Goal: Task Accomplishment & Management: Use online tool/utility

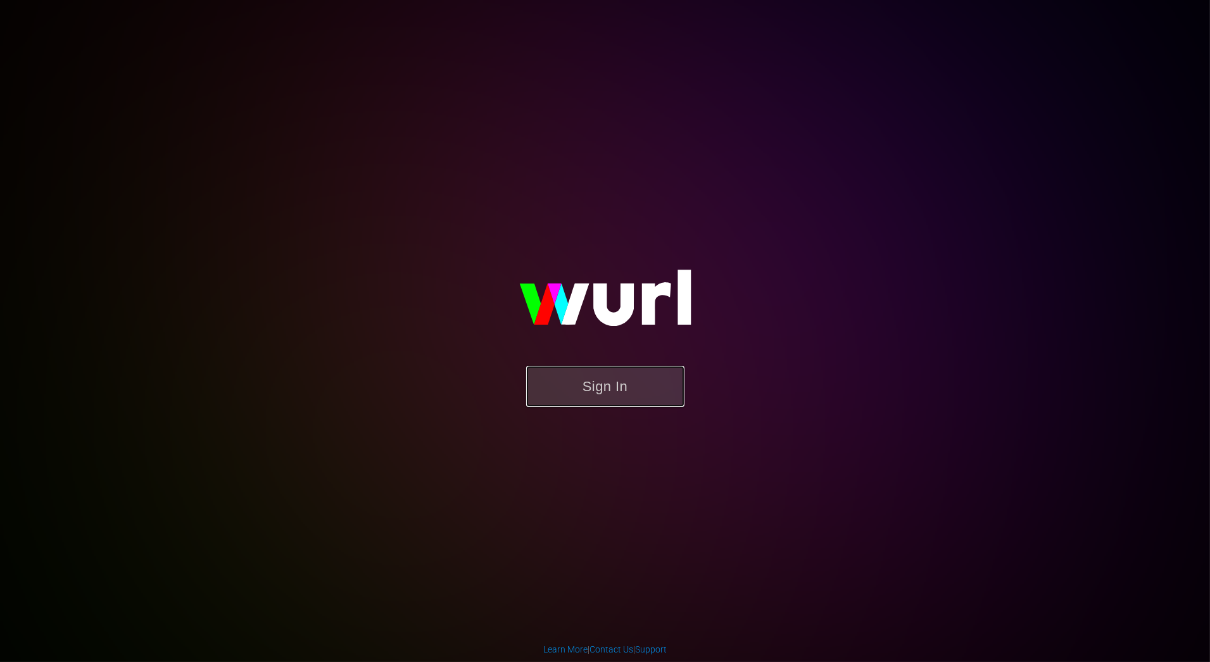
click at [565, 392] on button "Sign In" at bounding box center [605, 386] width 158 height 41
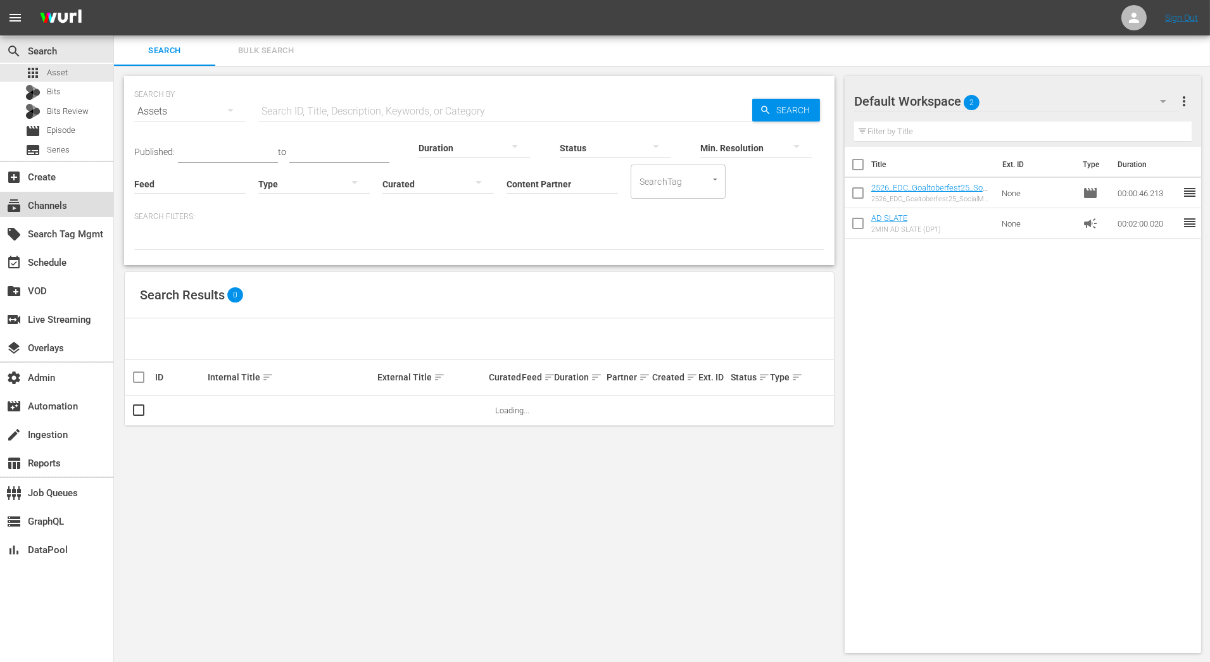
click at [75, 209] on div "subscriptions Channels" at bounding box center [56, 204] width 113 height 25
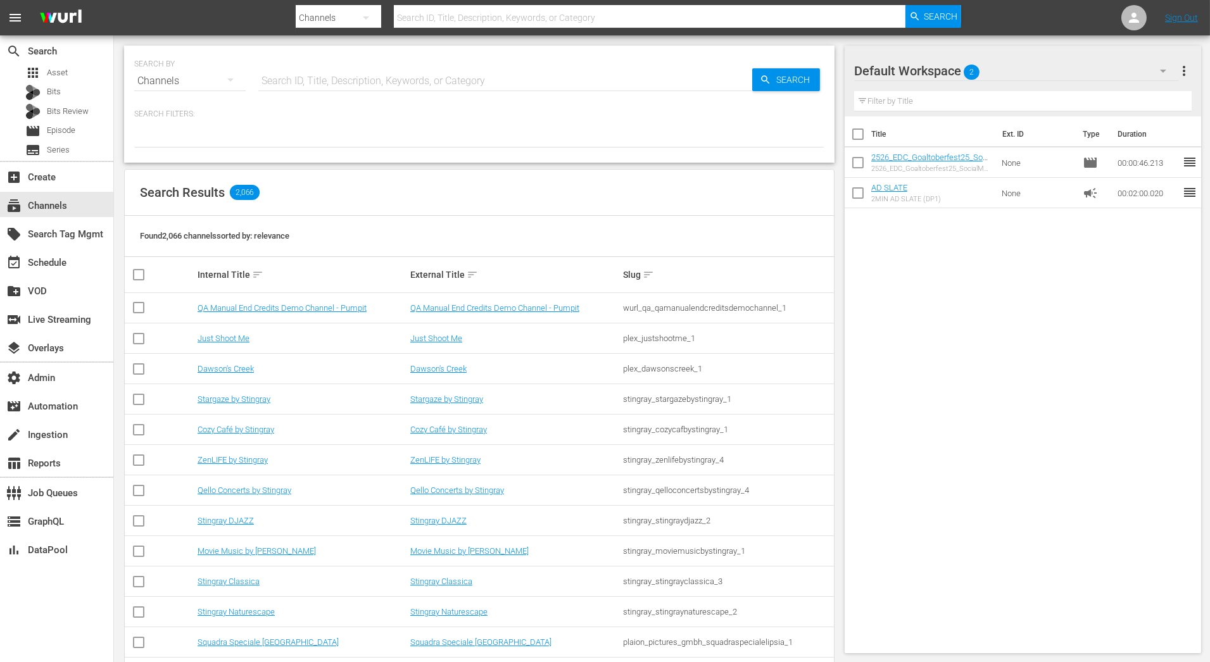
click at [325, 85] on input "text" at bounding box center [505, 81] width 494 height 30
type input "lock"
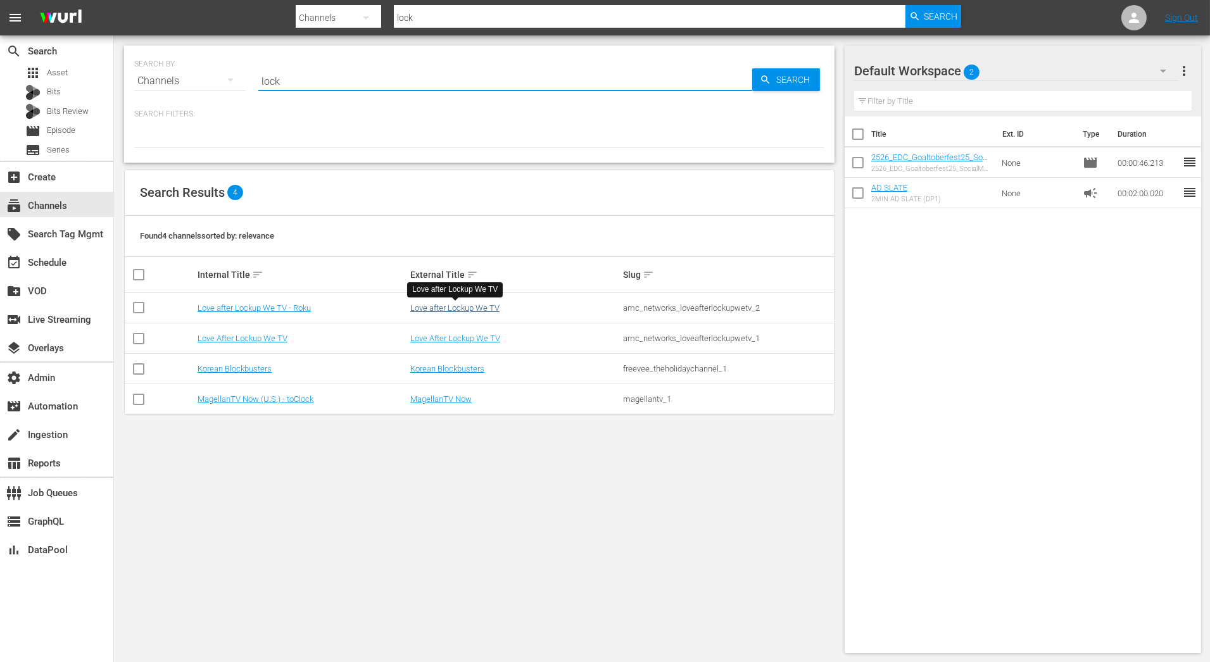
type input "lock"
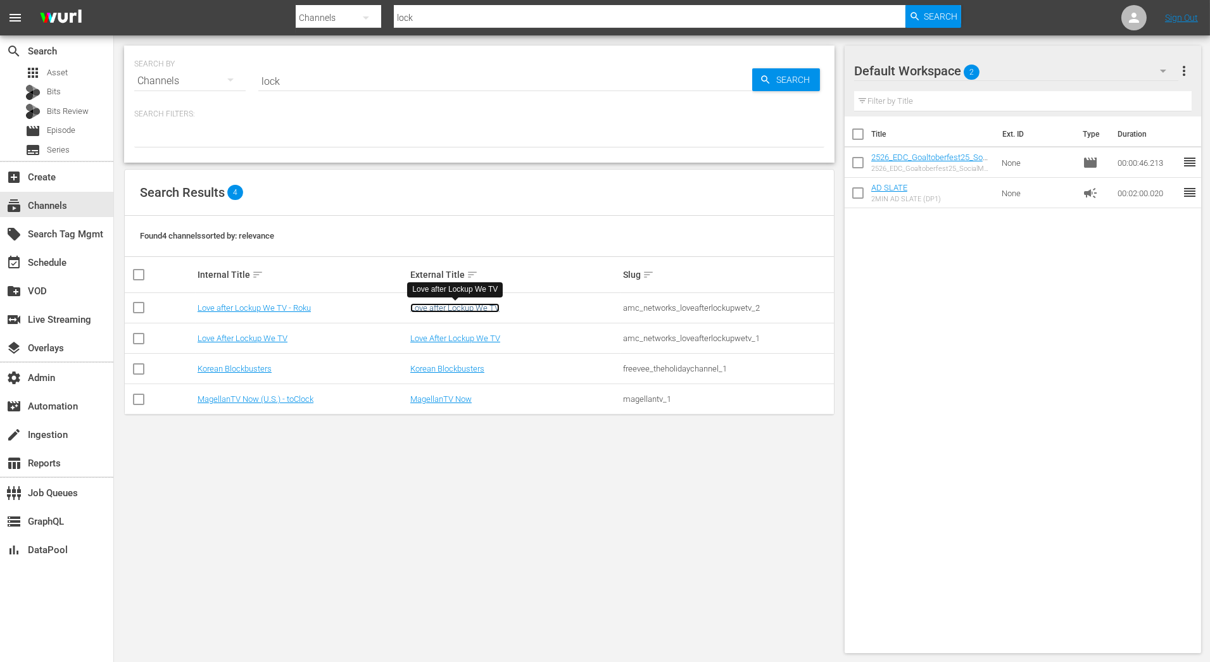
click at [449, 308] on link "Love after Lockup We TV" at bounding box center [454, 307] width 89 height 9
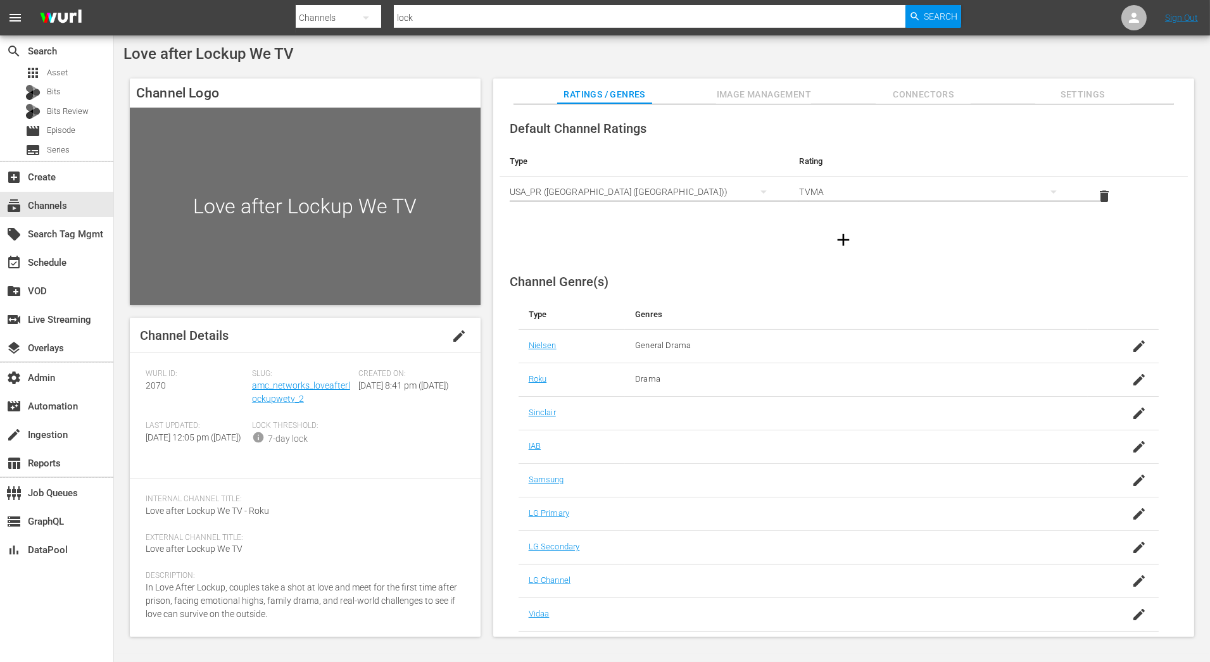
click at [310, 392] on div "Slug: amc_networks_loveafterlockupwetv_2" at bounding box center [305, 395] width 106 height 52
click at [310, 386] on link "amc_networks_loveafterlockupwetv_2" at bounding box center [301, 391] width 98 height 23
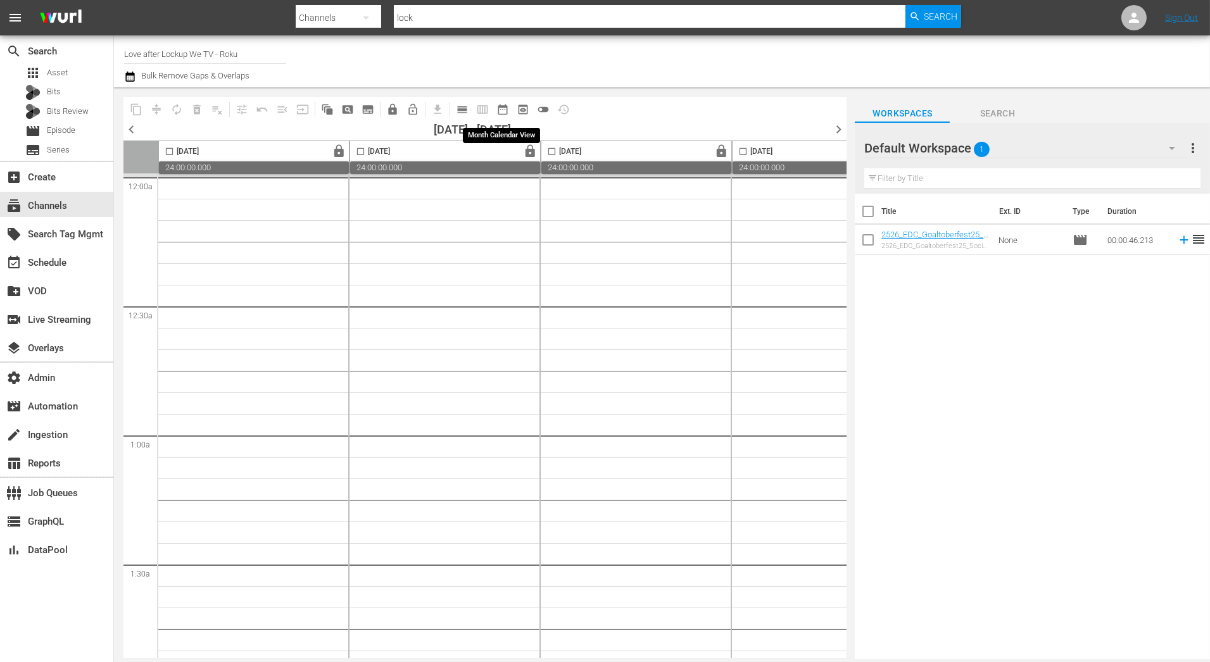
click at [504, 113] on span "date_range_outlined" at bounding box center [502, 109] width 13 height 13
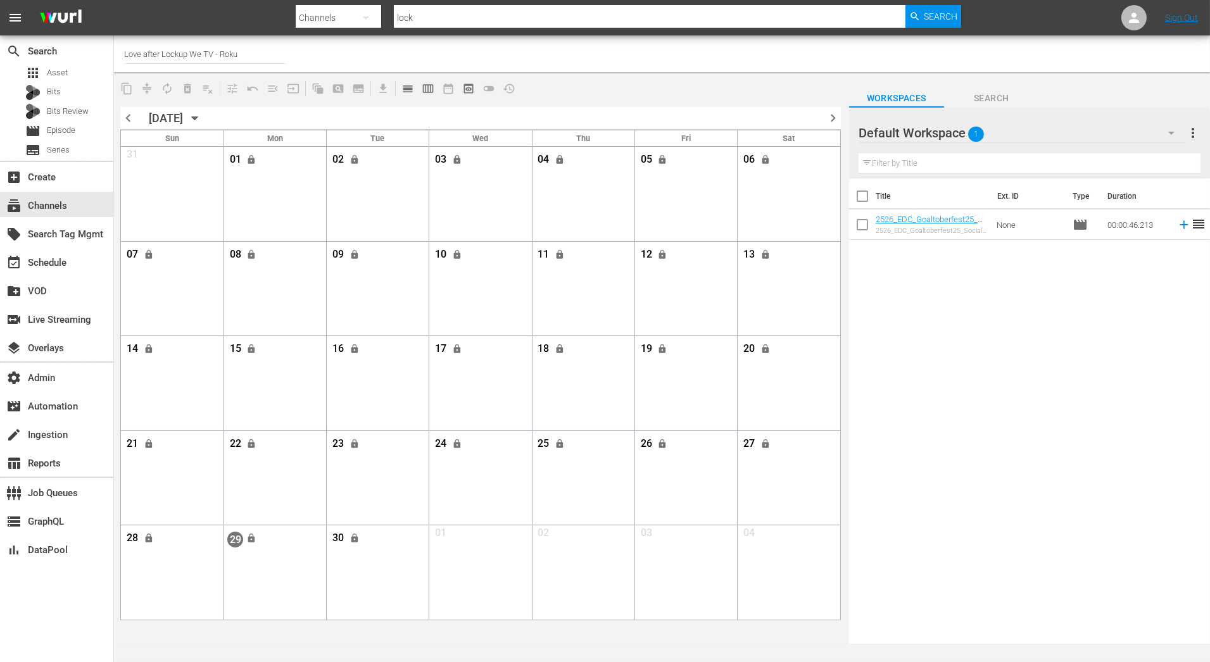
click at [835, 118] on span "chevron_right" at bounding box center [833, 118] width 16 height 16
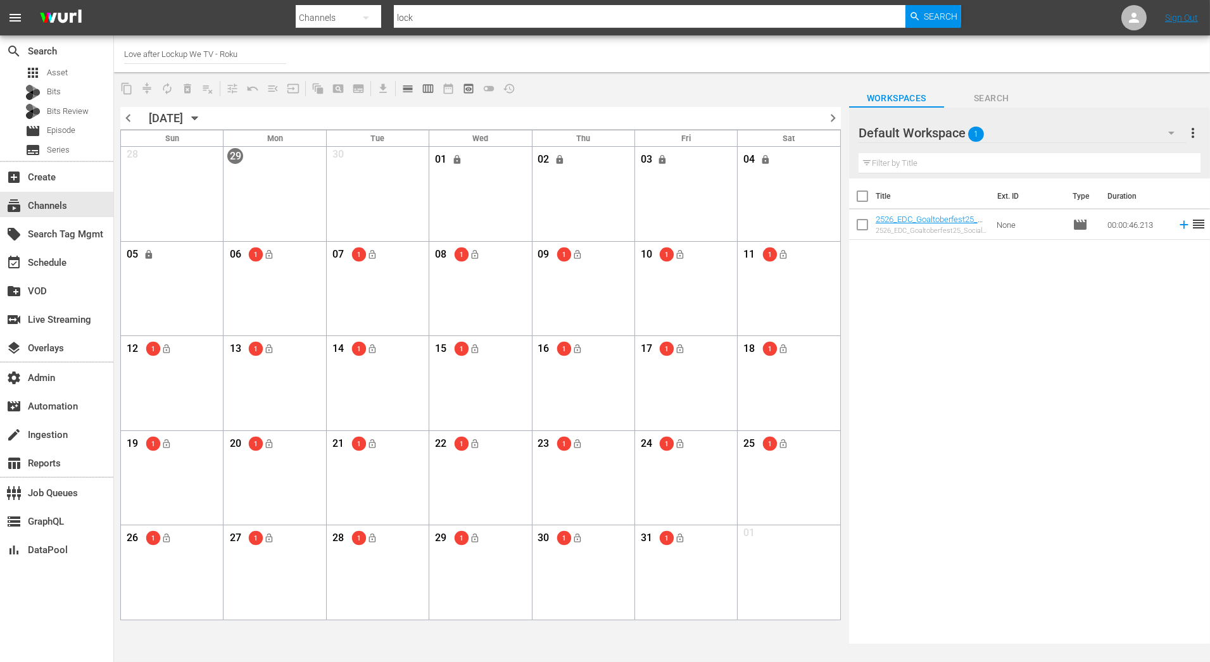
click at [837, 119] on span "chevron_right" at bounding box center [833, 118] width 16 height 16
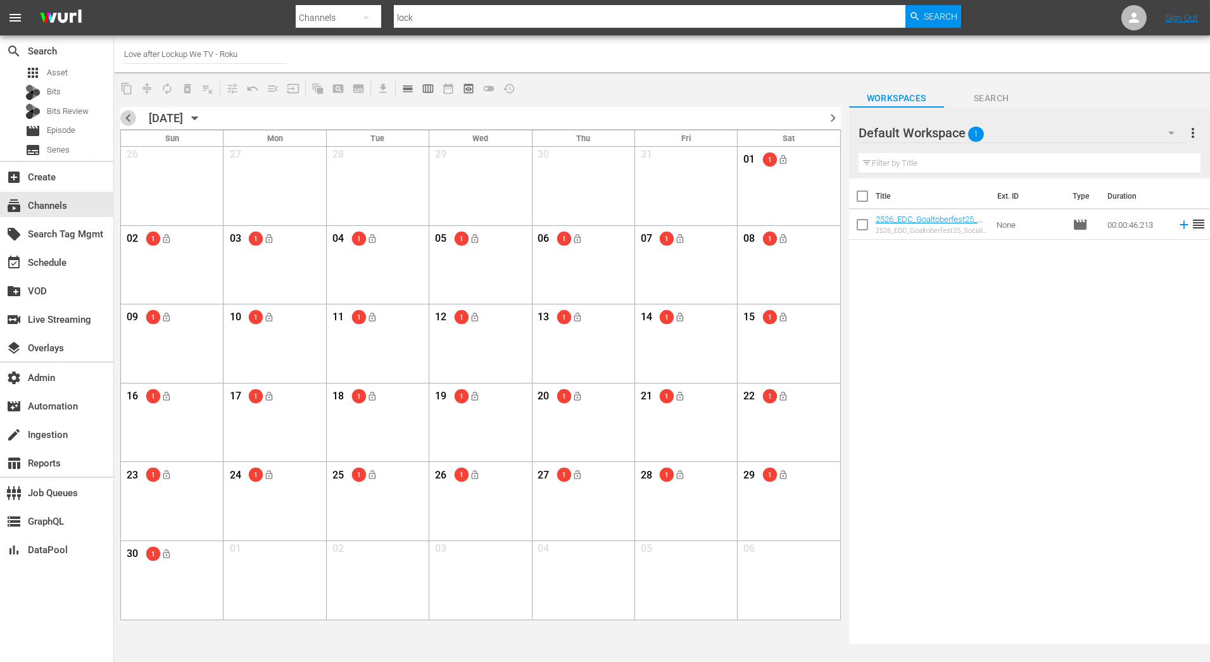
click at [130, 113] on span "chevron_left" at bounding box center [128, 118] width 16 height 16
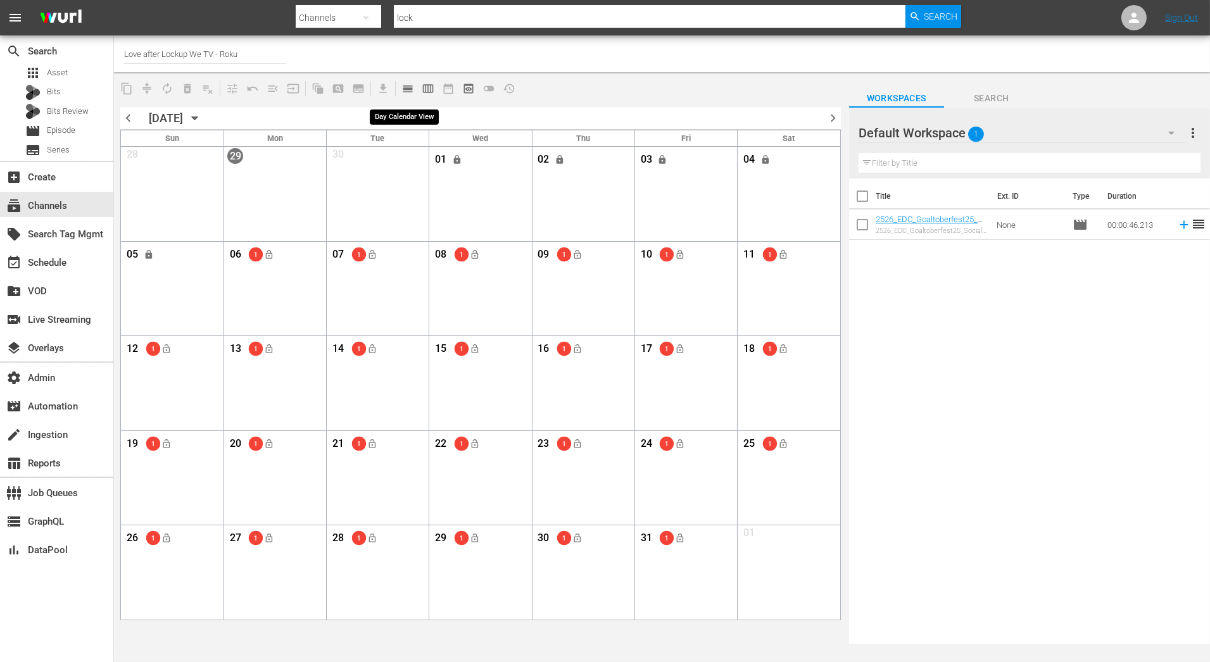
click at [407, 91] on span "calendar_view_day_outlined" at bounding box center [407, 88] width 13 height 13
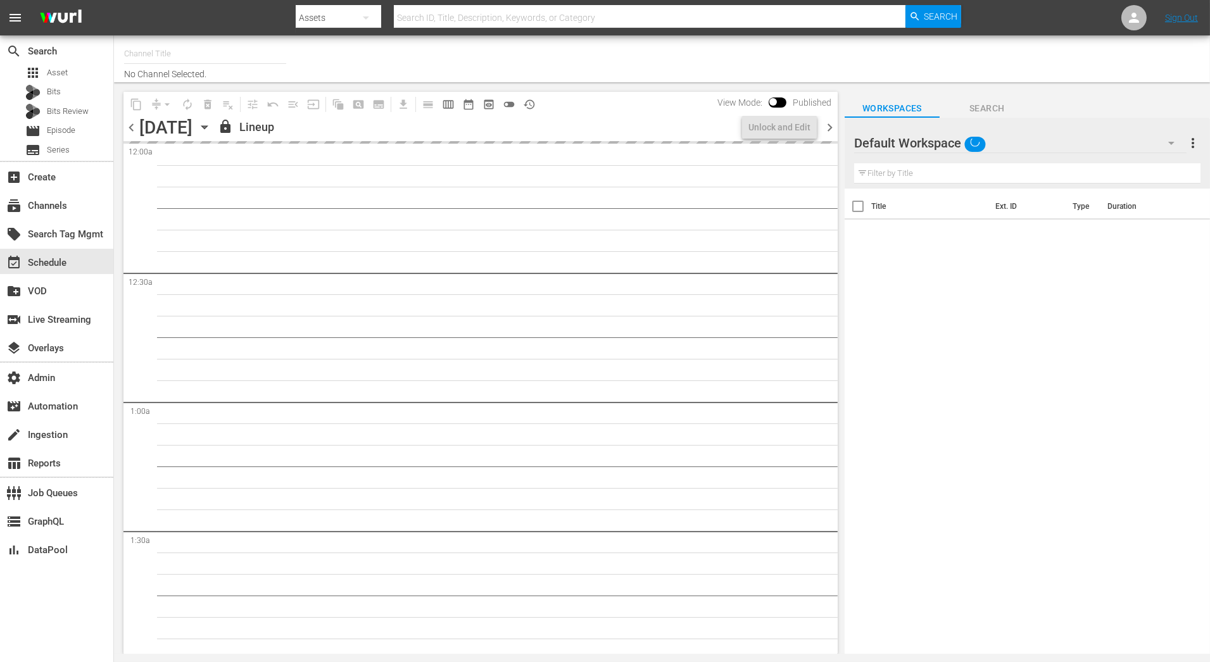
type input "AMC en Español (TV-14) (1376)"
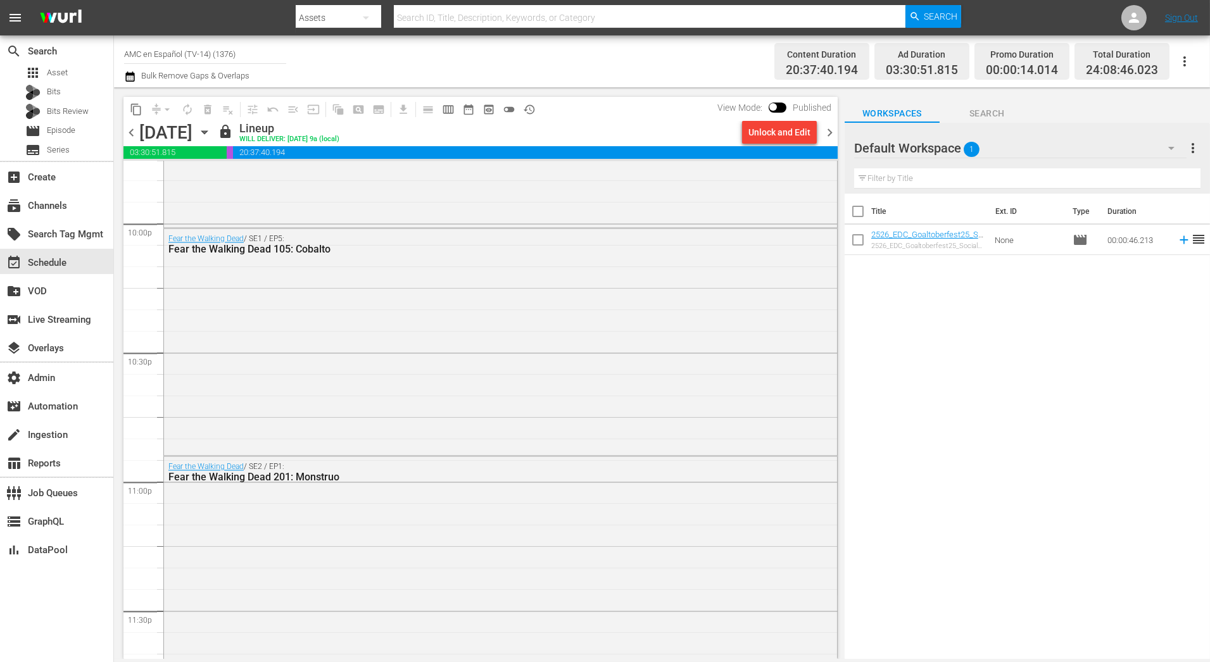
scroll to position [5851, 0]
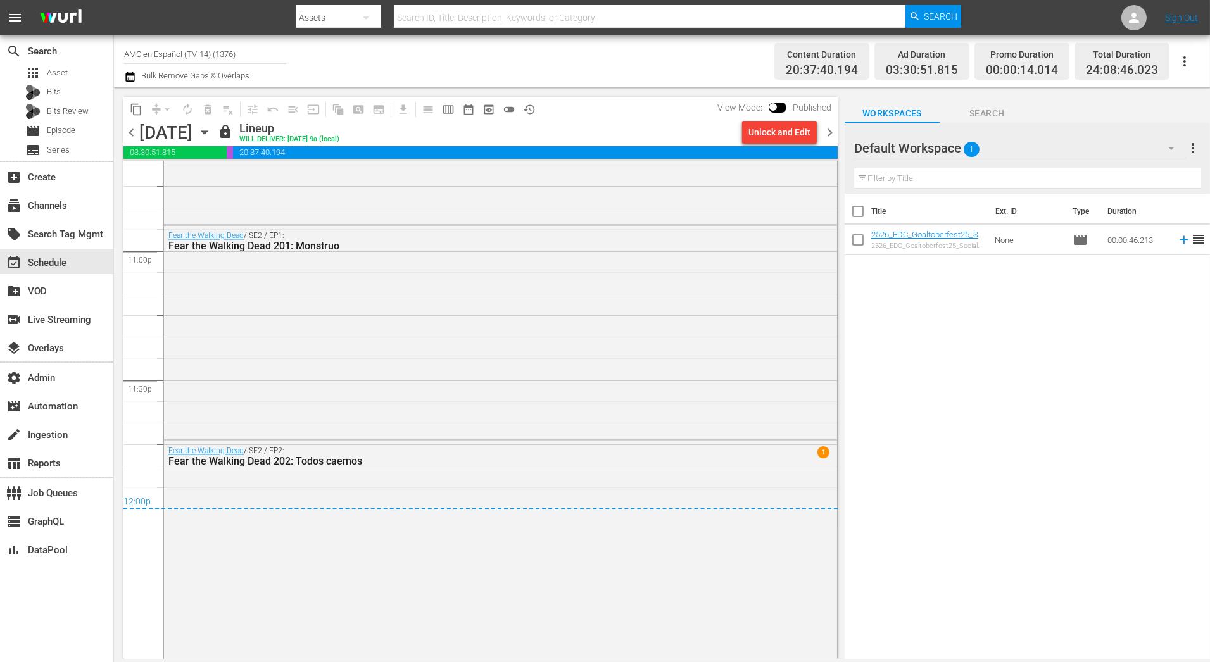
click at [508, 112] on span "toggle_off" at bounding box center [509, 109] width 13 height 13
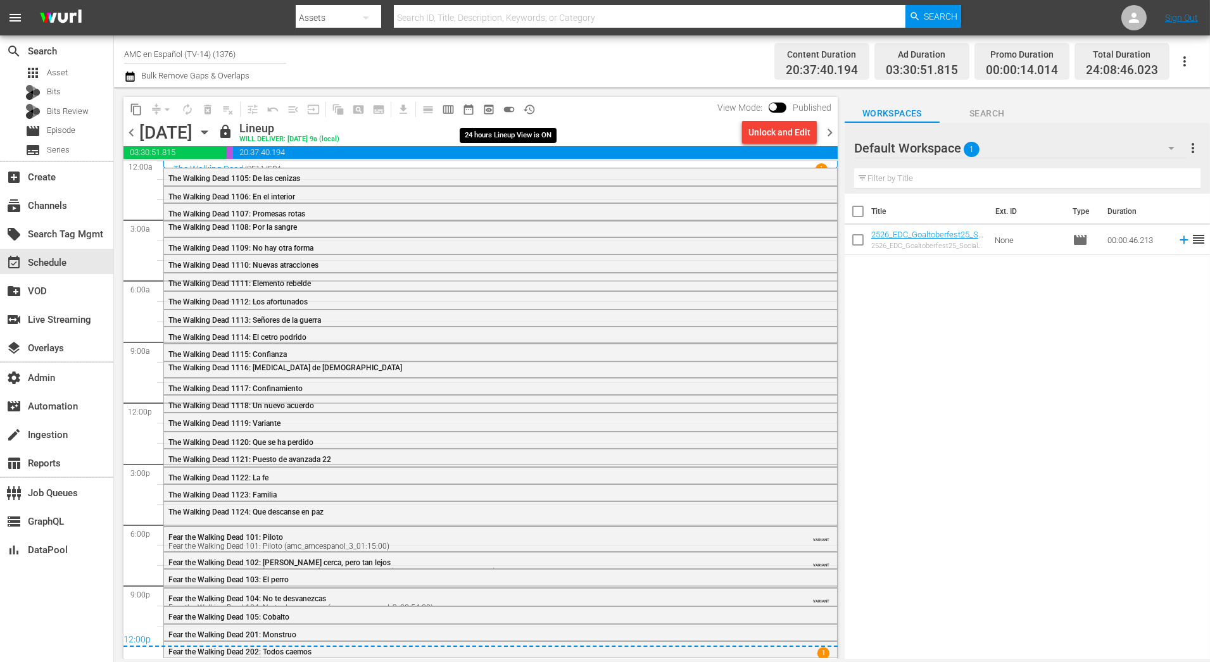
scroll to position [1, 0]
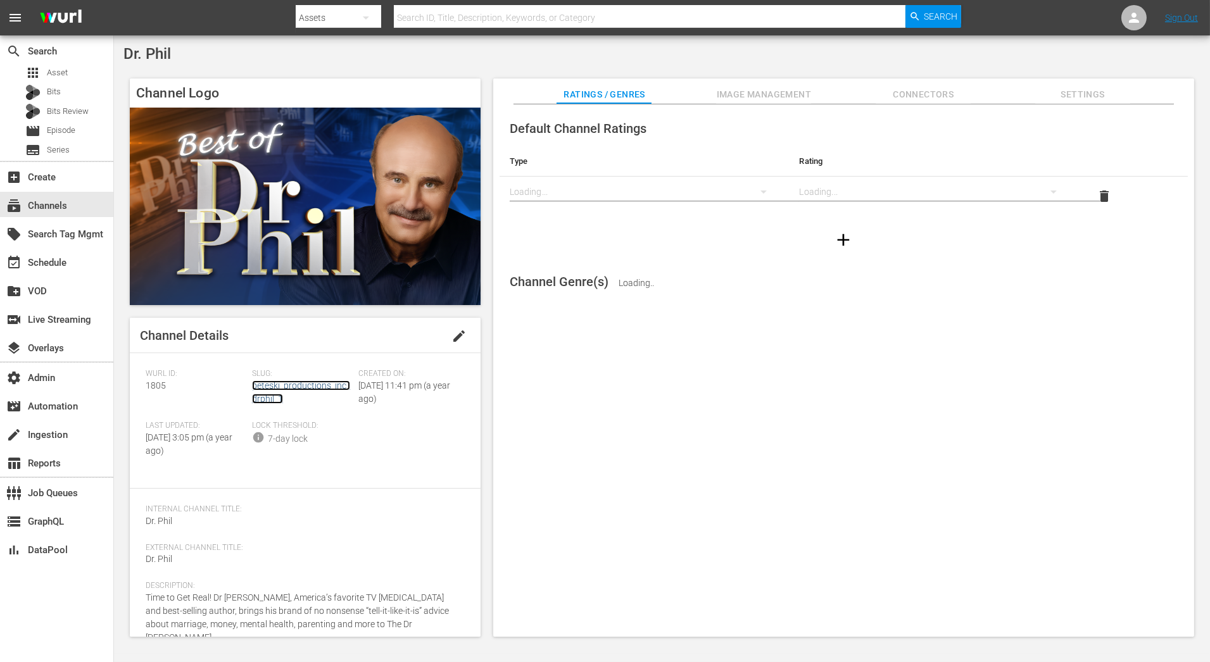
click at [315, 384] on link "peteski_productions_inc_drphil_1" at bounding box center [301, 391] width 98 height 23
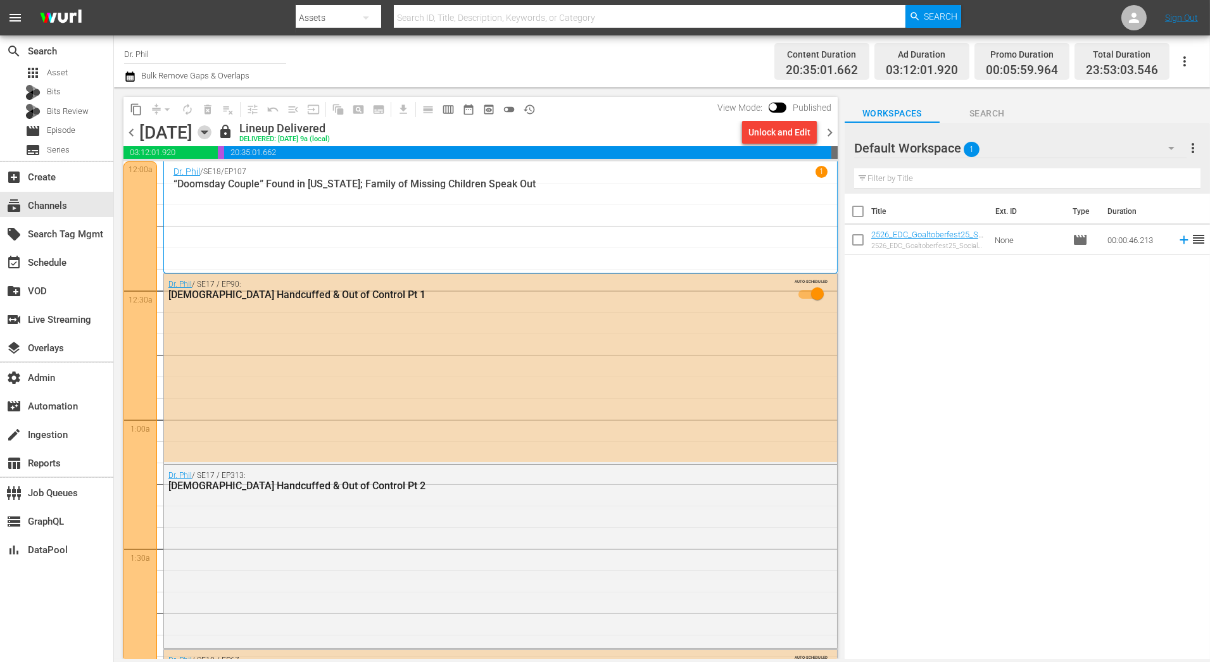
click at [211, 134] on icon "button" at bounding box center [205, 132] width 14 height 14
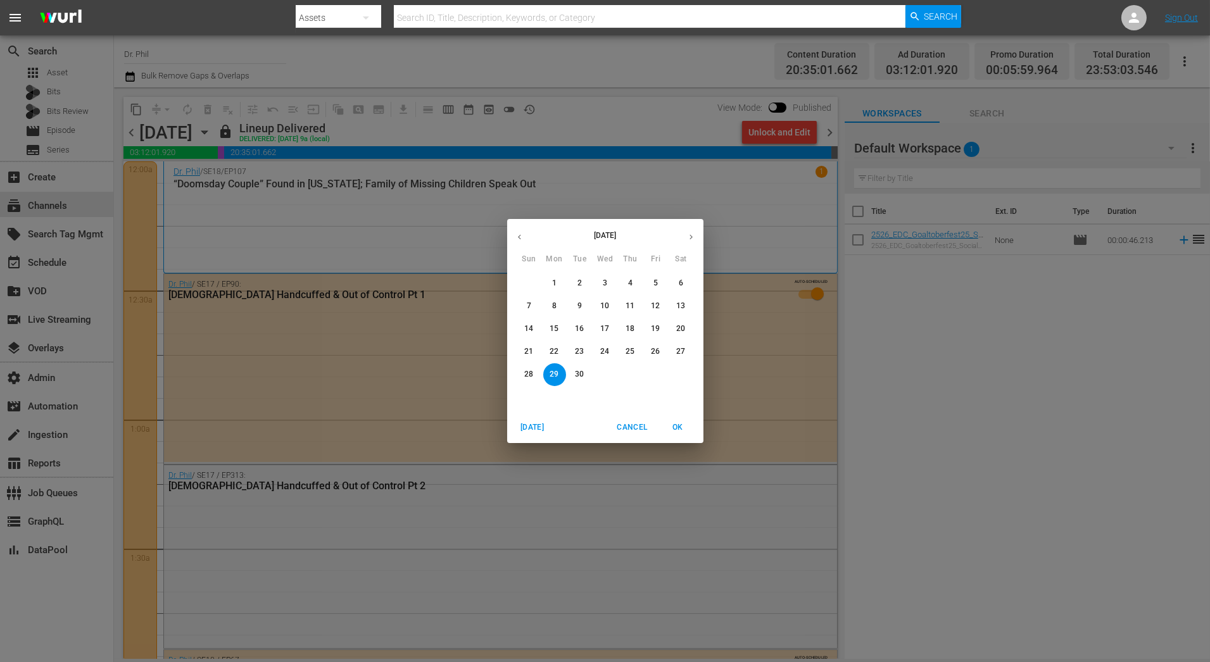
click at [696, 235] on button "button" at bounding box center [691, 237] width 25 height 25
click at [529, 307] on p "5" at bounding box center [529, 306] width 4 height 11
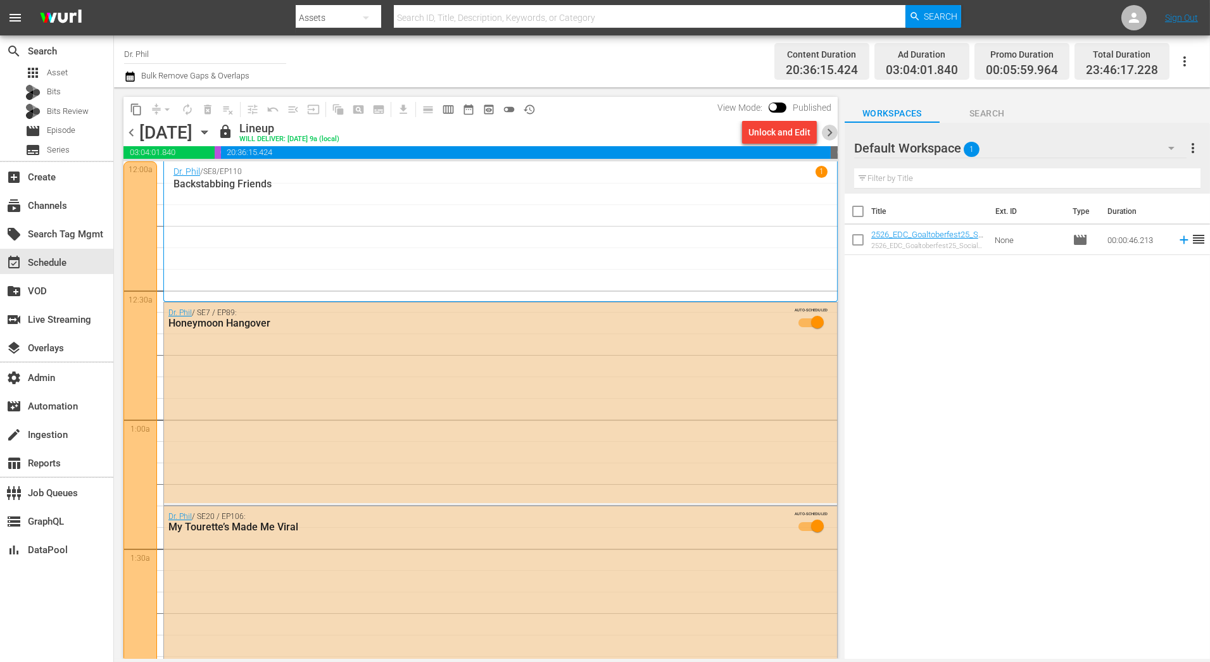
click at [831, 134] on span "chevron_right" at bounding box center [830, 133] width 16 height 16
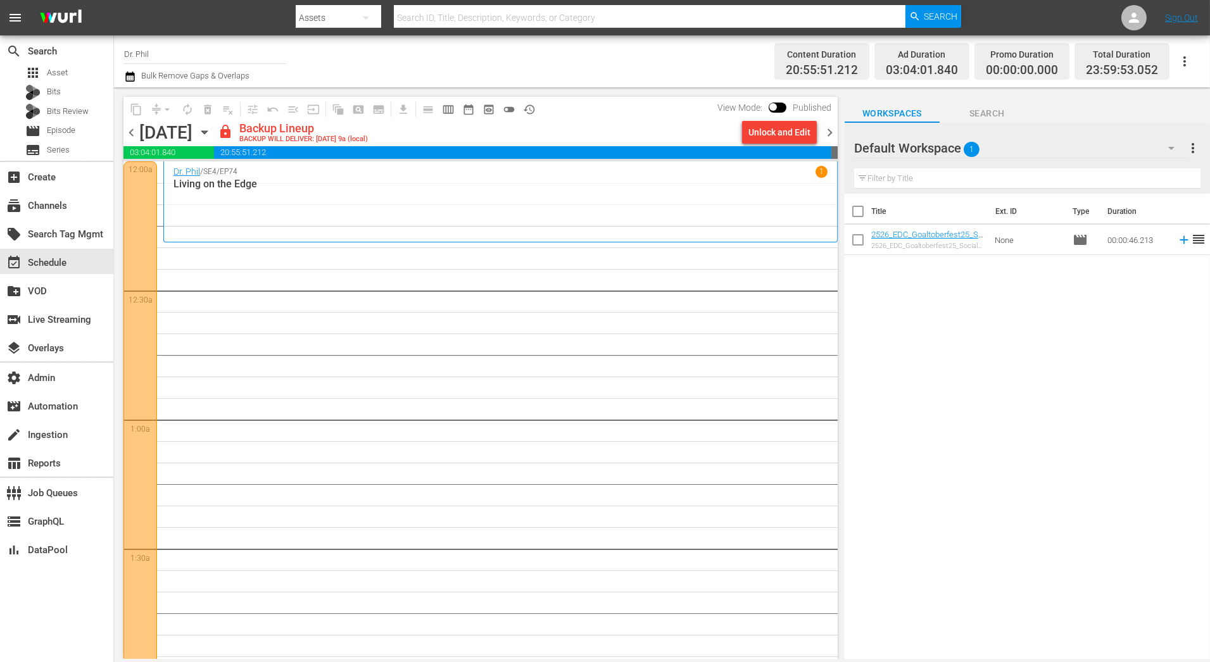
click at [422, 189] on p "Living on the Edge" at bounding box center [500, 184] width 654 height 12
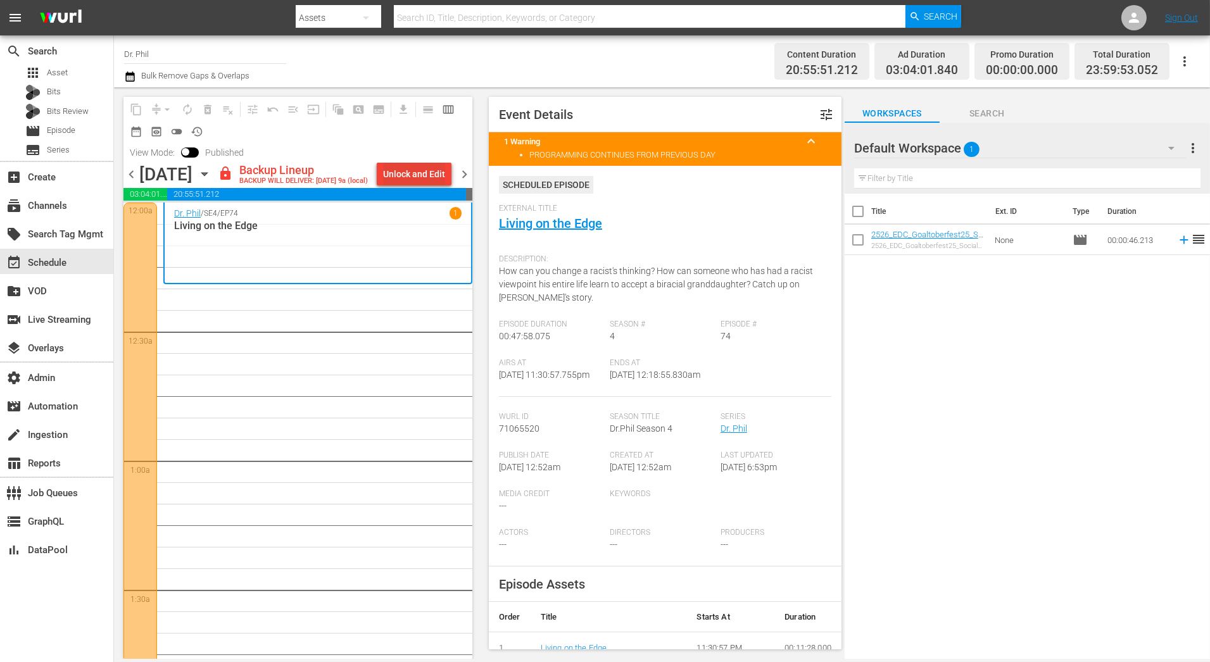
click at [433, 179] on div "Unlock and Edit" at bounding box center [414, 174] width 62 height 23
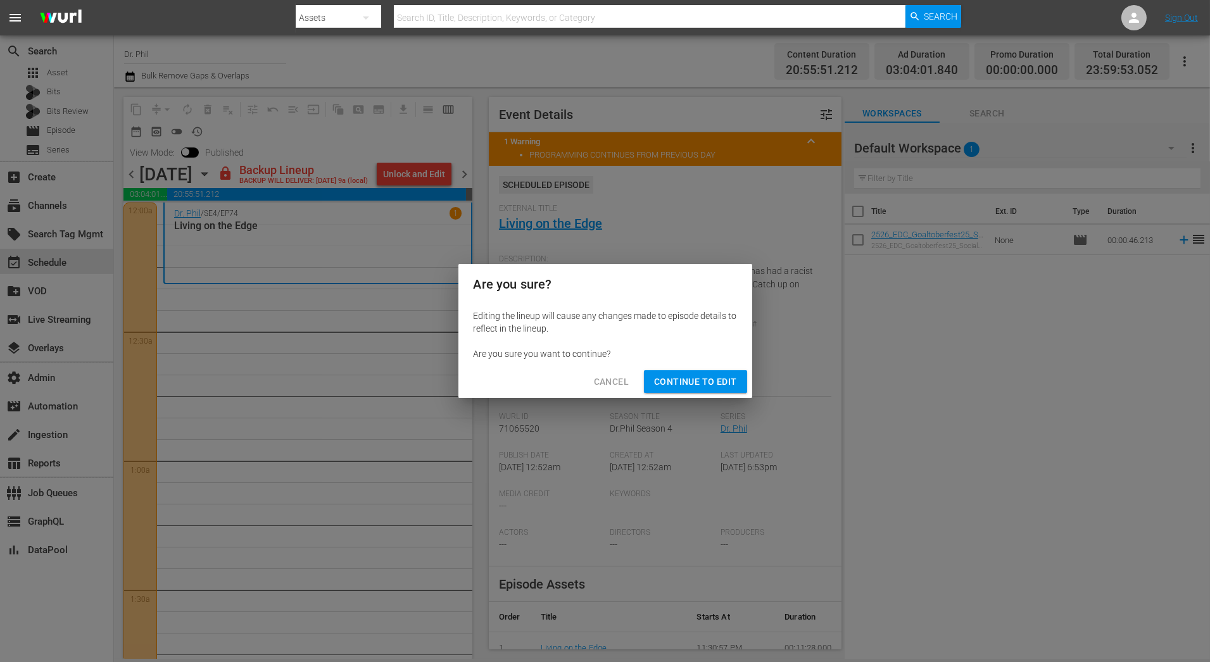
click at [682, 381] on span "Continue to Edit" at bounding box center [695, 382] width 82 height 16
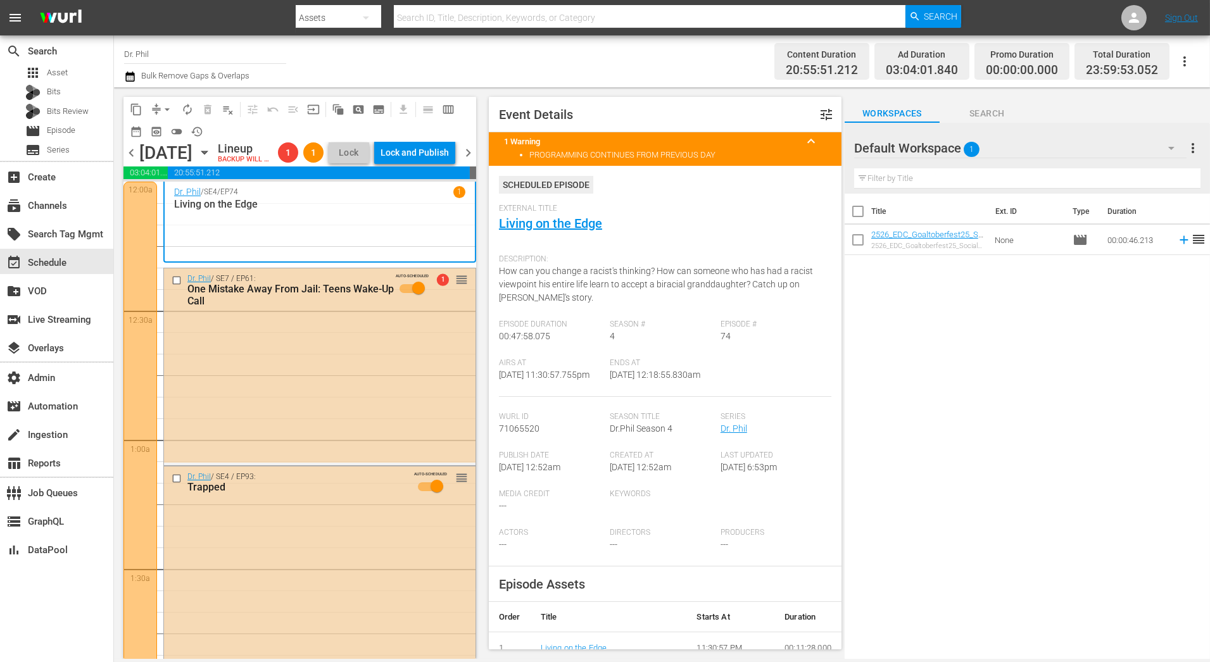
click at [124, 160] on span "chevron_left" at bounding box center [131, 153] width 16 height 16
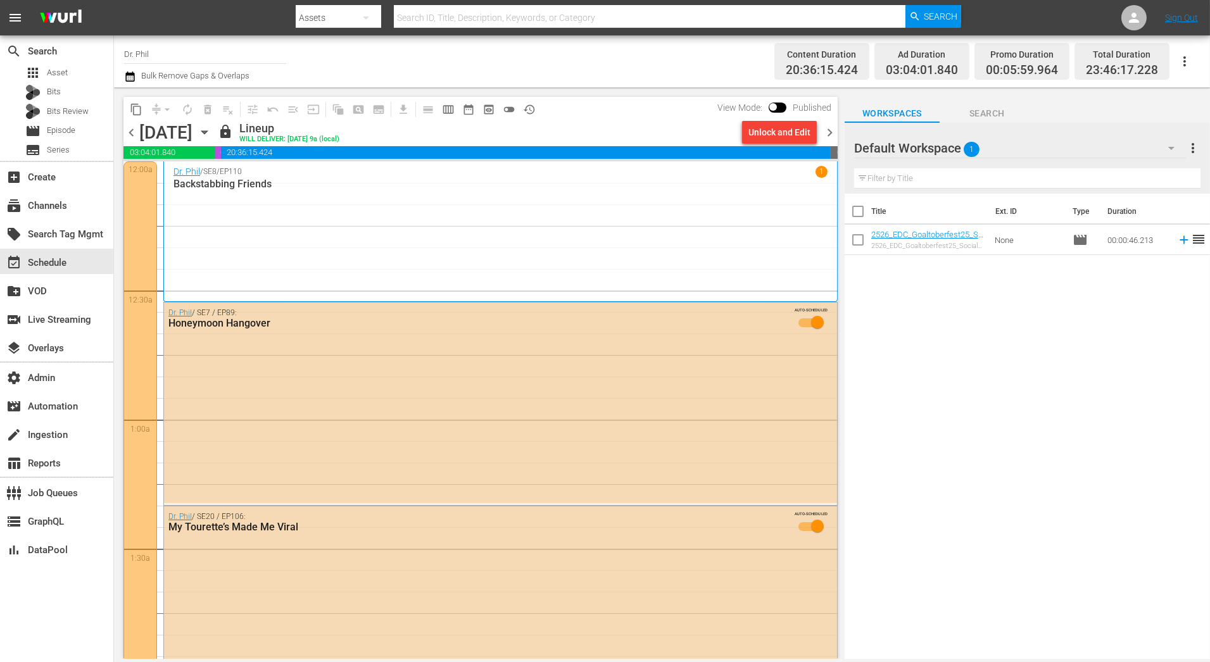
click at [828, 134] on span "chevron_right" at bounding box center [830, 133] width 16 height 16
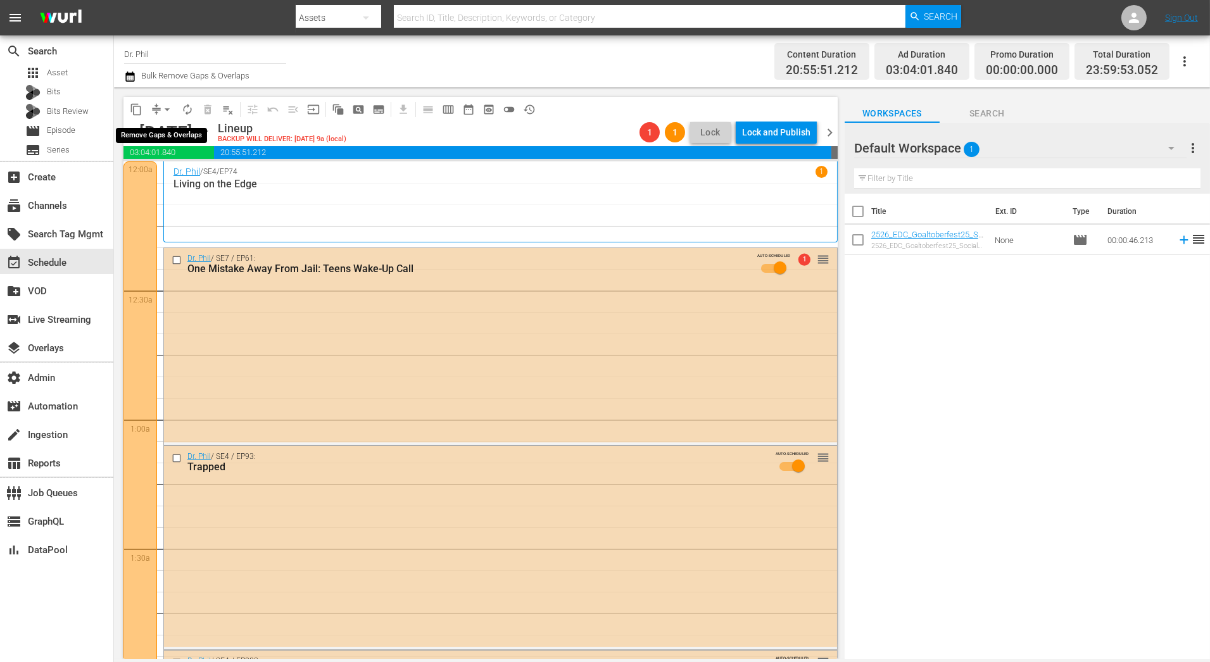
click at [166, 113] on span "arrow_drop_down" at bounding box center [167, 109] width 13 height 13
click at [192, 177] on li "Align to End of Previous Day" at bounding box center [167, 176] width 133 height 21
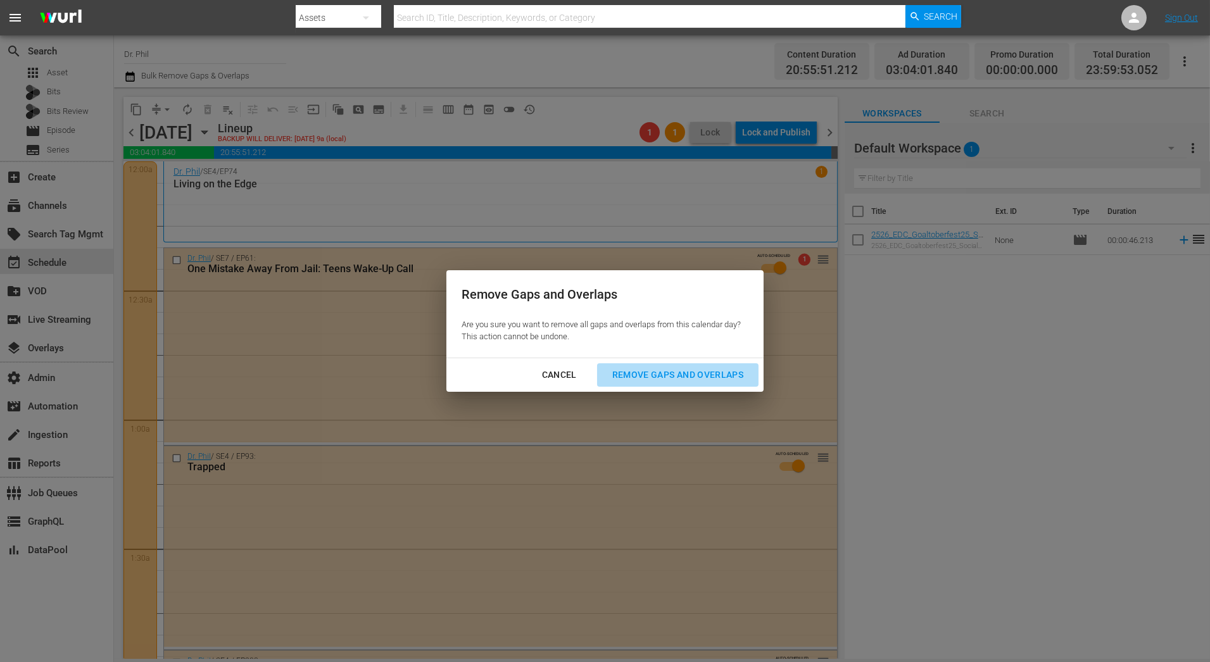
click at [644, 368] on div "Remove Gaps and Overlaps" at bounding box center [677, 375] width 151 height 16
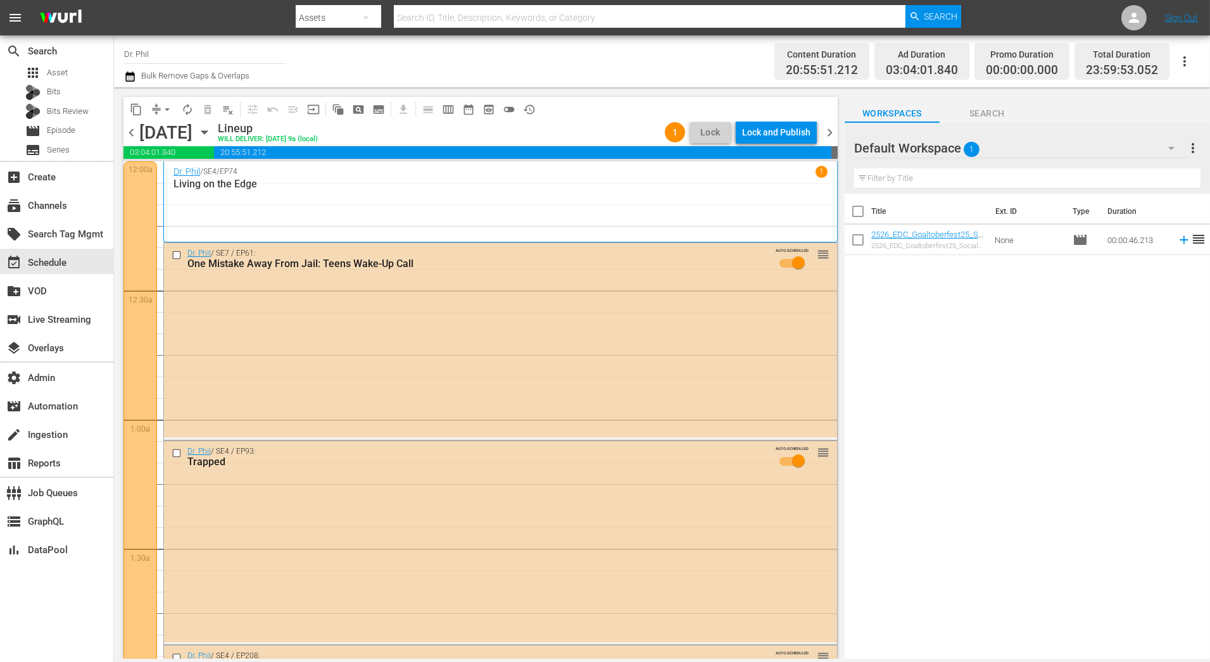
click at [774, 137] on div "Lock and Publish" at bounding box center [776, 132] width 68 height 23
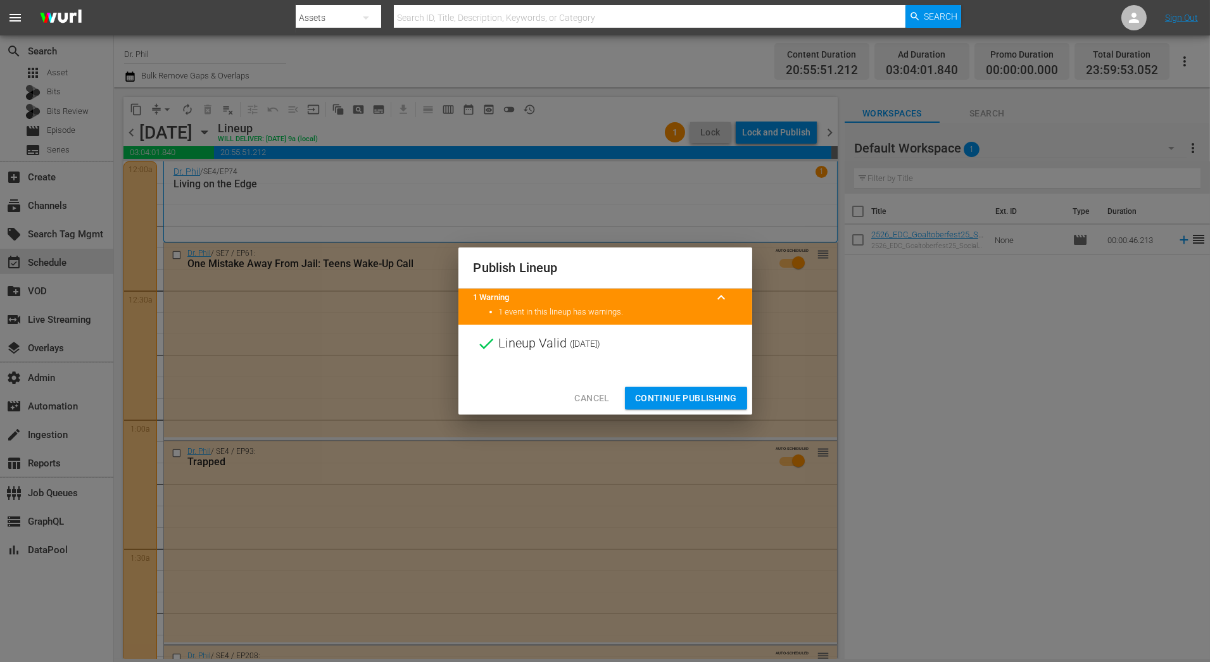
click at [715, 392] on span "Continue Publishing" at bounding box center [686, 399] width 102 height 16
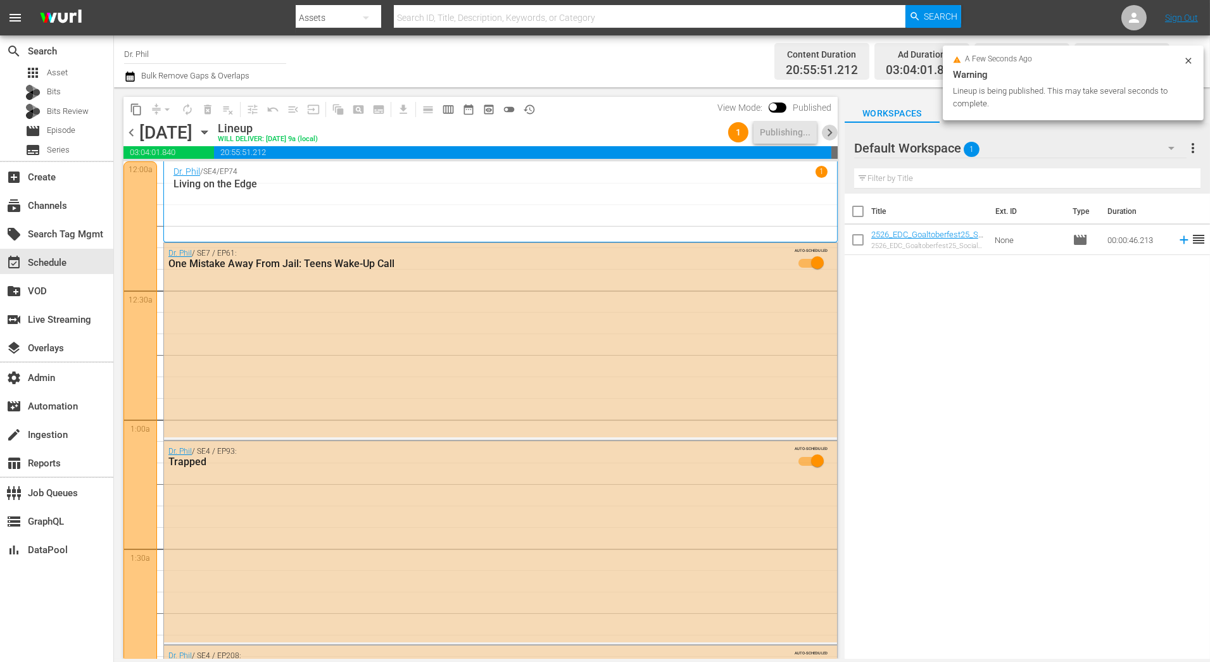
click at [830, 130] on span "chevron_right" at bounding box center [830, 133] width 16 height 16
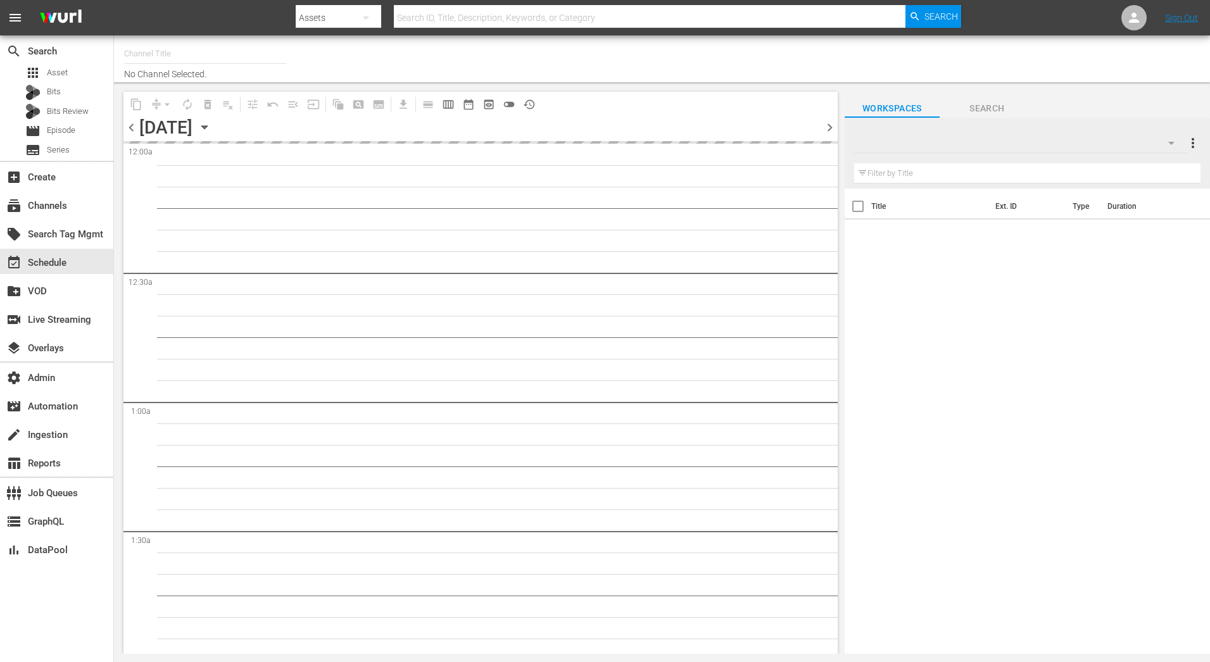
type input "Dr. [PERSON_NAME] (1805)"
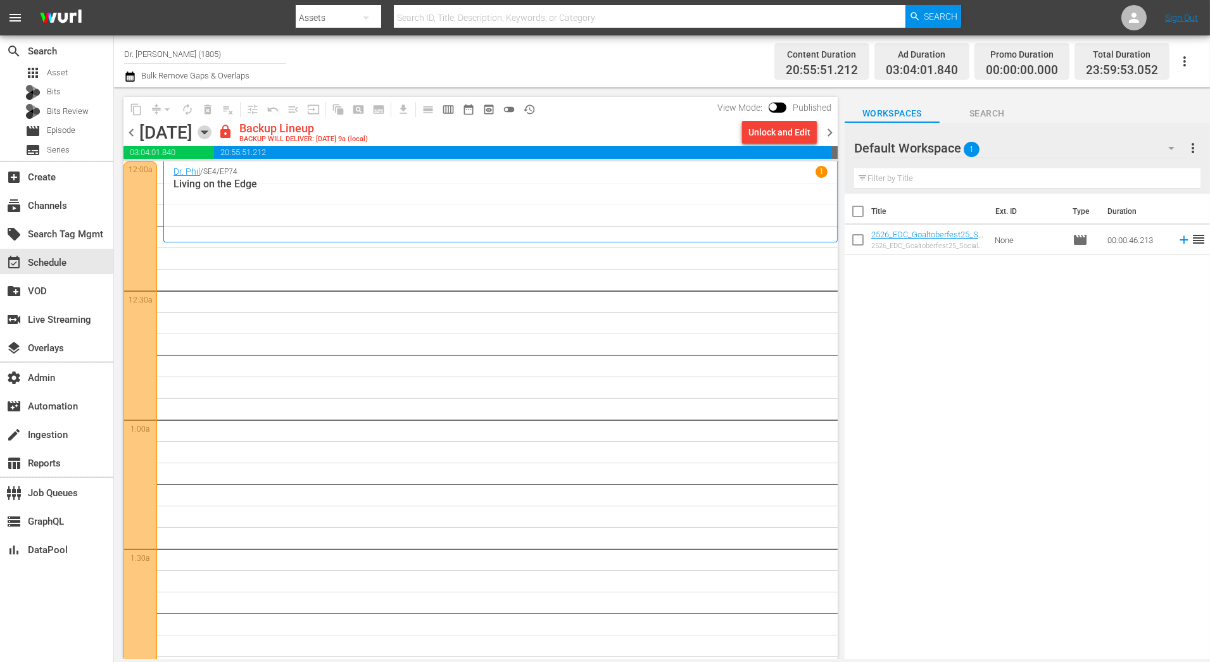
click at [211, 127] on icon "button" at bounding box center [205, 132] width 14 height 14
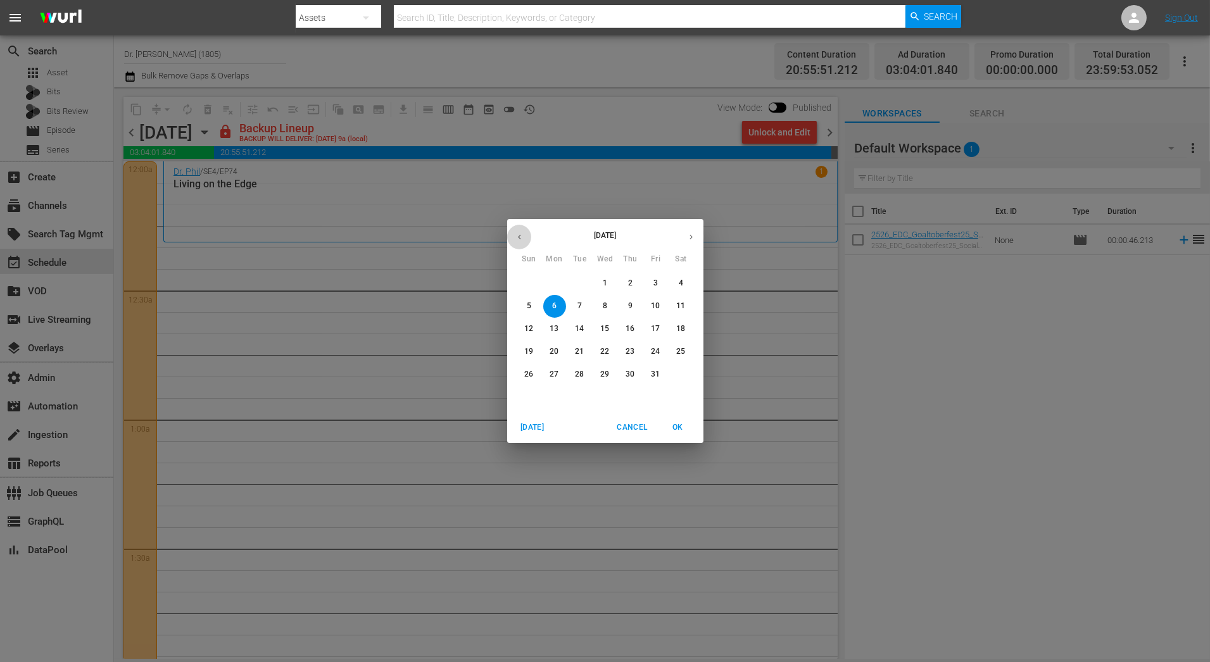
click at [519, 236] on icon "button" at bounding box center [519, 237] width 3 height 5
click at [555, 379] on p "25" at bounding box center [553, 374] width 9 height 11
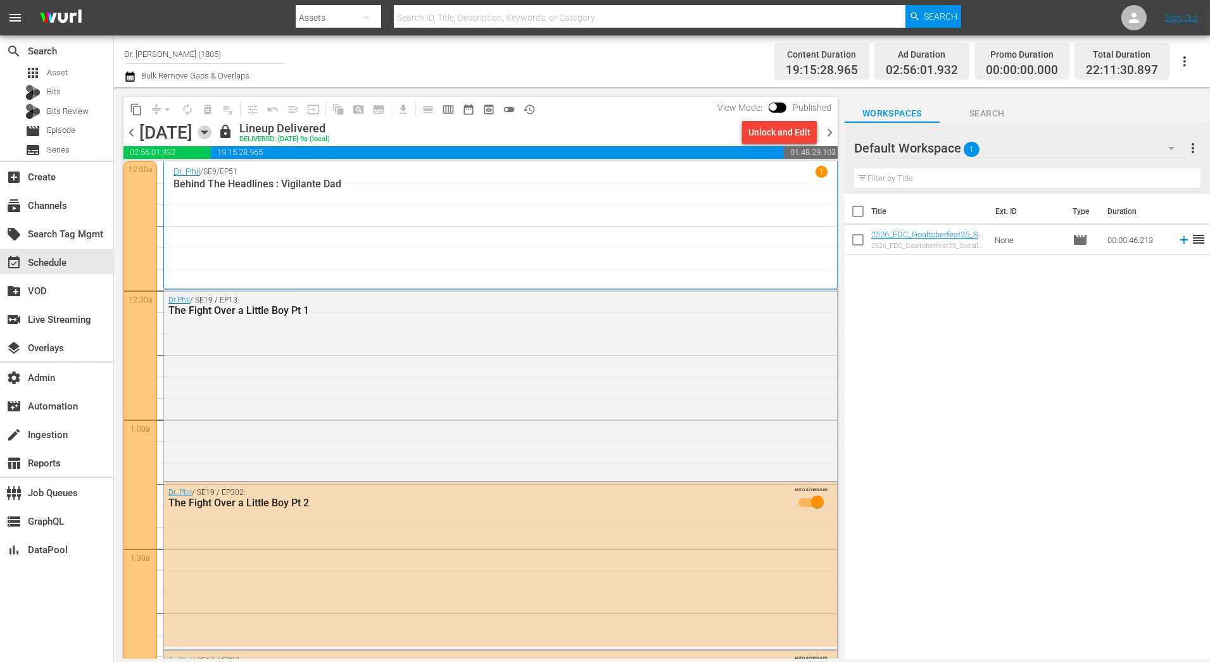
click at [207, 131] on icon "button" at bounding box center [204, 132] width 6 height 3
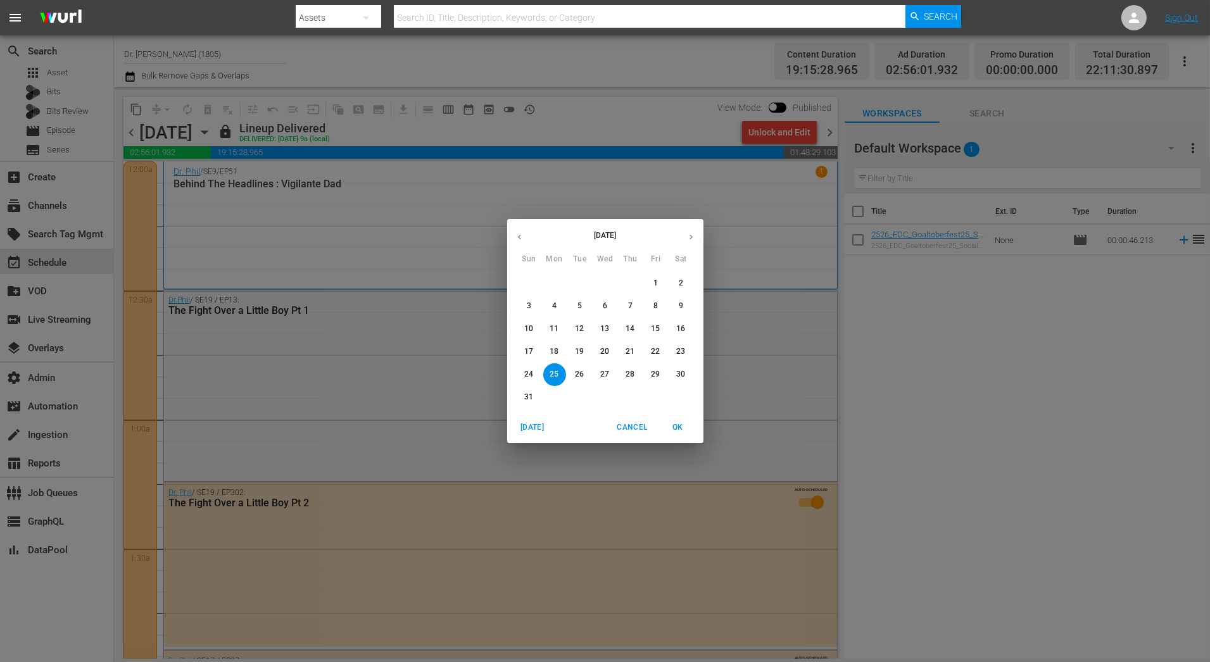
click at [554, 352] on p "18" at bounding box center [553, 351] width 9 height 11
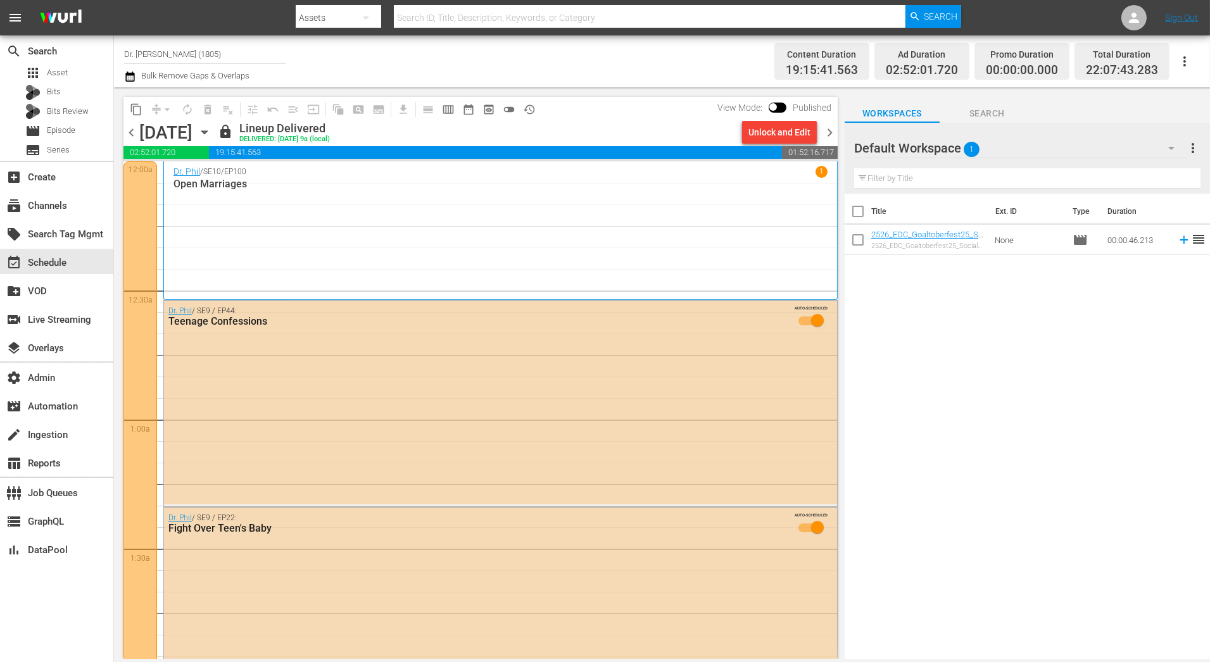
click at [211, 132] on icon "button" at bounding box center [205, 132] width 14 height 14
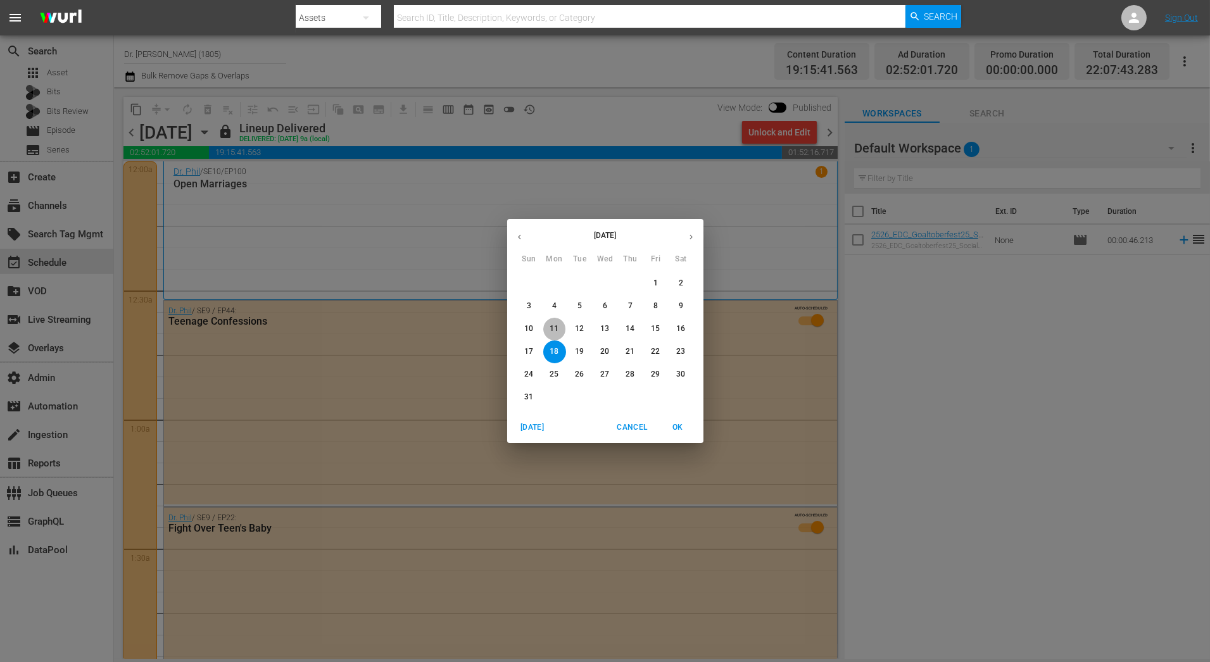
click at [556, 328] on p "11" at bounding box center [553, 328] width 9 height 11
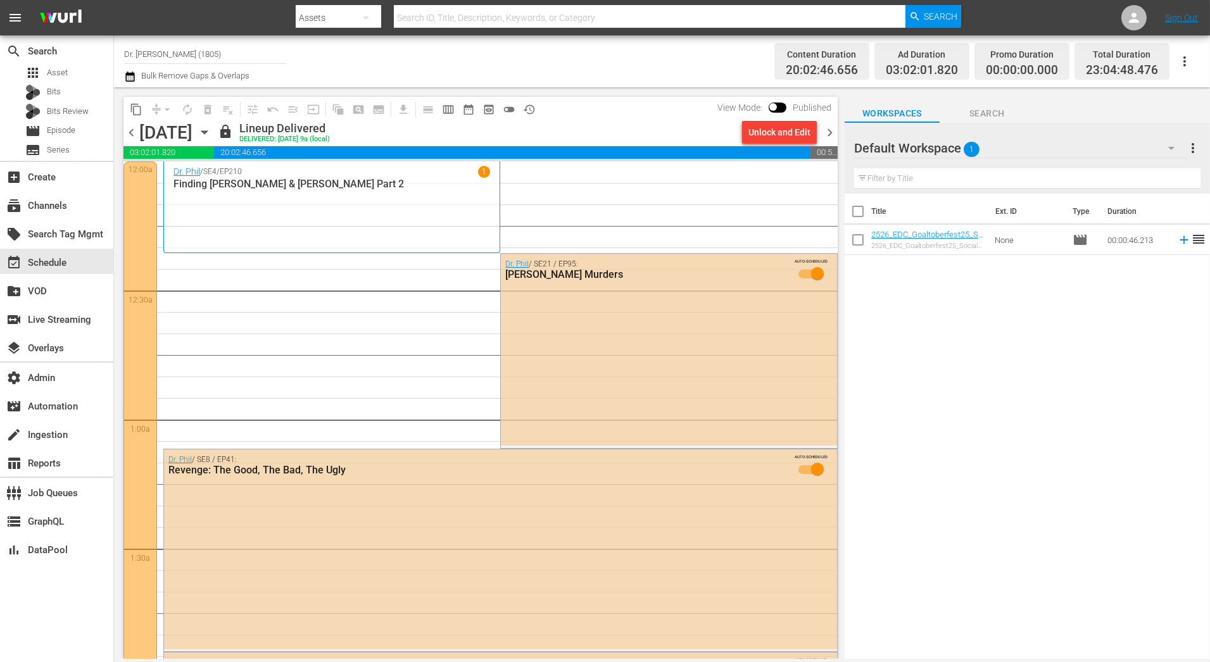
click at [556, 328] on div "Dr. Phil / SE21 / EP95: Murdaugh Murders AUTO-SCHEDULED" at bounding box center [669, 350] width 336 height 192
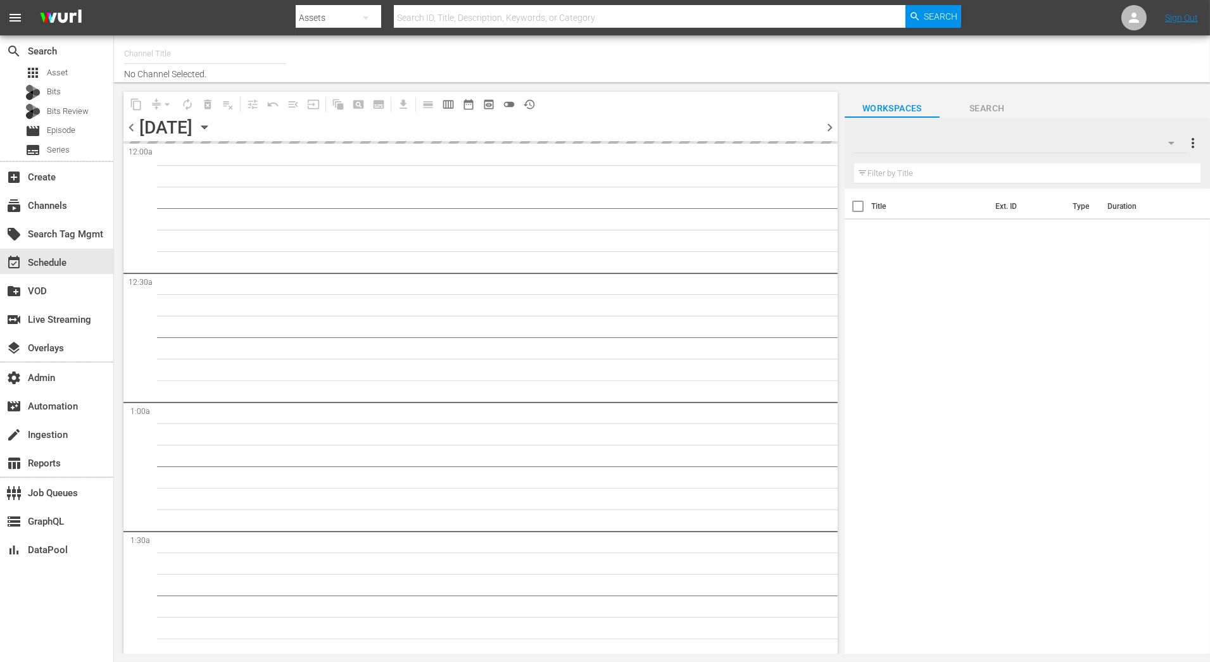
type input "Dr. [PERSON_NAME] (1805)"
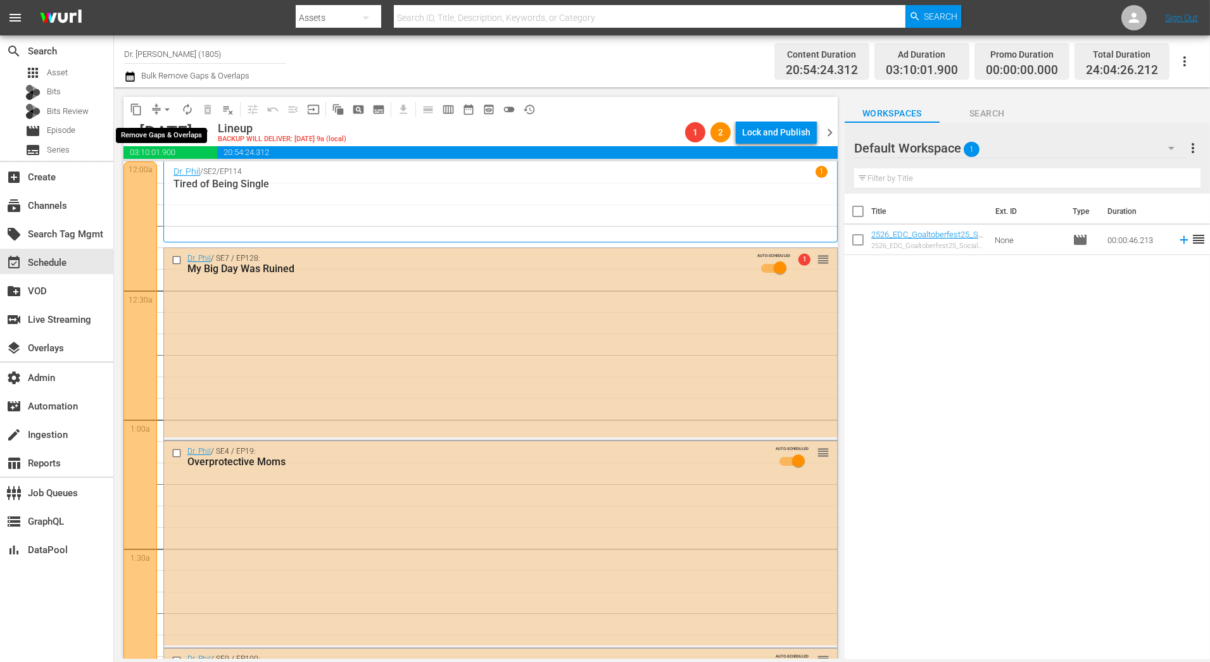
click at [172, 111] on span "arrow_drop_down" at bounding box center [167, 109] width 13 height 13
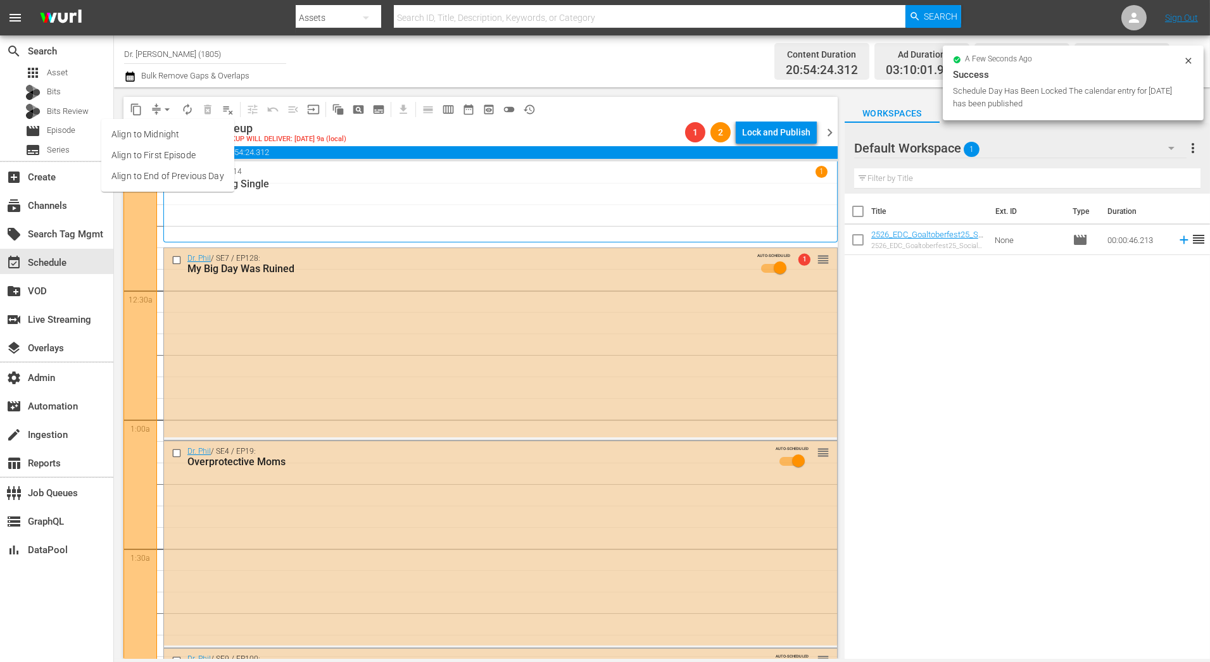
click at [172, 170] on li "Align to End of Previous Day" at bounding box center [167, 176] width 133 height 21
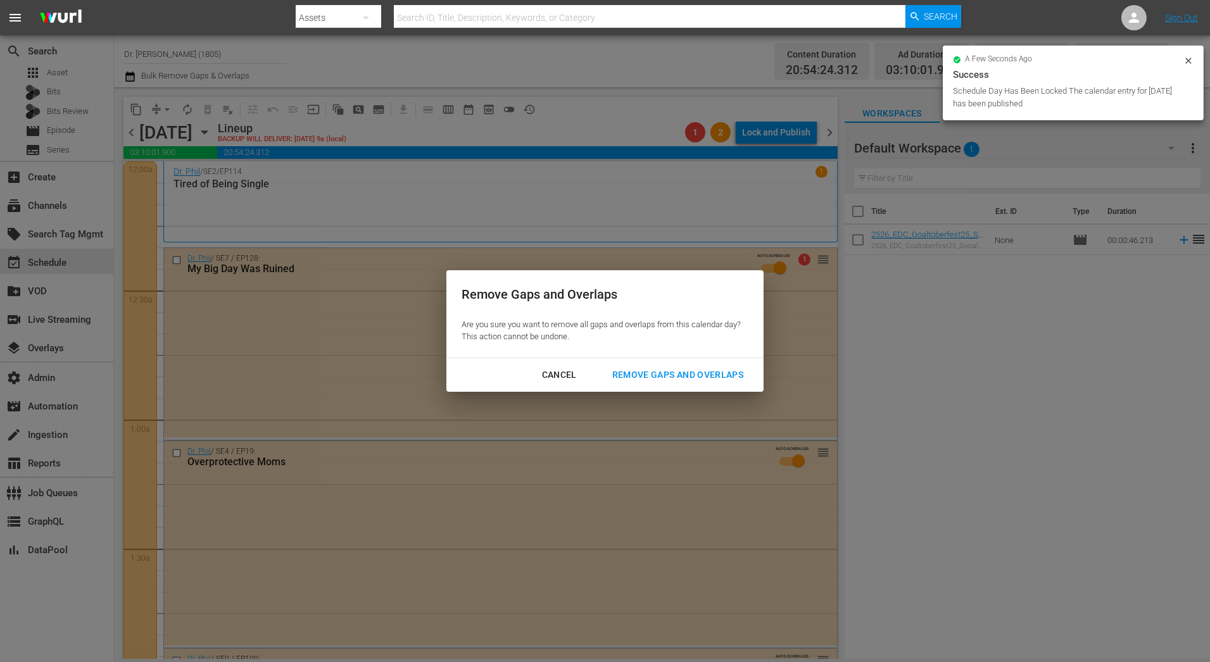
click at [660, 371] on div "Remove Gaps and Overlaps" at bounding box center [677, 375] width 151 height 16
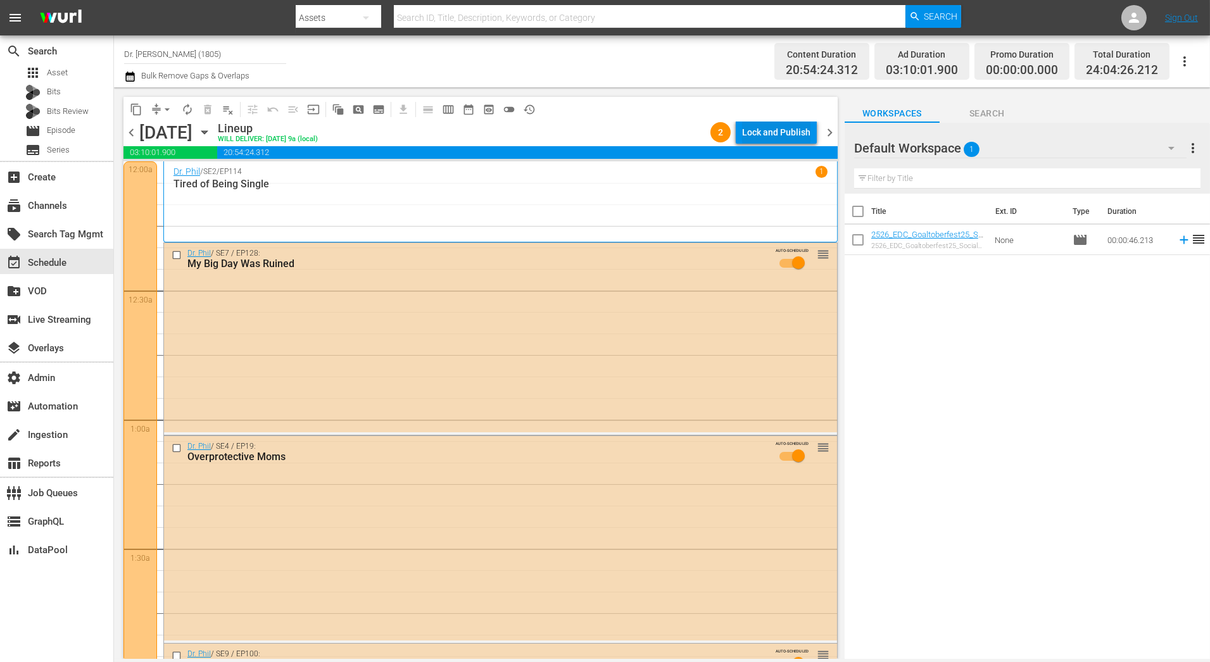
click at [780, 130] on div "Lock and Publish" at bounding box center [776, 132] width 68 height 23
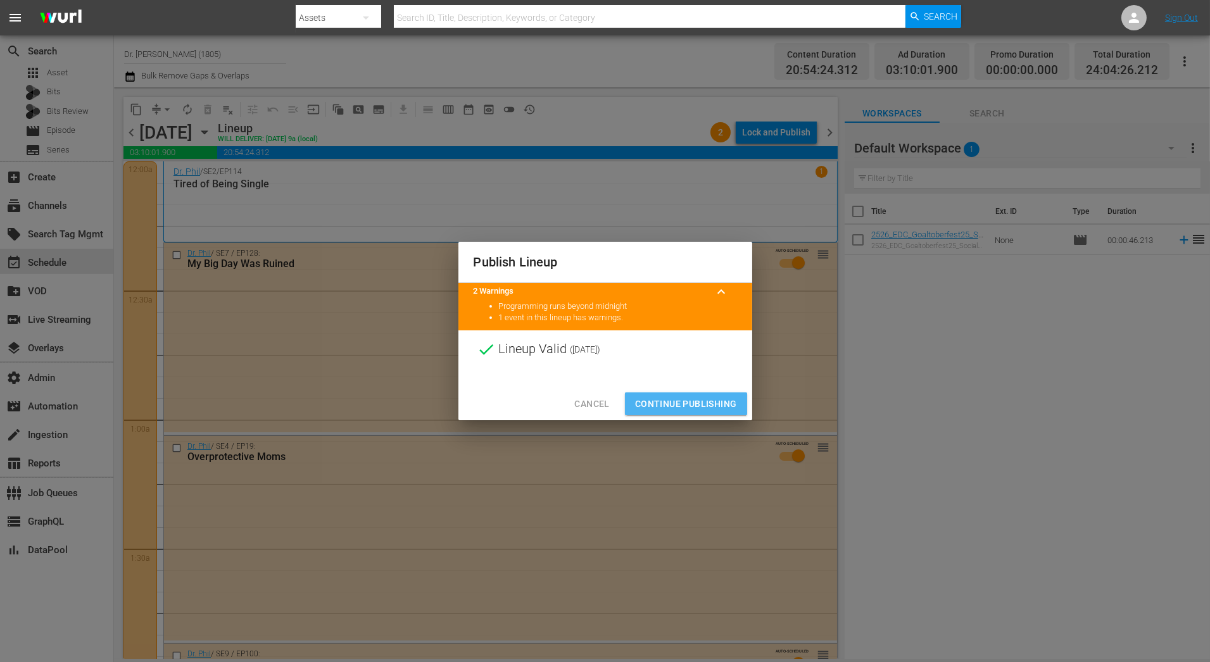
click at [730, 401] on span "Continue Publishing" at bounding box center [686, 404] width 102 height 16
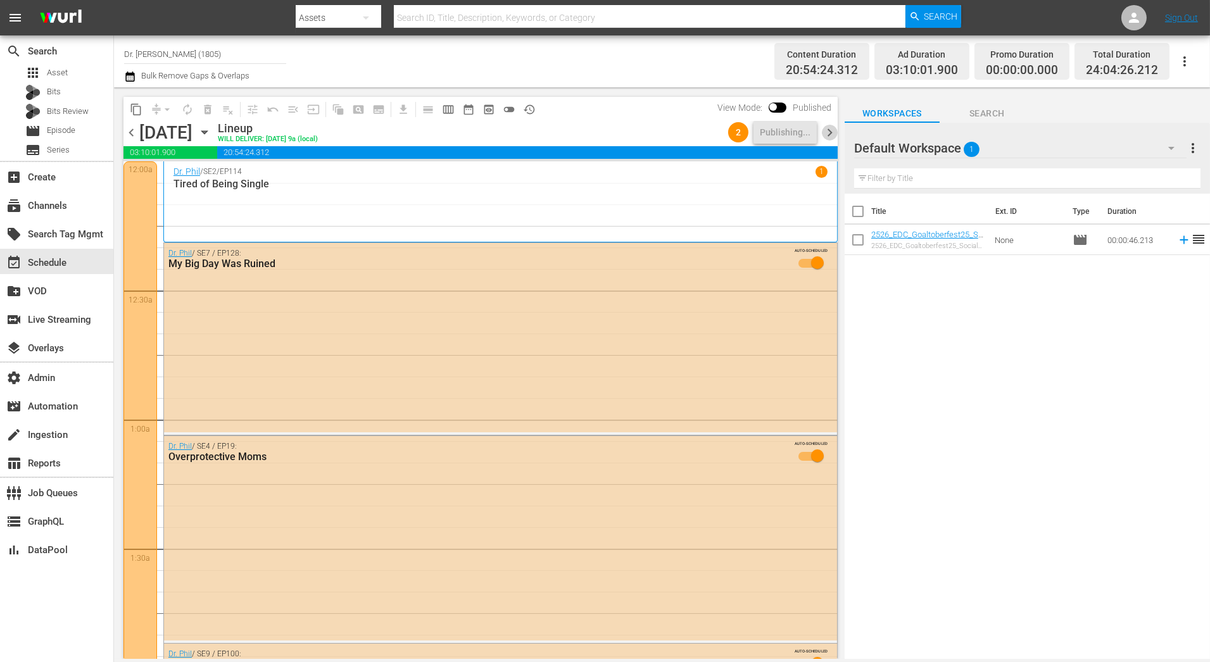
click at [831, 132] on span "chevron_right" at bounding box center [830, 133] width 16 height 16
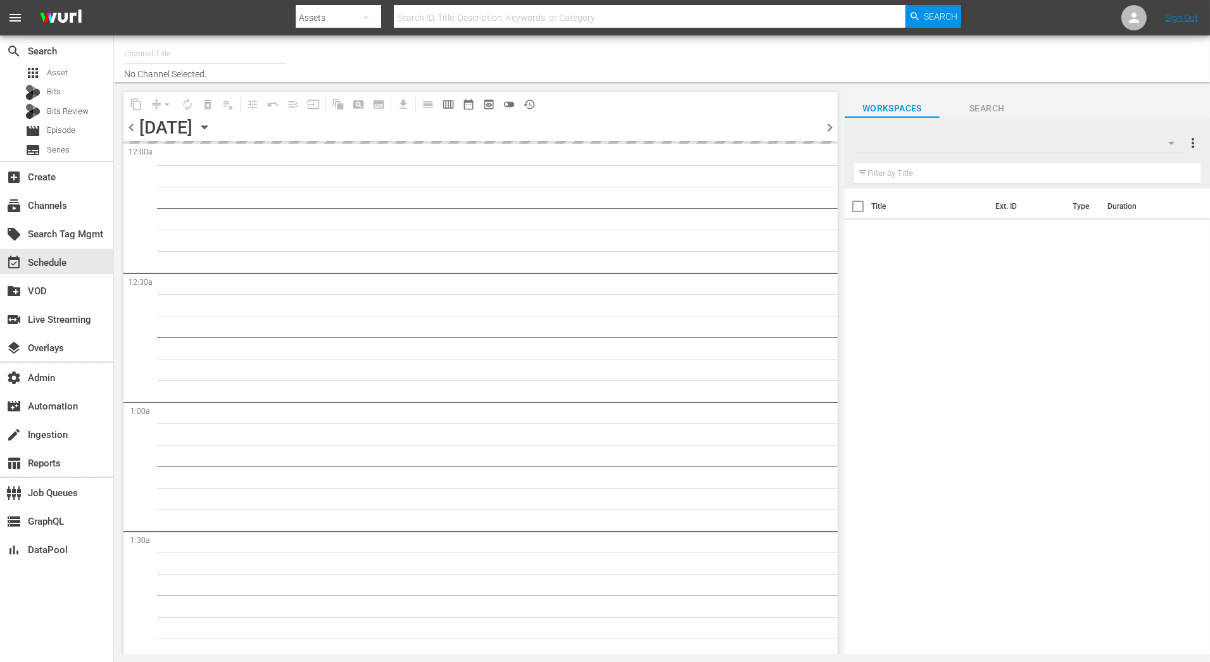
type input "Dr. [PERSON_NAME] (1805)"
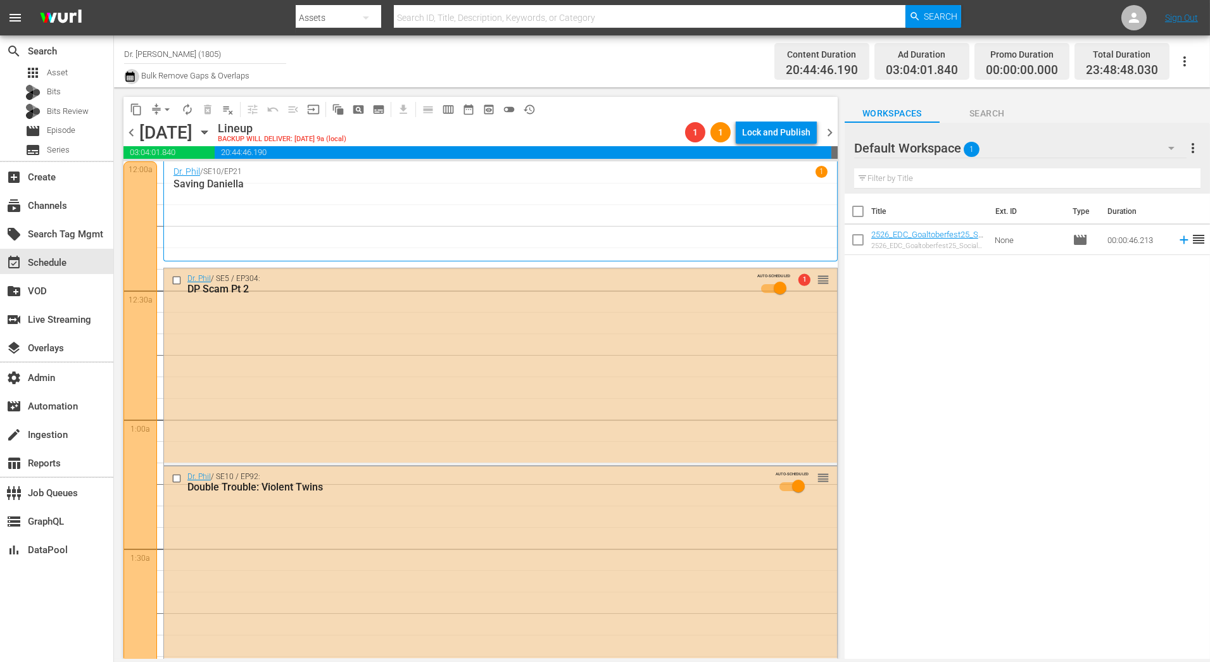
click at [129, 73] on icon "button" at bounding box center [129, 77] width 9 height 10
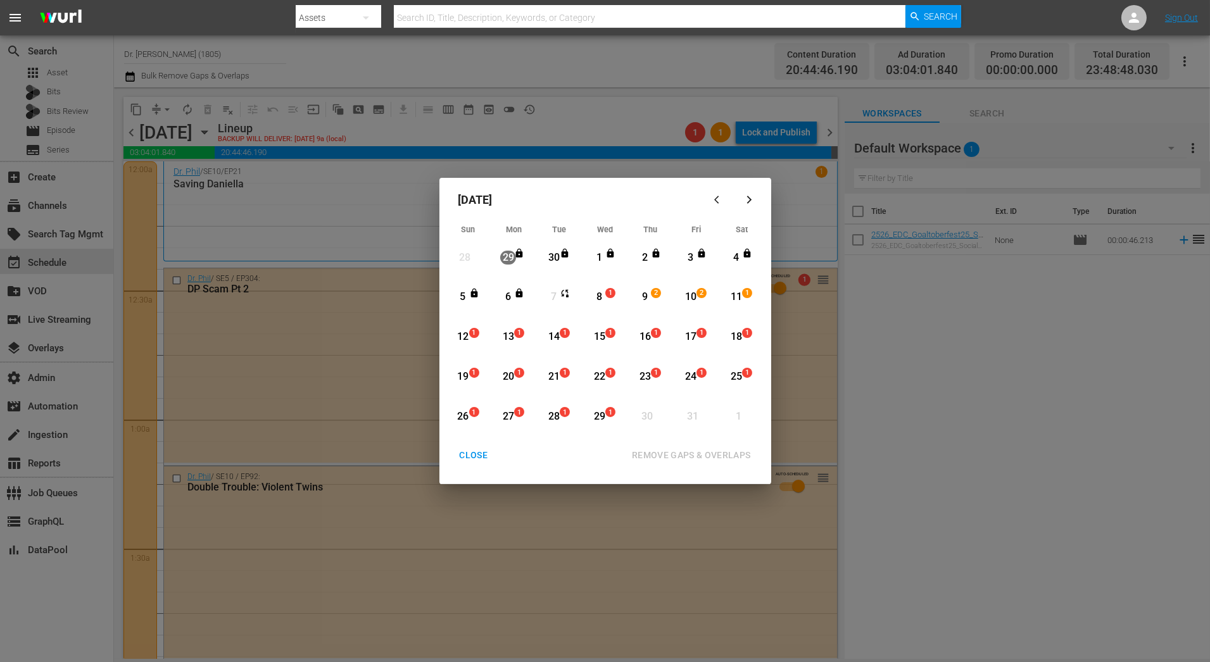
click at [606, 299] on div "8" at bounding box center [599, 297] width 16 height 15
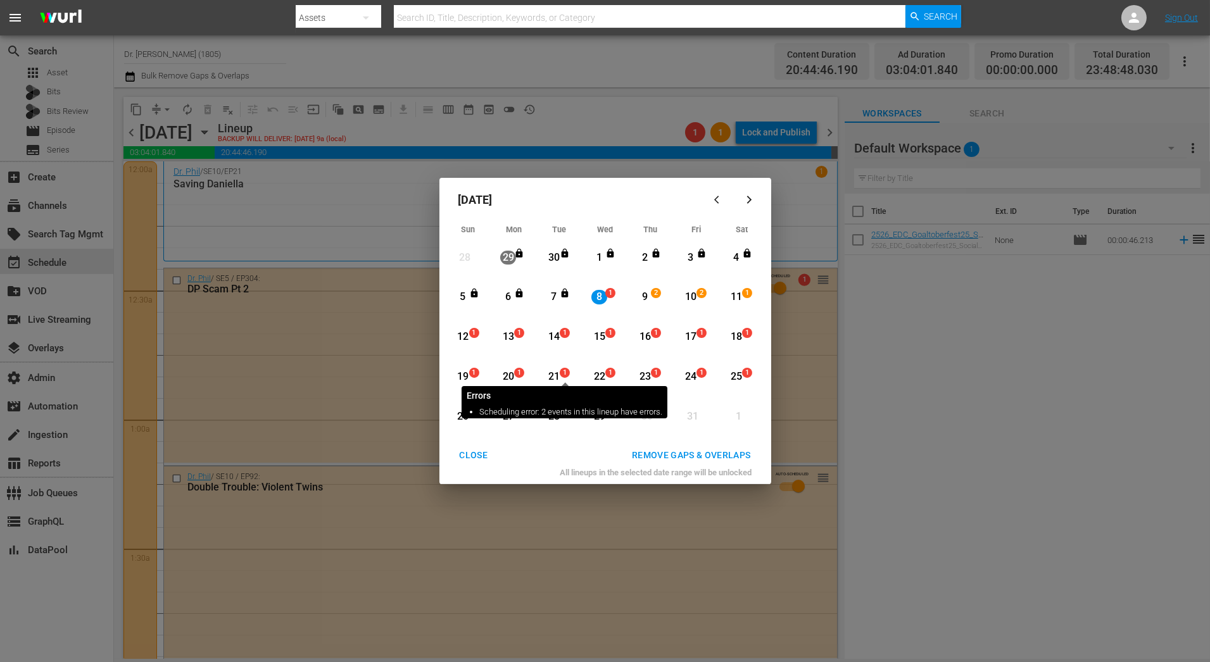
click at [563, 374] on span "1" at bounding box center [564, 373] width 9 height 10
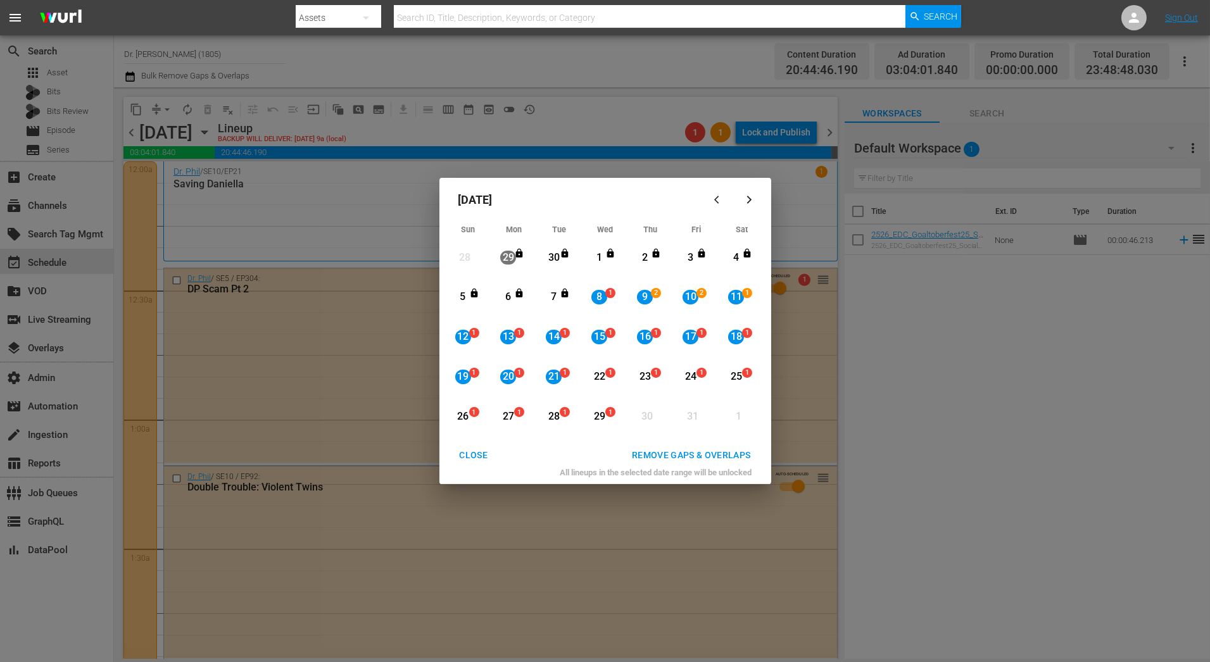
click at [689, 461] on div "REMOVE GAPS & OVERLAPS" at bounding box center [691, 456] width 139 height 16
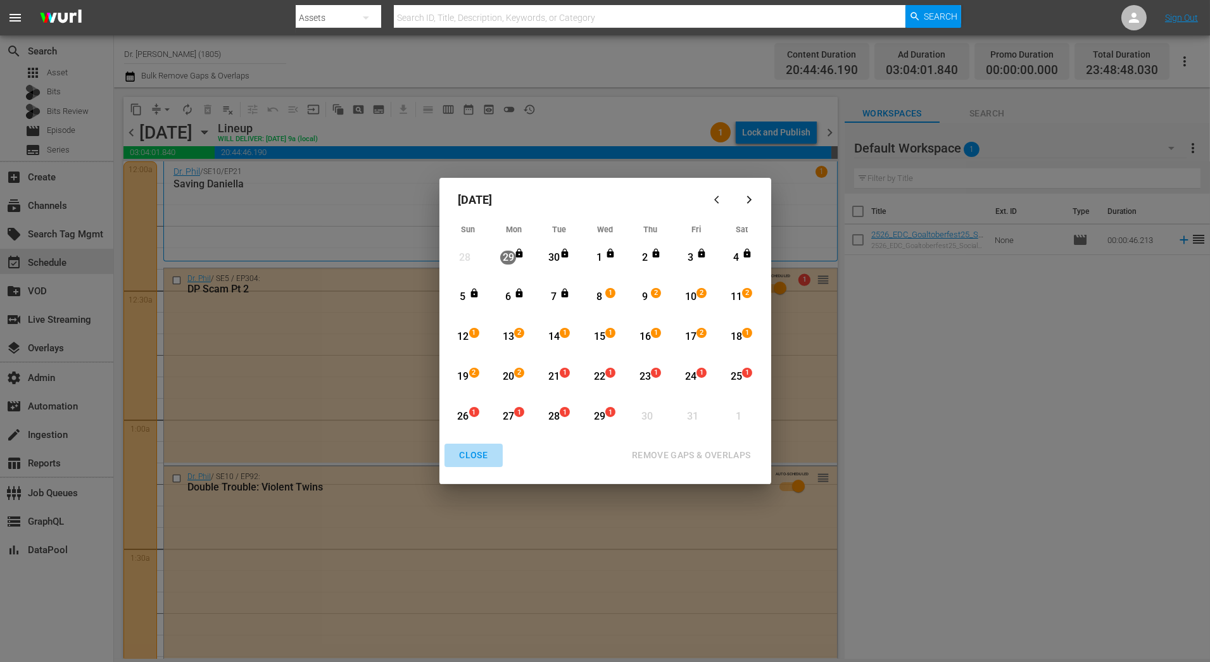
click at [471, 449] on div "CLOSE" at bounding box center [473, 456] width 49 height 16
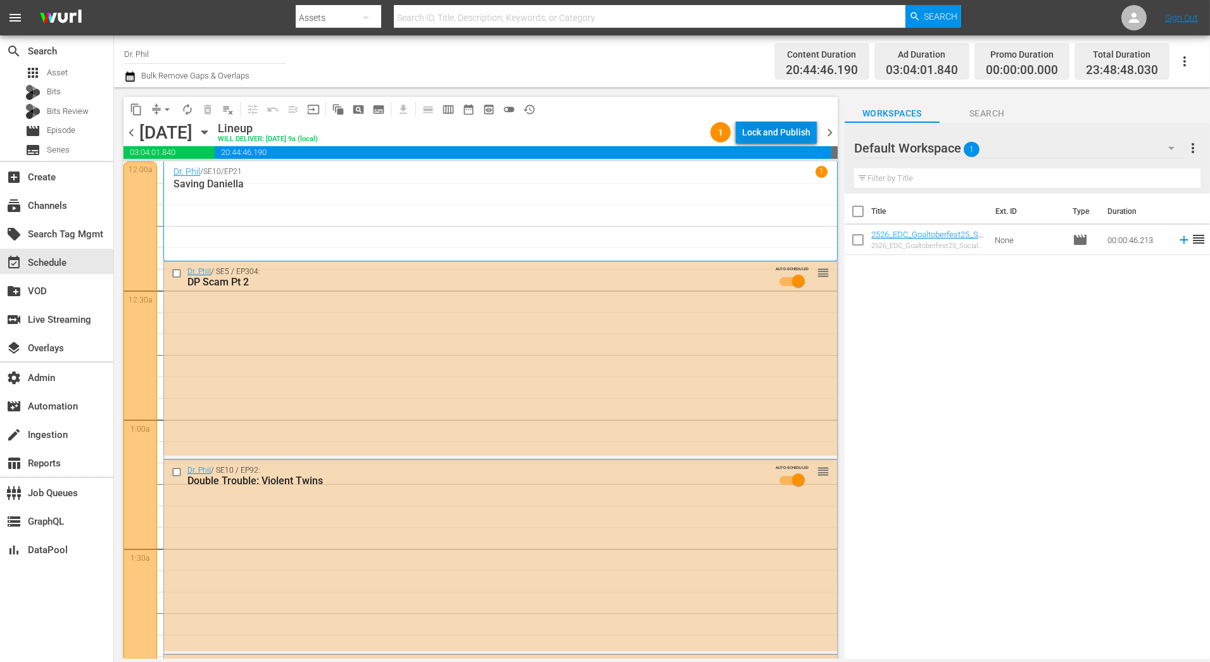
click at [782, 129] on div "Lock and Publish" at bounding box center [776, 132] width 68 height 23
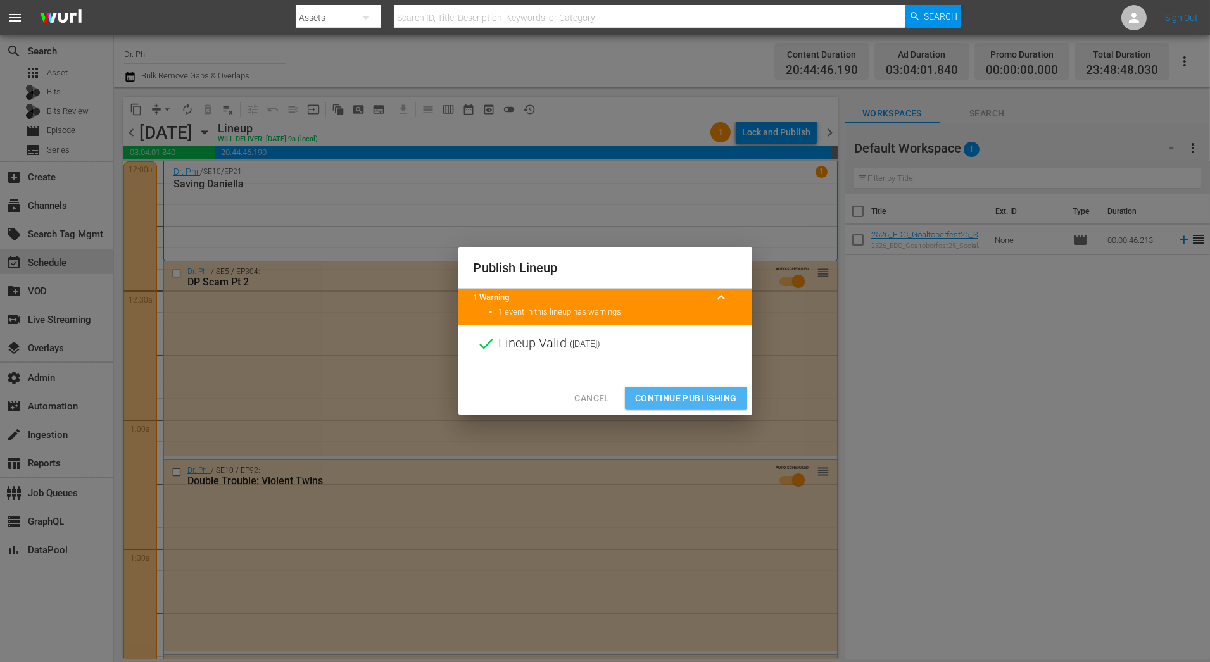
click at [693, 398] on span "Continue Publishing" at bounding box center [686, 399] width 102 height 16
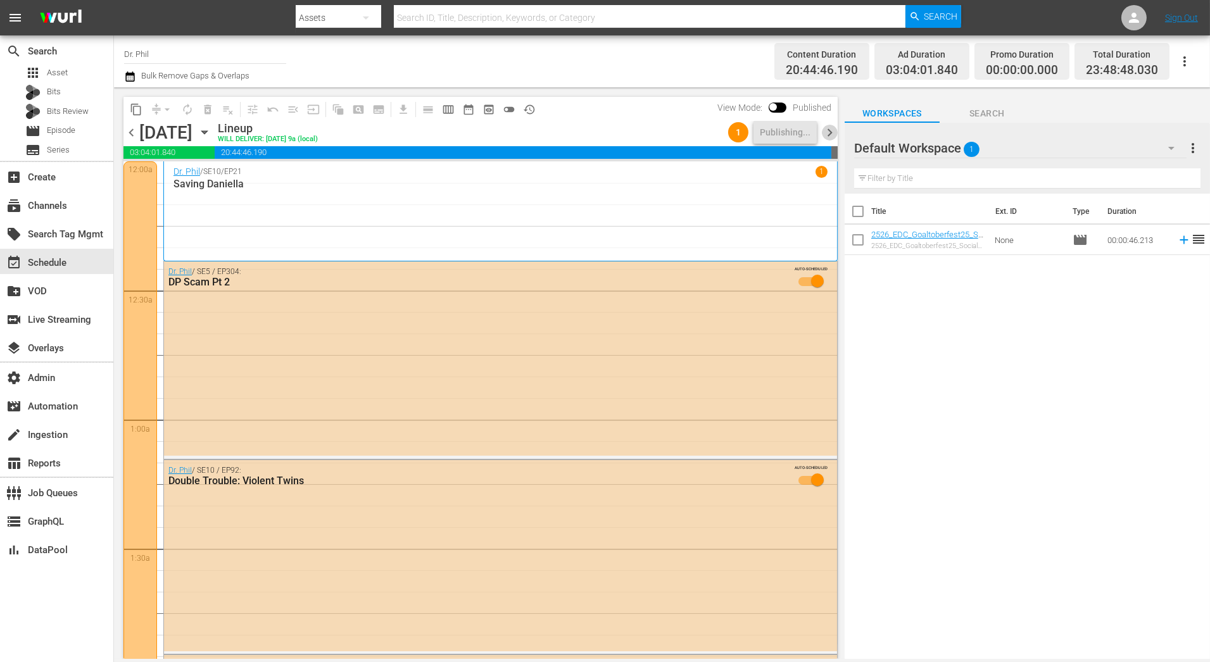
click at [832, 131] on span "chevron_right" at bounding box center [830, 133] width 16 height 16
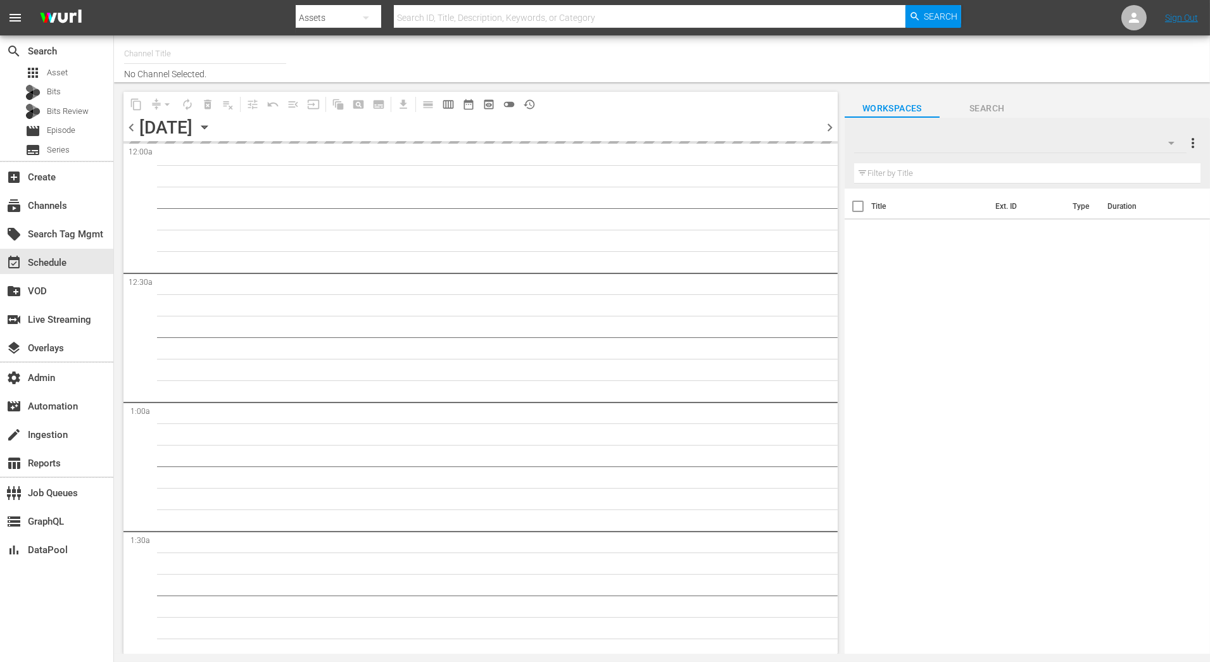
type input "Dr. [PERSON_NAME] (1805)"
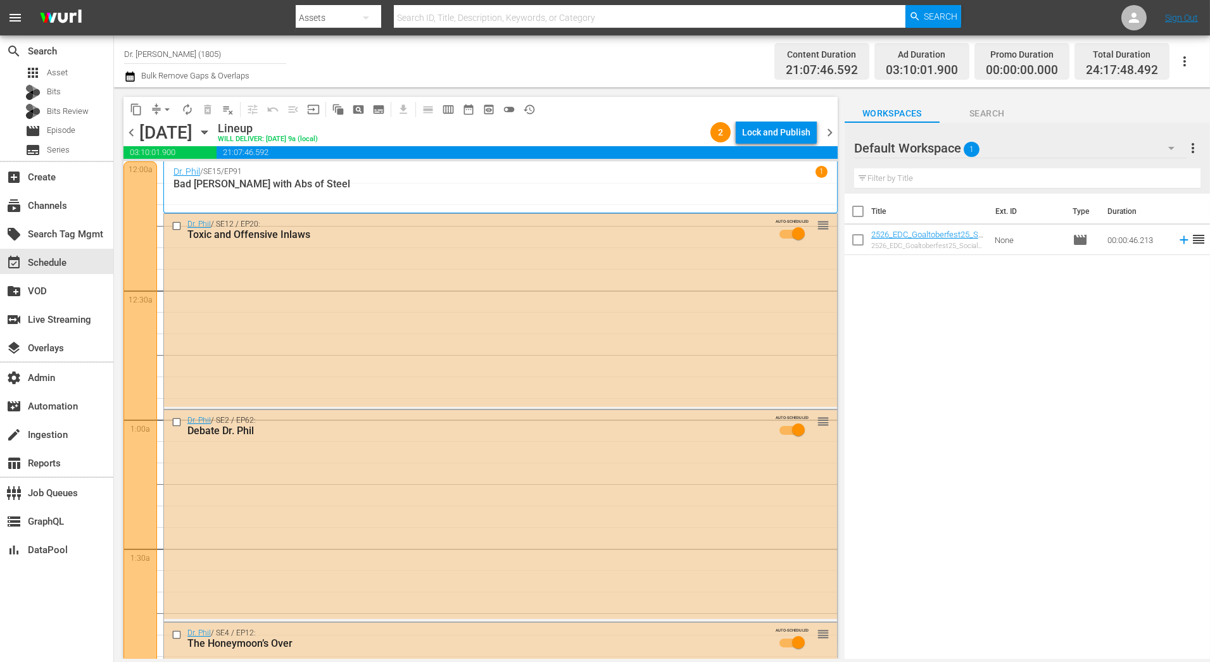
click at [764, 133] on div "Lock and Publish" at bounding box center [776, 132] width 68 height 23
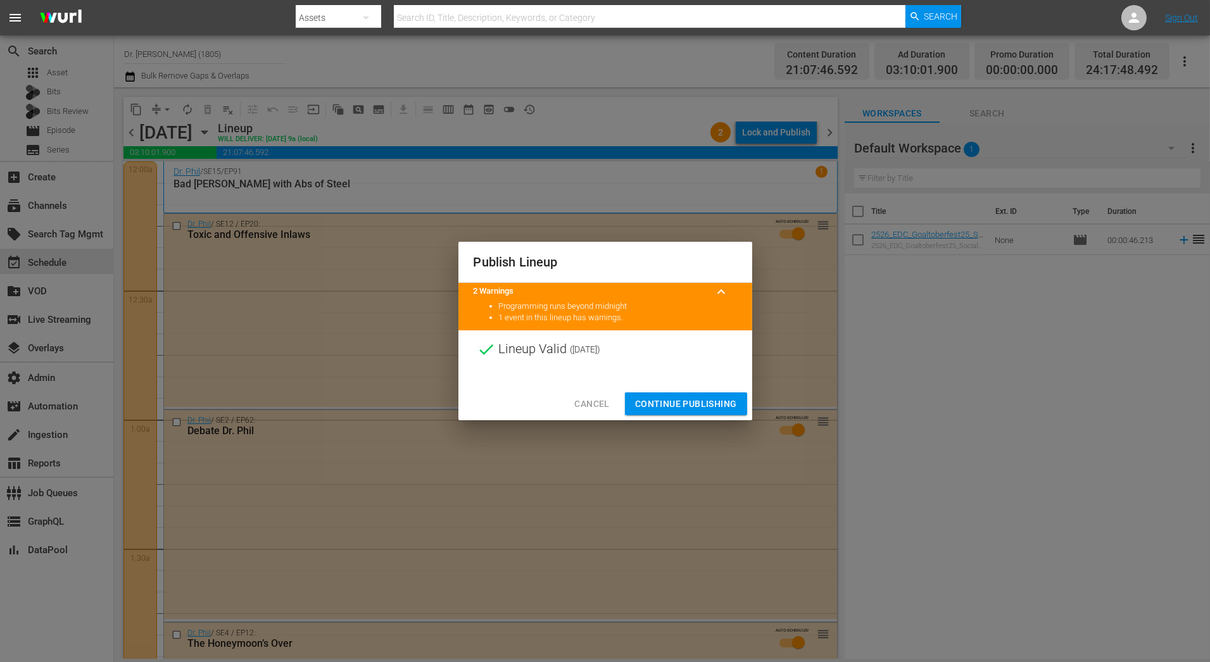
click at [708, 409] on span "Continue Publishing" at bounding box center [686, 404] width 102 height 16
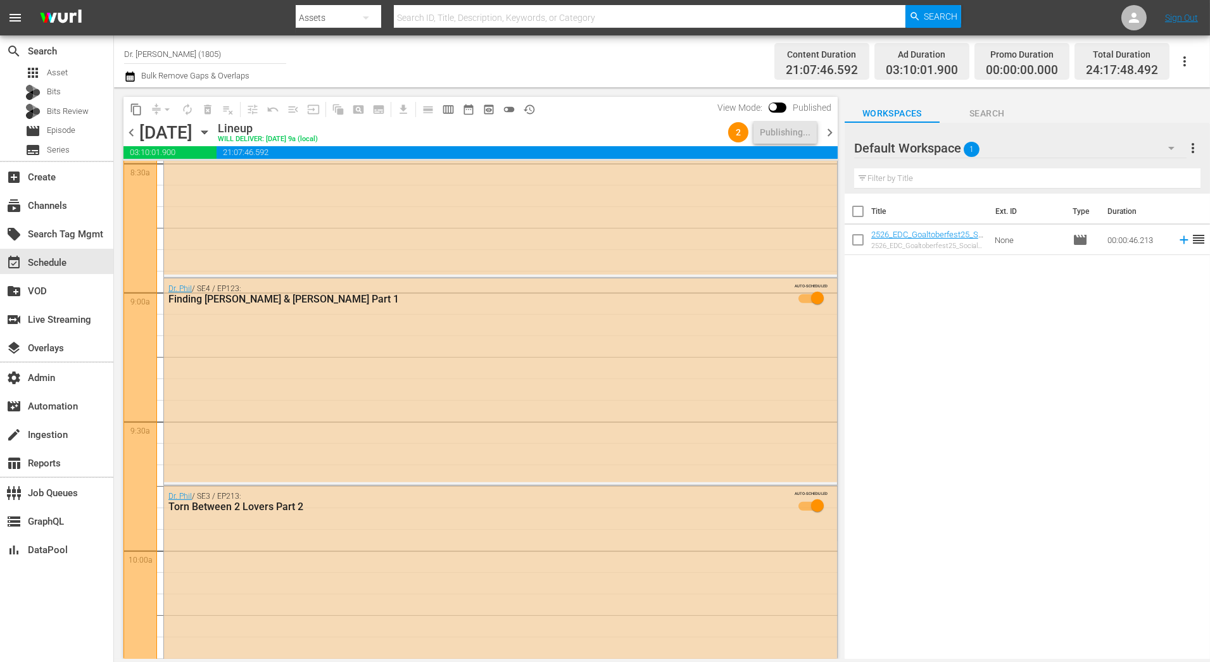
scroll to position [2187, 0]
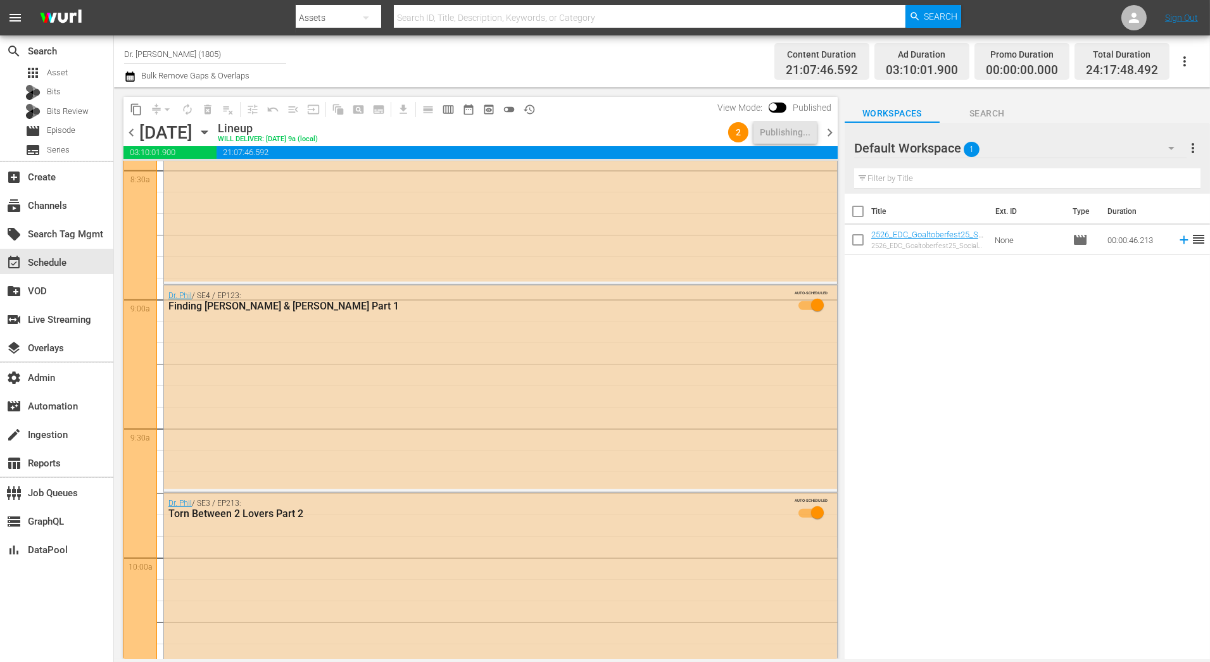
click at [133, 136] on span "chevron_left" at bounding box center [131, 133] width 16 height 16
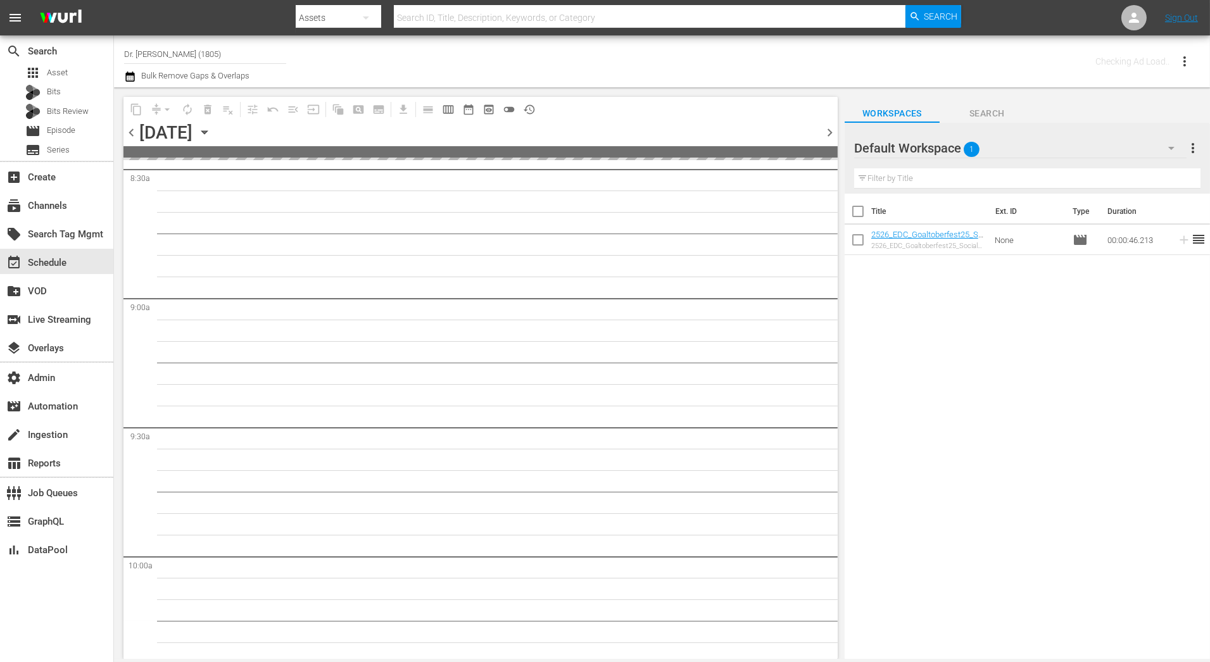
scroll to position [2316, 0]
click at [133, 136] on span "chevron_left" at bounding box center [131, 133] width 16 height 16
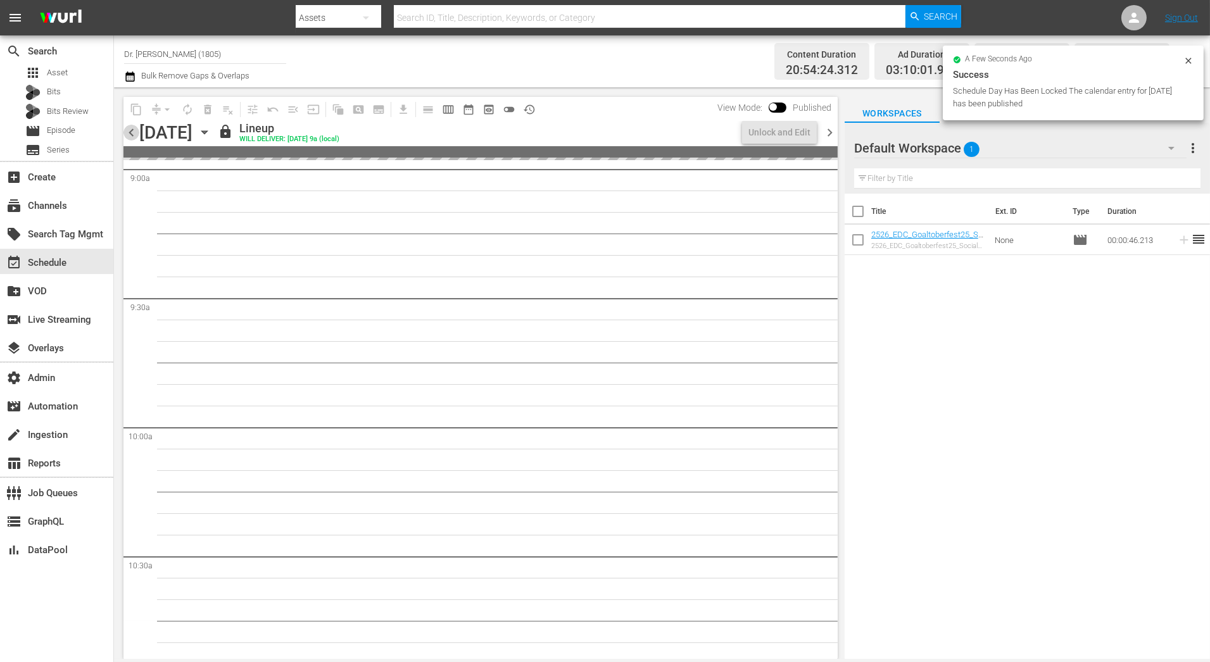
click at [133, 136] on span "chevron_left" at bounding box center [131, 133] width 16 height 16
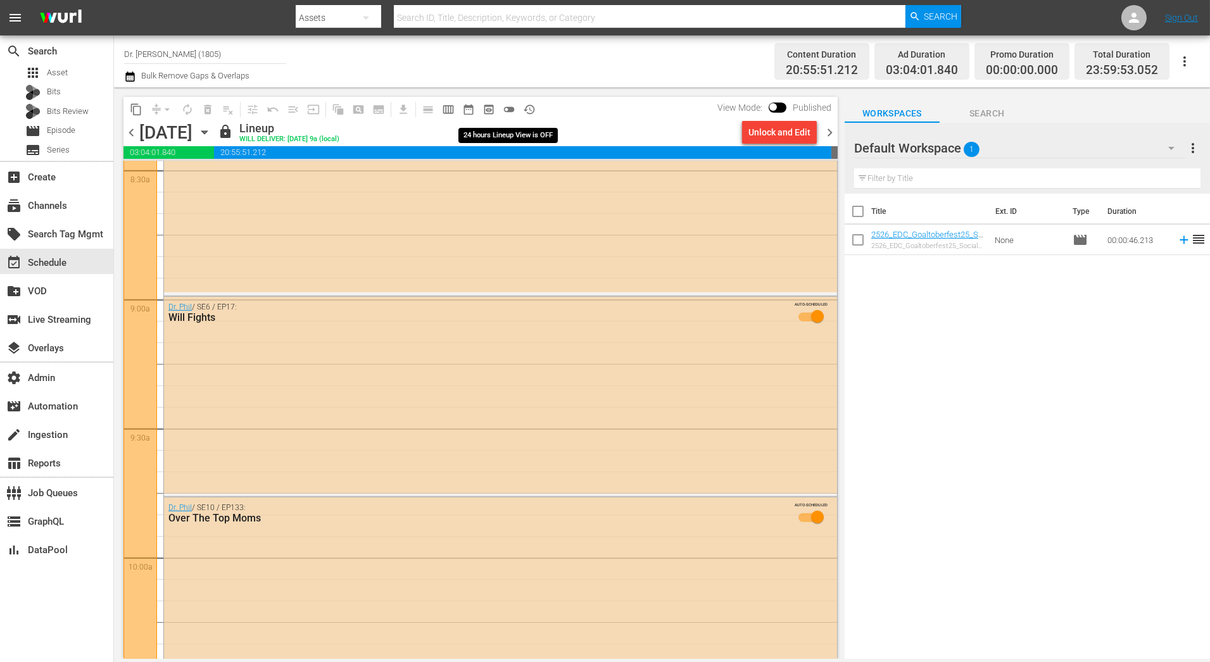
click at [510, 113] on span "toggle_off" at bounding box center [509, 109] width 13 height 13
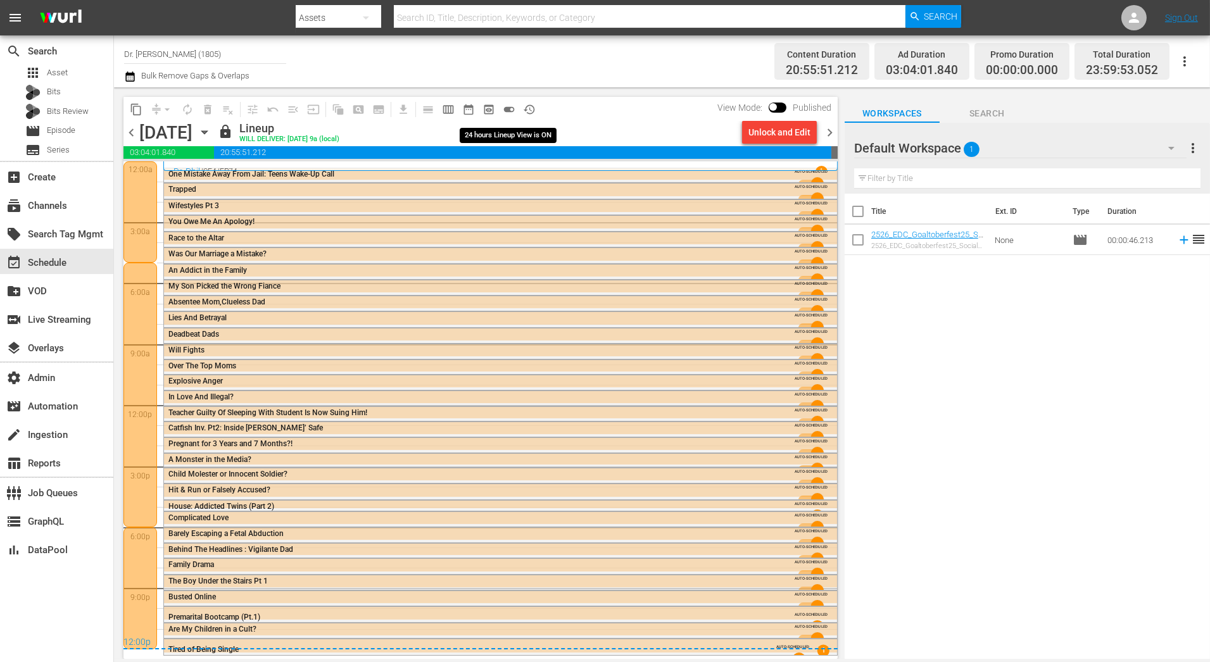
scroll to position [0, 0]
click at [792, 135] on div "Unlock and Edit" at bounding box center [779, 132] width 62 height 23
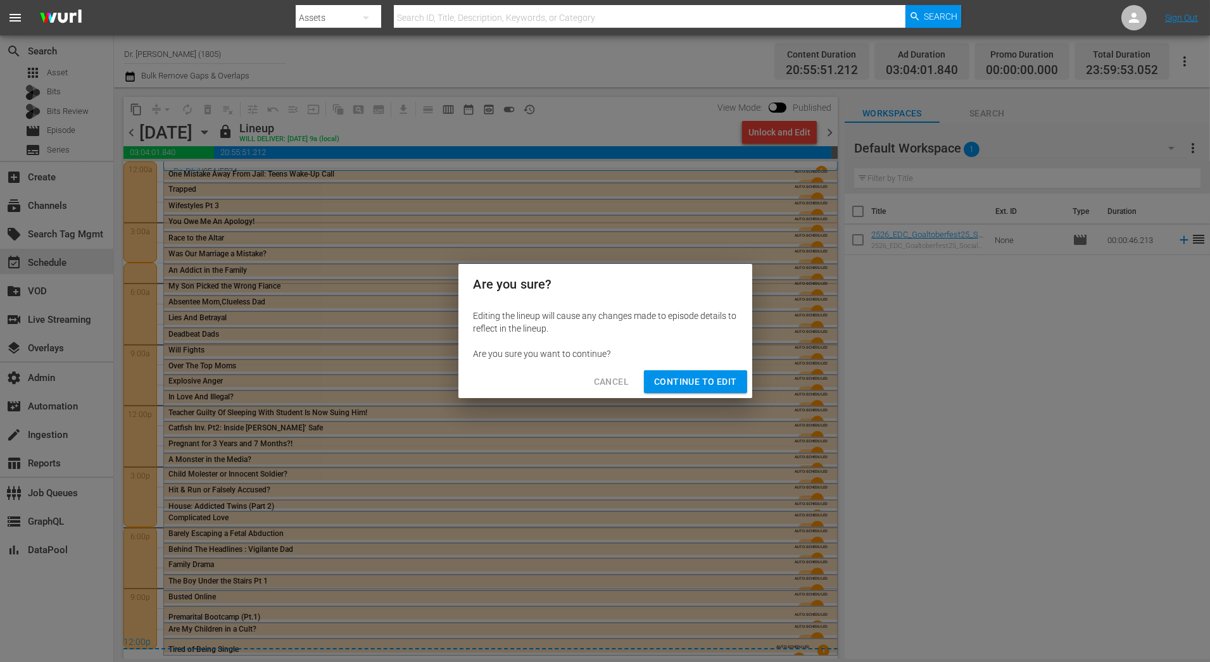
click at [712, 394] on div "Cancel Continue to Edit" at bounding box center [605, 382] width 294 height 34
click at [712, 389] on span "Continue to Edit" at bounding box center [695, 382] width 82 height 16
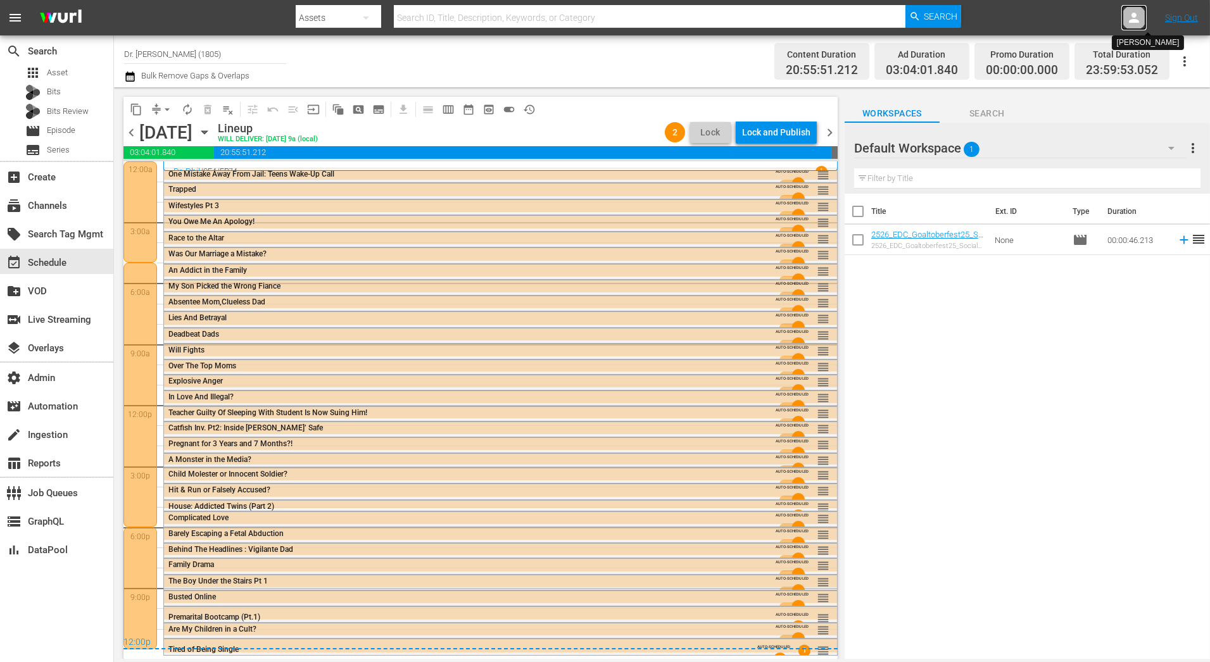
click at [1139, 18] on icon at bounding box center [1133, 17] width 15 height 15
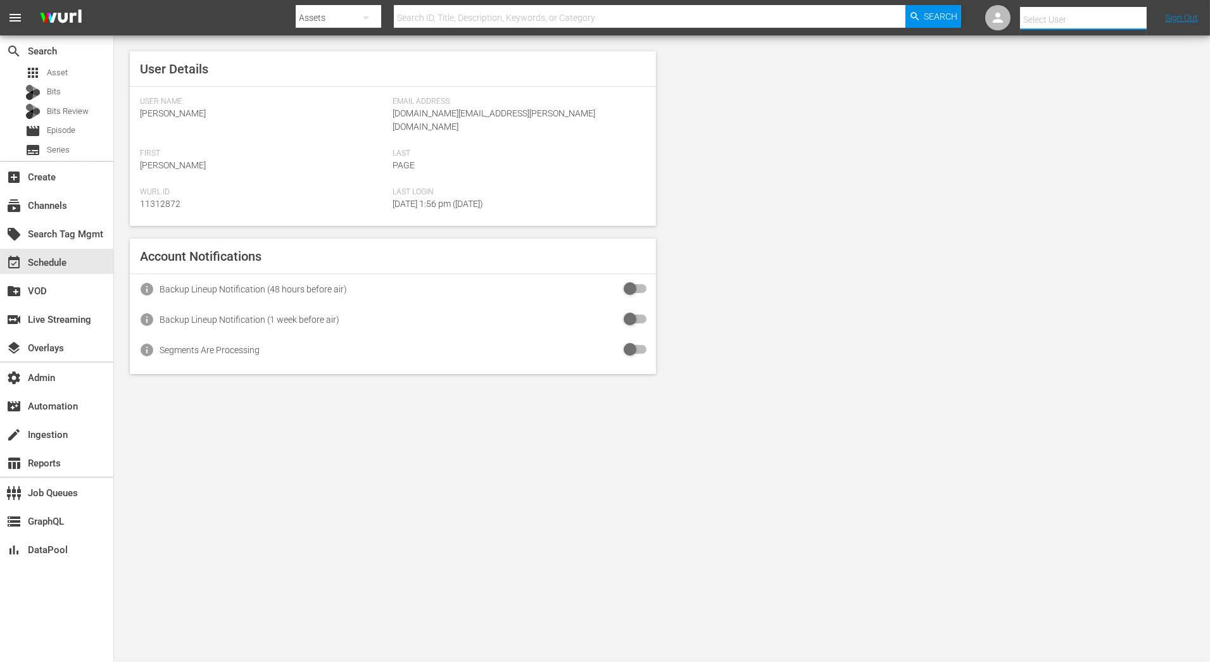
click at [1045, 27] on input "text" at bounding box center [1101, 19] width 162 height 30
click at [1038, 56] on div "Scheduling Peteski <Scheduling-peteski@wurl.com>" at bounding box center [1073, 54] width 198 height 30
type input "Scheduling Peteski (11314475)"
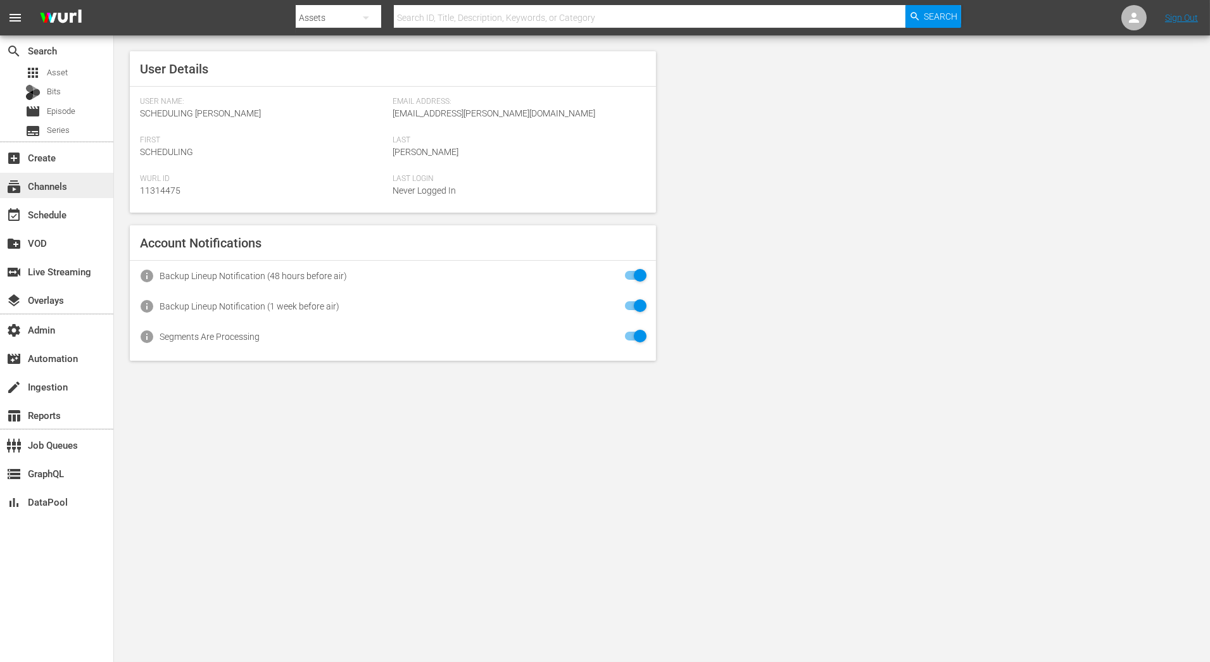
click at [70, 195] on div "subscriptions Channels" at bounding box center [56, 185] width 113 height 25
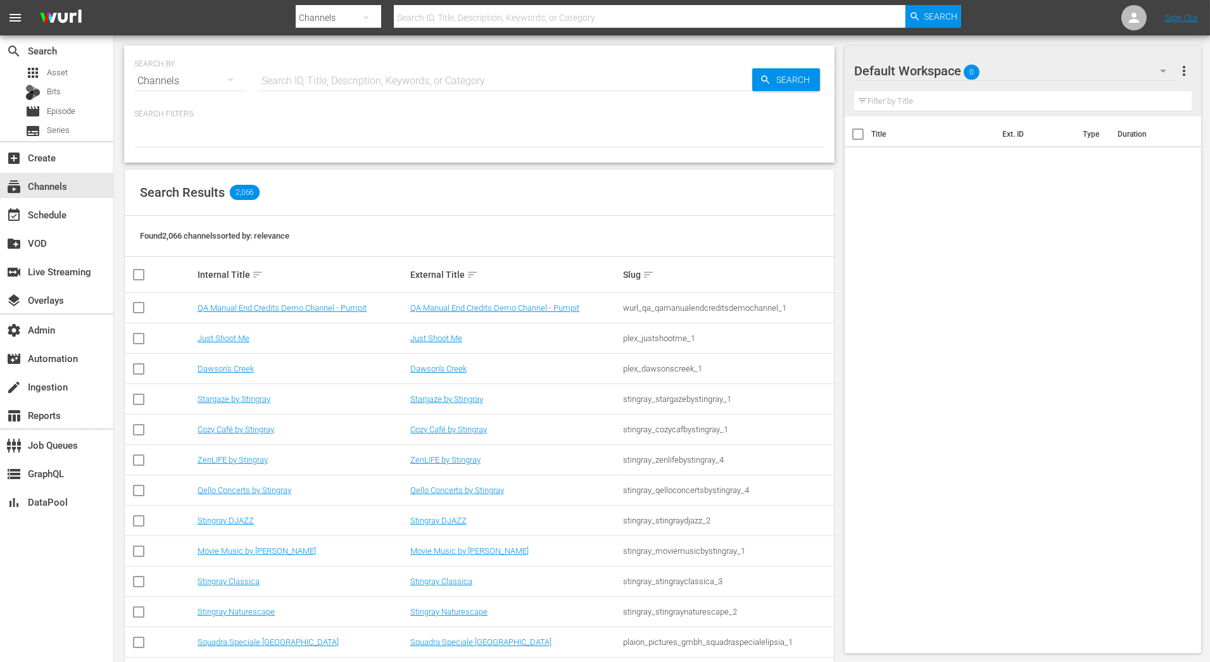
click at [409, 83] on input "text" at bounding box center [505, 81] width 494 height 30
type input "phil"
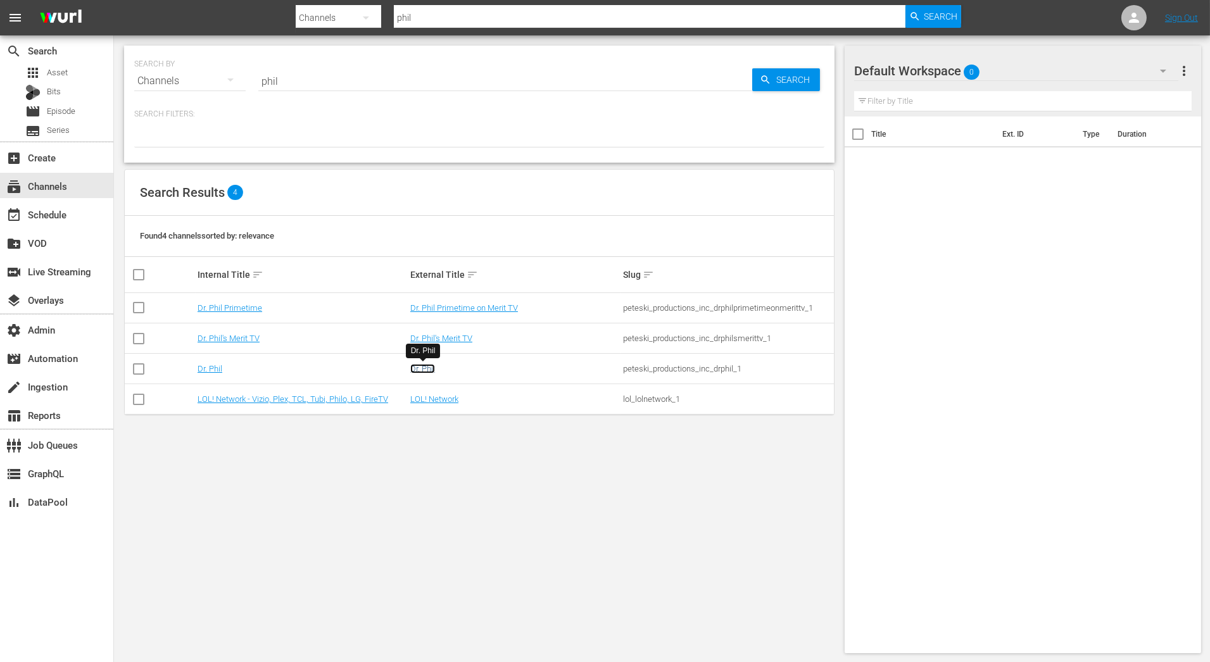
click at [427, 370] on link "Dr. Phil" at bounding box center [422, 368] width 25 height 9
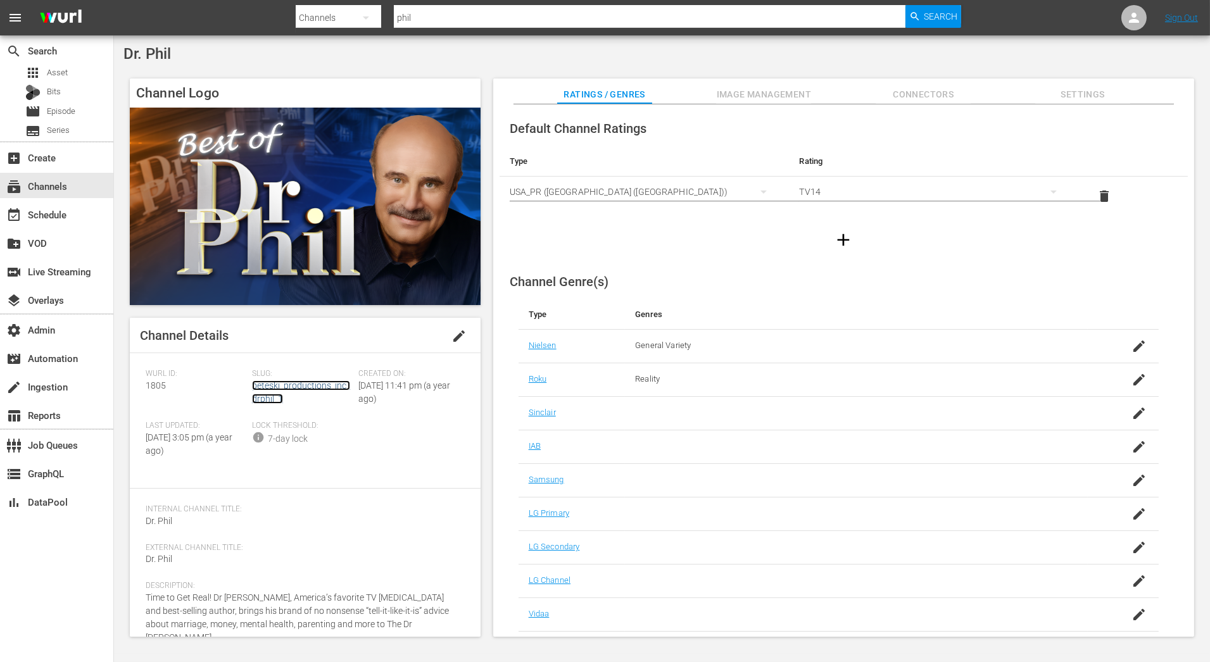
click at [336, 384] on link "peteski_productions_inc_drphil_1" at bounding box center [301, 391] width 98 height 23
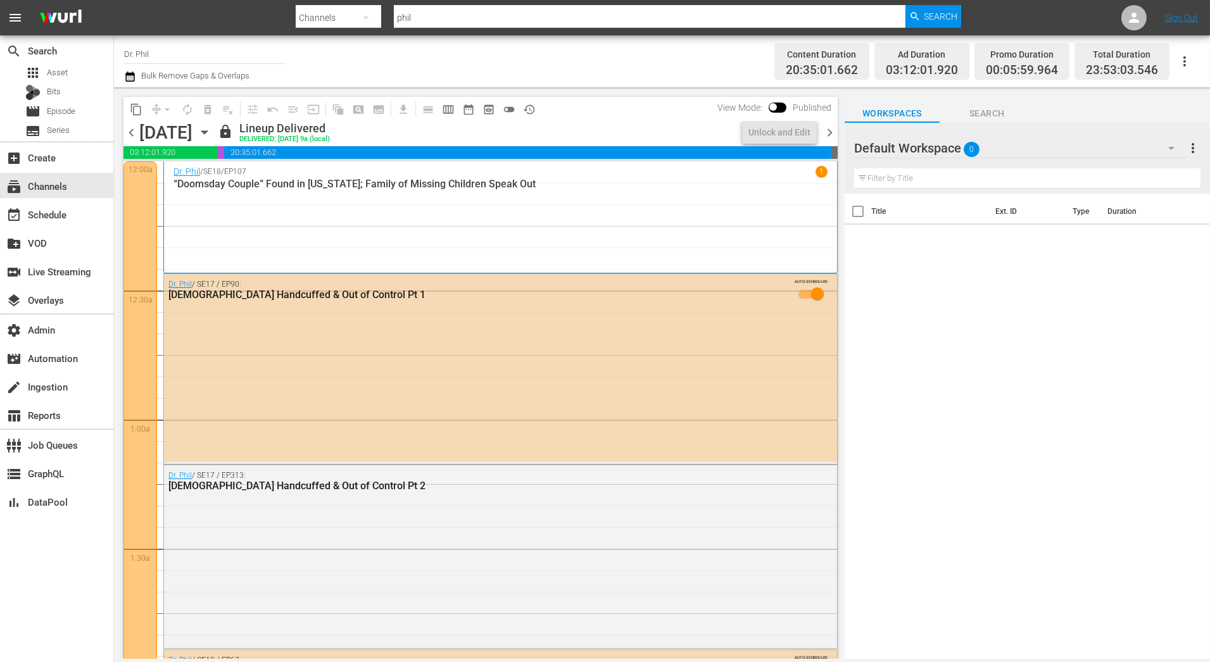
click at [211, 139] on icon "button" at bounding box center [205, 132] width 14 height 14
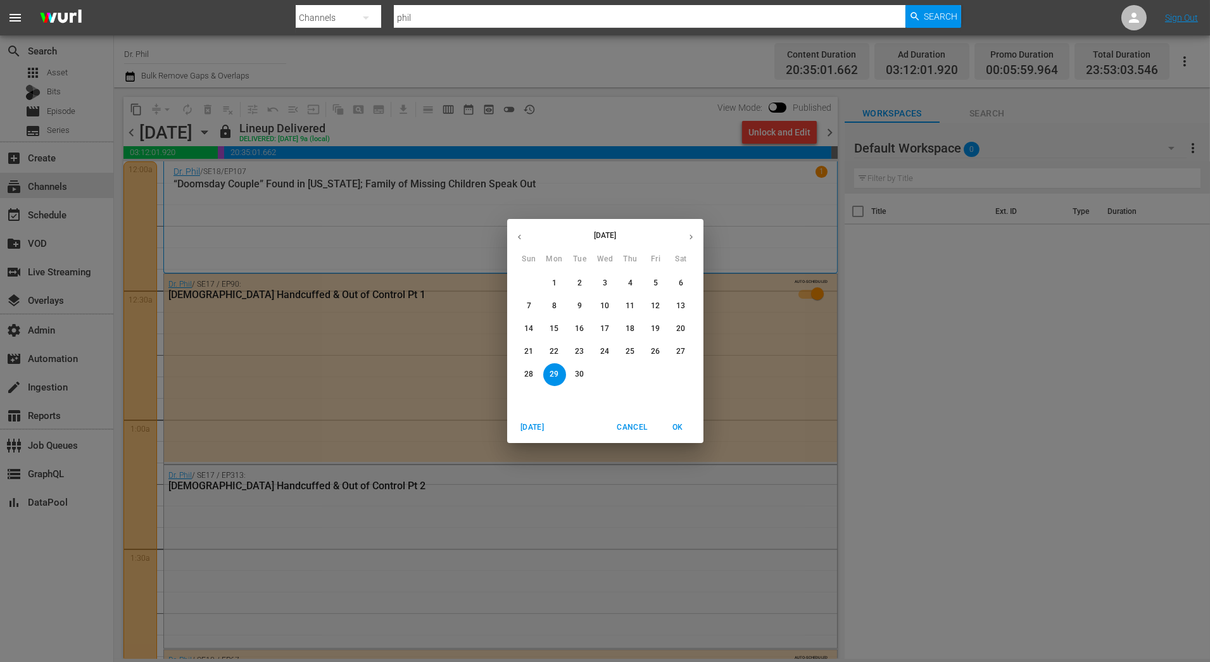
click at [689, 239] on icon "button" at bounding box center [690, 236] width 9 height 9
click at [556, 307] on span "6" at bounding box center [554, 306] width 23 height 11
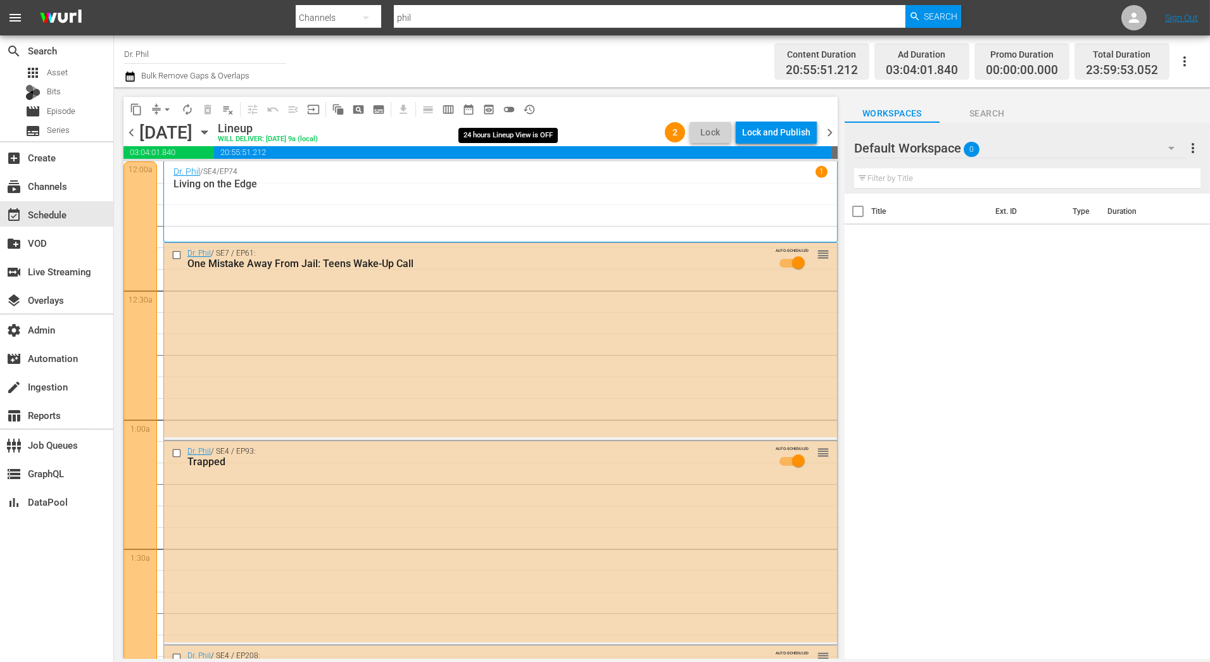
click at [515, 108] on span "toggle_off" at bounding box center [509, 109] width 13 height 13
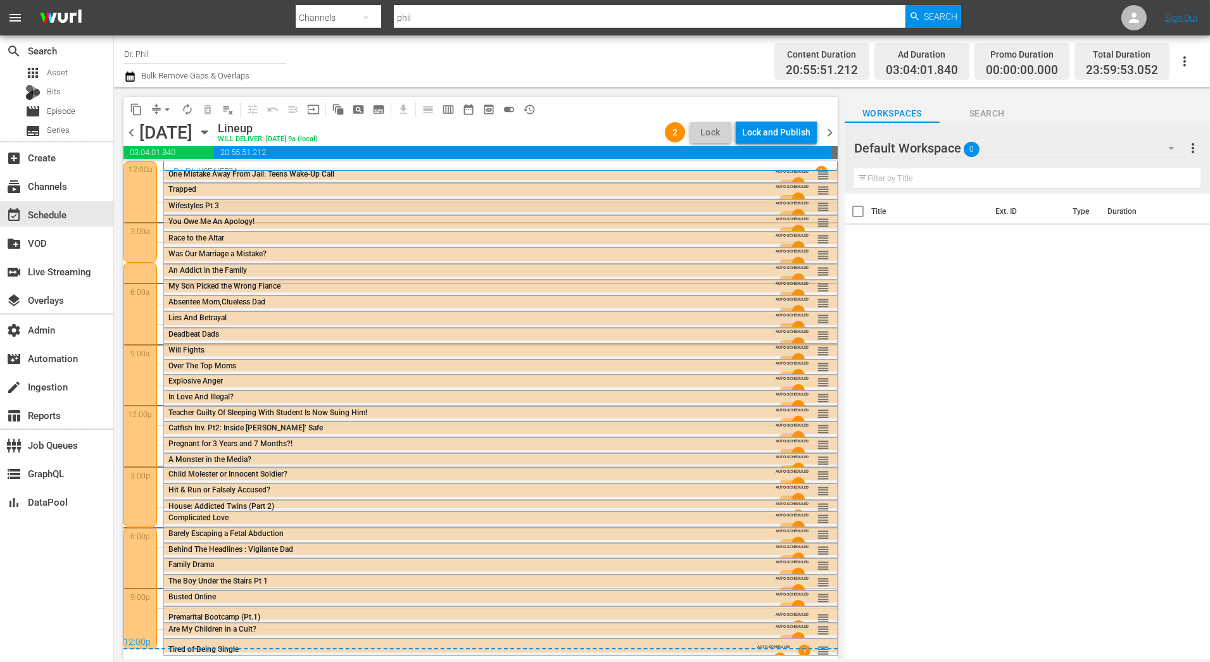
click at [710, 206] on div "Wifestyles Pt 3" at bounding box center [465, 205] width 595 height 9
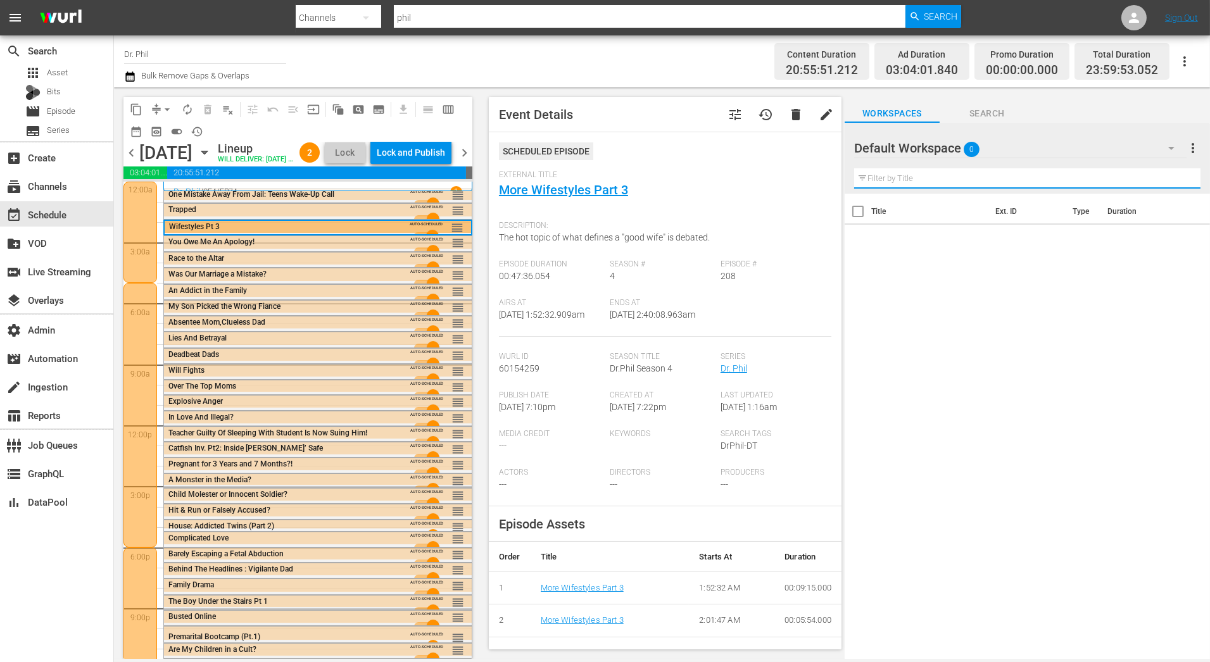
click at [1032, 185] on input "text" at bounding box center [1027, 178] width 346 height 20
click at [1039, 160] on div "Default Workspace 0" at bounding box center [1020, 147] width 332 height 35
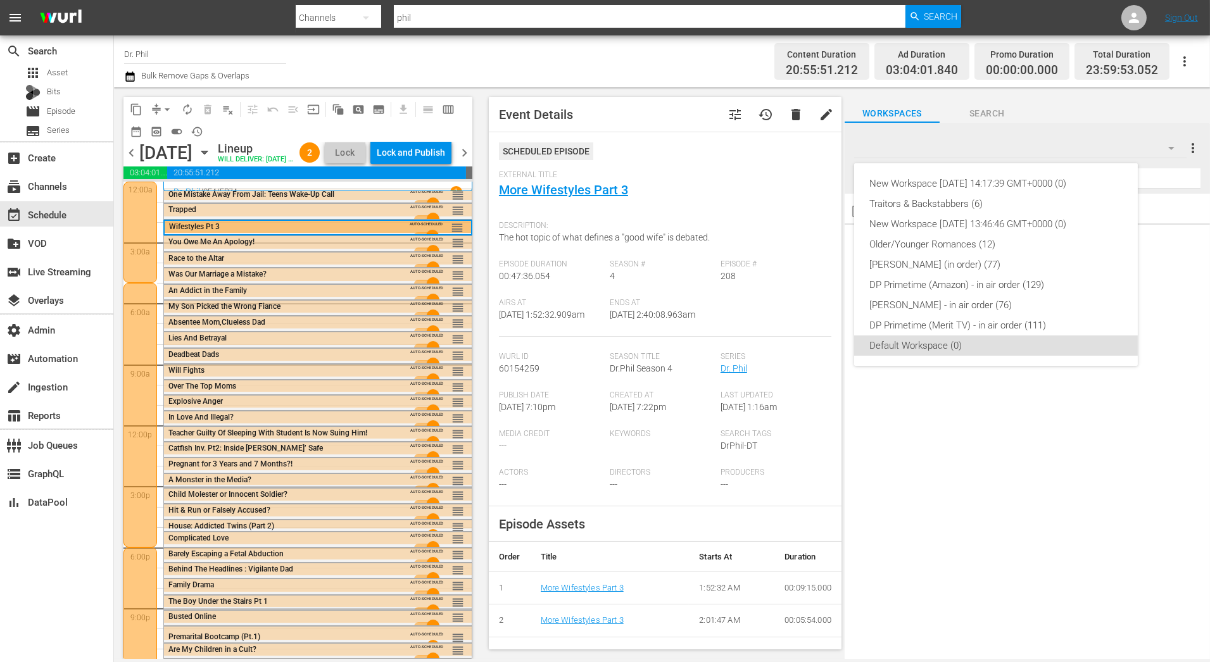
click at [1052, 109] on div "New Workspace Tue Sep 16 2025 14:17:39 GMT+0000 (0) Traitors & Backstabbers (6)…" at bounding box center [605, 331] width 1210 height 662
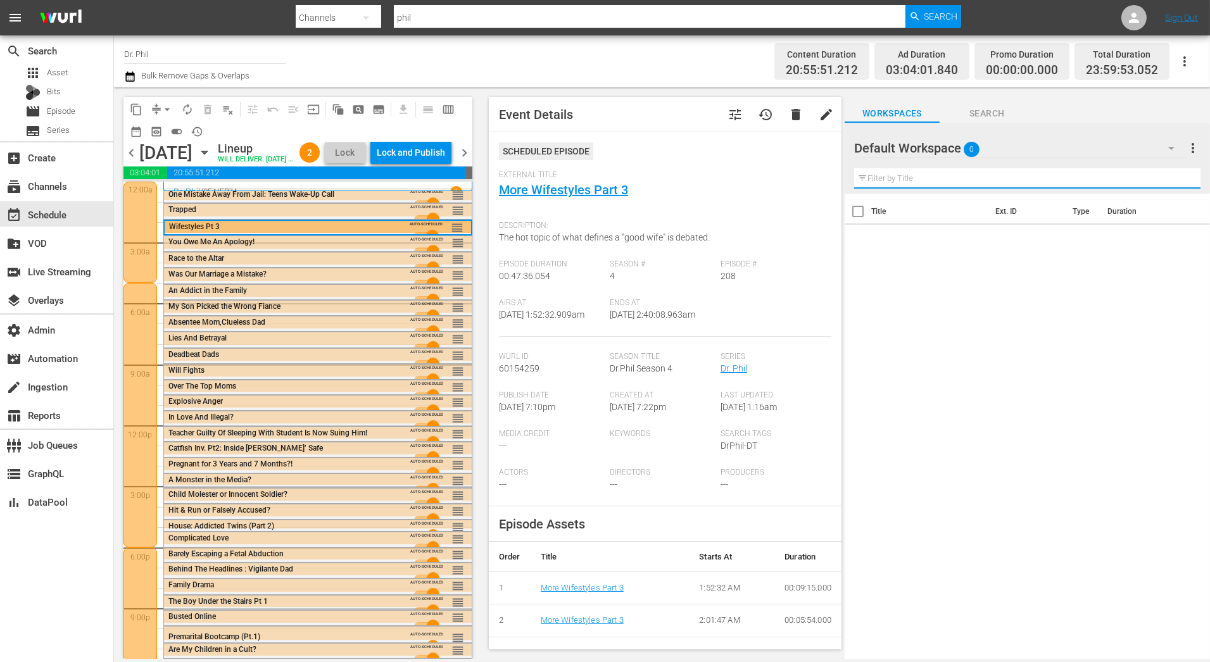
click at [996, 168] on input "text" at bounding box center [1027, 178] width 346 height 20
type input "wife"
click at [1019, 149] on div "Default Workspace 0" at bounding box center [1020, 147] width 332 height 35
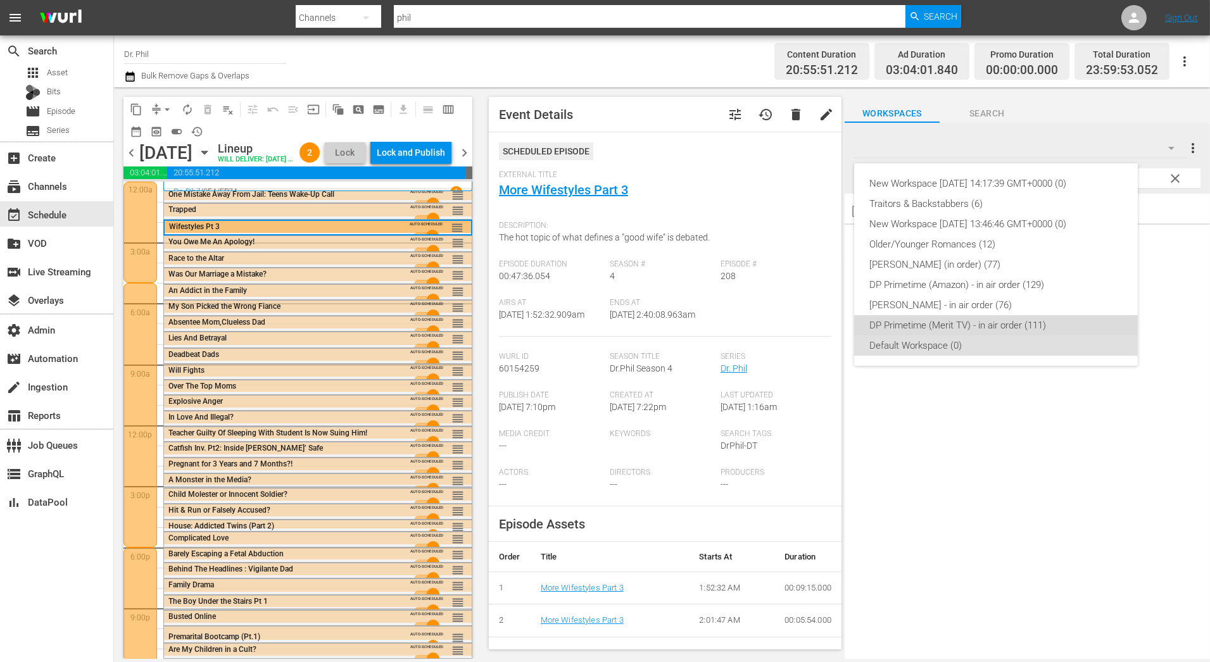
click at [1002, 325] on div "DP Primetime (Merit TV) - in air order (111)" at bounding box center [995, 325] width 253 height 20
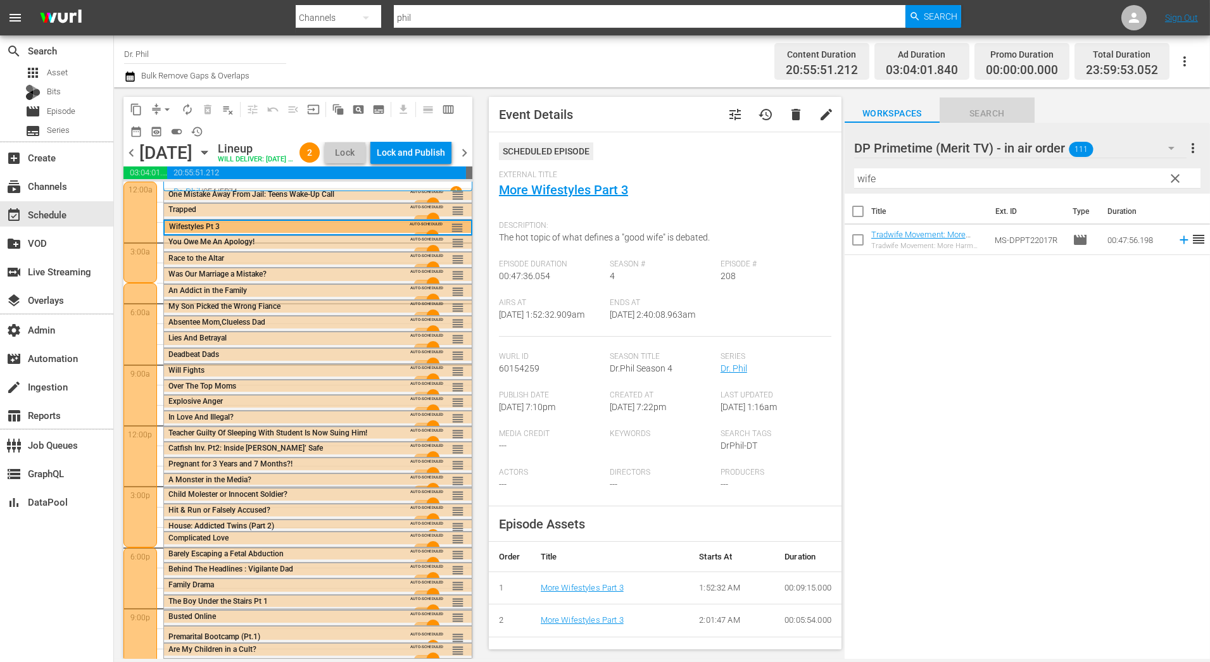
click at [983, 114] on span "Search" at bounding box center [986, 114] width 95 height 16
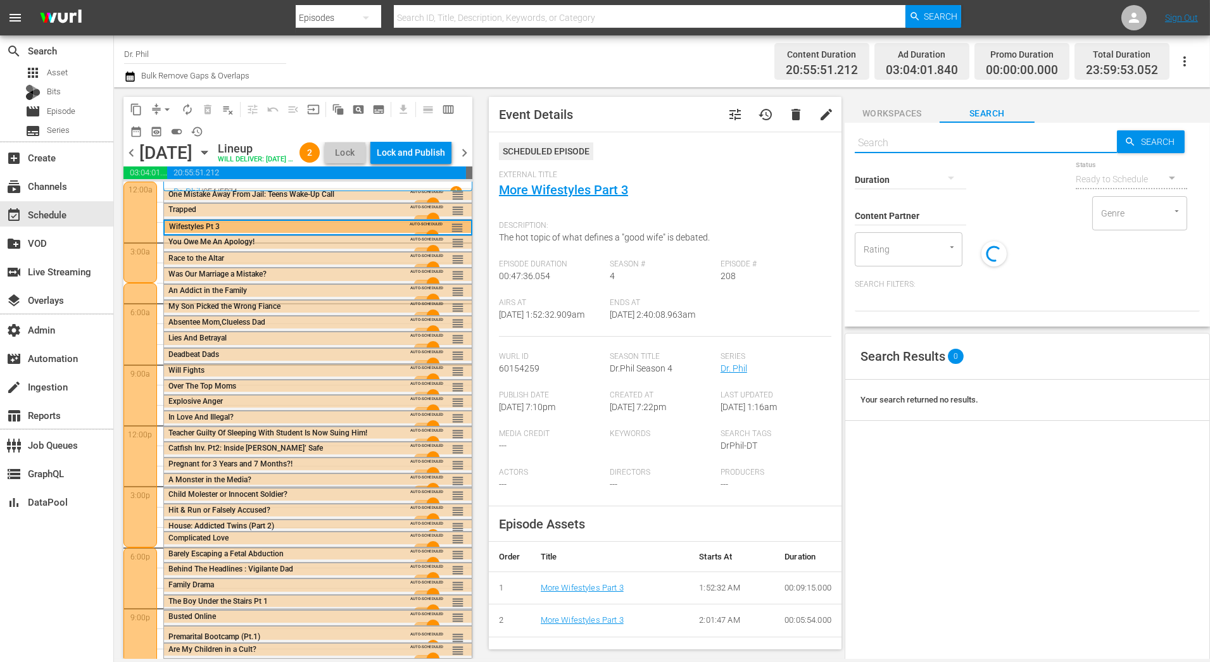
click at [970, 146] on input "text" at bounding box center [986, 143] width 262 height 30
type input "wifestyles"
click at [348, 199] on div "One Mistake Away From Jail: Teens Wake-Up Call" at bounding box center [283, 194] width 230 height 9
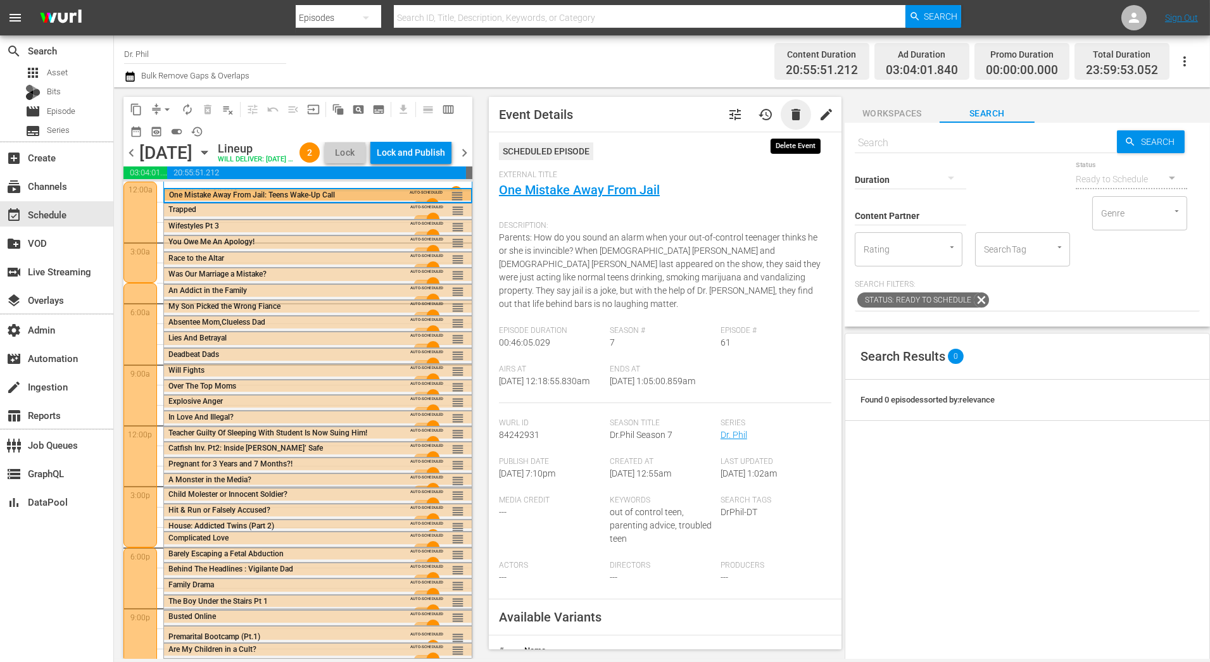
click at [793, 115] on span "delete" at bounding box center [795, 114] width 15 height 15
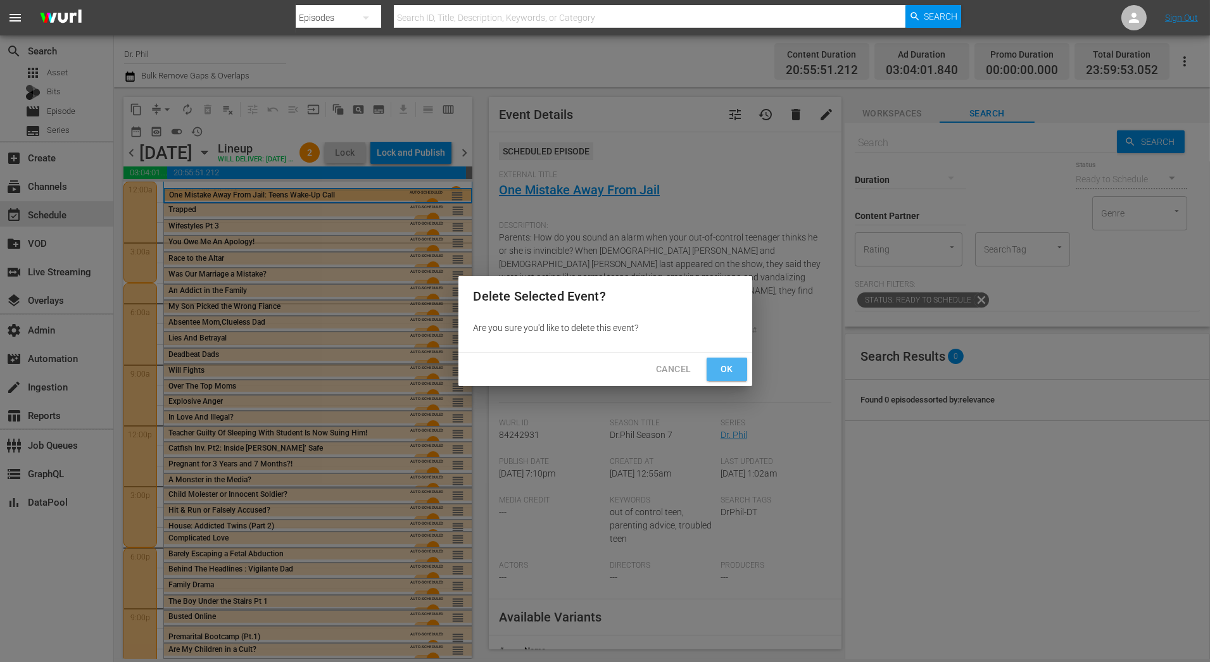
click at [724, 364] on span "Ok" at bounding box center [727, 369] width 20 height 16
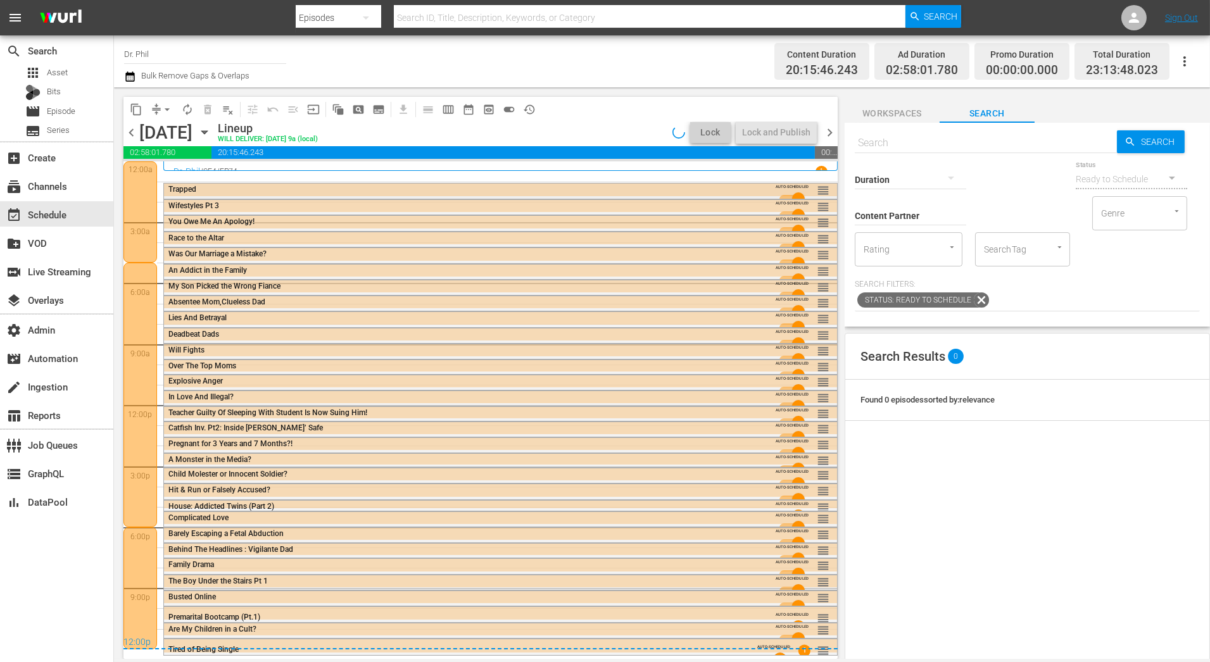
click at [472, 187] on div "Trapped" at bounding box center [465, 189] width 595 height 9
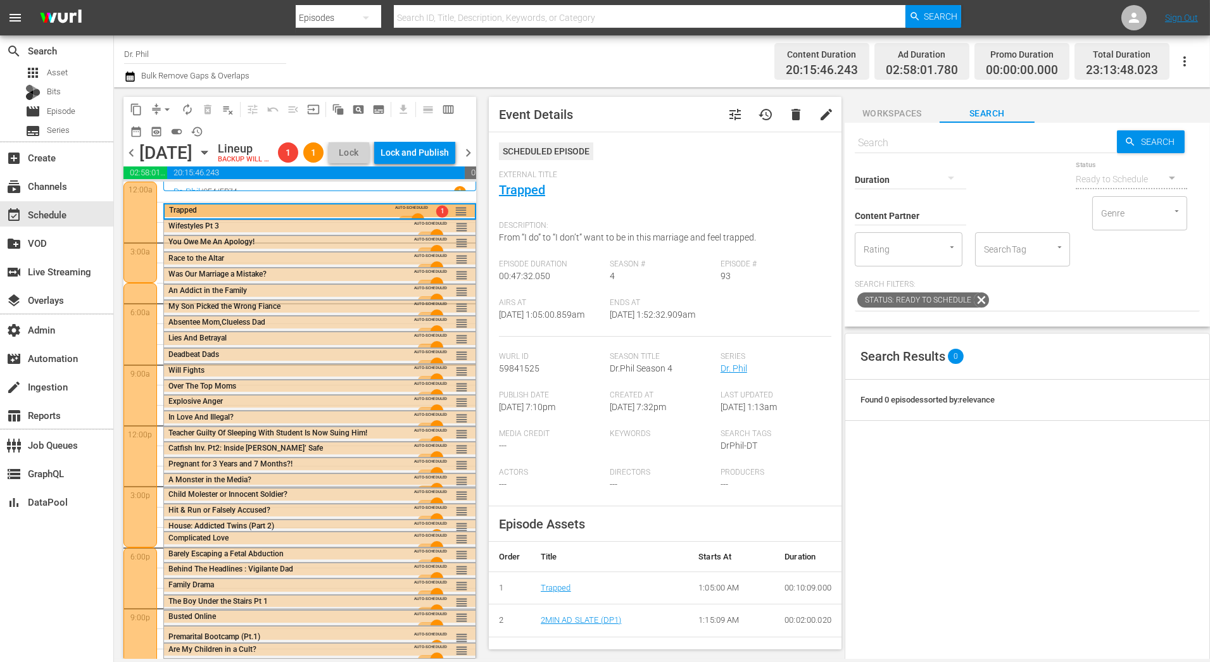
click at [794, 117] on span "delete" at bounding box center [795, 114] width 15 height 15
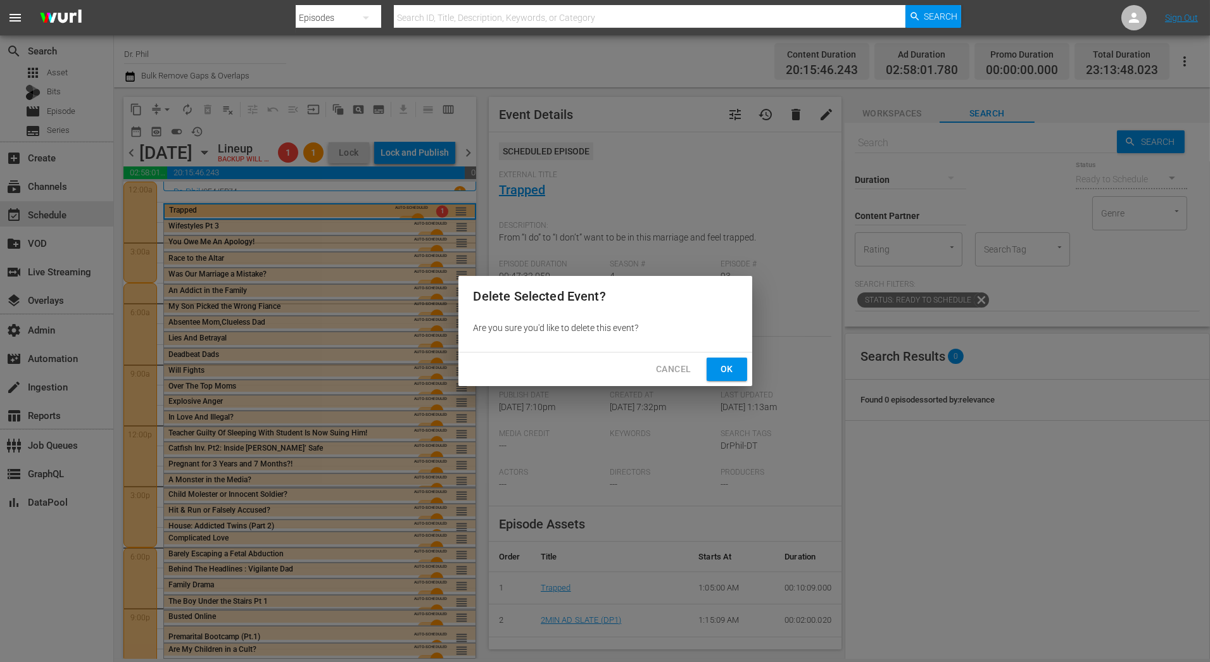
click at [728, 370] on span "Ok" at bounding box center [727, 369] width 20 height 16
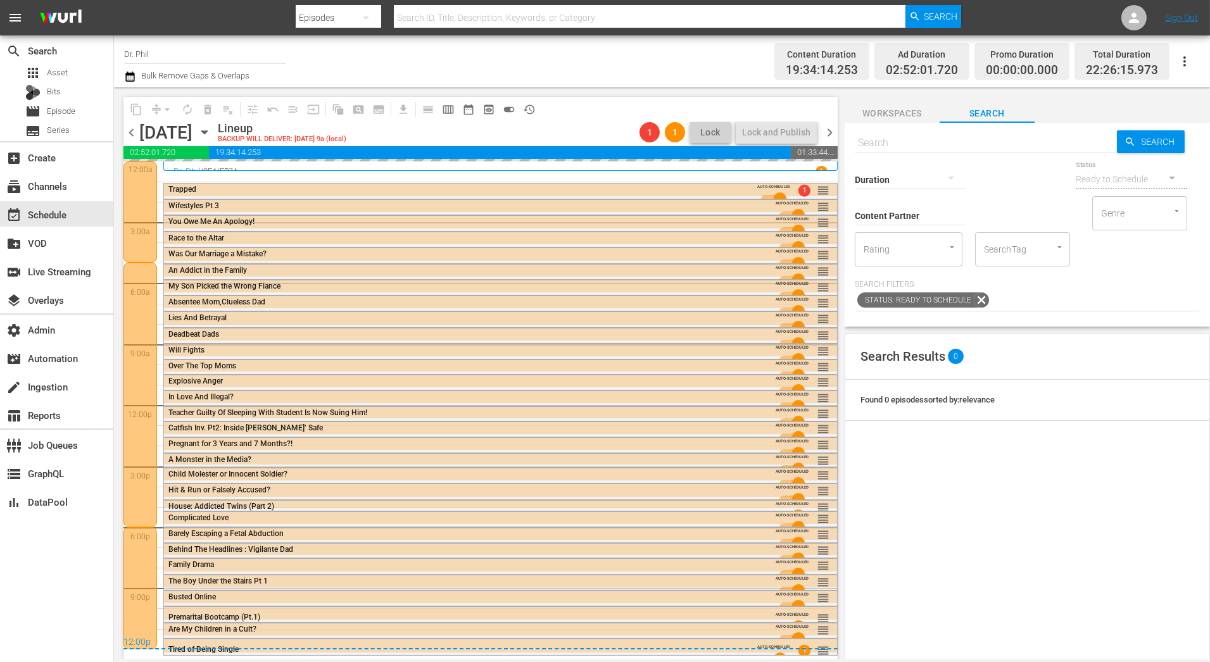
click at [971, 149] on input "text" at bounding box center [986, 143] width 262 height 30
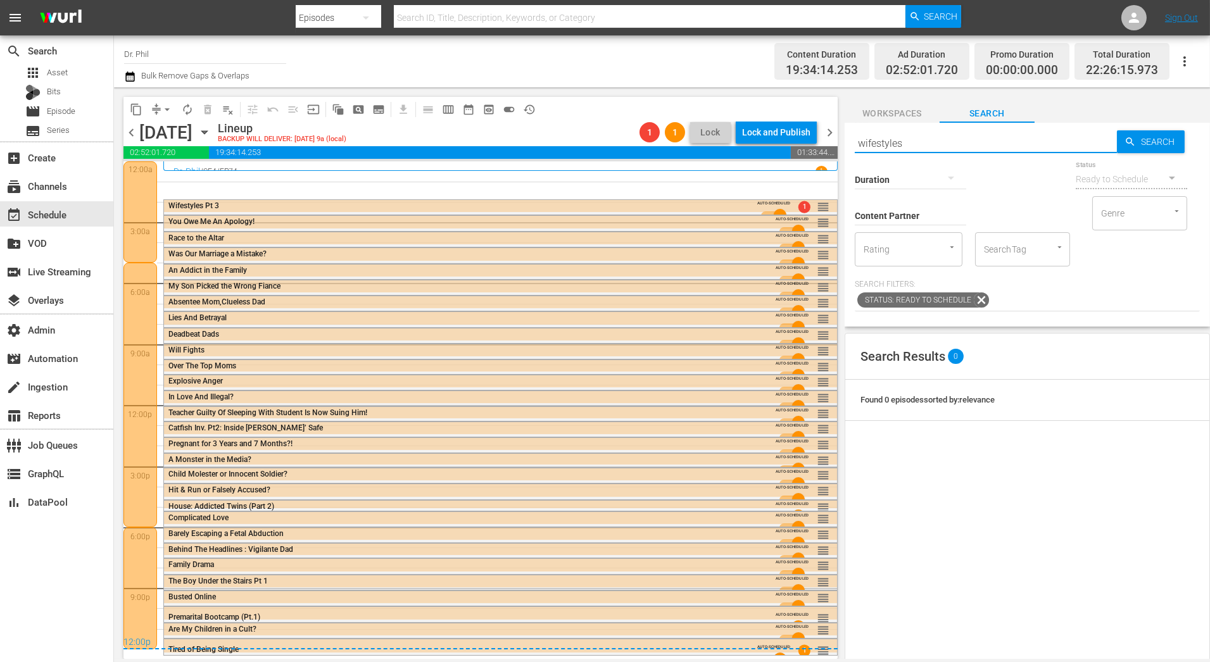
type input "wifestyles"
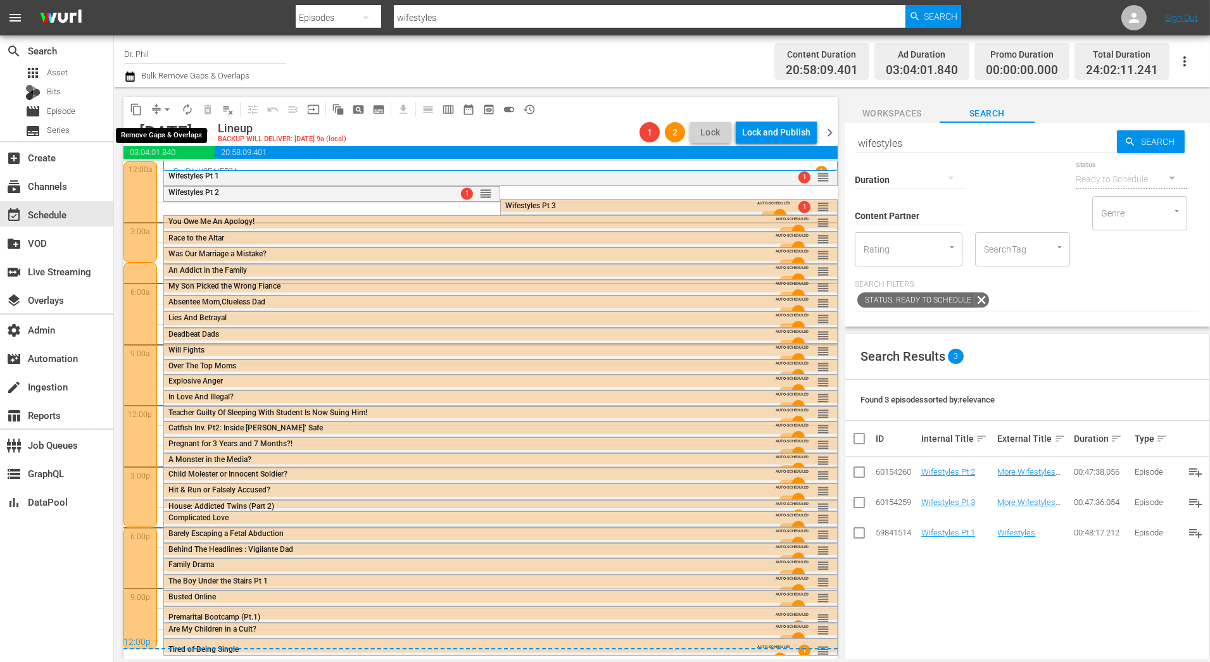
click at [161, 116] on button "arrow_drop_down" at bounding box center [167, 109] width 20 height 20
click at [169, 180] on li "Align to End of Previous Day" at bounding box center [167, 176] width 133 height 21
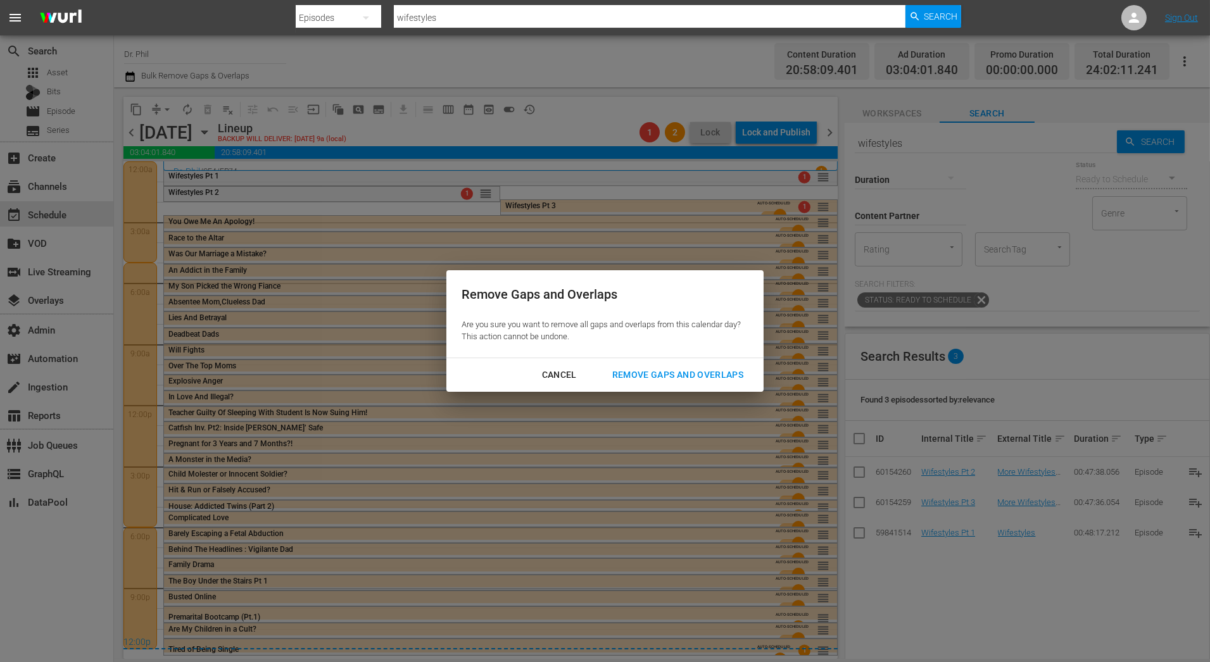
click at [671, 372] on div "Remove Gaps and Overlaps" at bounding box center [677, 375] width 151 height 16
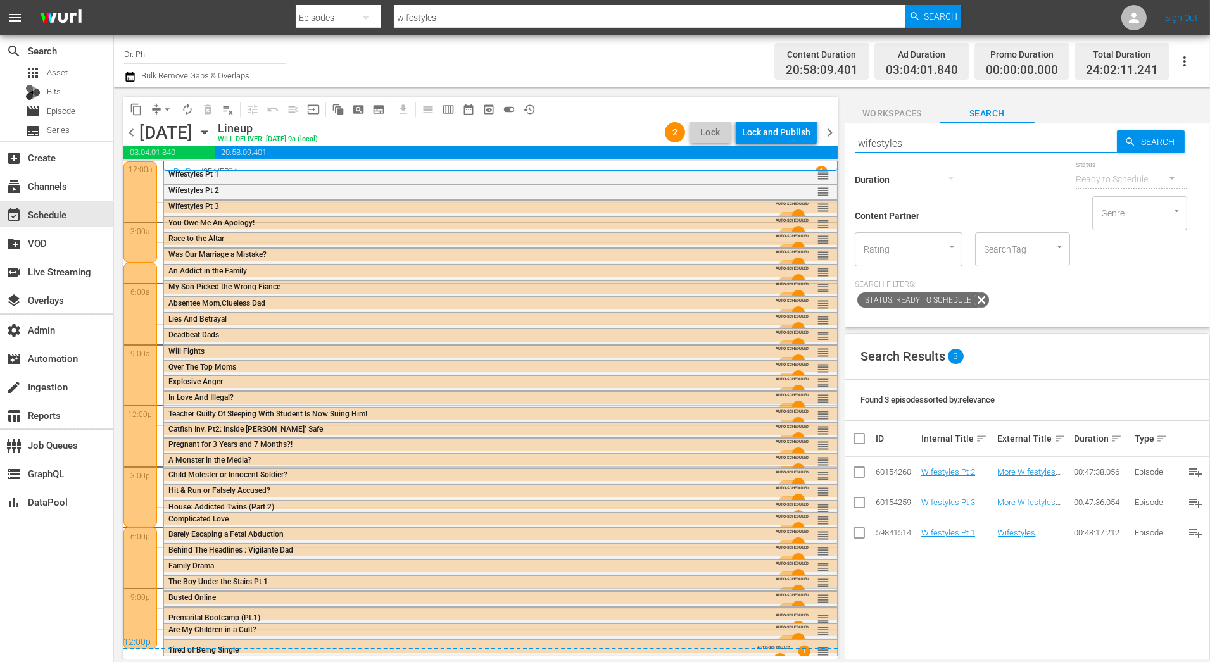
click at [969, 145] on input "wifestyles" at bounding box center [986, 143] width 262 height 30
drag, startPoint x: 969, startPoint y: 145, endPoint x: 831, endPoint y: 118, distance: 140.0
click at [831, 118] on div "content_copy compress arrow_drop_down autorenew_outlined delete_forever_outline…" at bounding box center [662, 373] width 1096 height 572
type input "house\"
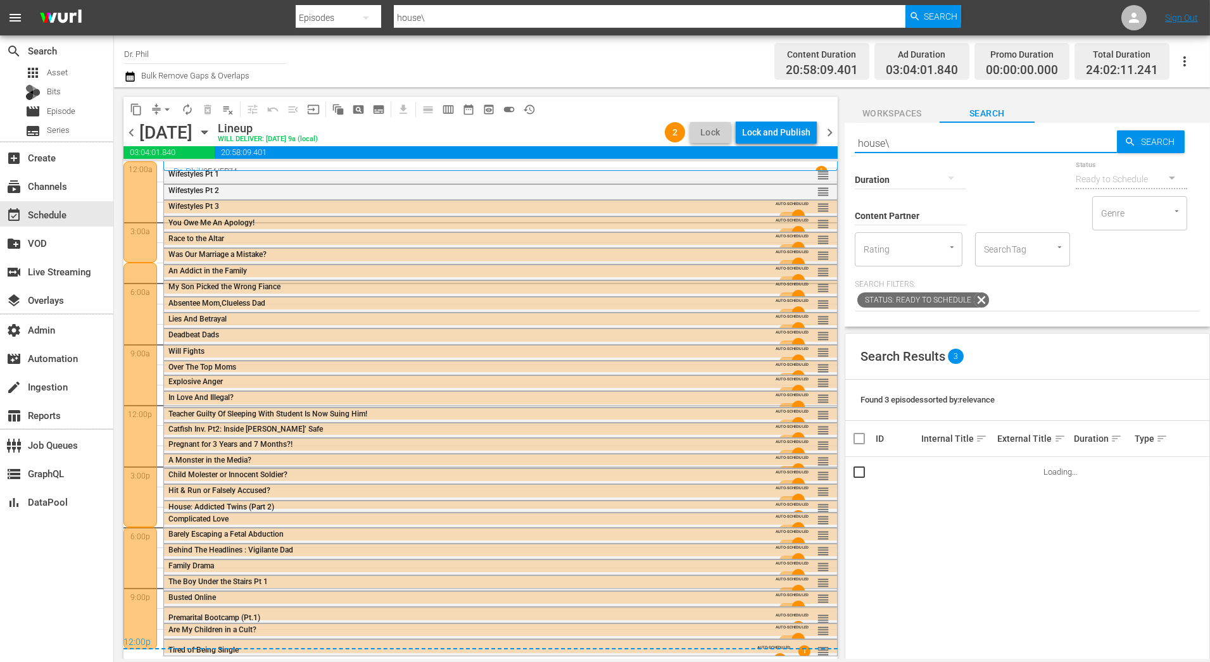
type input "house"
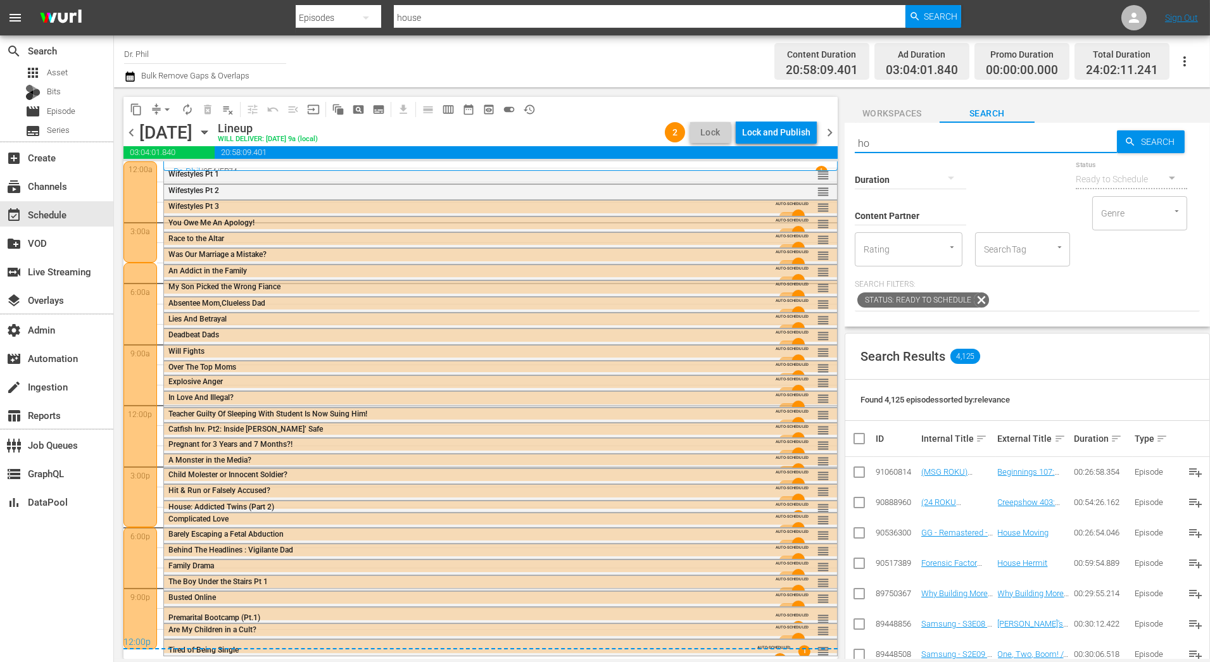
type input "h"
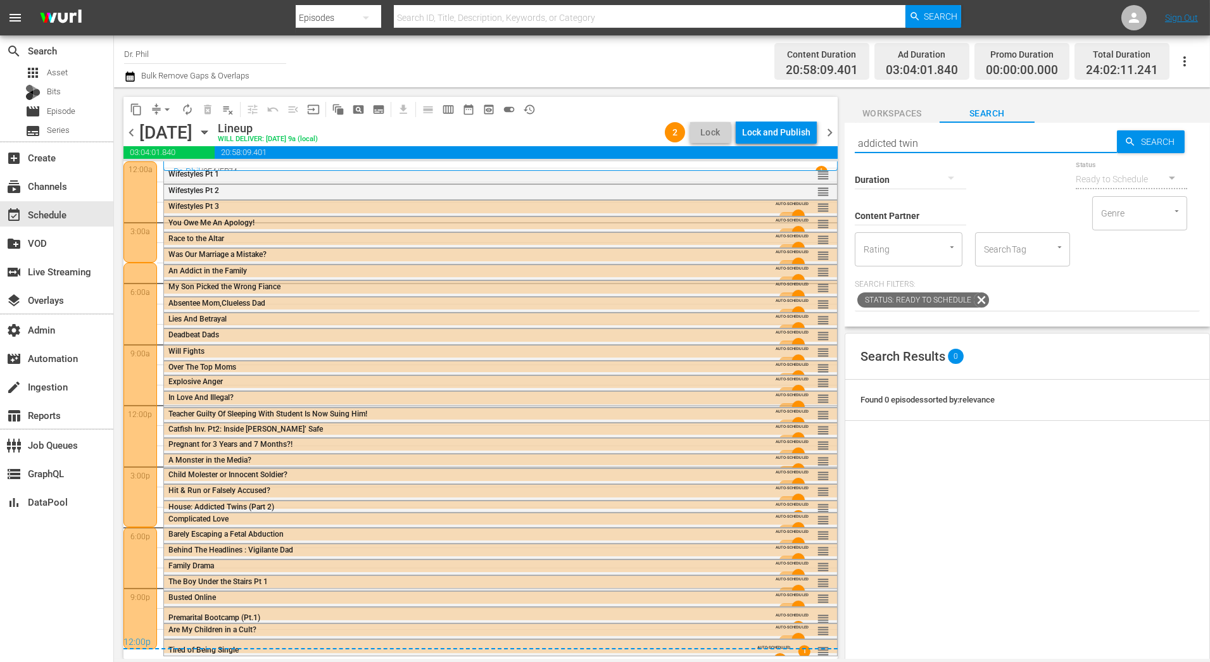
type input "addicted twins"
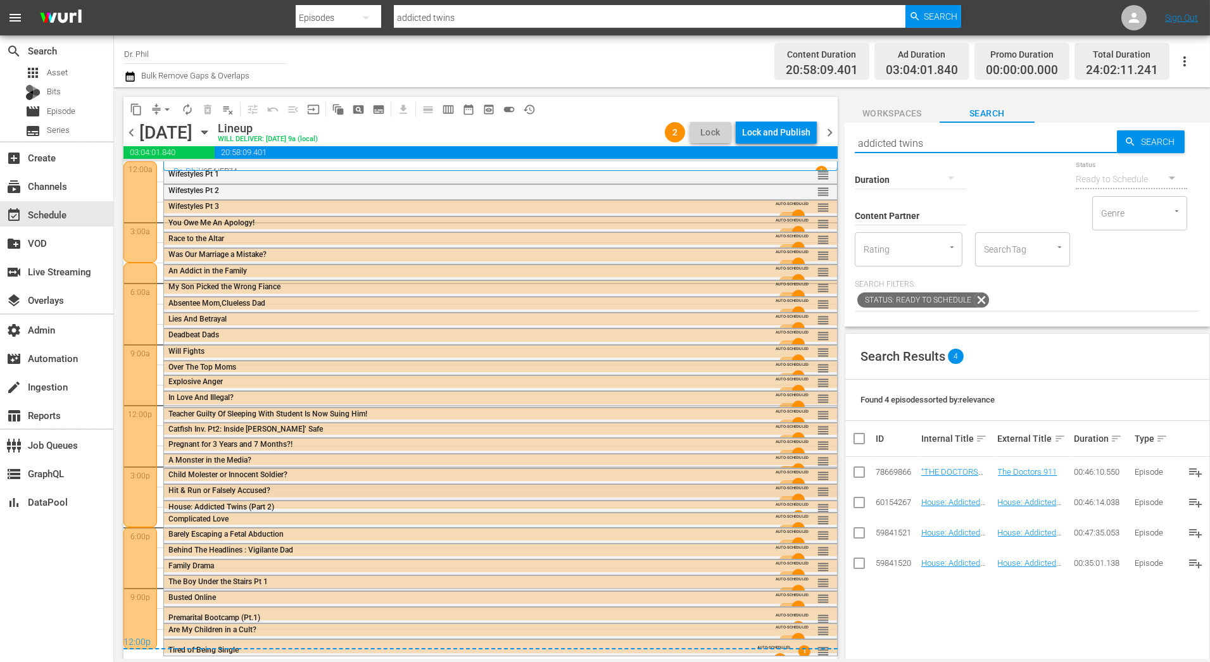
click at [727, 493] on div "Hit & Run or Falsely Accused?" at bounding box center [465, 490] width 595 height 9
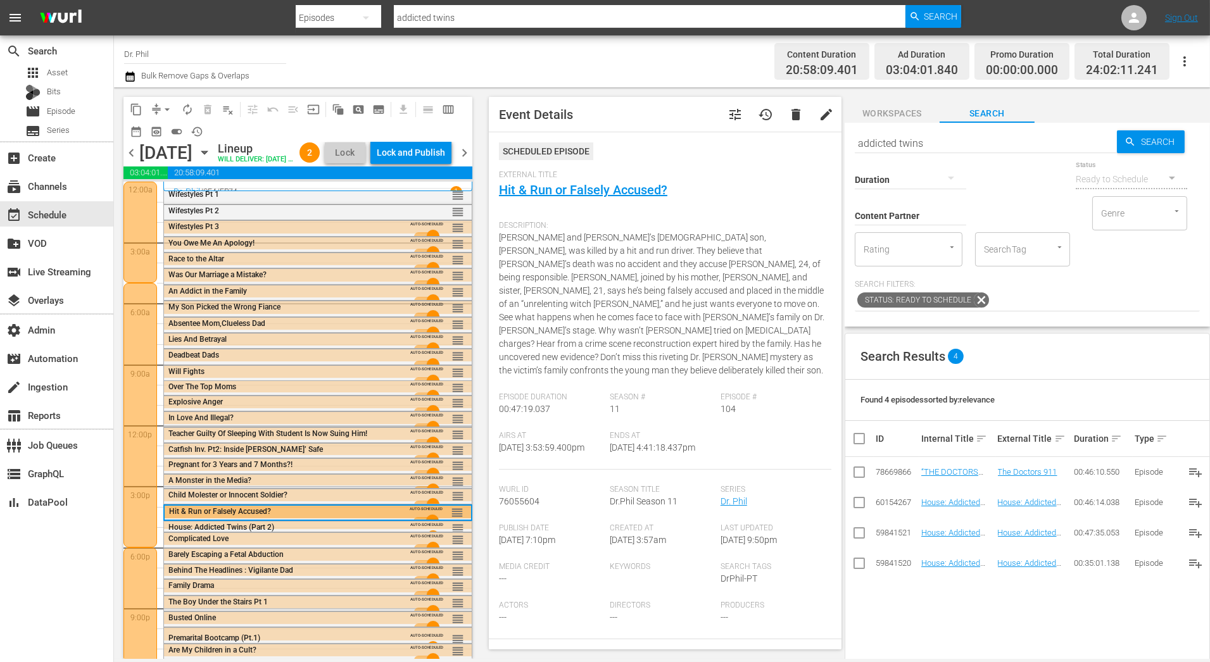
click at [792, 120] on span "delete" at bounding box center [795, 114] width 15 height 15
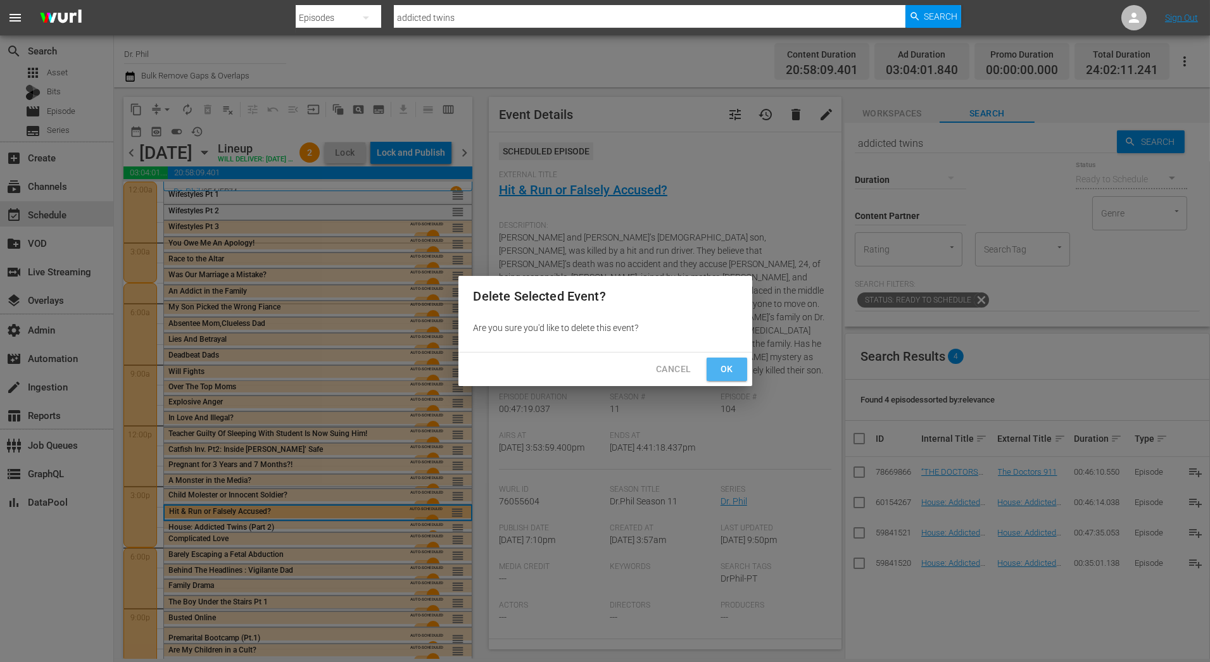
click at [708, 370] on button "Ok" at bounding box center [726, 369] width 41 height 23
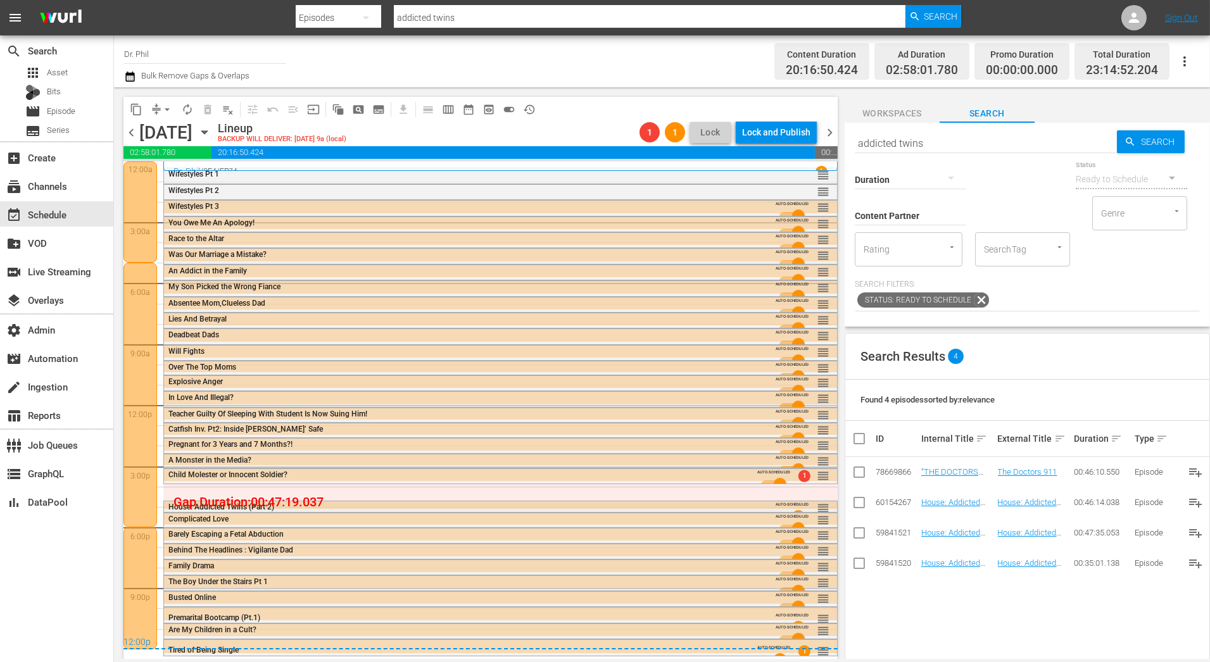
click at [779, 507] on span at bounding box center [792, 517] width 37 height 20
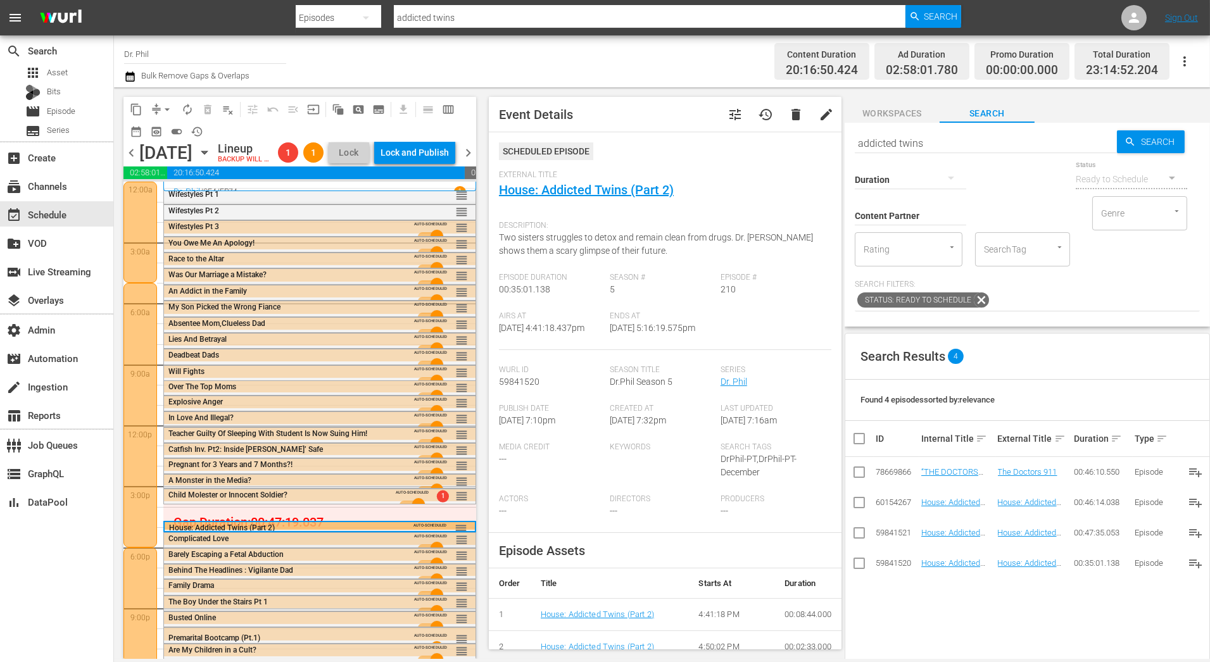
click at [395, 543] on div "Complicated Love" at bounding box center [285, 538] width 234 height 9
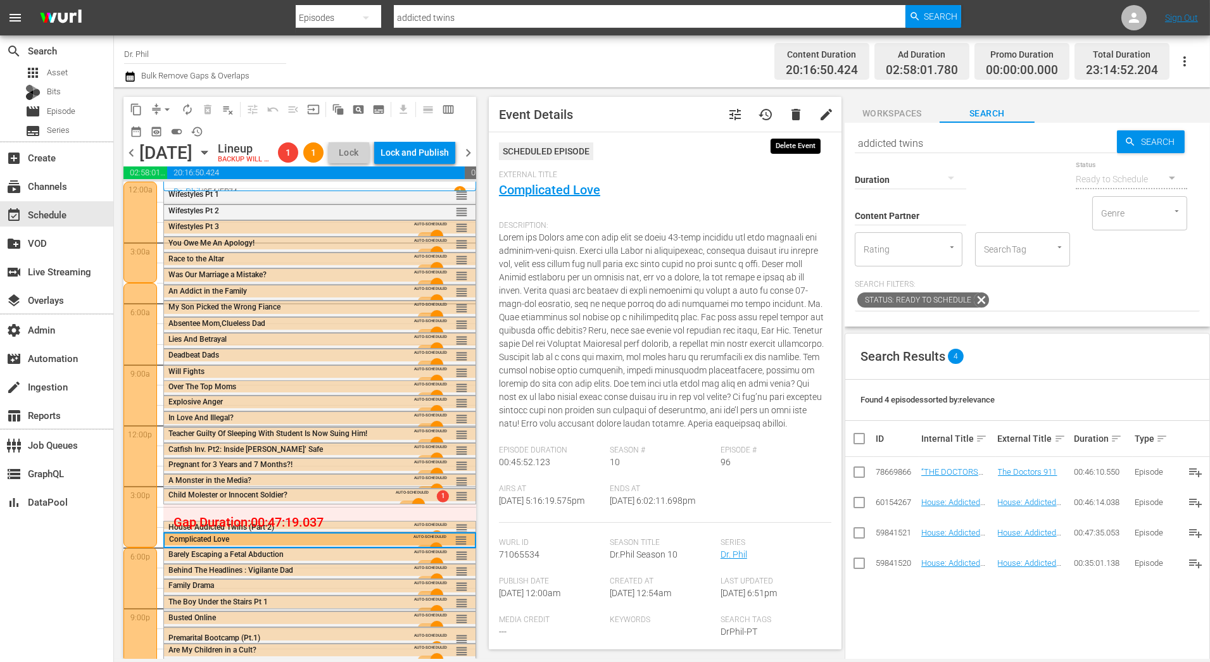
click at [793, 119] on span "delete" at bounding box center [795, 114] width 15 height 15
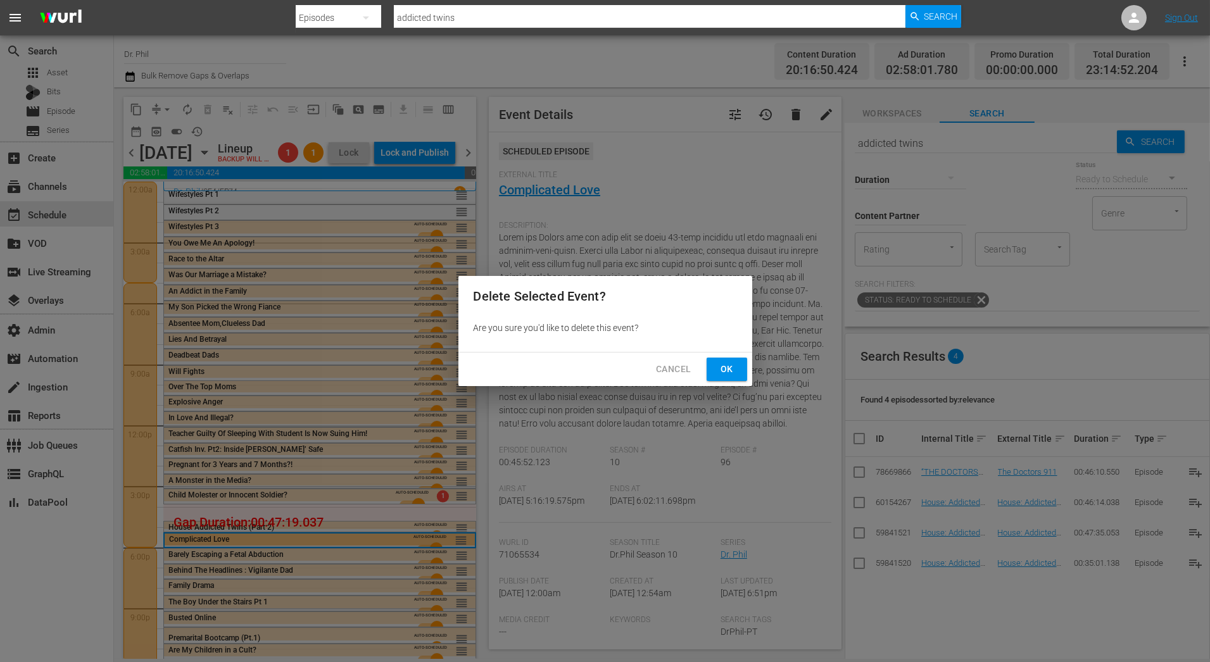
click at [725, 366] on span "Ok" at bounding box center [727, 369] width 20 height 16
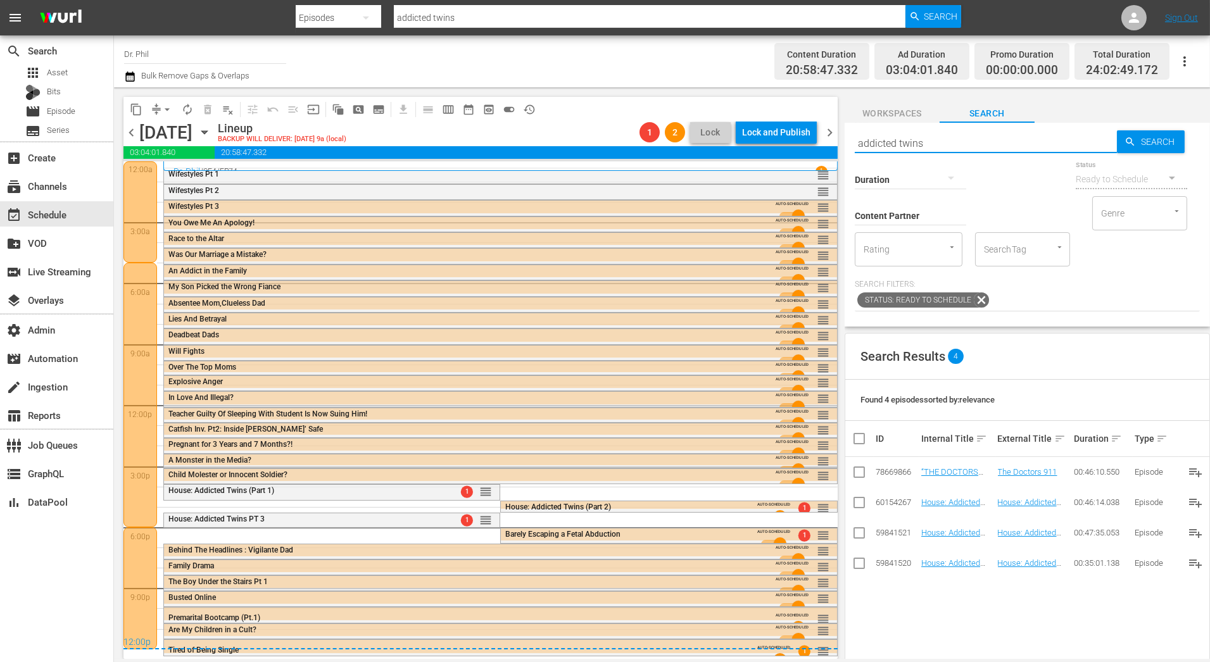
drag, startPoint x: 956, startPoint y: 143, endPoint x: 778, endPoint y: 151, distance: 178.1
click at [778, 153] on div "content_copy compress arrow_drop_down autorenew_outlined delete_forever_outline…" at bounding box center [662, 373] width 1096 height 572
drag, startPoint x: 946, startPoint y: 138, endPoint x: 838, endPoint y: 137, distance: 107.6
click at [838, 137] on div "content_copy compress arrow_drop_down autorenew_outlined delete_forever_outline…" at bounding box center [662, 373] width 1096 height 572
type input "boy under the"
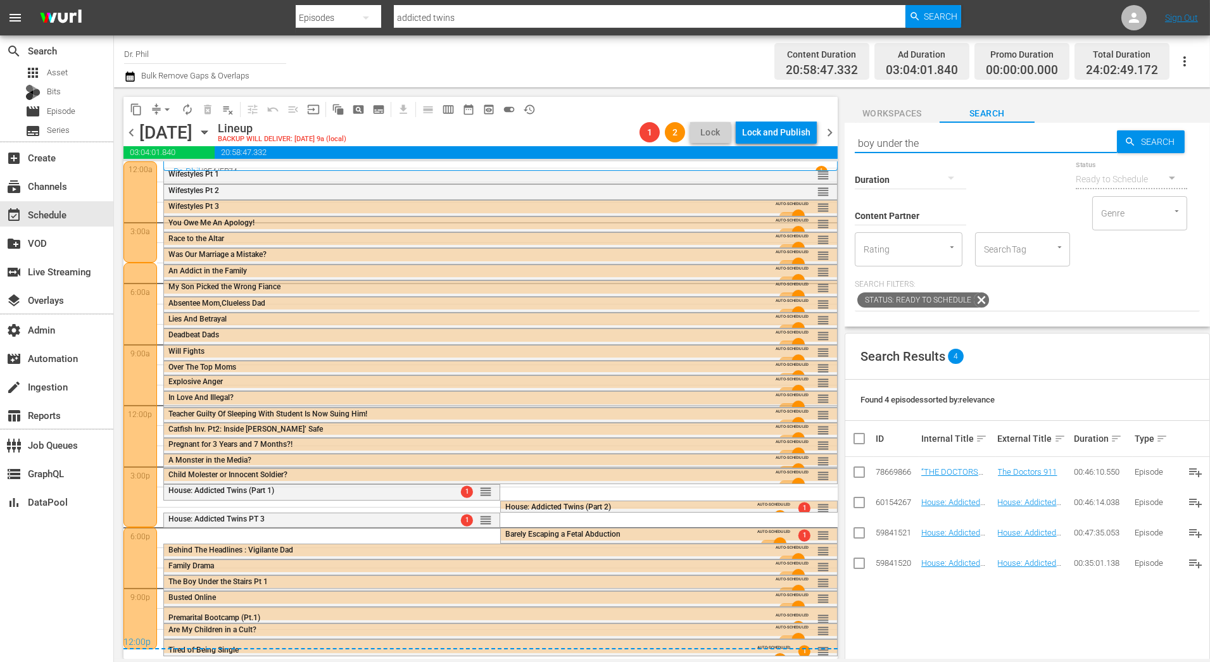
type input "boy under the"
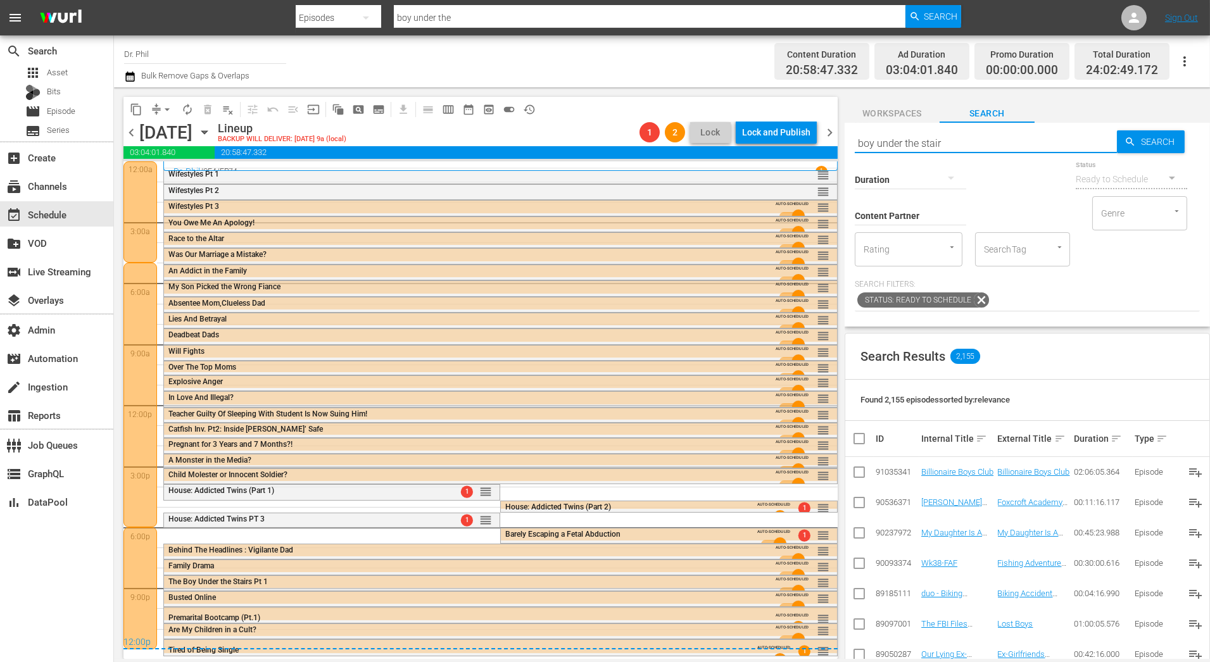
type input "boy under the stairs"
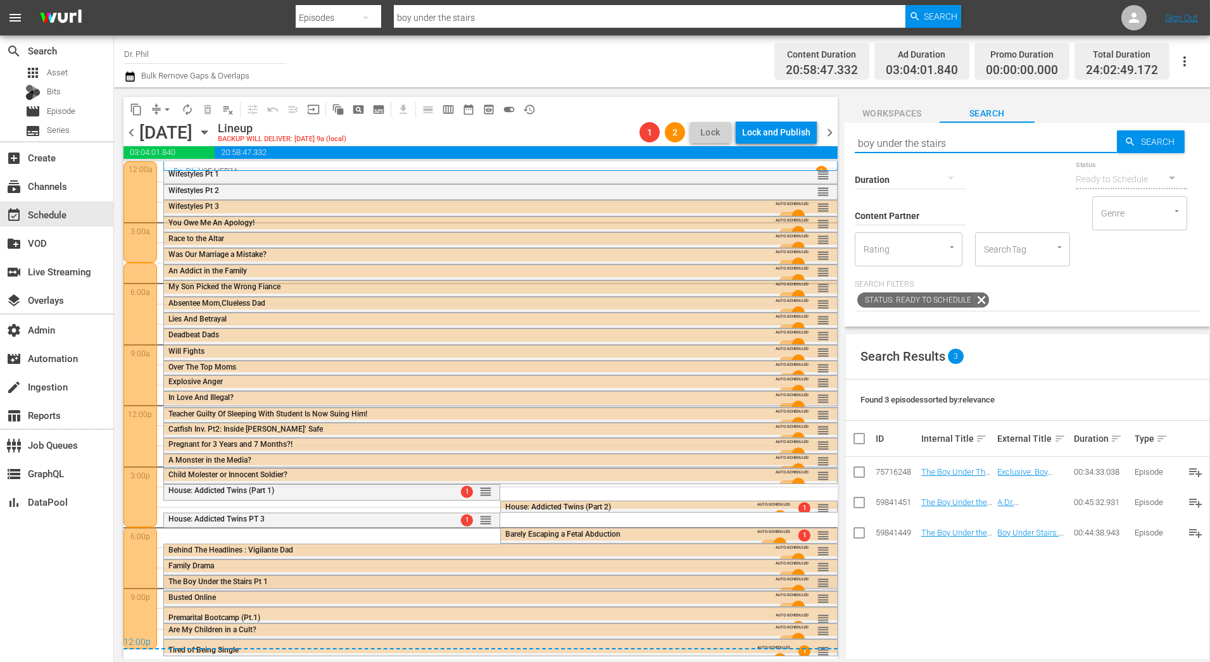
type input "boy under the stairs"
click at [681, 582] on div "The Boy Under the Stairs Pt 1" at bounding box center [465, 581] width 595 height 9
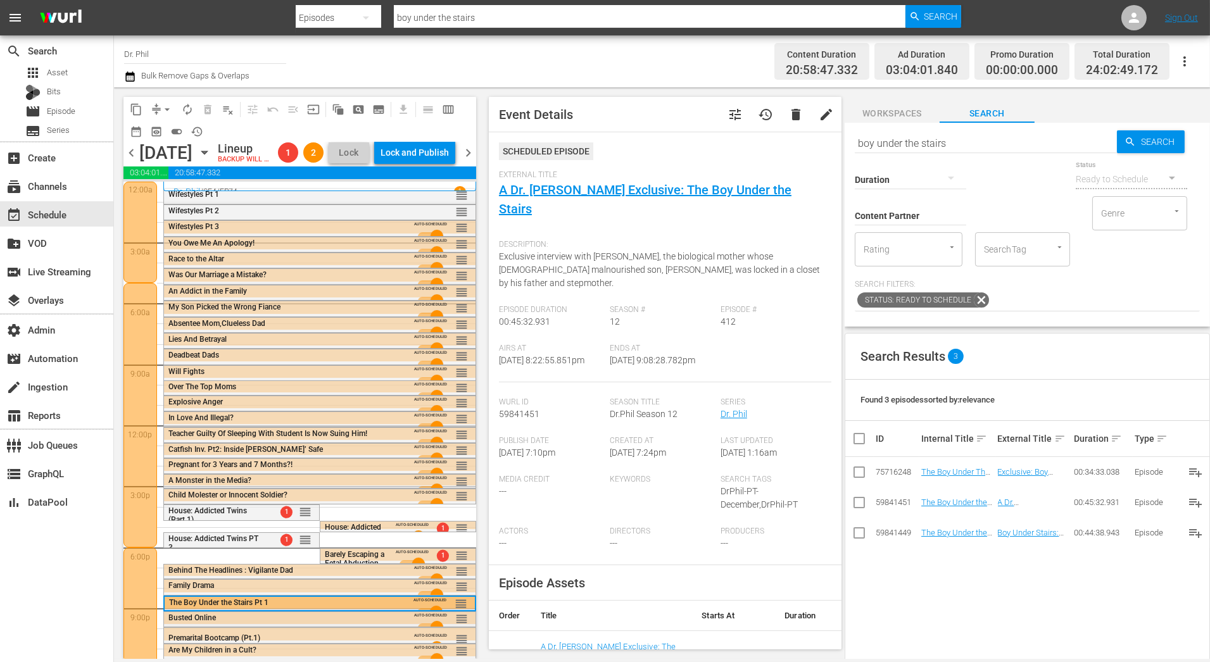
click at [291, 622] on div "Busted Online" at bounding box center [285, 617] width 234 height 9
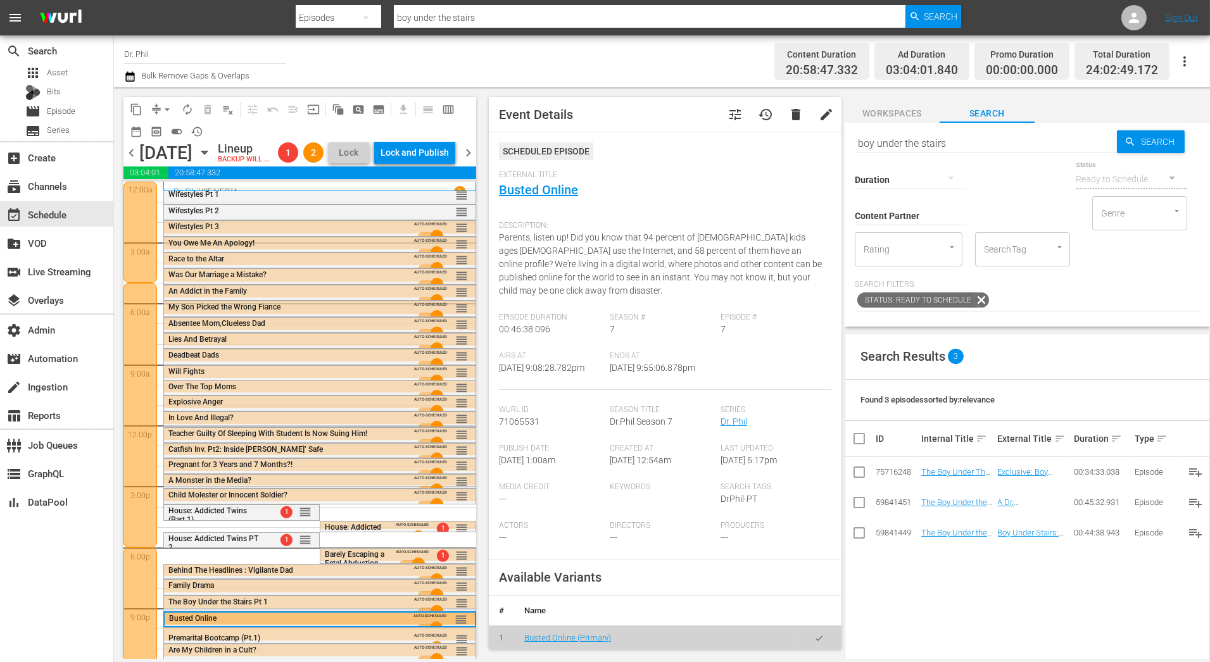
click at [798, 111] on span "delete" at bounding box center [795, 114] width 15 height 15
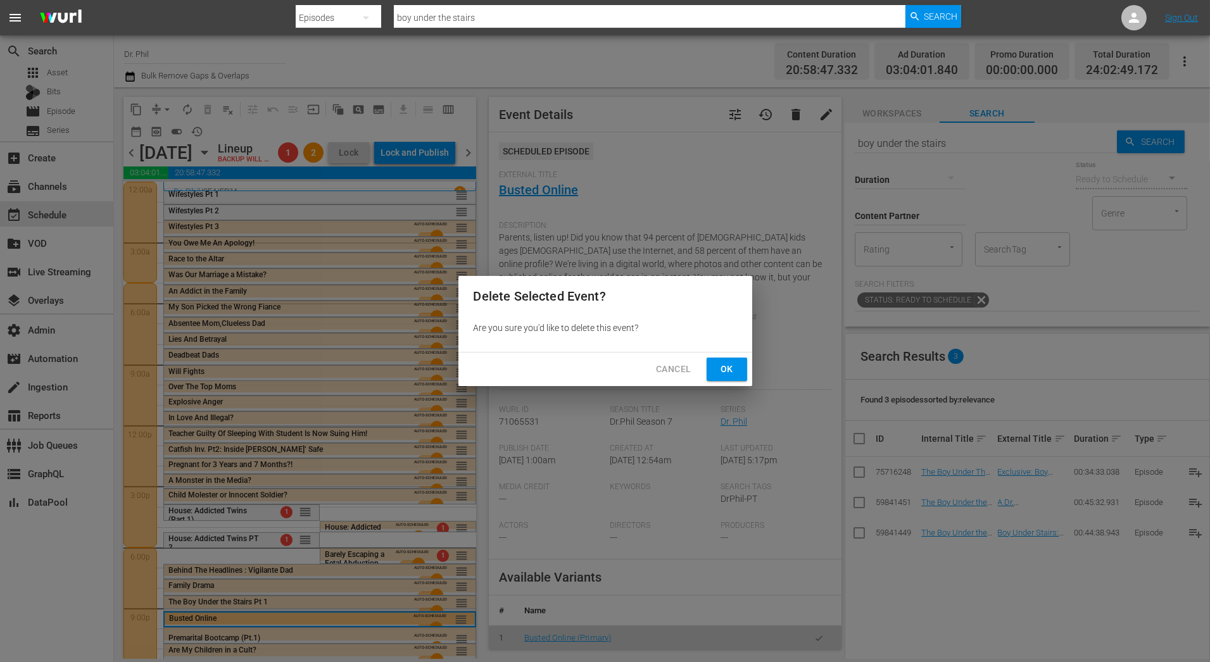
click at [741, 368] on button "Ok" at bounding box center [726, 369] width 41 height 23
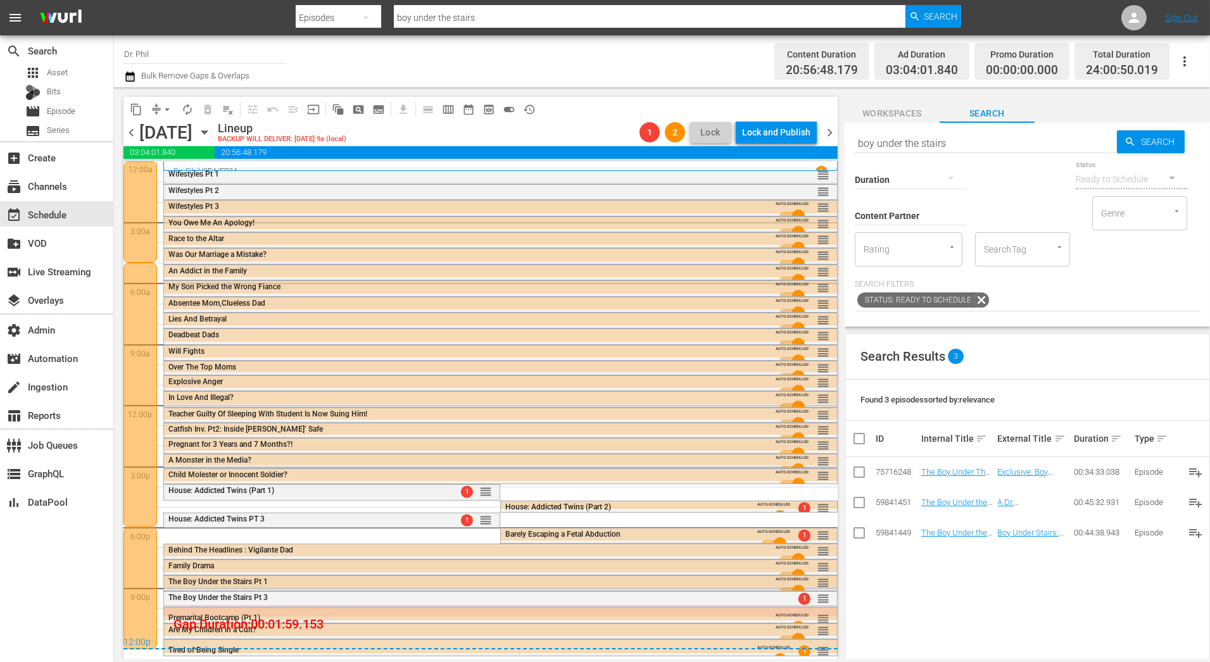
click at [581, 577] on div "The Boy Under the Stairs Pt 1" at bounding box center [465, 581] width 595 height 9
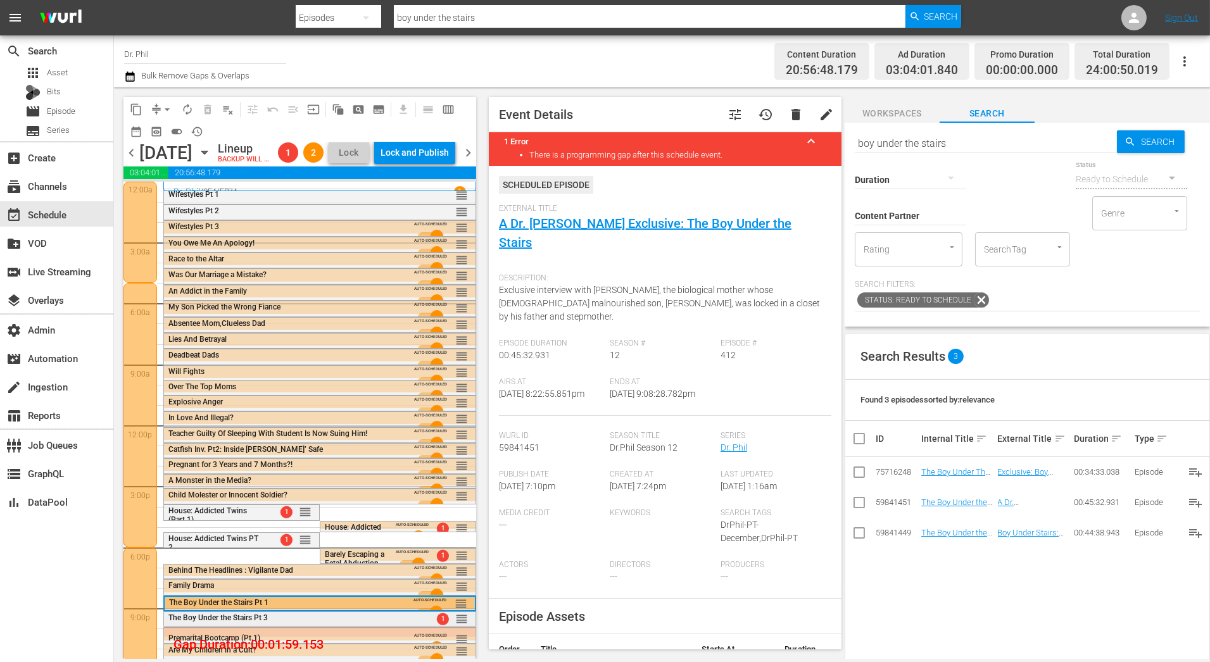
click at [300, 622] on div "The Boy Under the Stairs Pt 3" at bounding box center [288, 617] width 240 height 9
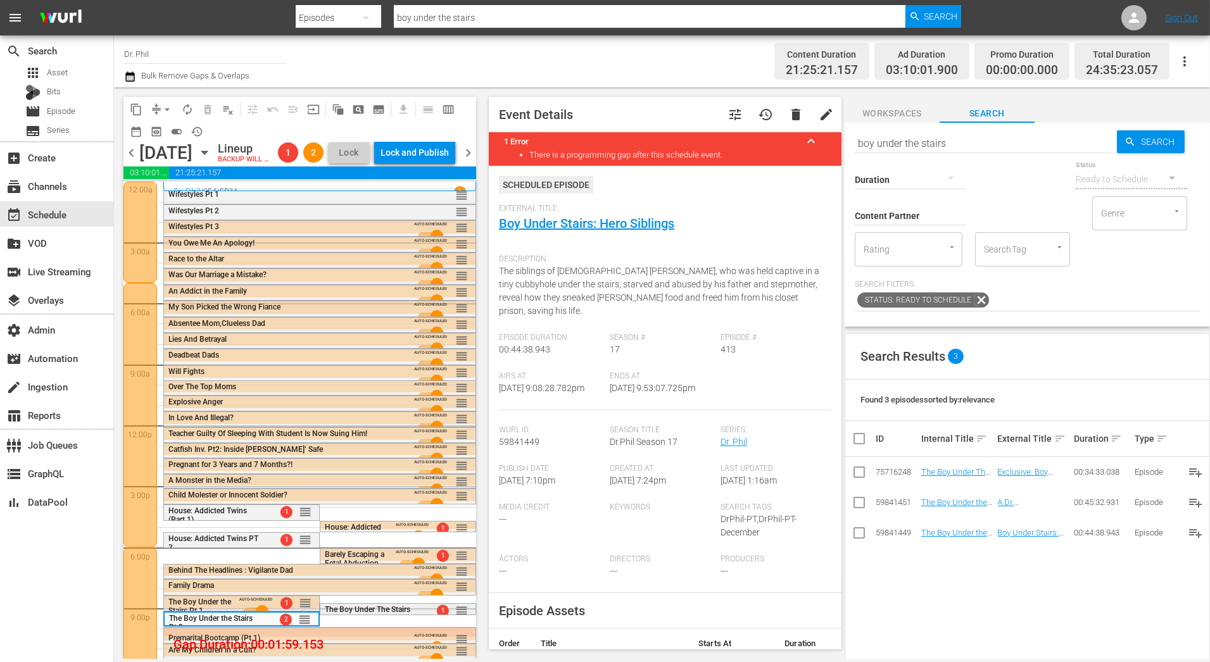
click at [378, 623] on span "The Boy Under The Stairs Pt 2" at bounding box center [367, 614] width 85 height 18
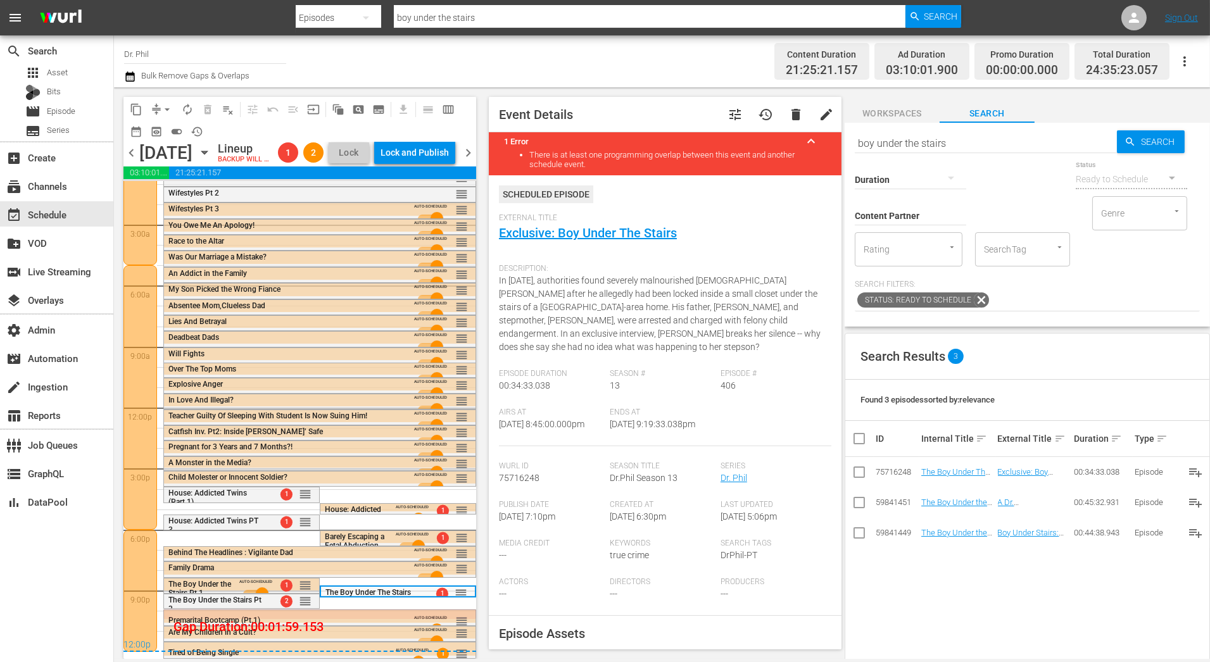
scroll to position [37, 0]
click at [251, 585] on span at bounding box center [255, 594] width 37 height 20
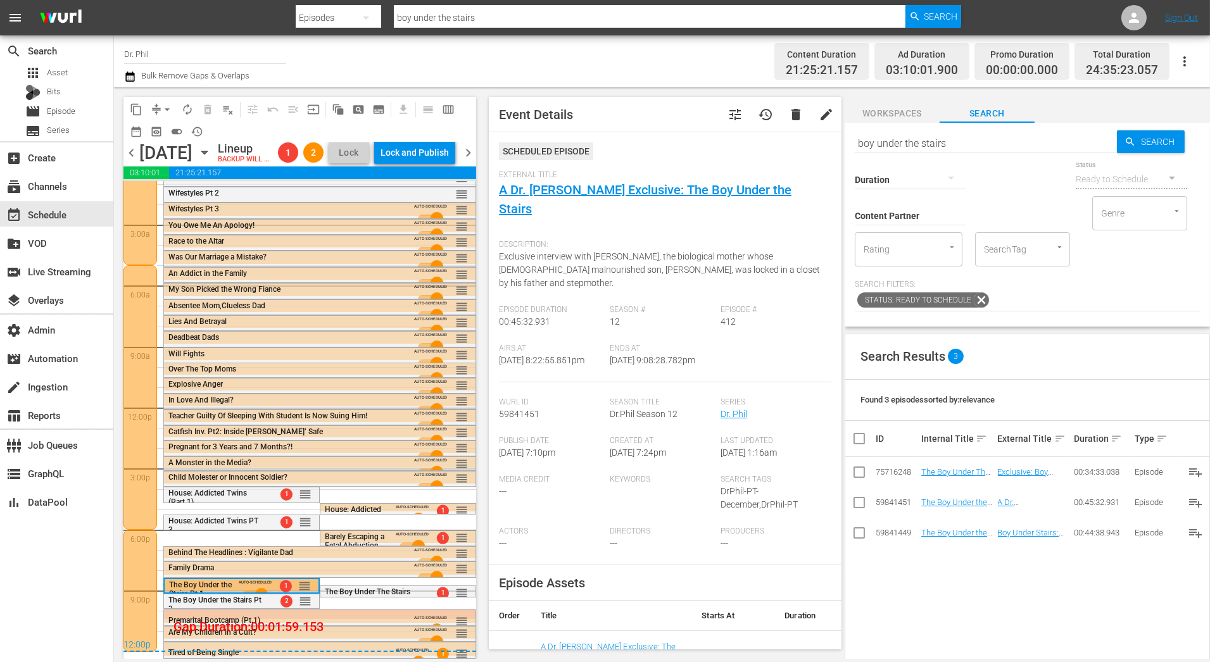
click at [251, 601] on span "The Boy Under the Stairs Pt 3" at bounding box center [214, 605] width 93 height 18
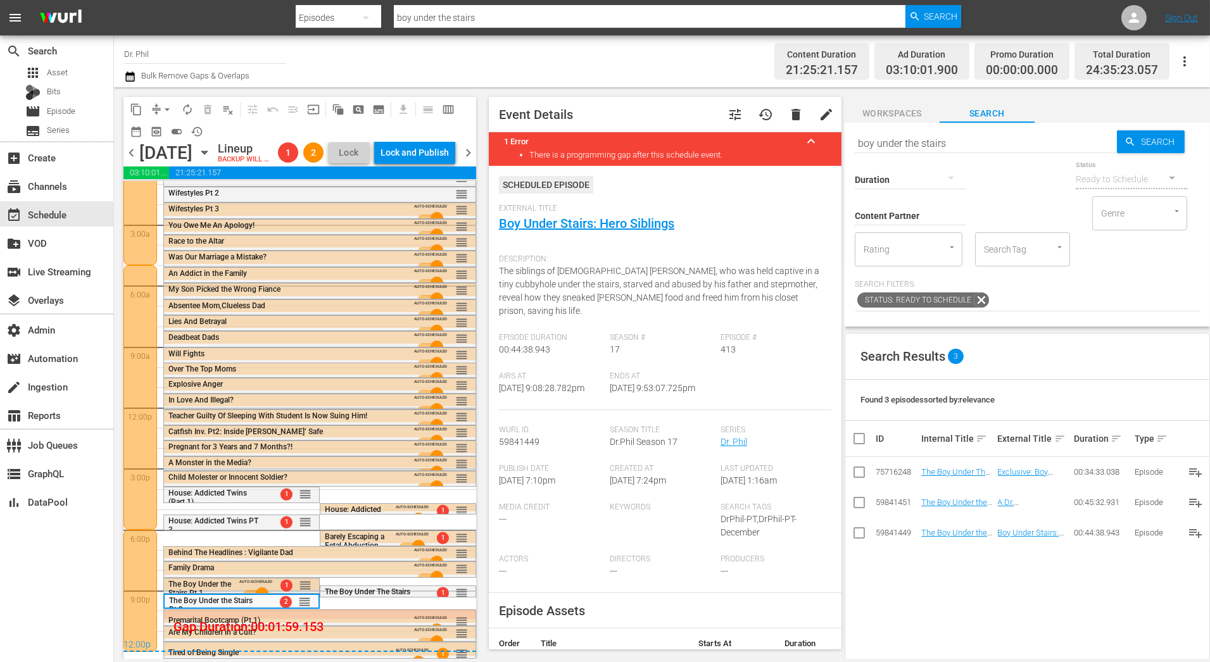
click at [249, 586] on span at bounding box center [255, 594] width 37 height 20
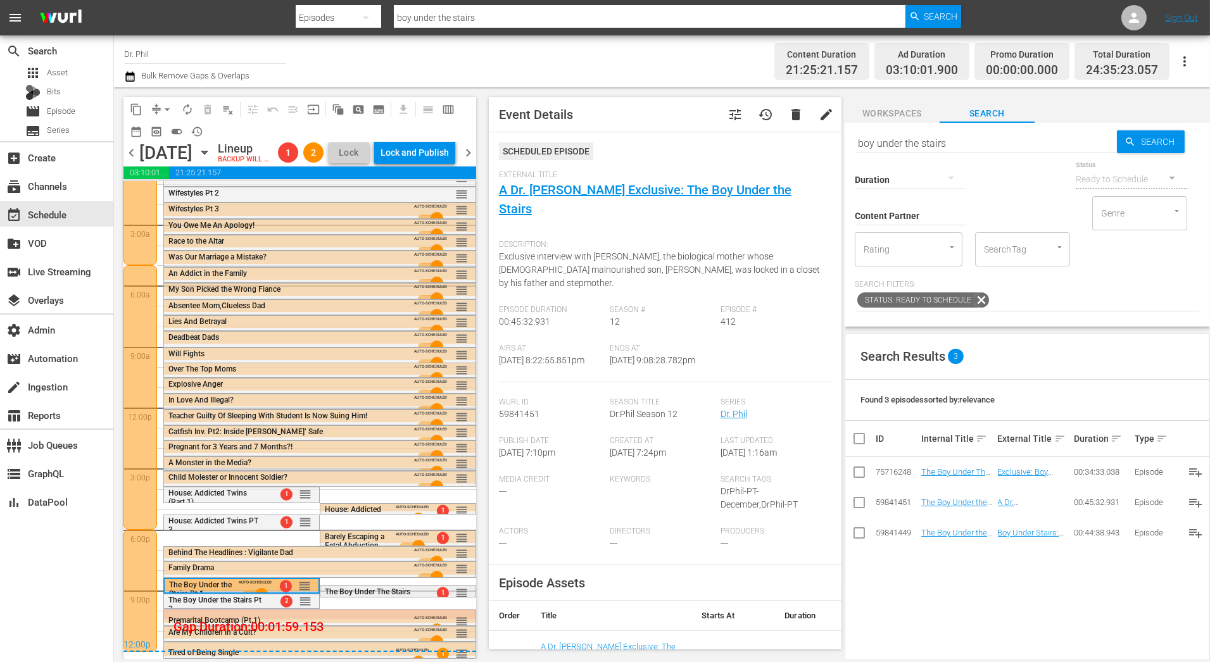
click at [356, 592] on span "The Boy Under The Stairs Pt 2" at bounding box center [367, 596] width 85 height 18
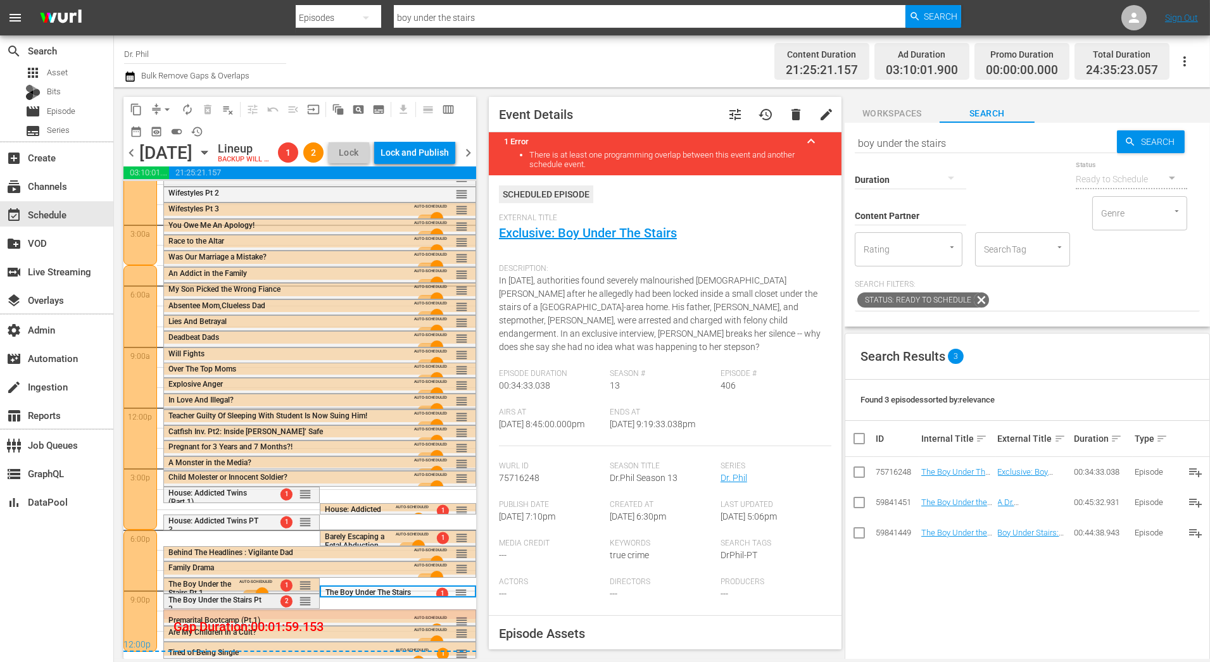
click at [261, 606] on div "The Boy Under the Stairs Pt 3" at bounding box center [215, 605] width 94 height 18
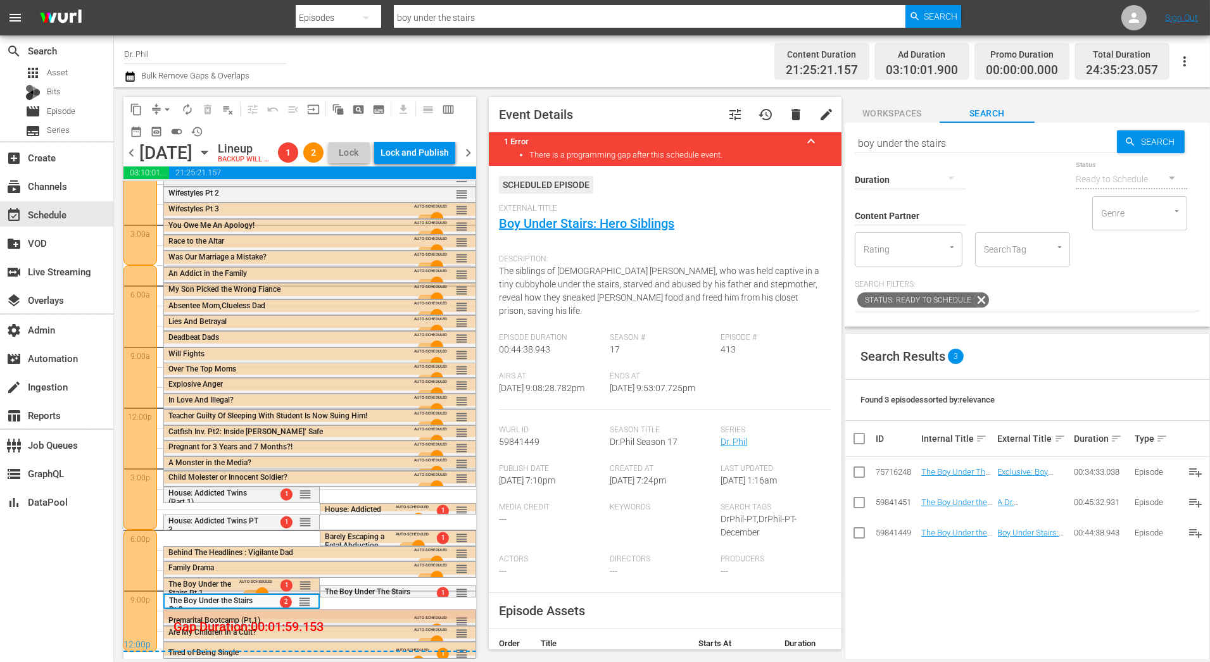
click at [460, 613] on div "Premarital Bootcamp (Pt.1) AUTO-SCHEDULED reorder" at bounding box center [319, 629] width 311 height 38
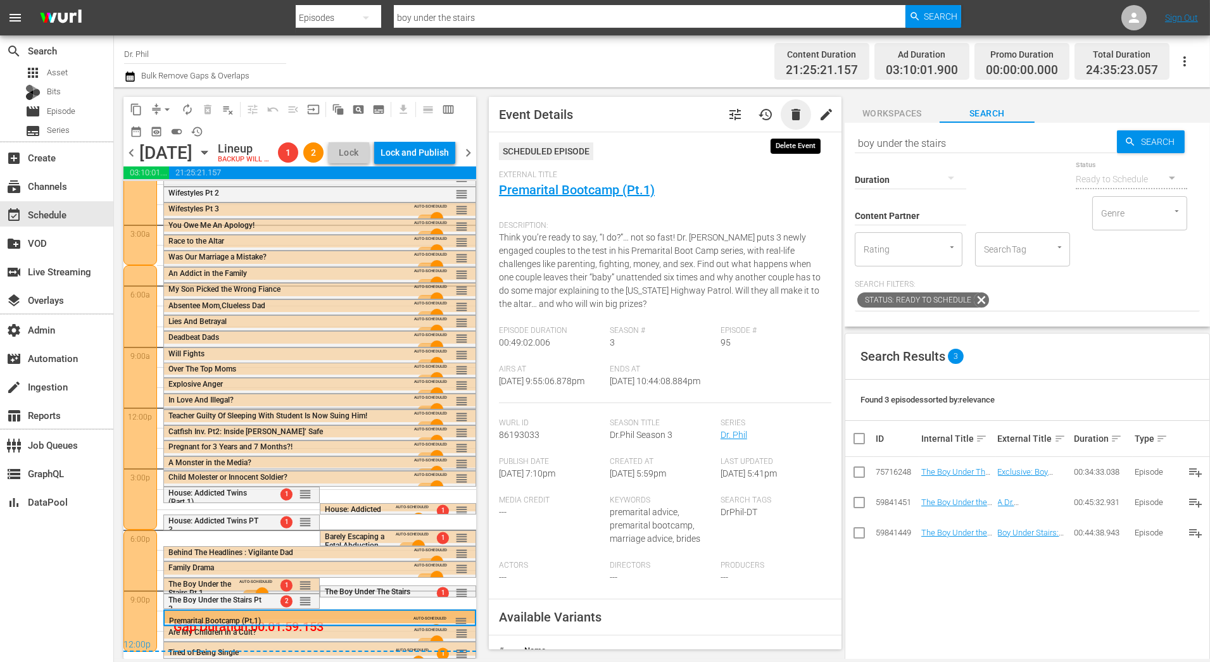
click at [794, 114] on span "delete" at bounding box center [795, 114] width 15 height 15
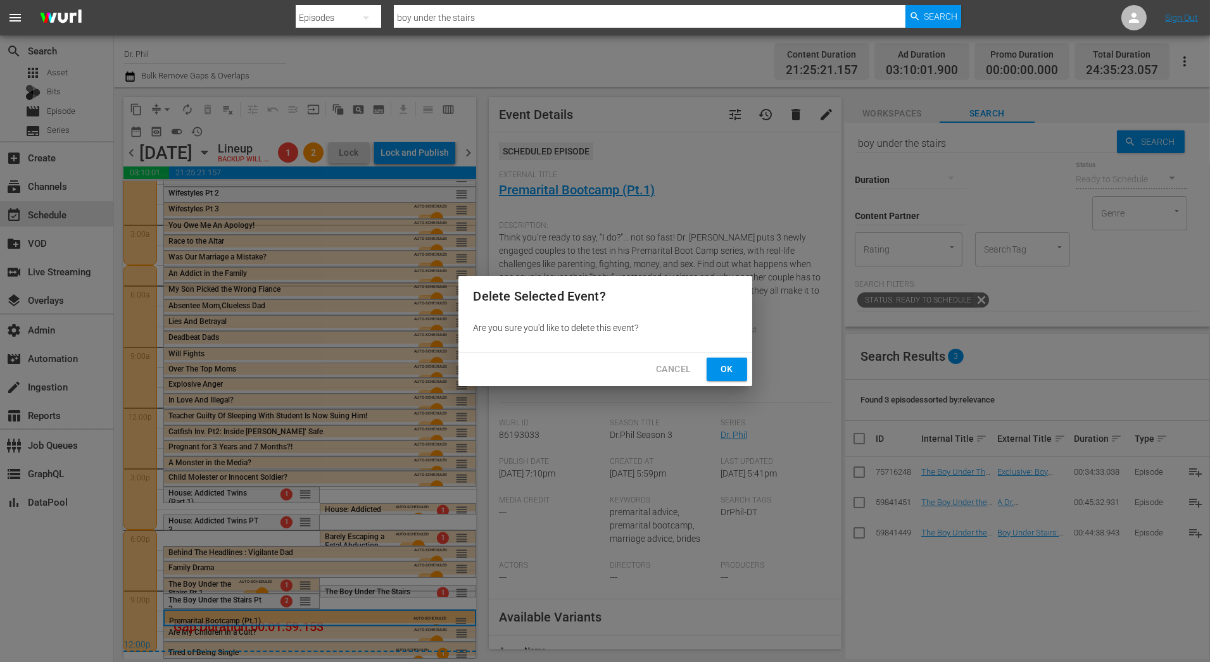
click at [706, 372] on button "Ok" at bounding box center [726, 369] width 41 height 23
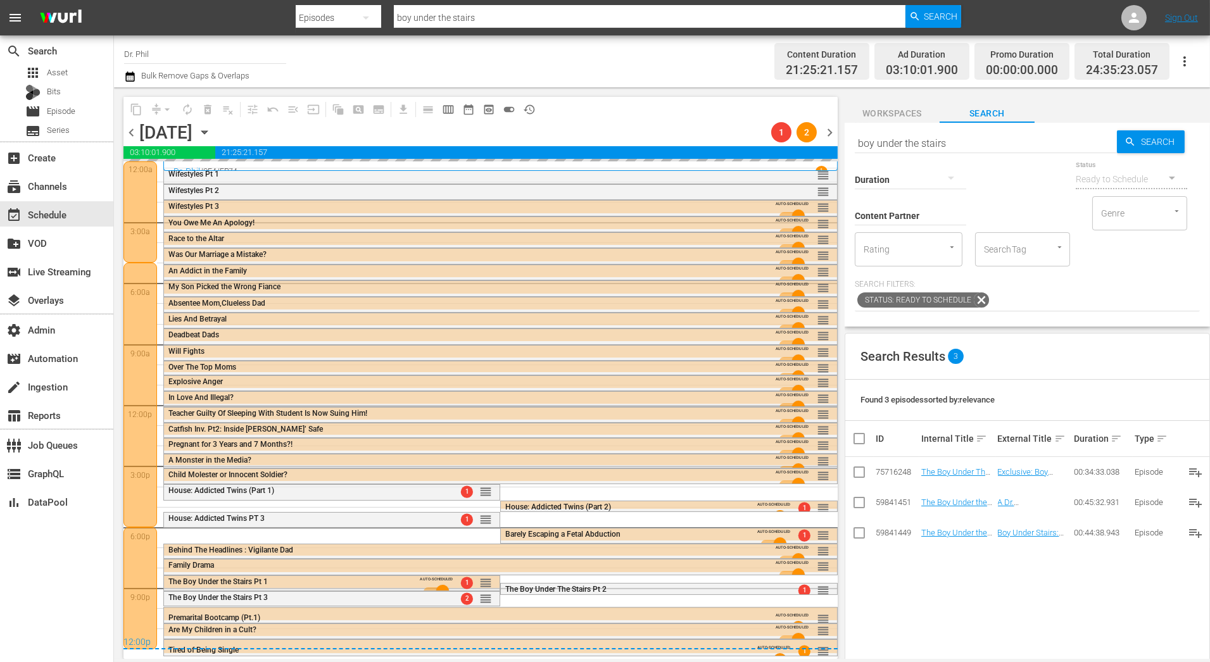
scroll to position [0, 0]
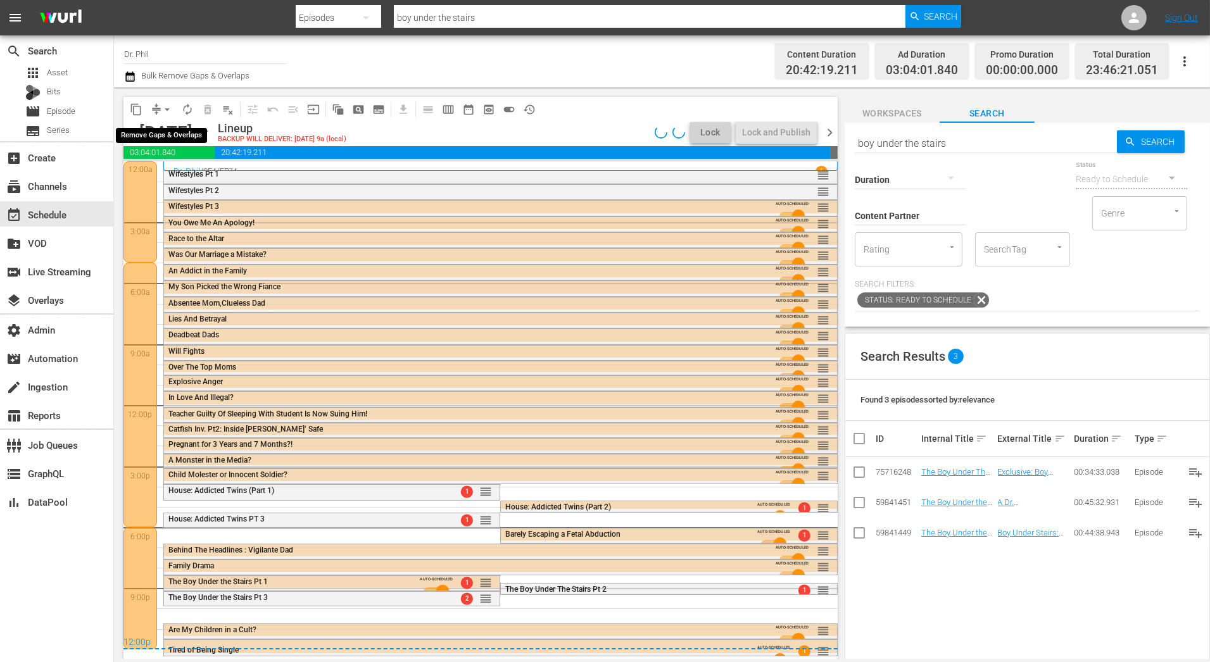
click at [160, 109] on button "arrow_drop_down" at bounding box center [167, 109] width 20 height 20
click at [170, 172] on li "Align to End of Previous Day" at bounding box center [167, 176] width 133 height 21
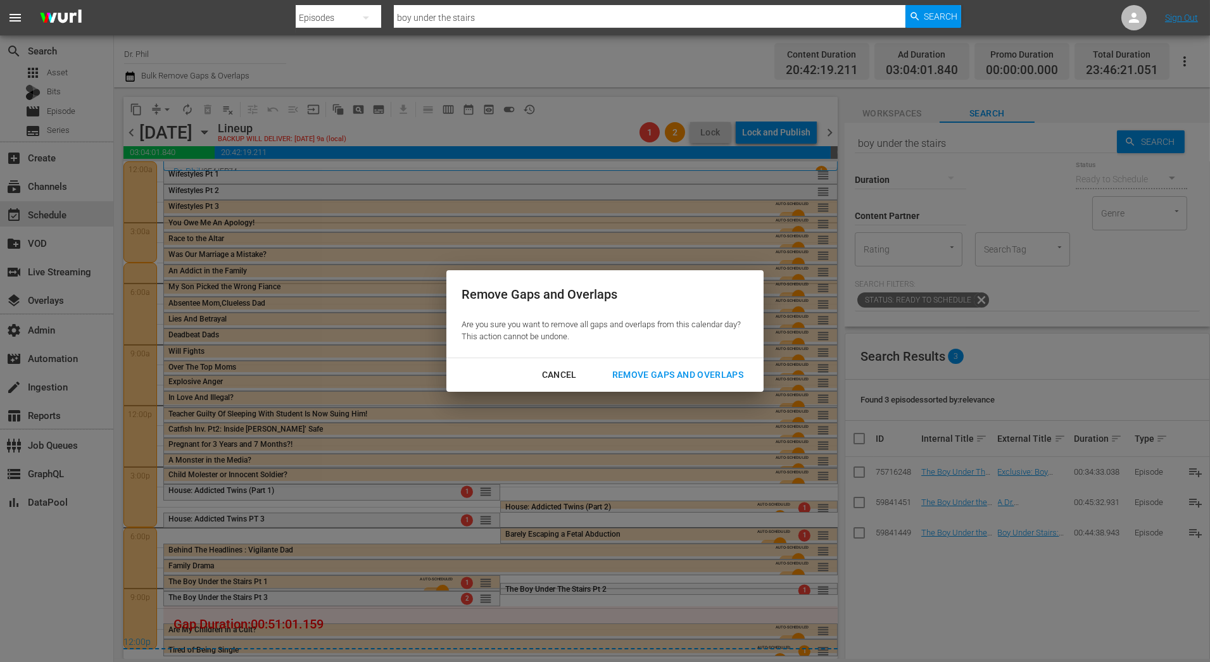
click at [646, 374] on div "Remove Gaps and Overlaps" at bounding box center [677, 375] width 151 height 16
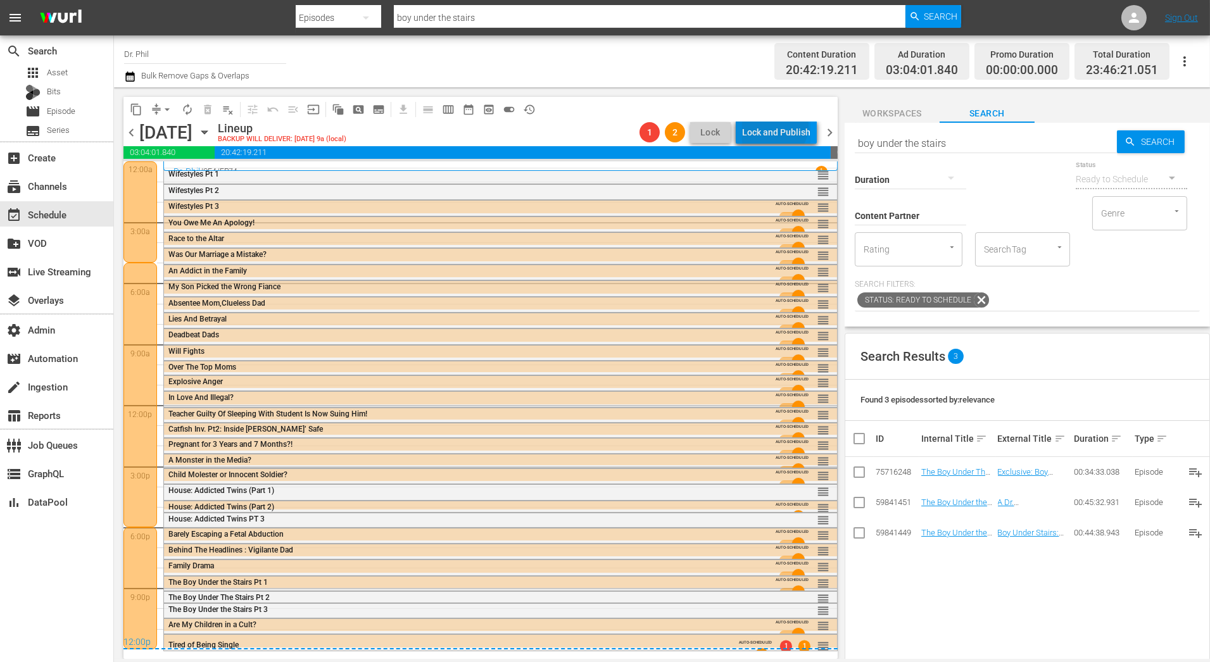
click at [777, 126] on div "Lock and Publish" at bounding box center [776, 132] width 68 height 23
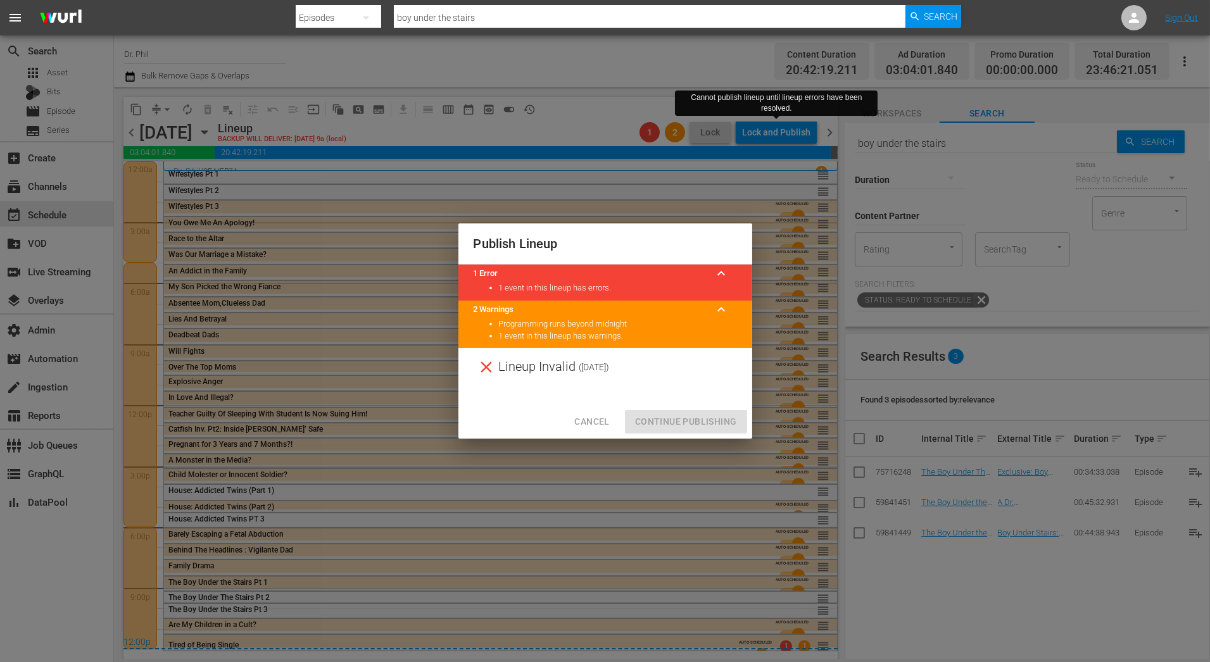
click at [600, 419] on span "Cancel" at bounding box center [591, 422] width 35 height 16
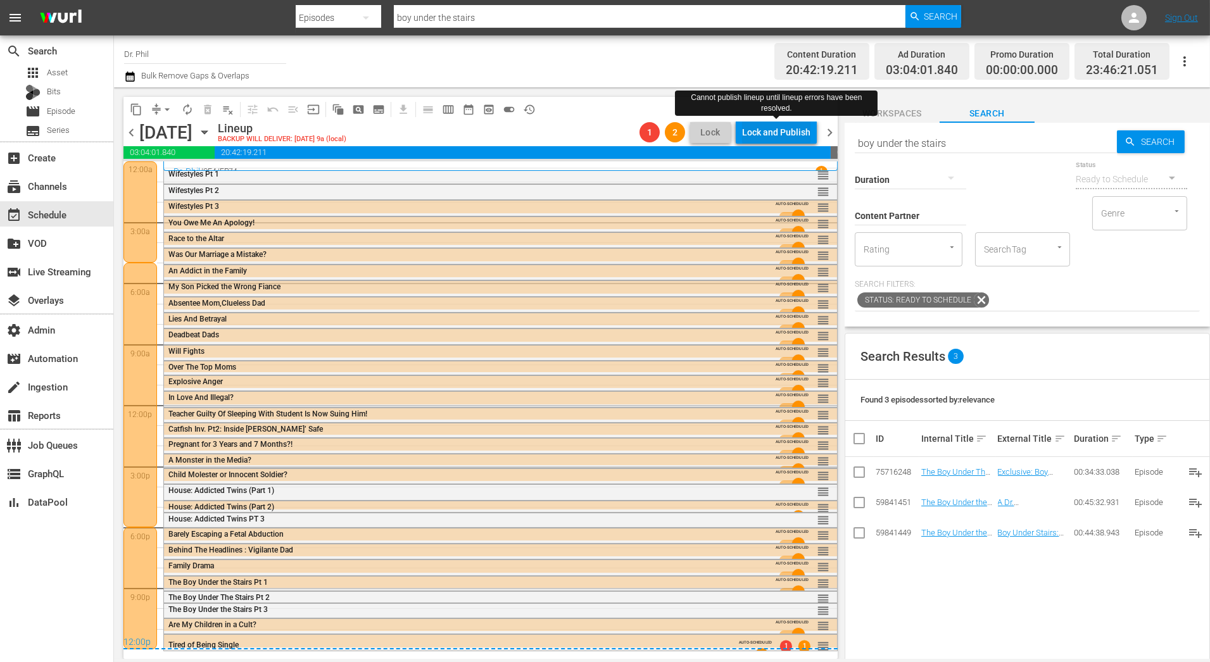
click at [771, 130] on div "Lock and Publish" at bounding box center [776, 132] width 68 height 23
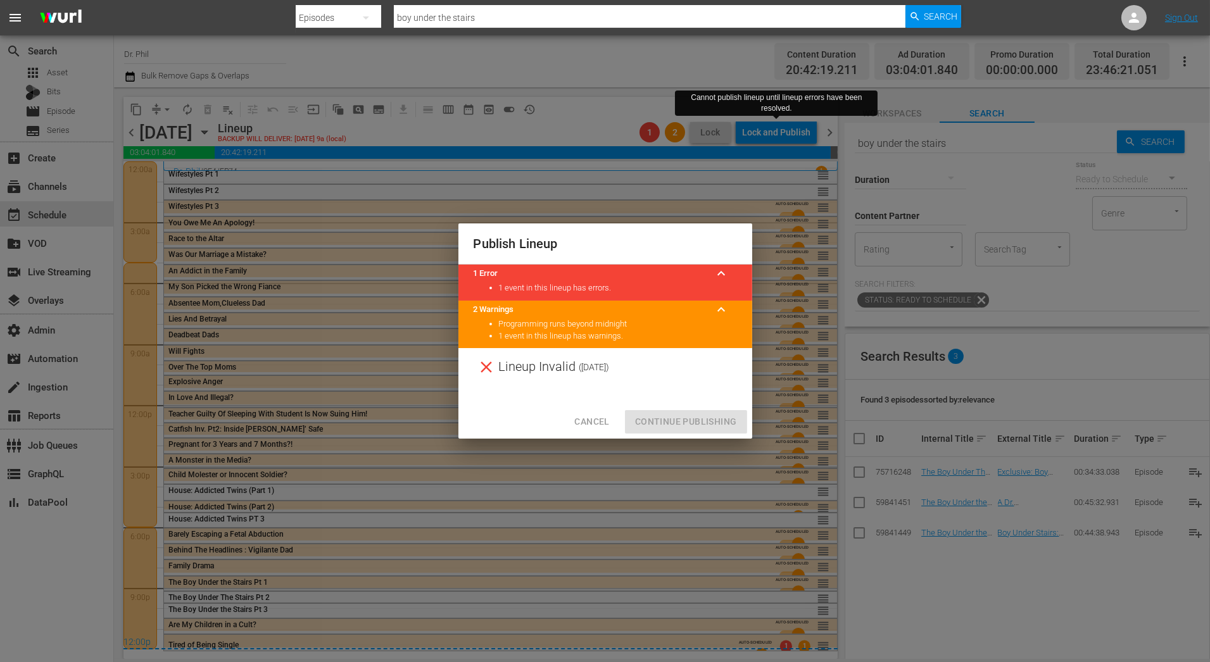
click at [602, 424] on span "Cancel" at bounding box center [591, 422] width 35 height 16
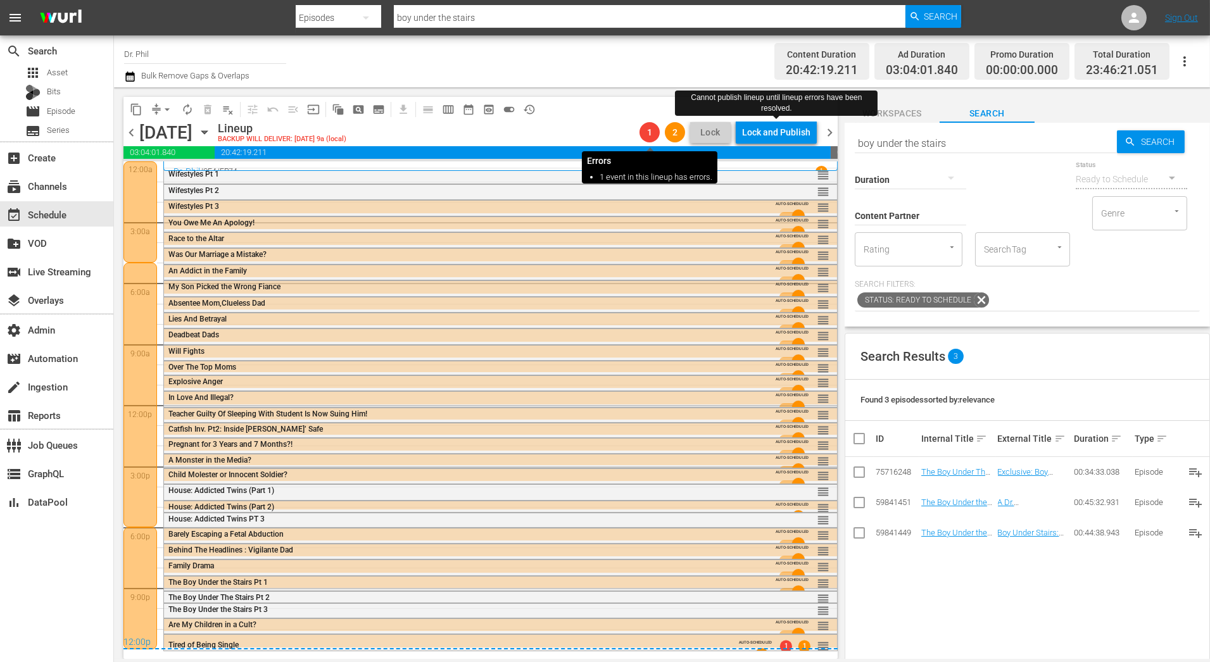
click at [652, 133] on span "1" at bounding box center [649, 132] width 20 height 10
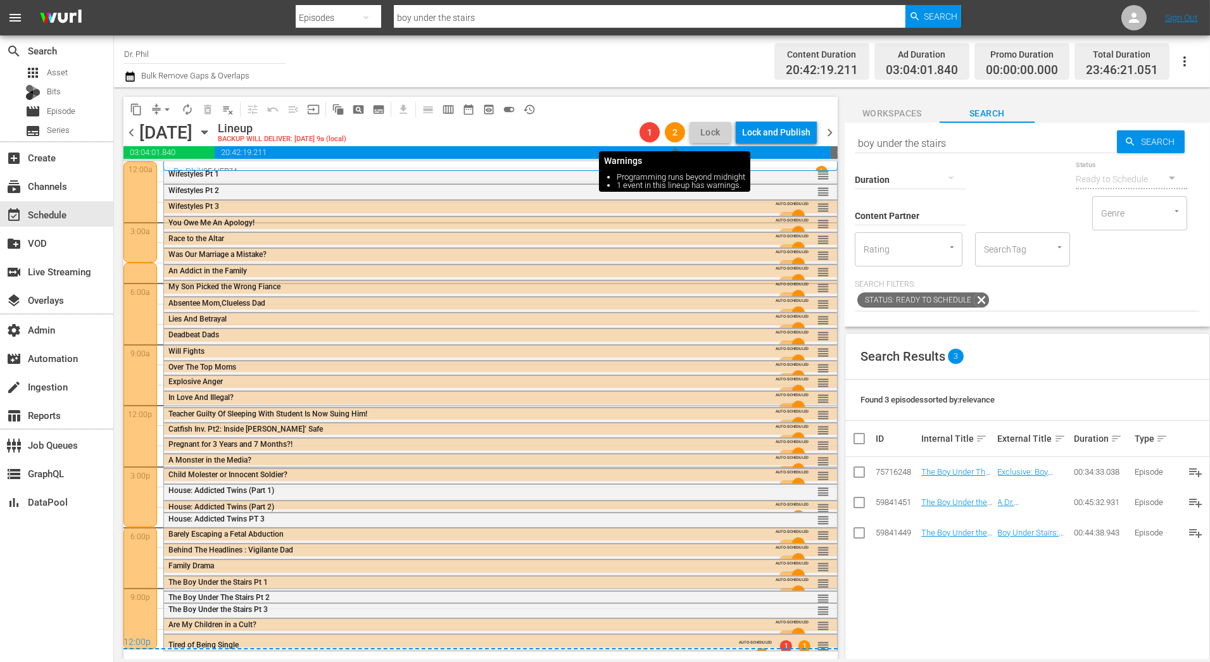
click at [684, 132] on span "2" at bounding box center [675, 132] width 20 height 10
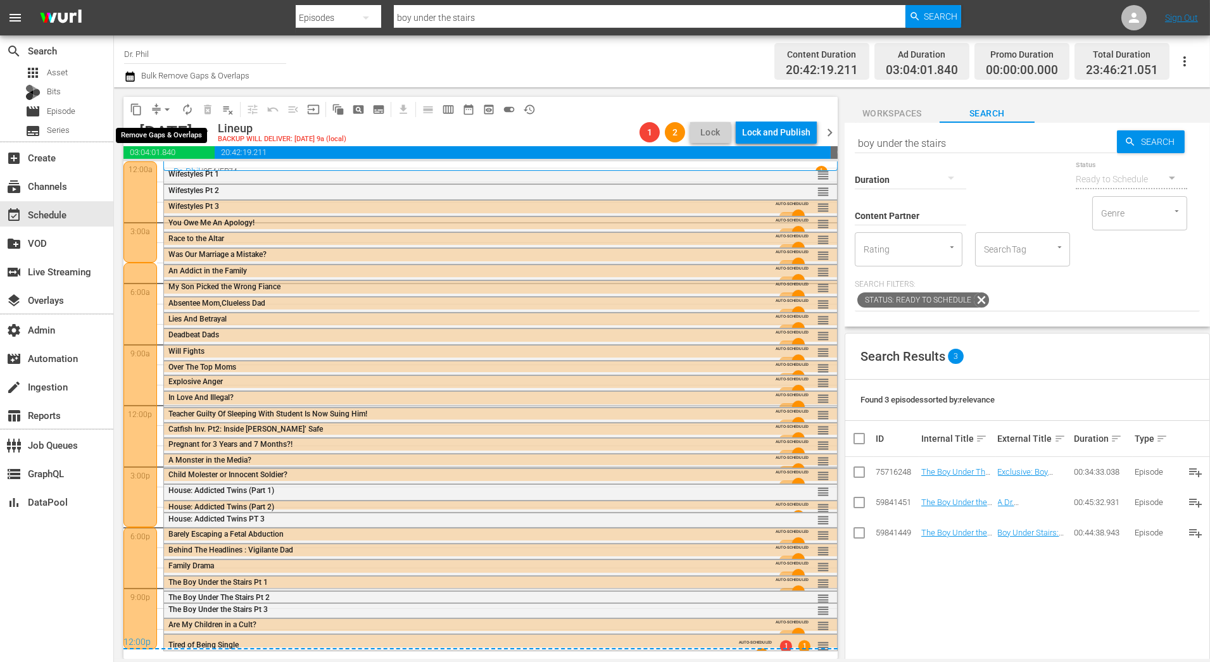
click at [168, 108] on span "arrow_drop_down" at bounding box center [167, 109] width 13 height 13
click at [179, 175] on li "Align to End of Previous Day" at bounding box center [167, 176] width 133 height 21
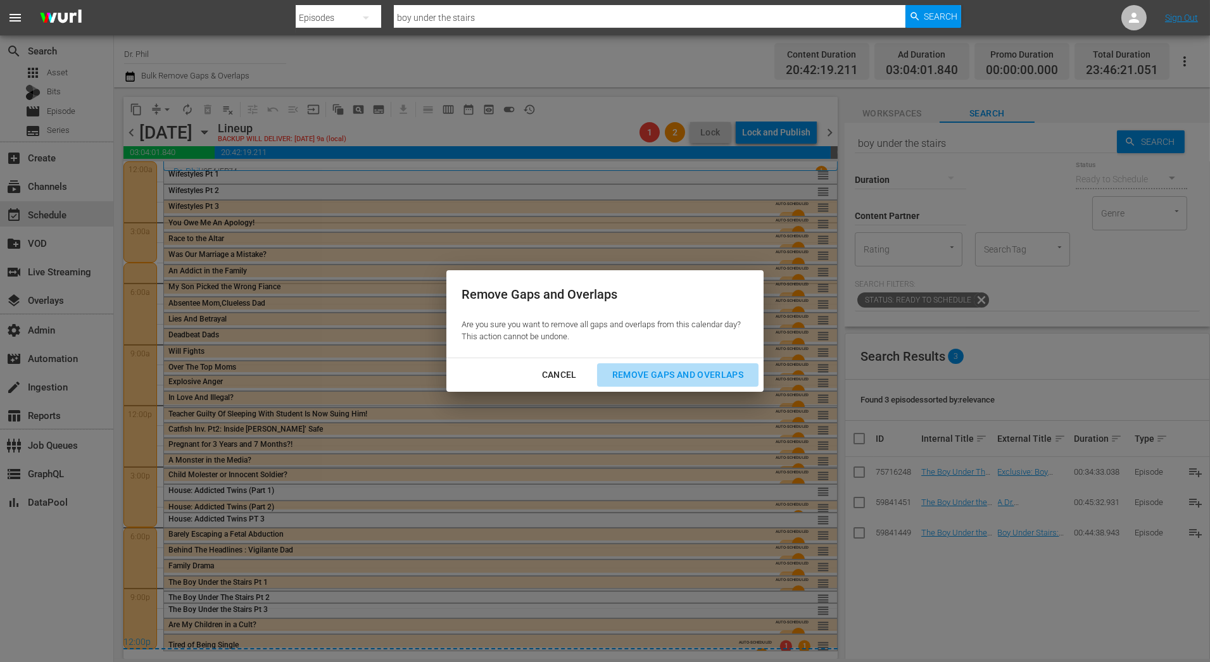
click at [635, 381] on div "Remove Gaps and Overlaps" at bounding box center [677, 375] width 151 height 16
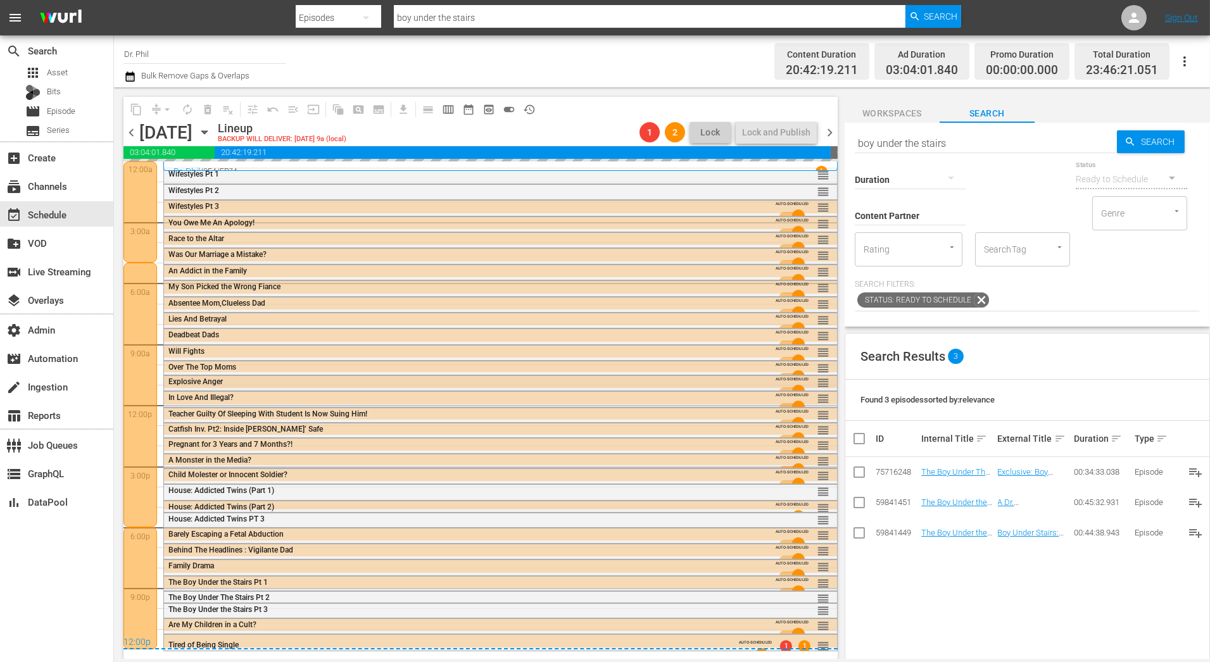
click at [635, 381] on div "Explosive Anger" at bounding box center [465, 381] width 595 height 9
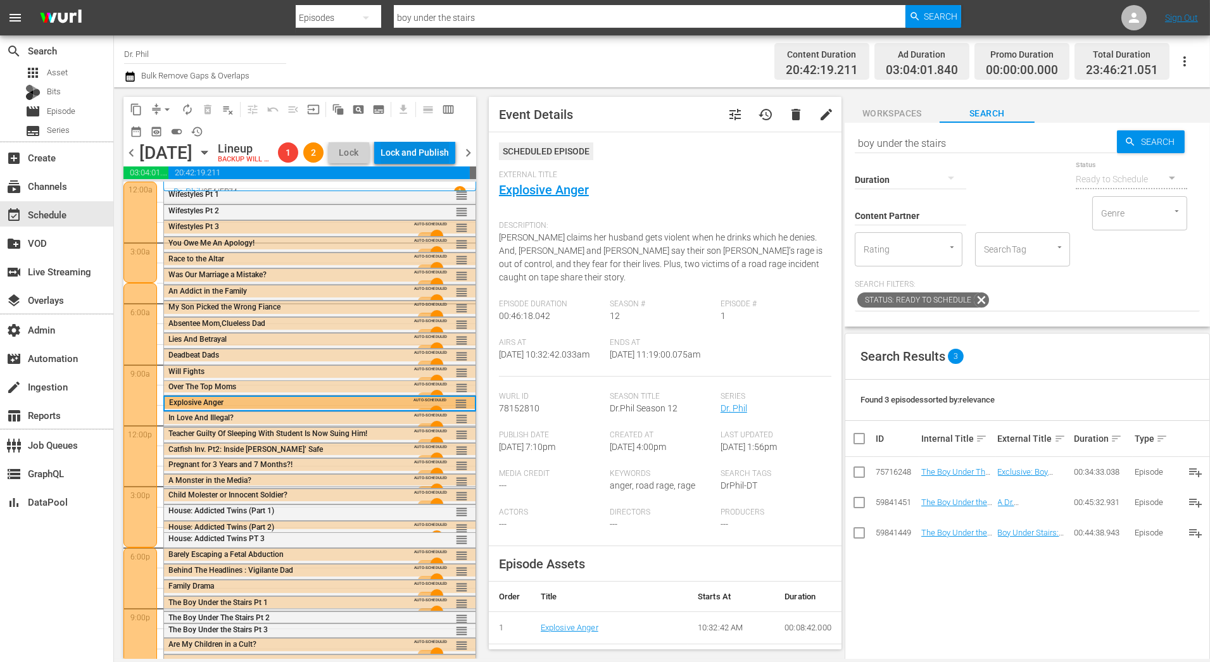
click at [420, 156] on div "Lock and Publish" at bounding box center [414, 152] width 68 height 23
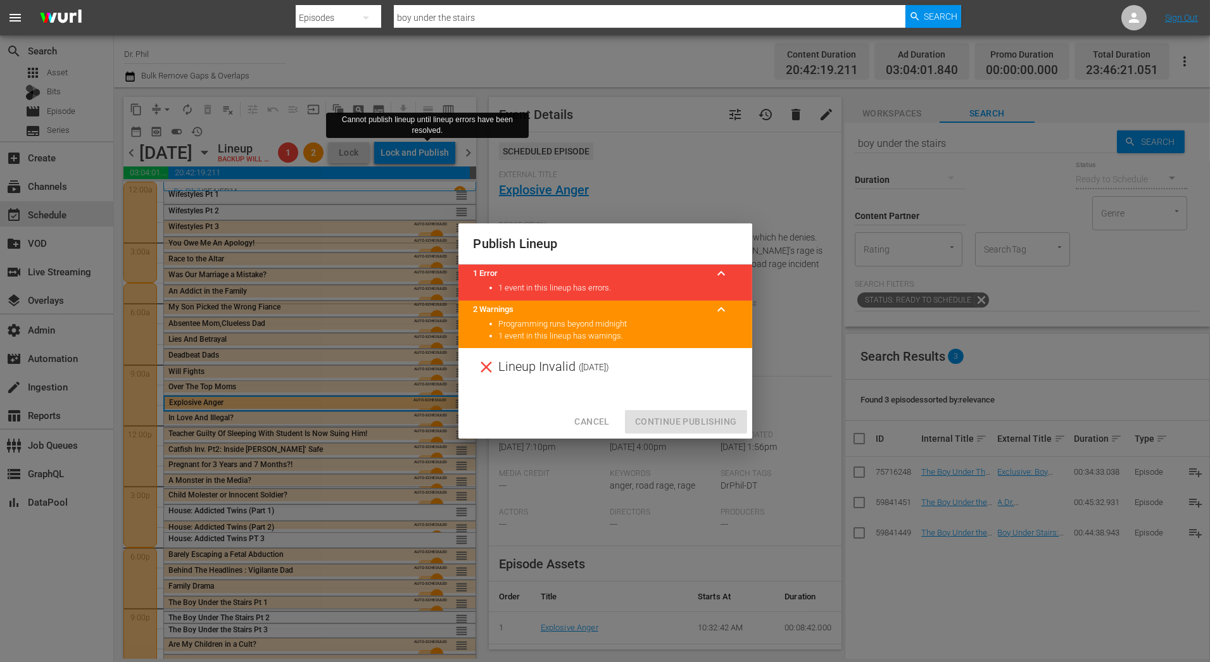
click at [593, 425] on span "Cancel" at bounding box center [591, 422] width 35 height 16
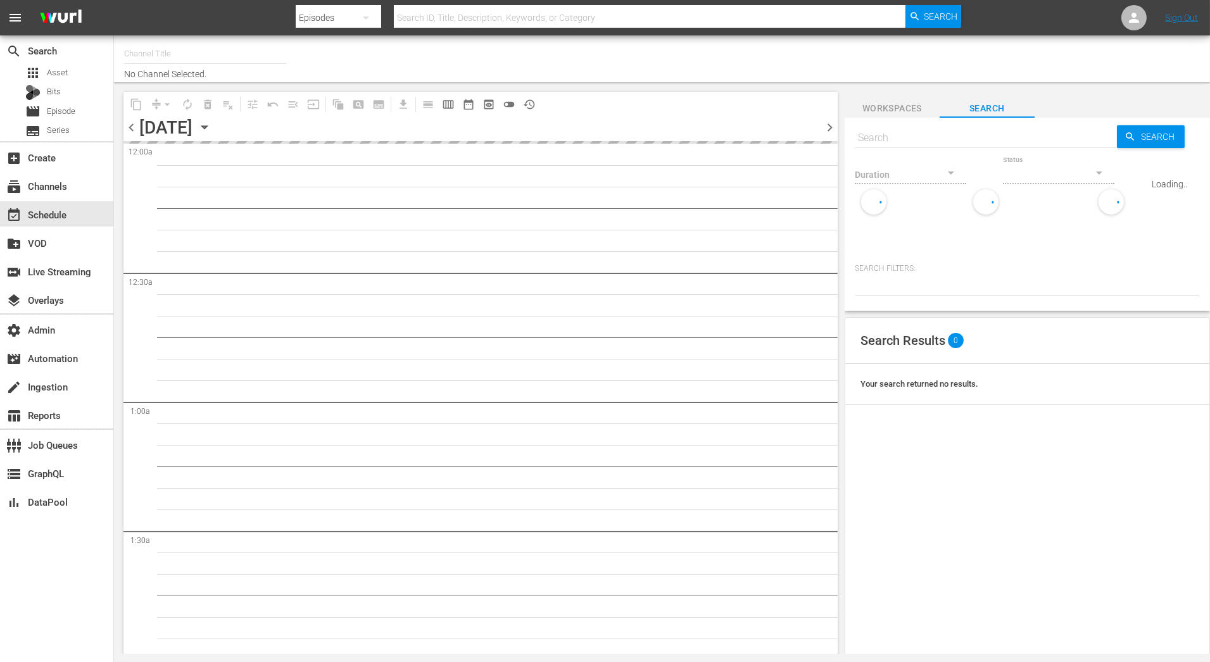
type input "Dr. [PERSON_NAME] (1805)"
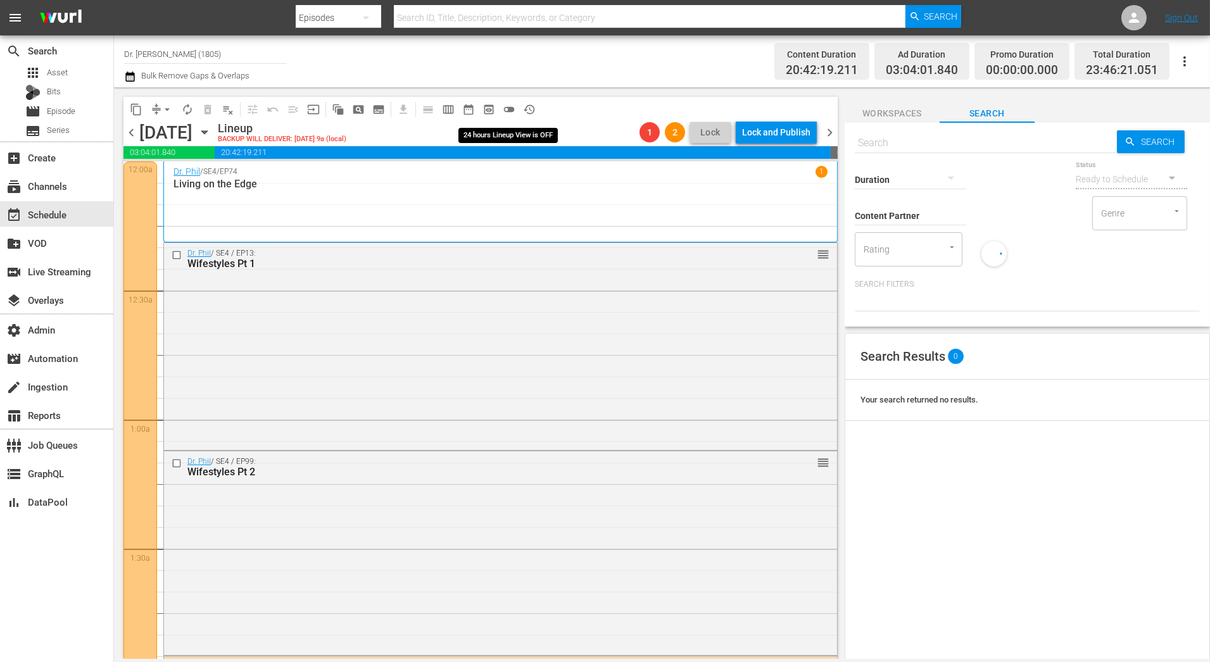
click at [508, 110] on span "toggle_off" at bounding box center [509, 109] width 13 height 13
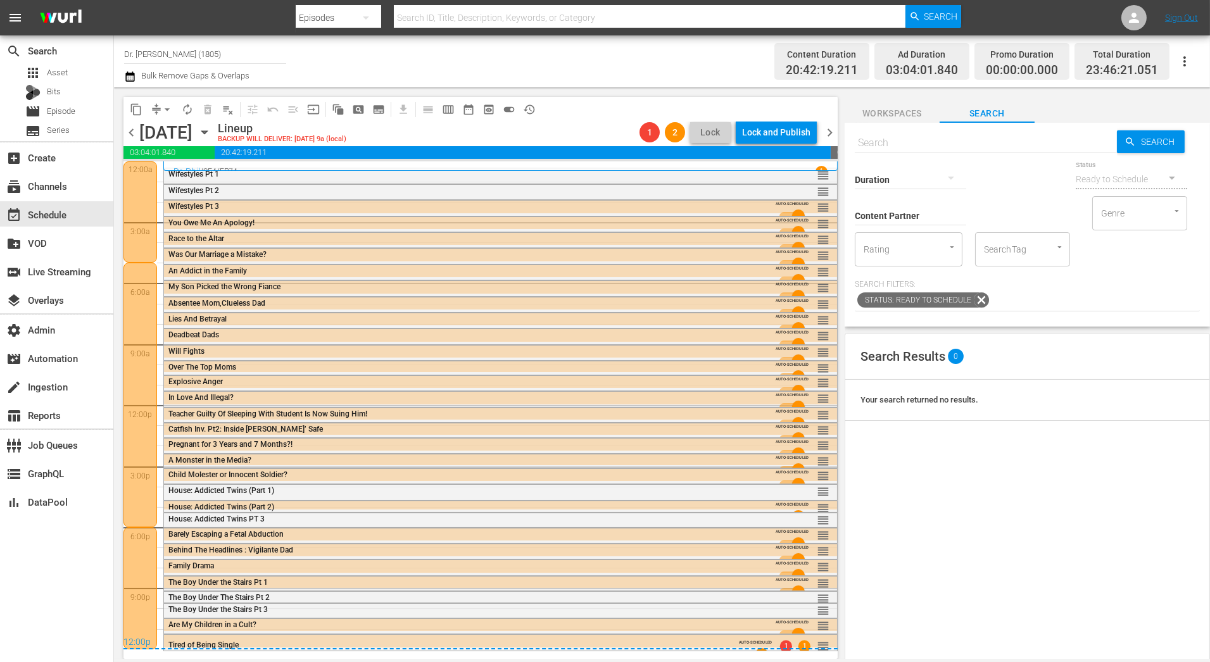
click at [467, 637] on div "12:00p" at bounding box center [480, 643] width 714 height 13
click at [503, 642] on div "12:00p" at bounding box center [480, 643] width 714 height 13
click at [784, 647] on div "12:00p" at bounding box center [480, 643] width 714 height 13
click at [762, 646] on div "12:00p" at bounding box center [480, 643] width 714 height 13
click at [753, 613] on div "The Boy Under the Stairs Pt 3" at bounding box center [465, 609] width 595 height 9
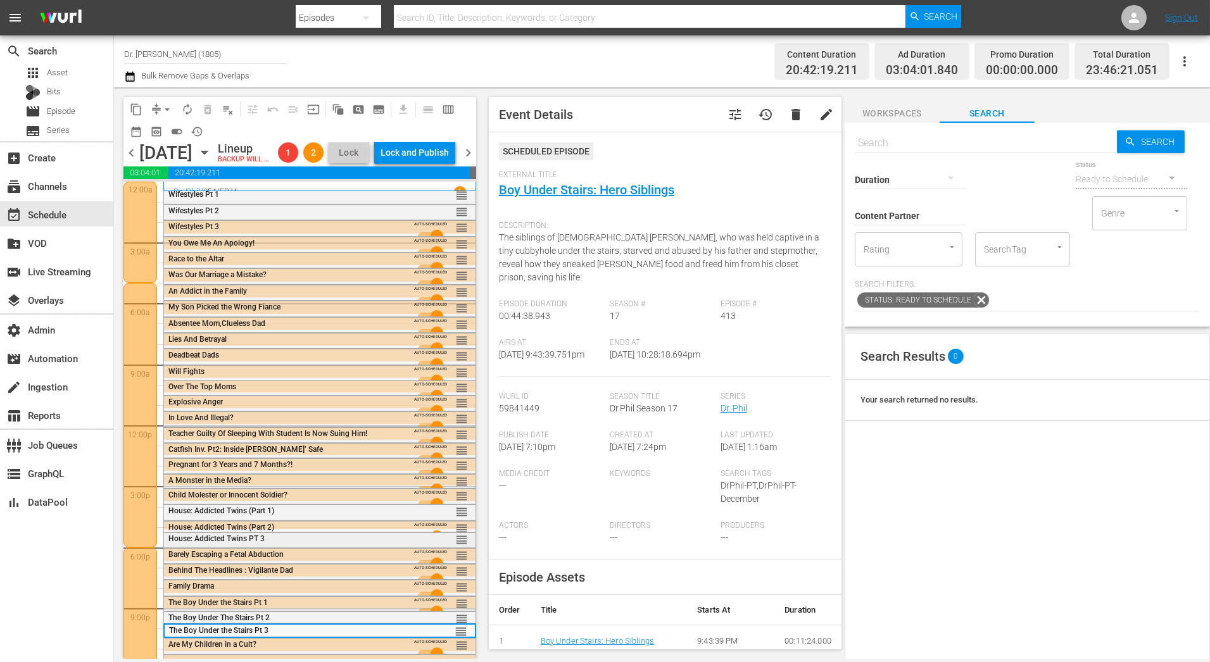
scroll to position [32, 0]
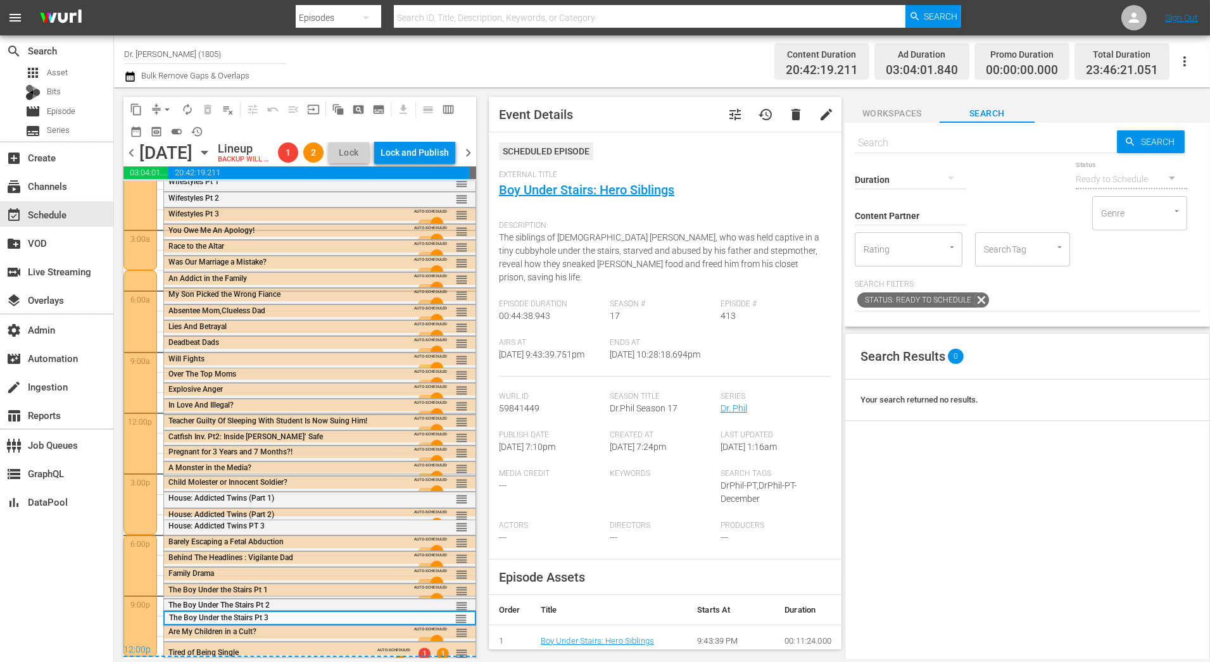
click at [394, 645] on div "12:00p" at bounding box center [299, 650] width 353 height 13
click at [394, 648] on div "12:00p" at bounding box center [299, 650] width 353 height 13
click at [228, 651] on div "12:00p" at bounding box center [299, 650] width 353 height 13
click at [150, 650] on div "12:00p" at bounding box center [299, 650] width 353 height 13
click at [178, 650] on div "12:00p" at bounding box center [299, 650] width 353 height 13
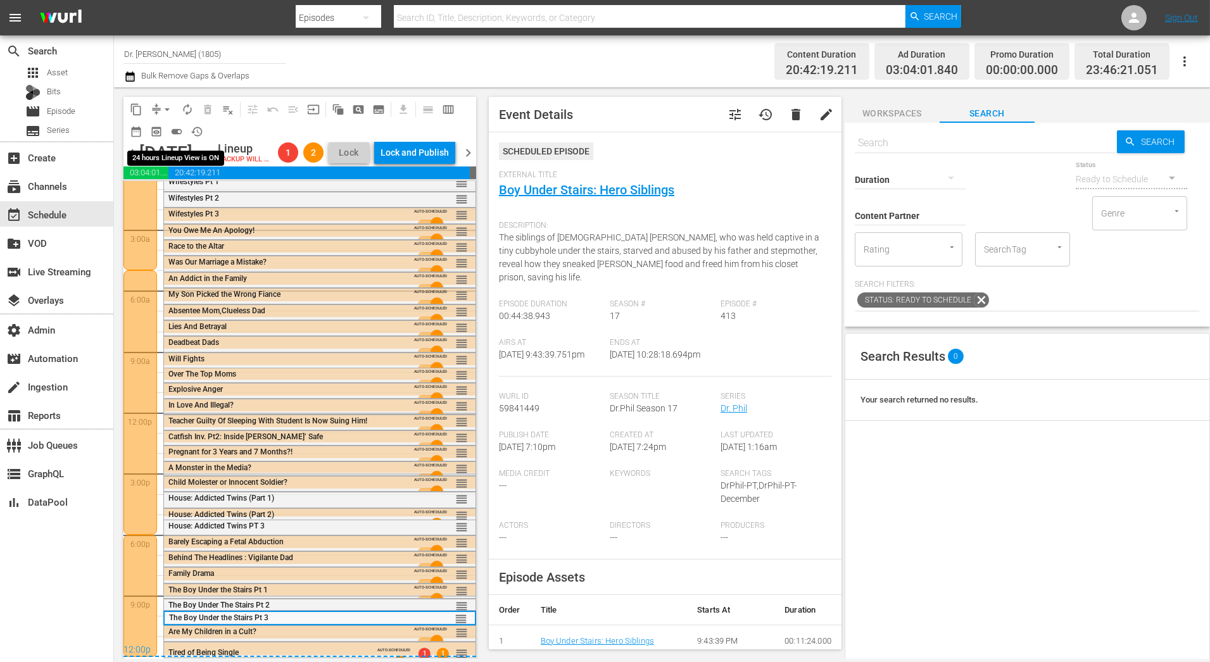
drag, startPoint x: 175, startPoint y: 131, endPoint x: 228, endPoint y: 132, distance: 53.2
click at [175, 131] on span "toggle_on" at bounding box center [176, 131] width 13 height 13
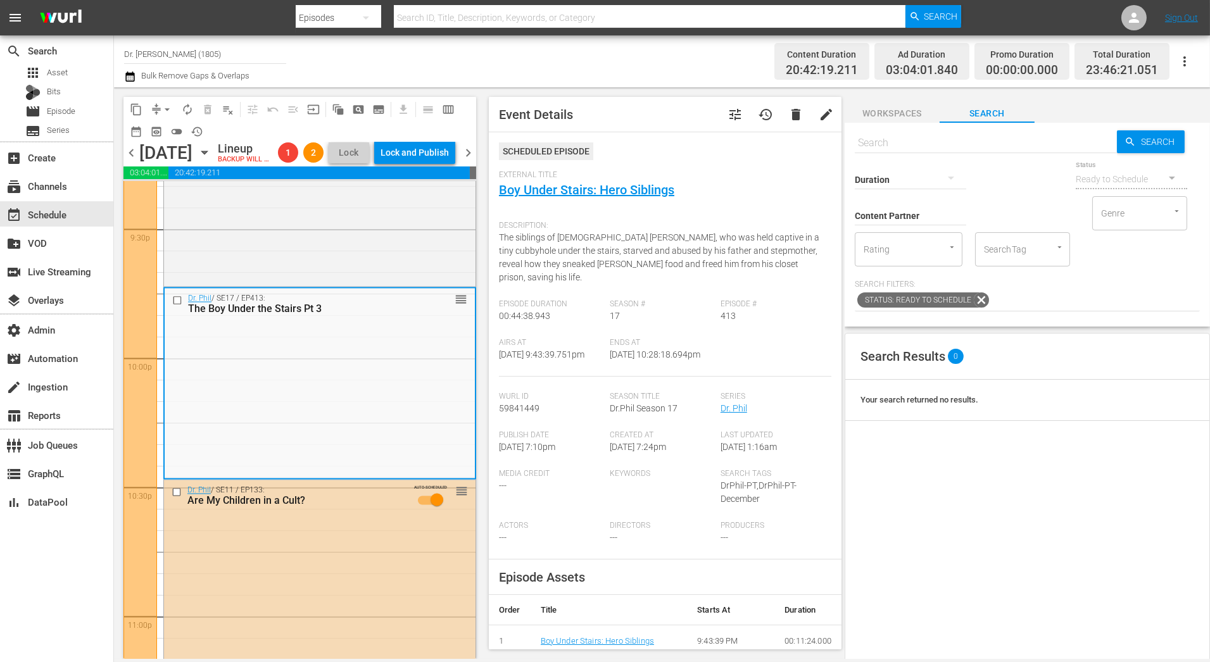
scroll to position [5763, 0]
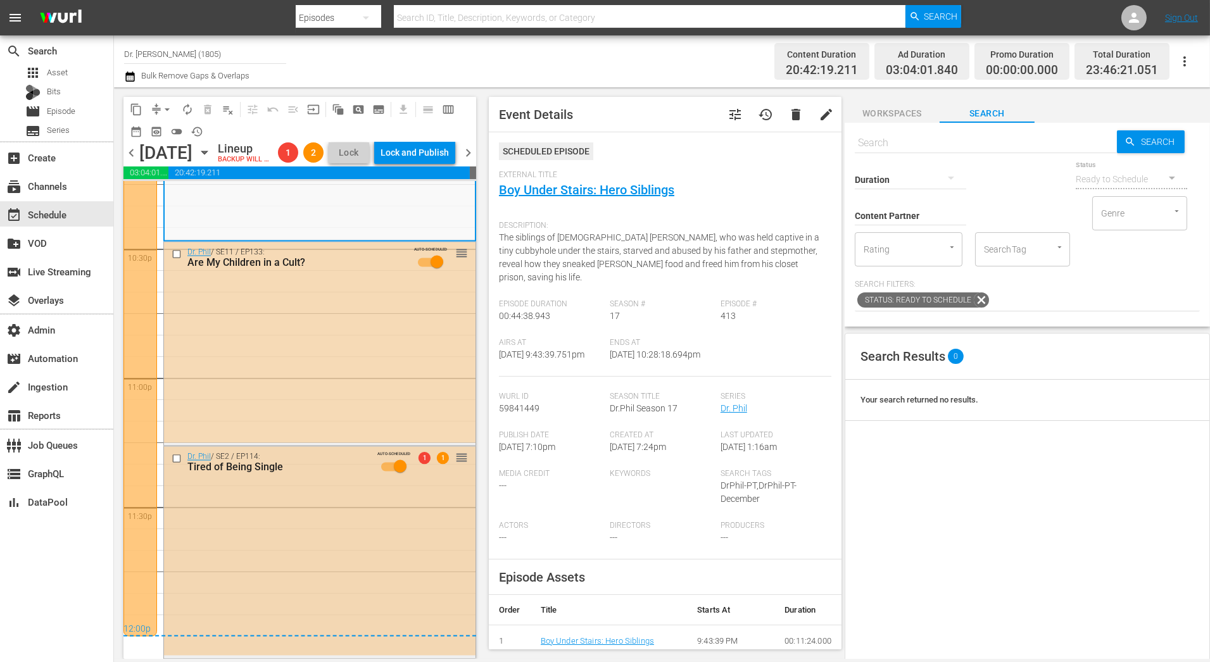
click at [306, 524] on div "Dr. [PERSON_NAME] / SE2 / EP114: Tired of Being Single AUTO-SCHEDULED 1 1 reord…" at bounding box center [319, 550] width 311 height 209
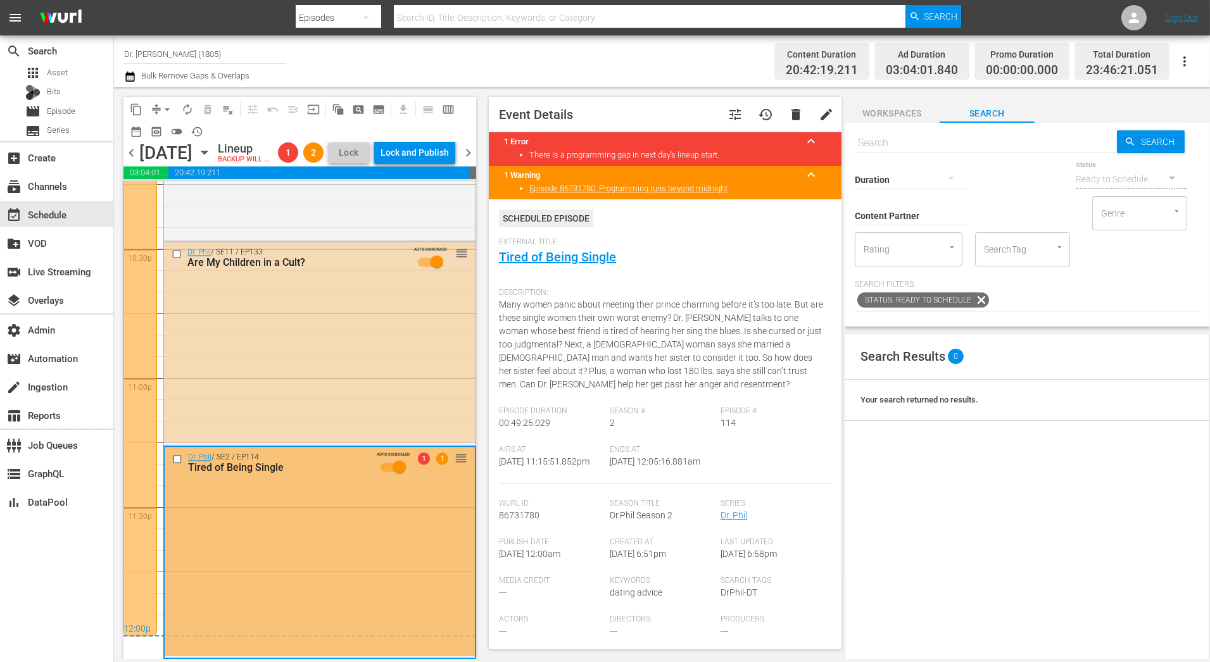
click at [463, 155] on span "chevron_right" at bounding box center [468, 153] width 16 height 16
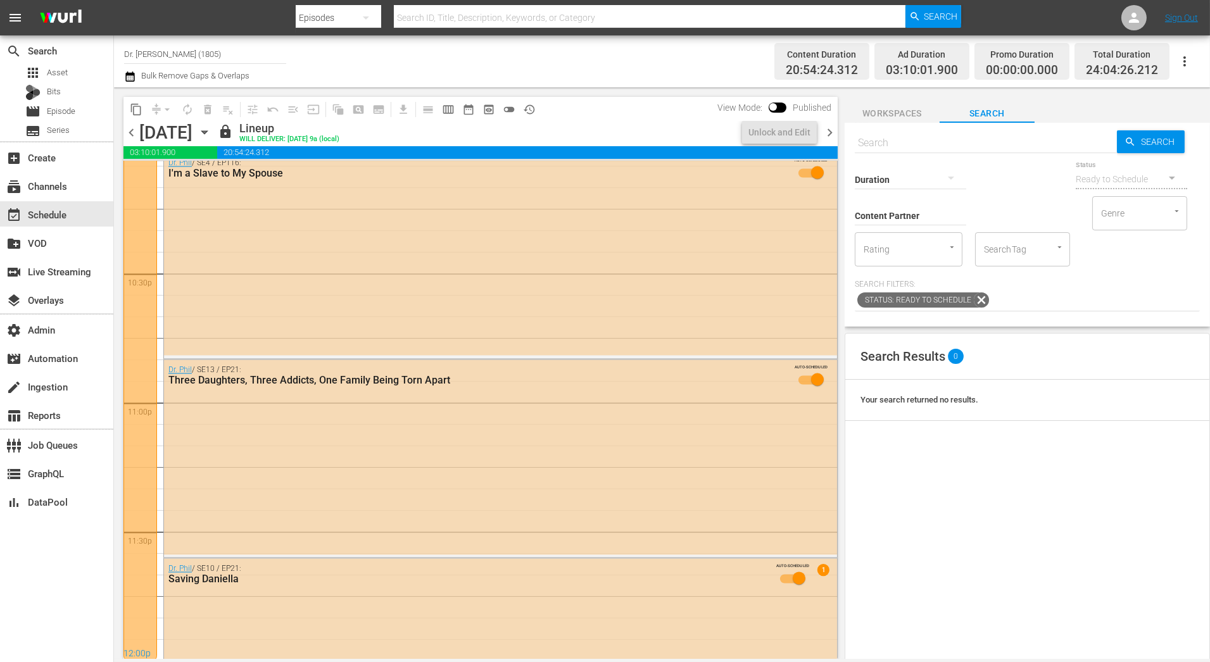
scroll to position [5763, 0]
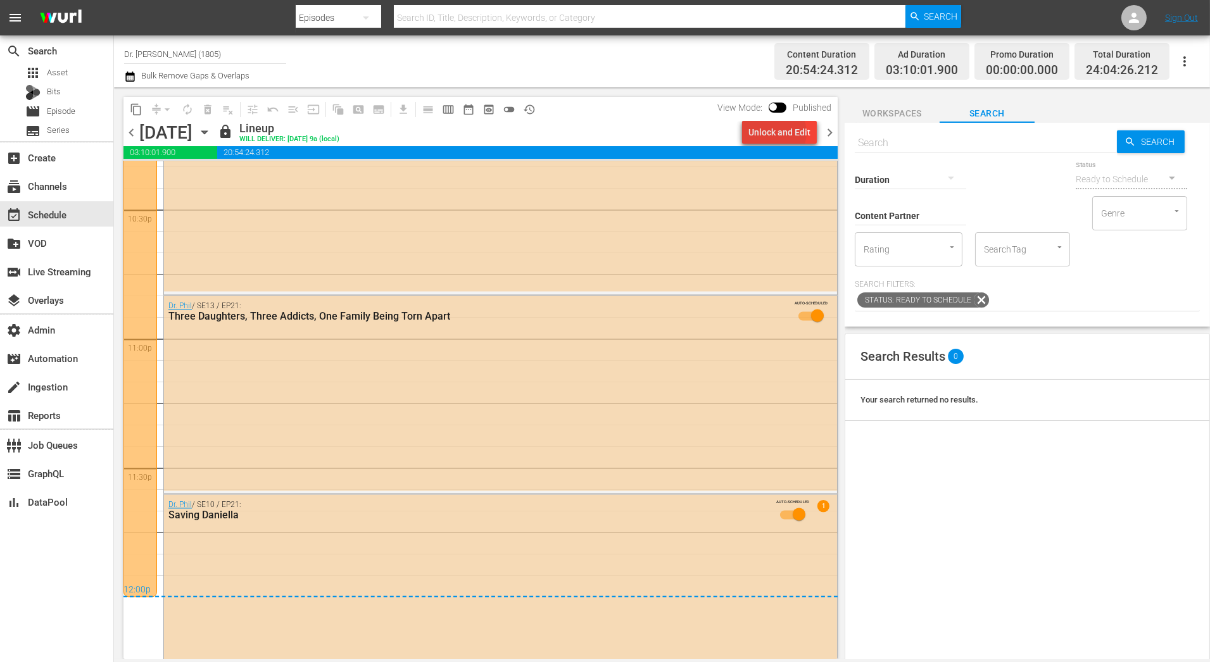
click at [780, 133] on div "Unlock and Edit" at bounding box center [779, 132] width 62 height 23
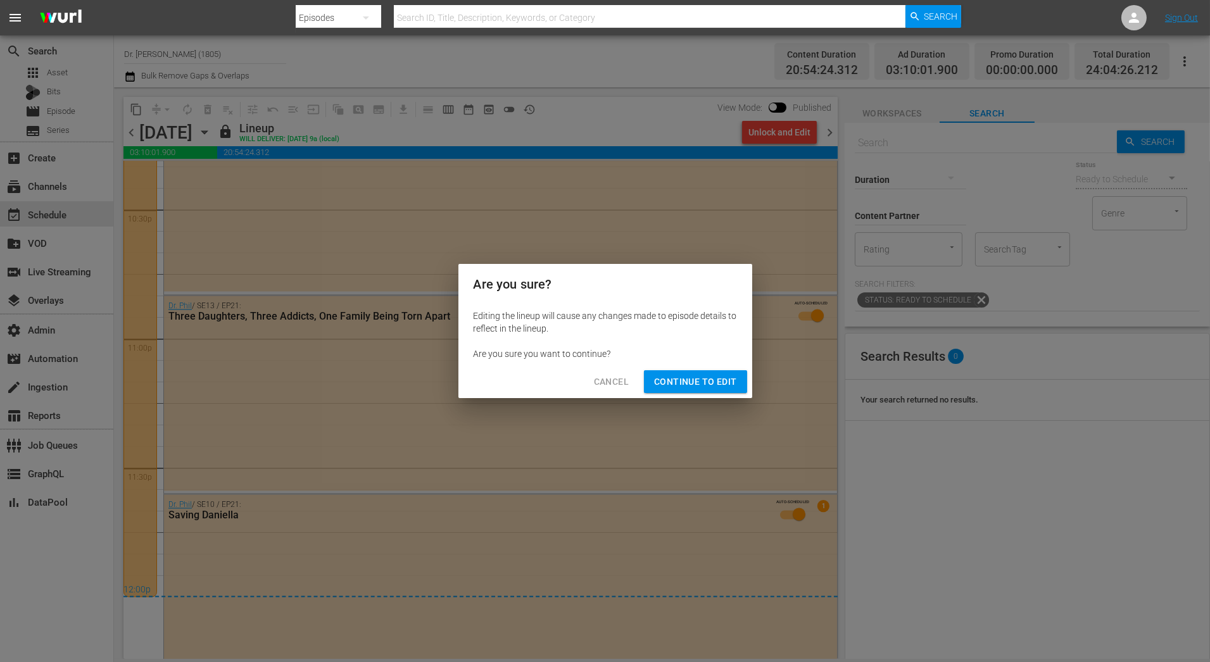
click at [677, 391] on button "Continue to Edit" at bounding box center [695, 381] width 103 height 23
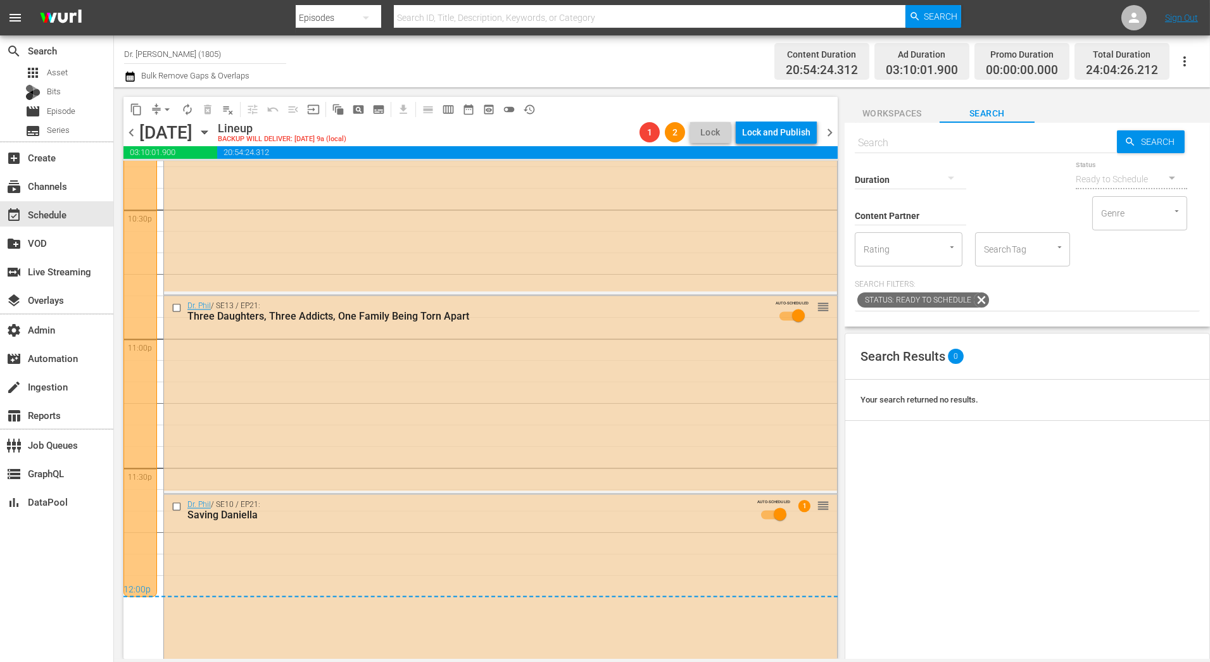
click at [131, 134] on span "chevron_left" at bounding box center [131, 133] width 16 height 16
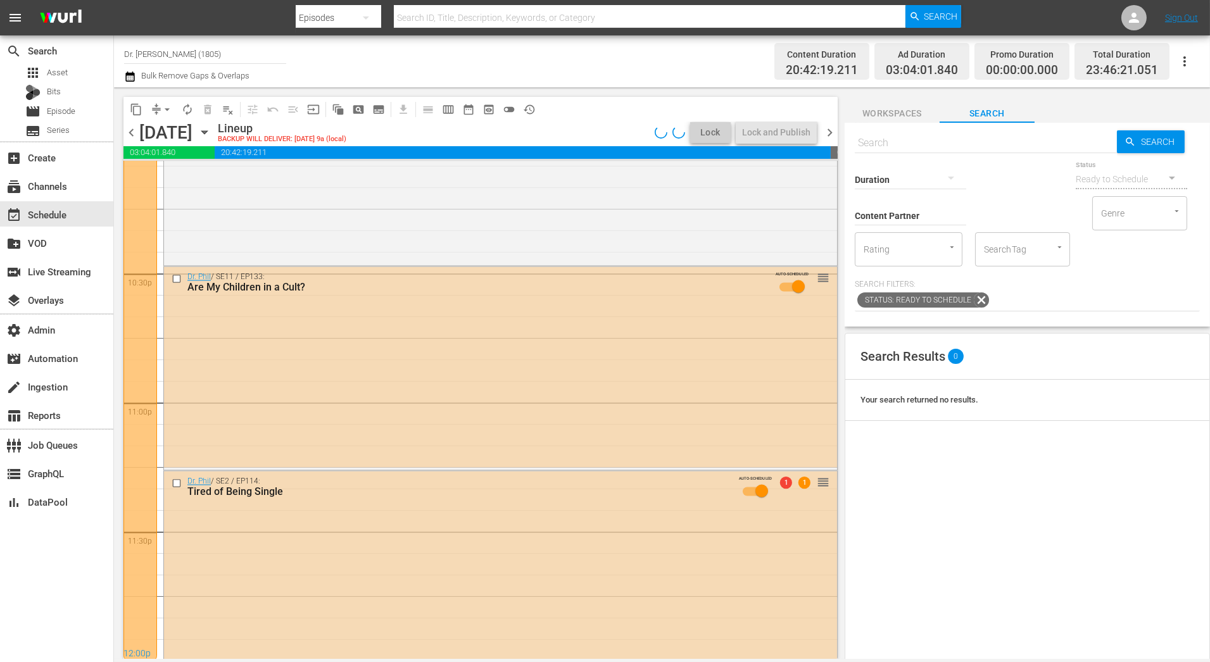
scroll to position [5723, 0]
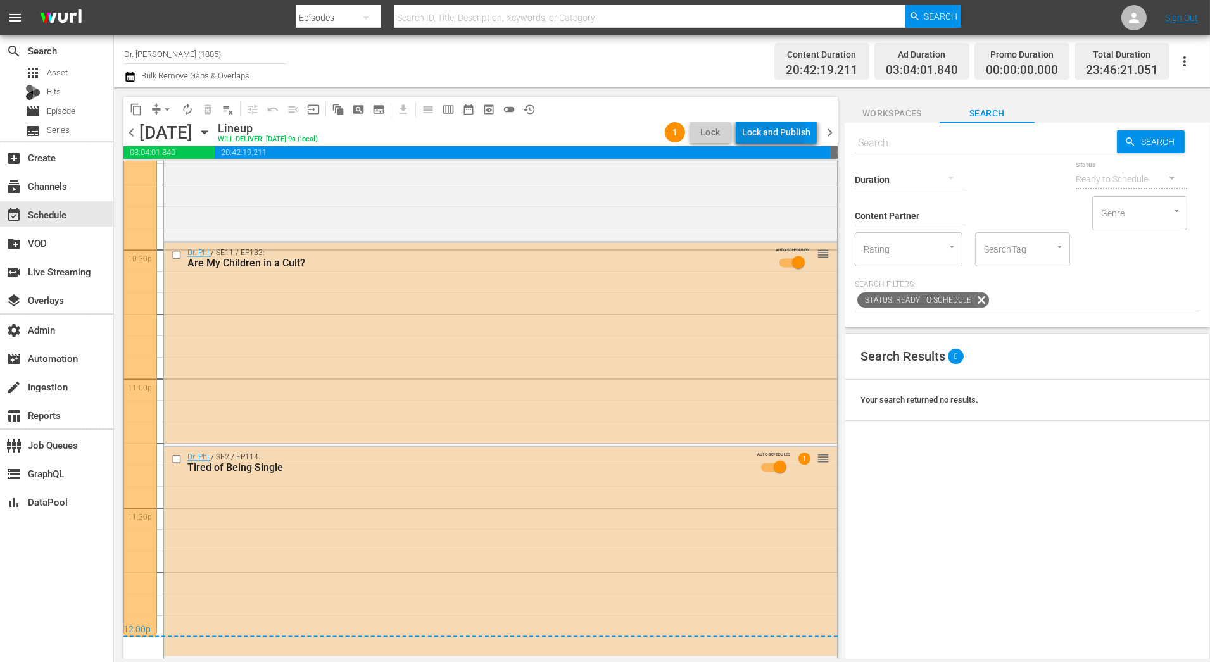
click at [762, 130] on div "Lock and Publish" at bounding box center [776, 132] width 68 height 23
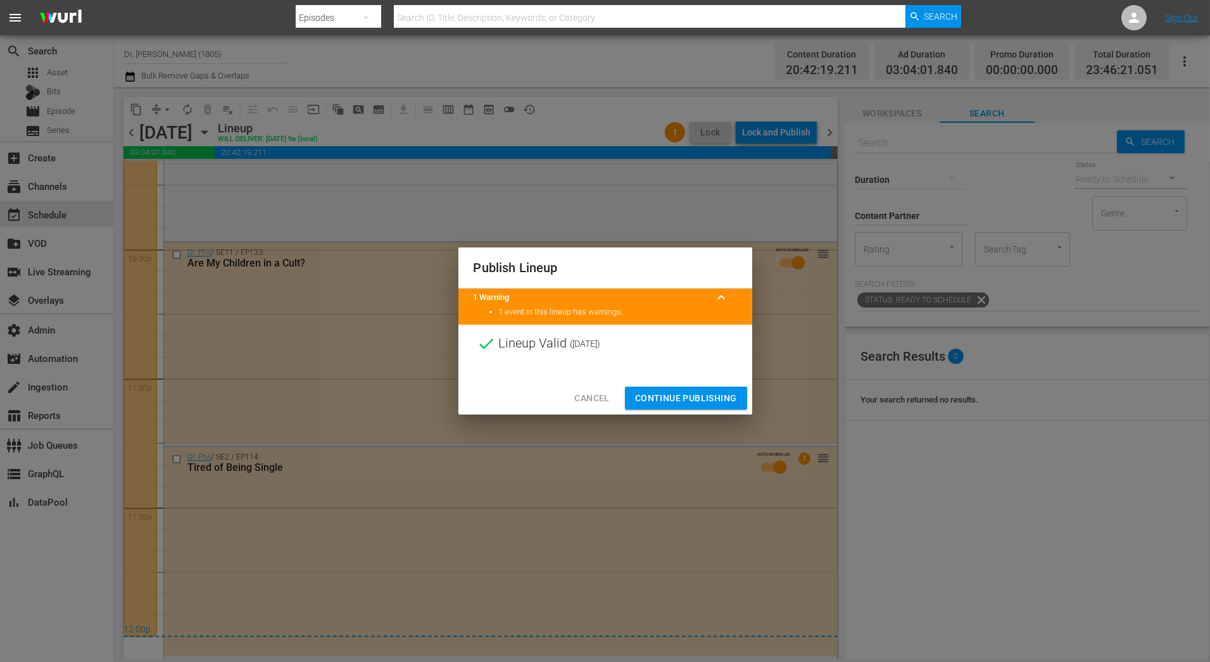
click at [711, 384] on div "Cancel Continue Publishing" at bounding box center [605, 399] width 294 height 34
click at [711, 397] on span "Continue Publishing" at bounding box center [686, 399] width 102 height 16
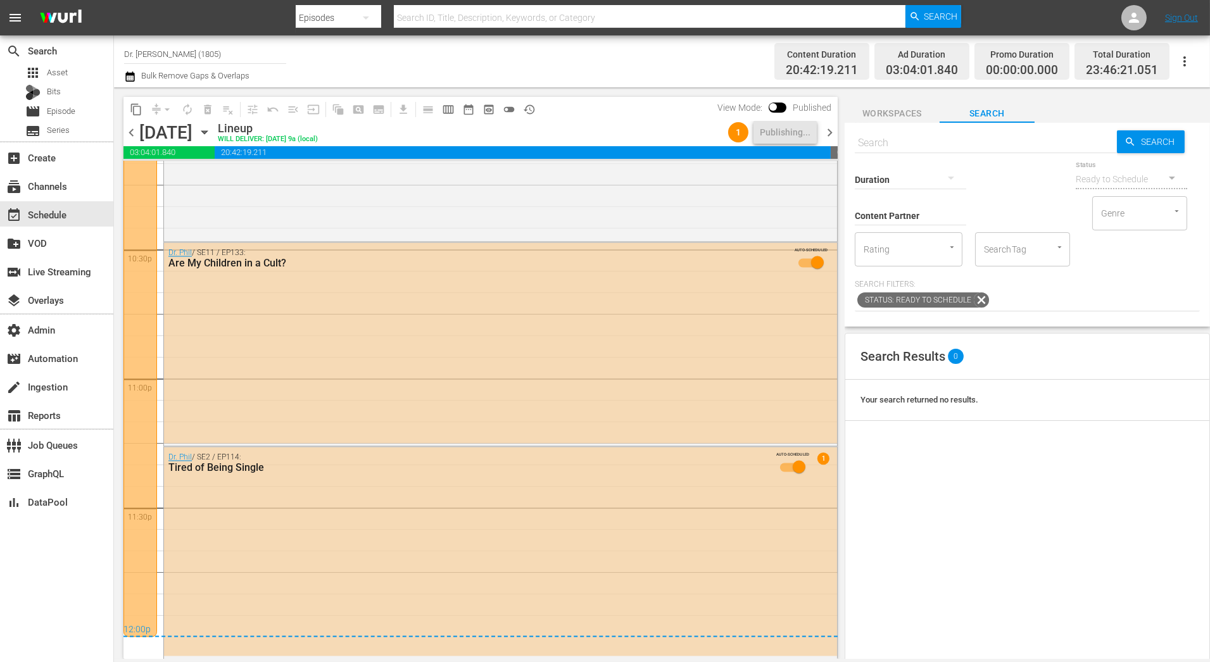
click at [833, 133] on span "chevron_right" at bounding box center [830, 133] width 16 height 16
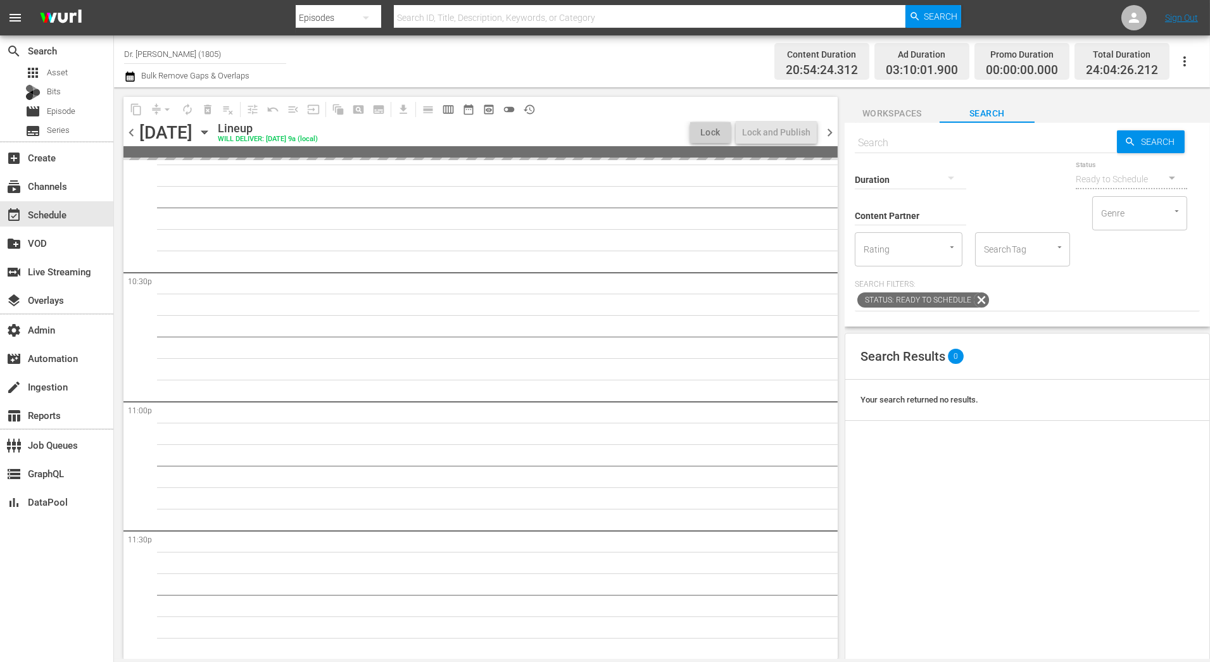
scroll to position [5763, 0]
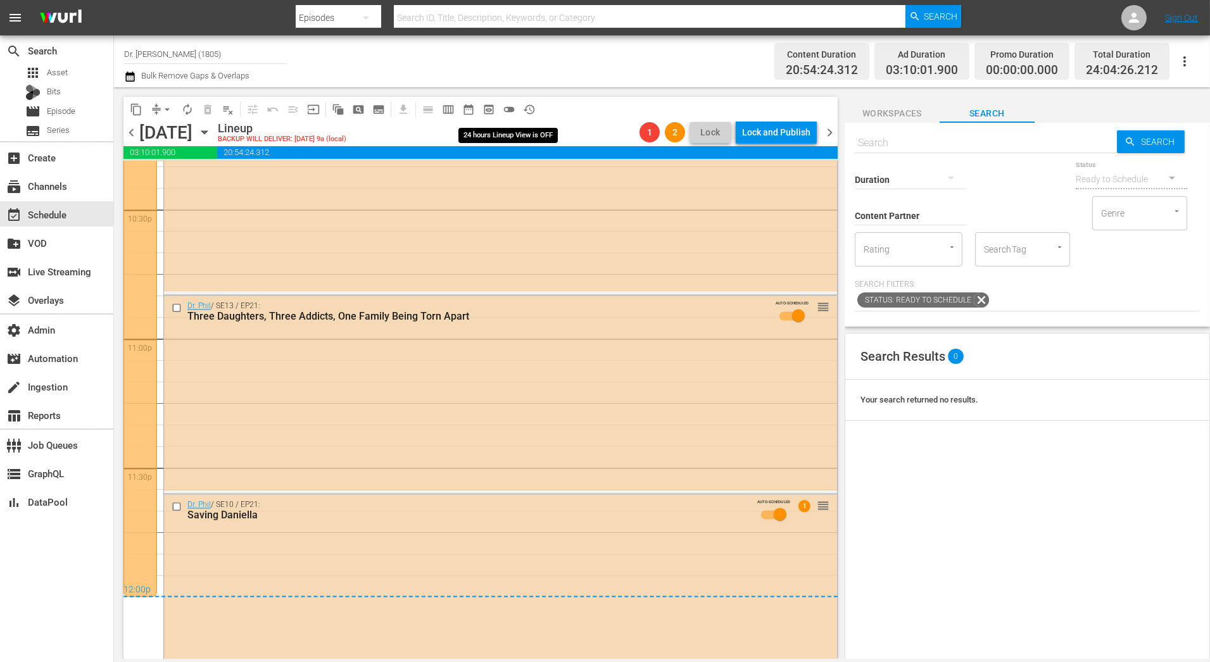
click at [510, 111] on span "toggle_off" at bounding box center [509, 109] width 13 height 13
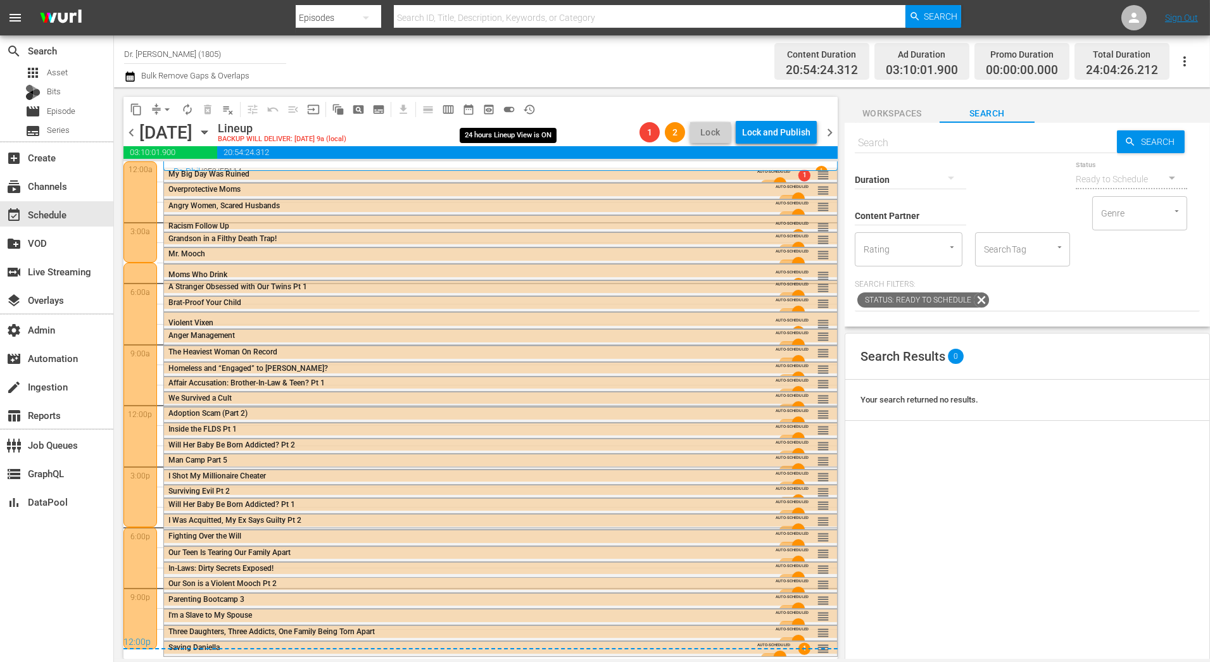
scroll to position [0, 0]
click at [966, 146] on input "text" at bounding box center [986, 143] width 262 height 30
type input "stranger obsessed"
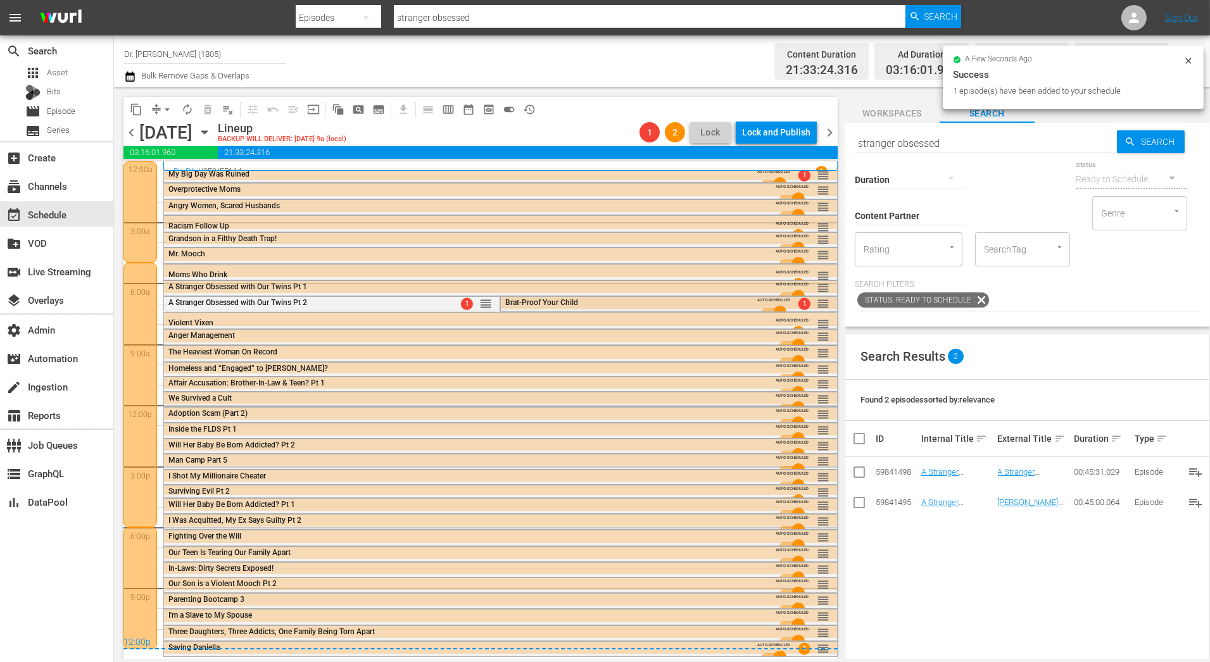
click at [577, 303] on div "Brat-Proof Your Child" at bounding box center [630, 302] width 251 height 9
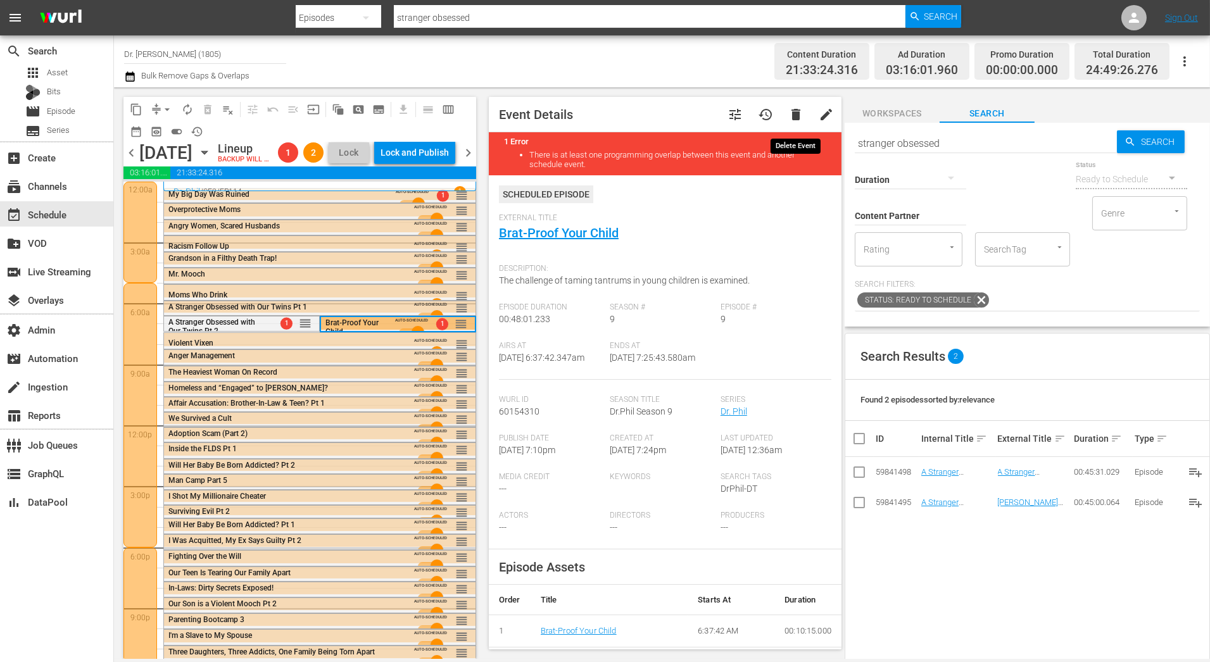
click at [793, 112] on span "delete" at bounding box center [795, 114] width 15 height 15
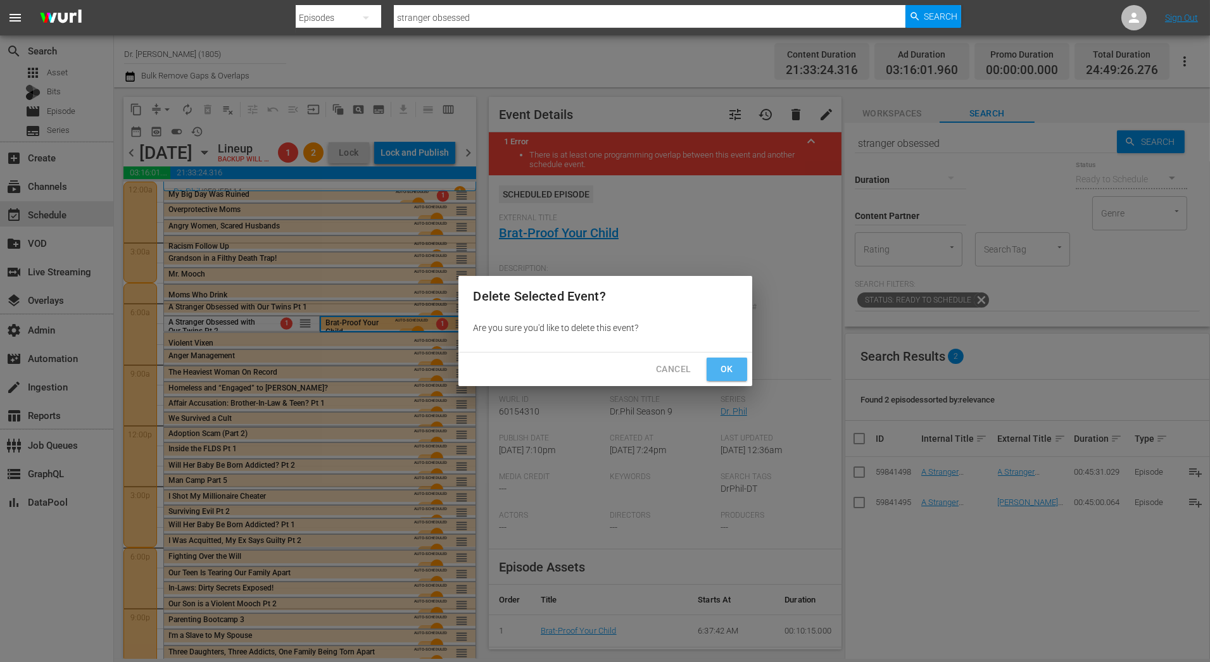
click at [732, 360] on button "Ok" at bounding box center [726, 369] width 41 height 23
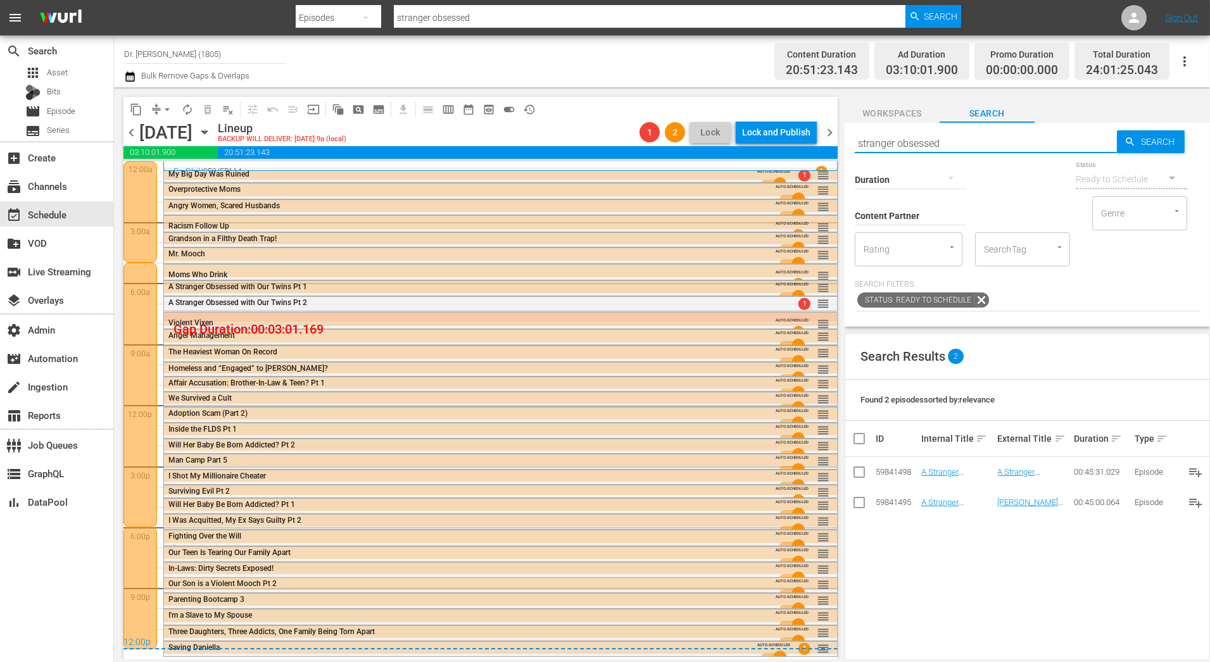
drag, startPoint x: 989, startPoint y: 140, endPoint x: 729, endPoint y: 144, distance: 260.8
click at [729, 144] on div "content_copy compress arrow_drop_down autorenew_outlined delete_forever_outline…" at bounding box center [662, 373] width 1096 height 572
type input "affair accusations"
click at [606, 384] on div "Affair Accusation: Brother-In-Law & Teen? Pt 1" at bounding box center [465, 383] width 595 height 9
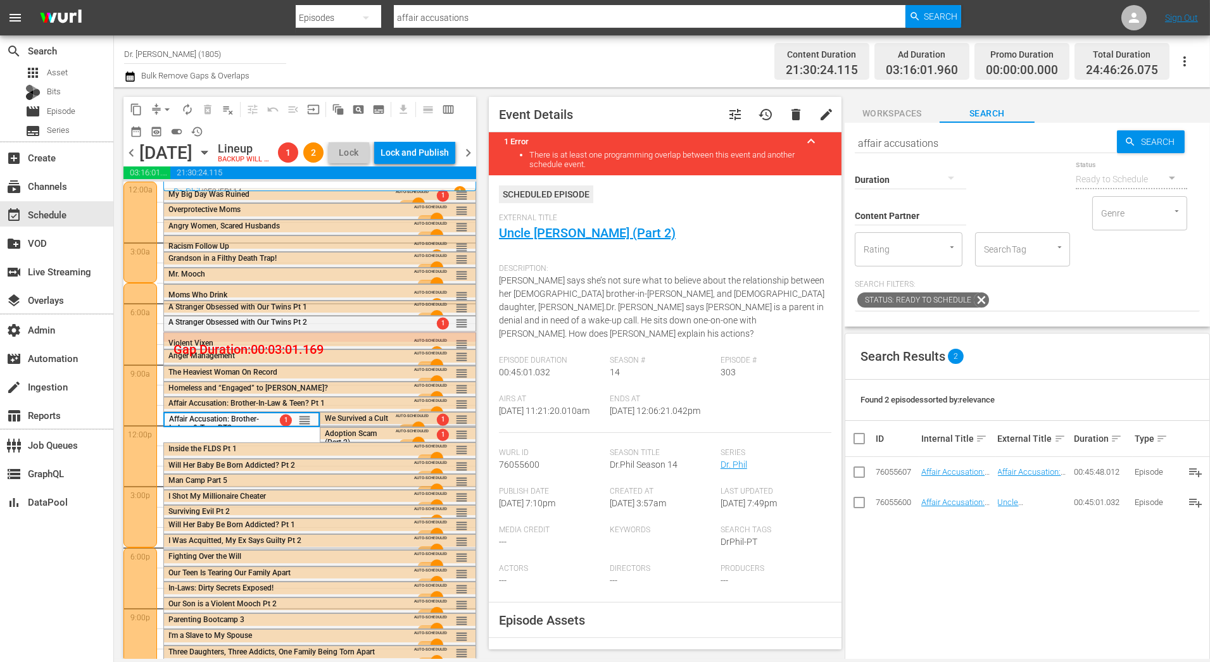
click at [379, 423] on span "We Survived a Cult" at bounding box center [356, 418] width 63 height 9
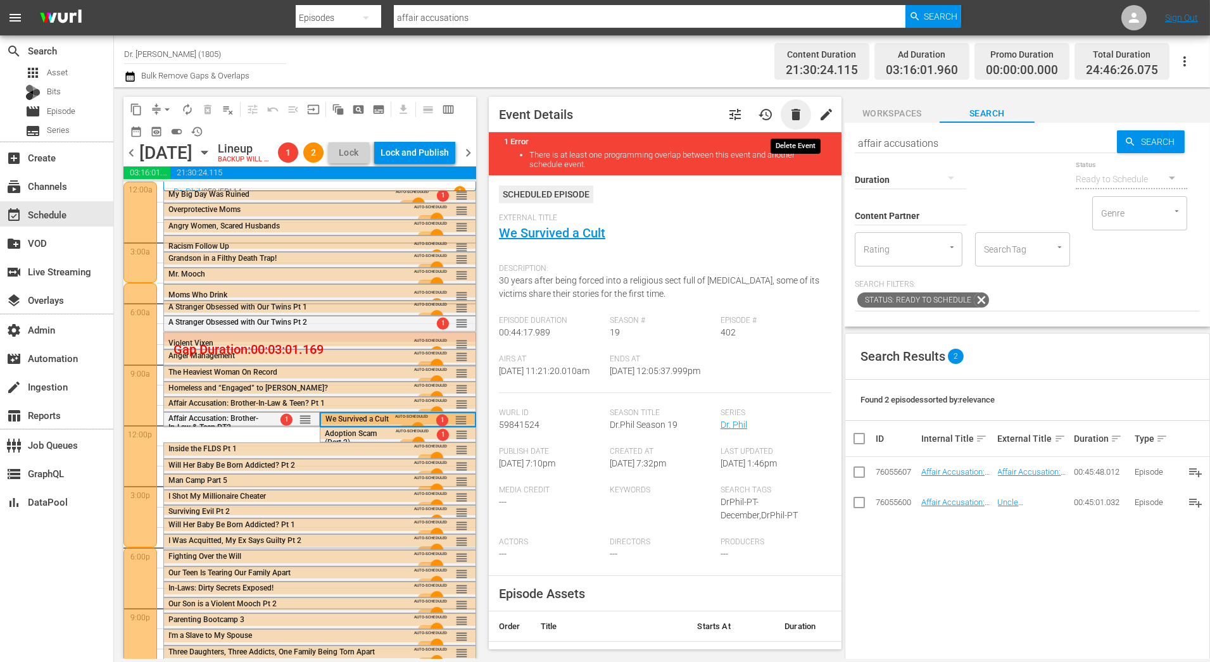
click at [795, 113] on span "delete" at bounding box center [795, 114] width 15 height 15
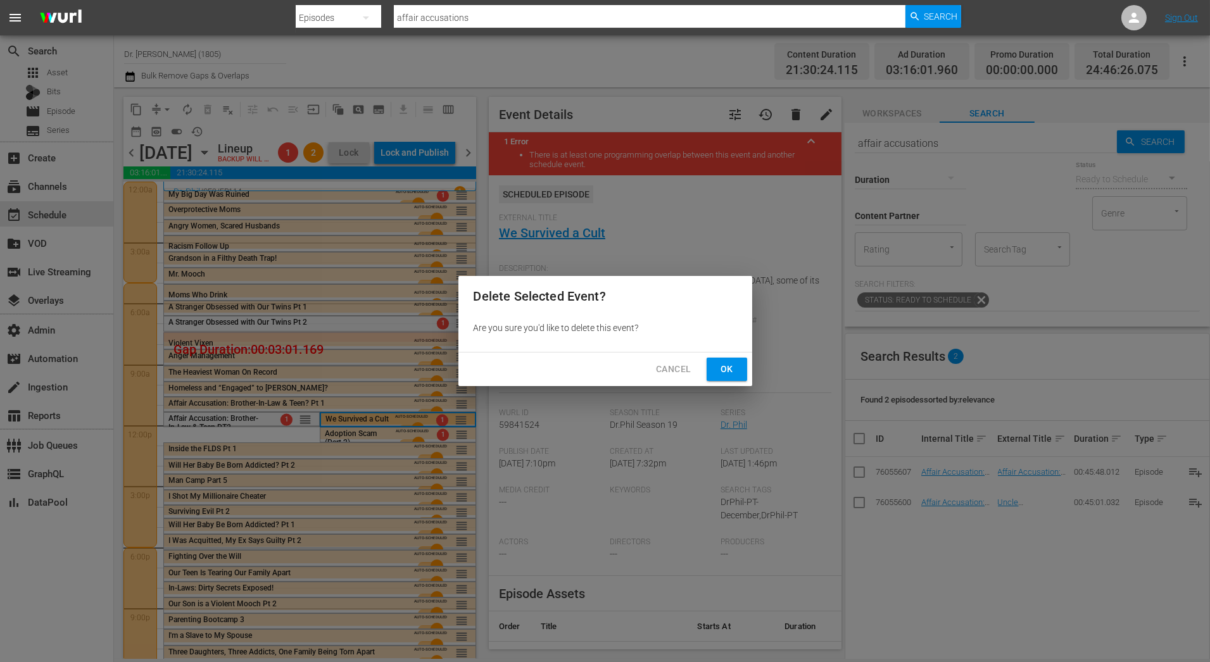
click at [737, 377] on button "Ok" at bounding box center [726, 369] width 41 height 23
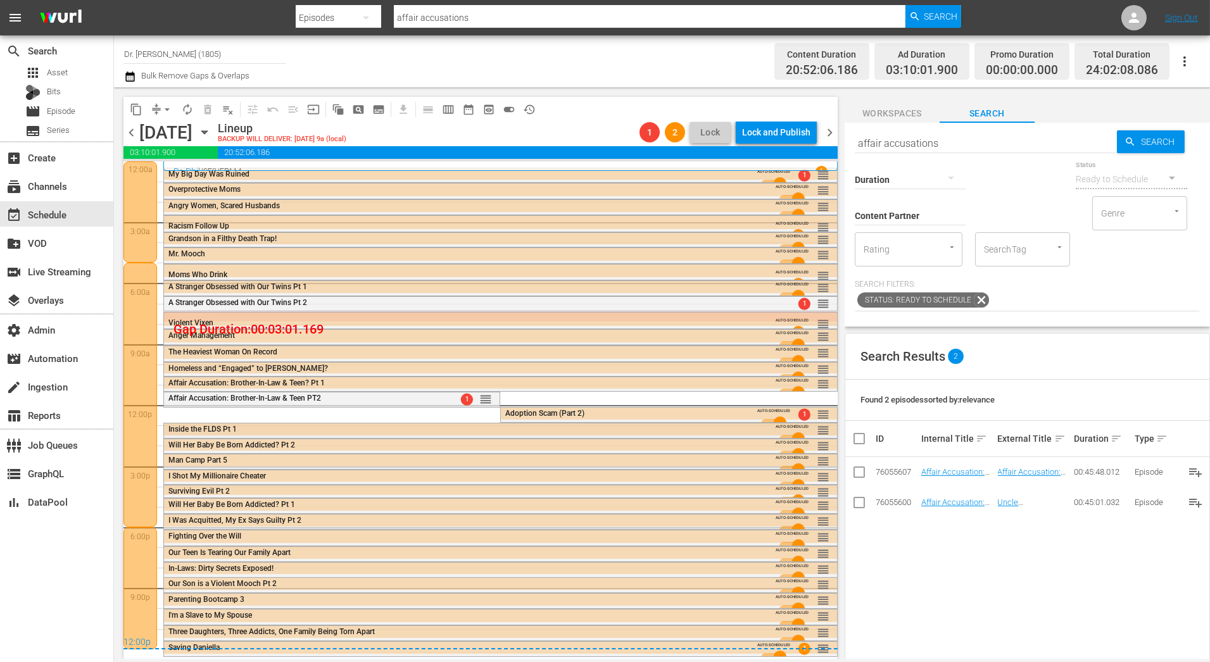
click at [541, 427] on div "Inside the FLDS Pt 1" at bounding box center [465, 429] width 595 height 9
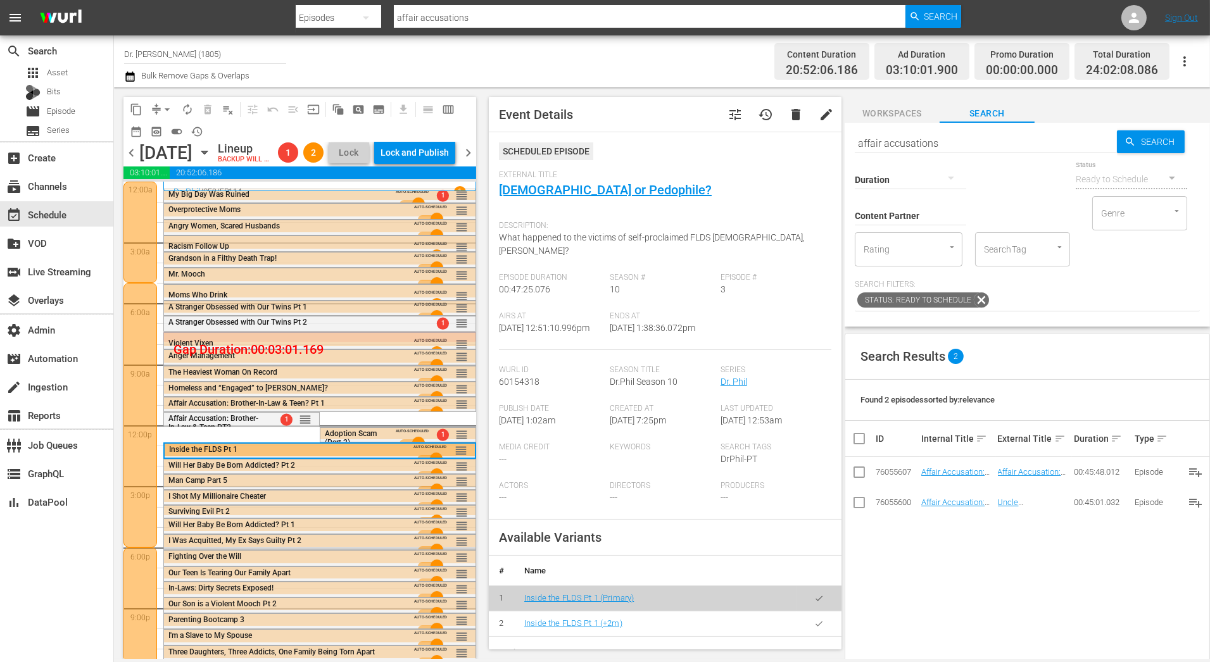
click at [792, 116] on span "delete" at bounding box center [795, 114] width 15 height 15
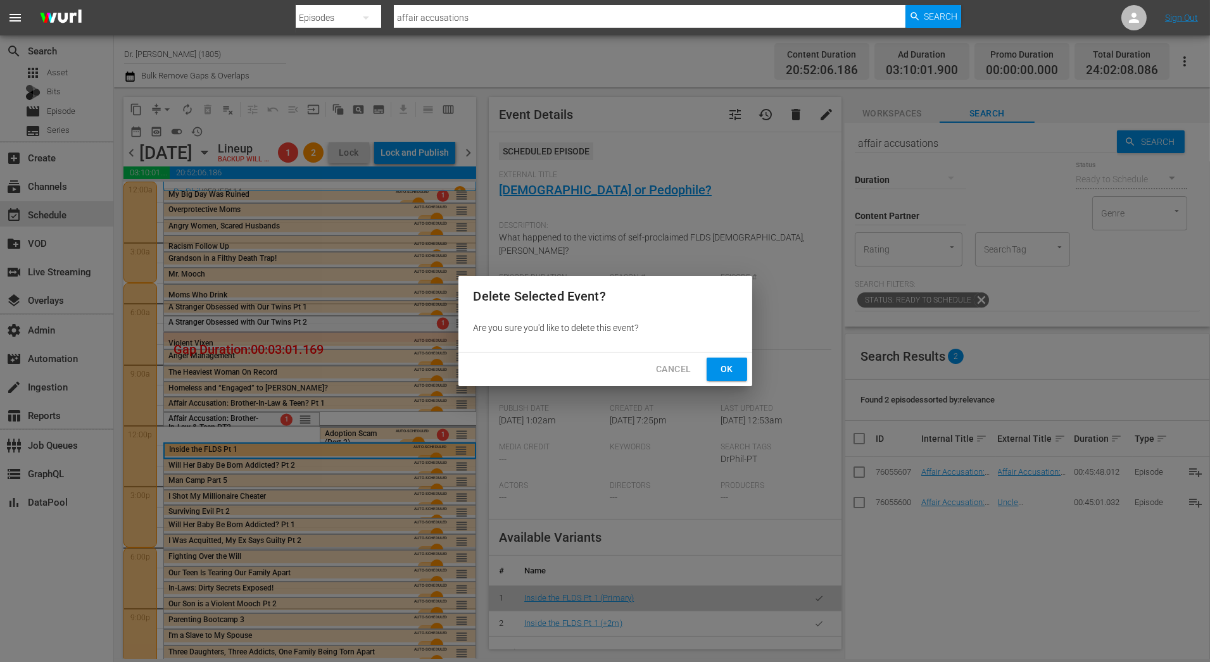
click at [725, 365] on span "Ok" at bounding box center [727, 369] width 20 height 16
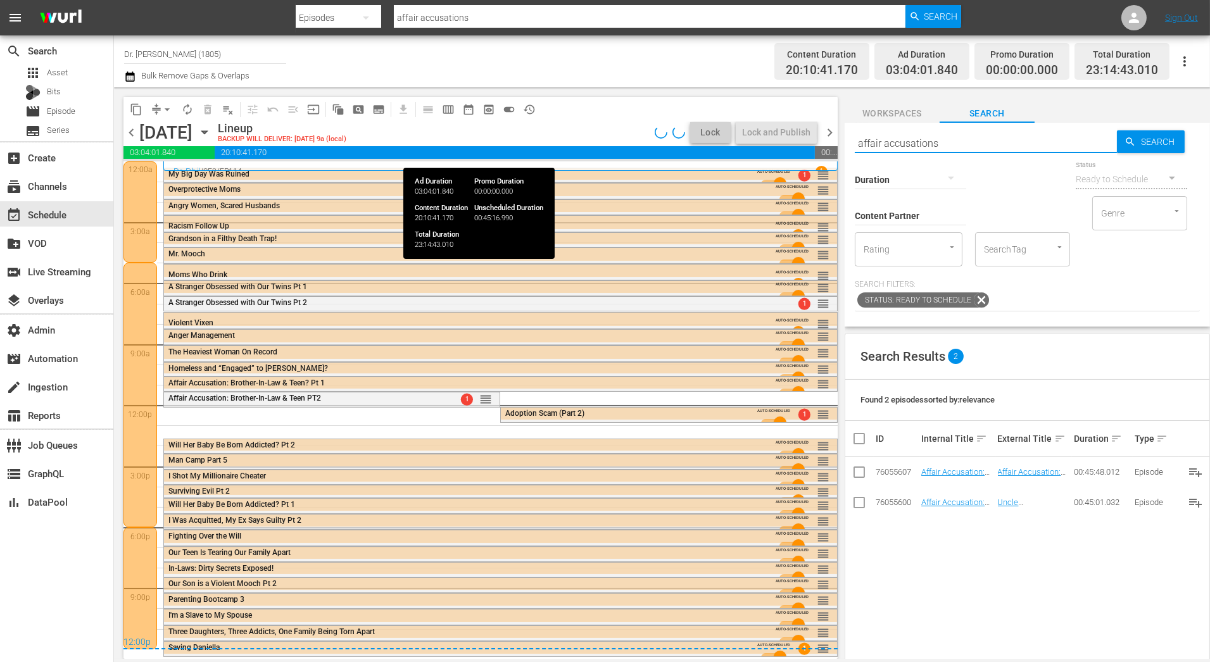
drag, startPoint x: 969, startPoint y: 147, endPoint x: 774, endPoint y: 148, distance: 195.0
click at [774, 148] on div "content_copy compress arrow_drop_down autorenew_outlined delete_forever_outline…" at bounding box center [662, 373] width 1096 height 572
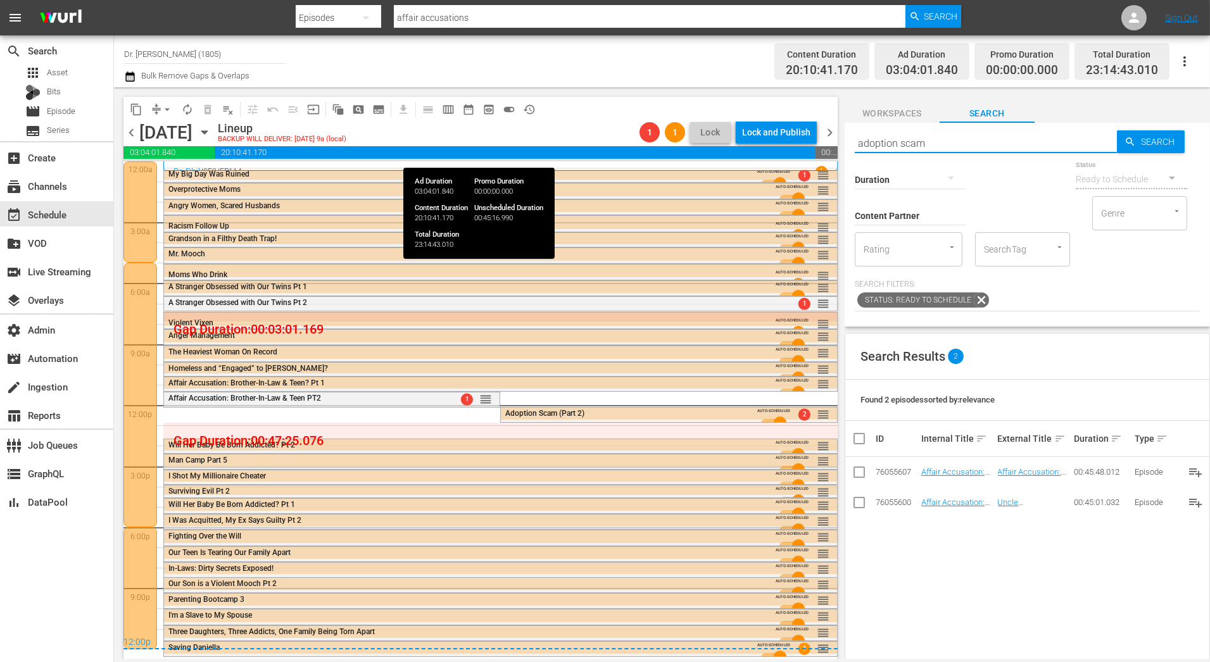
type input "adoption scam"
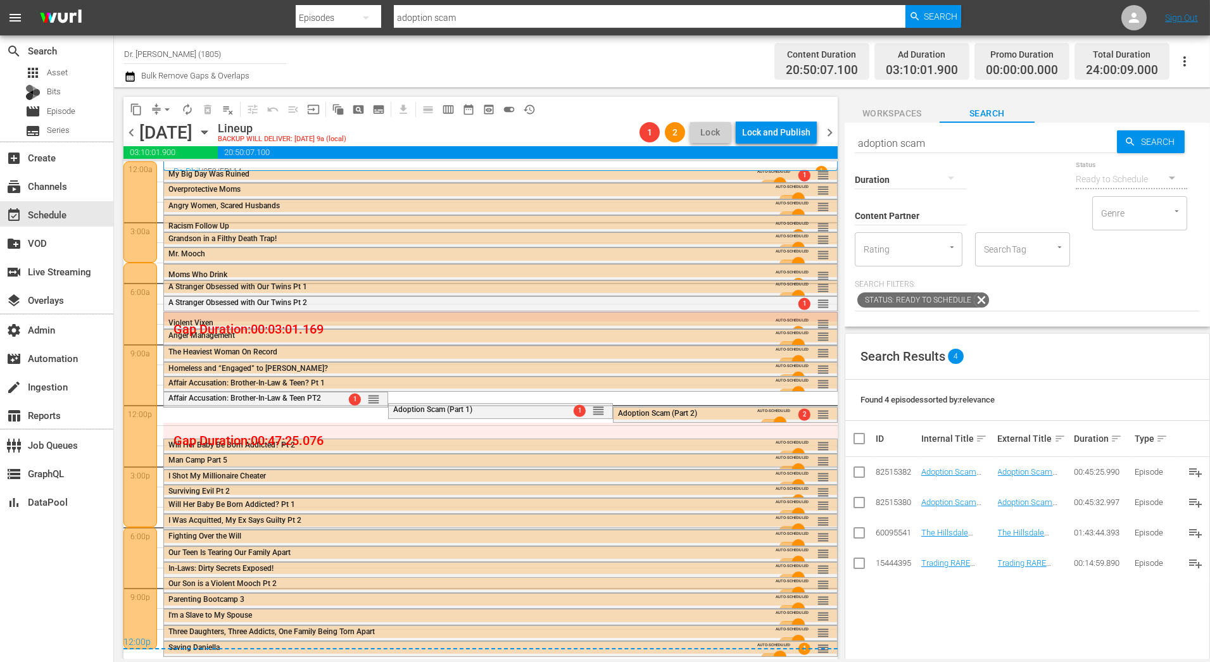
click at [657, 457] on div "Man Camp Part 5" at bounding box center [465, 460] width 595 height 9
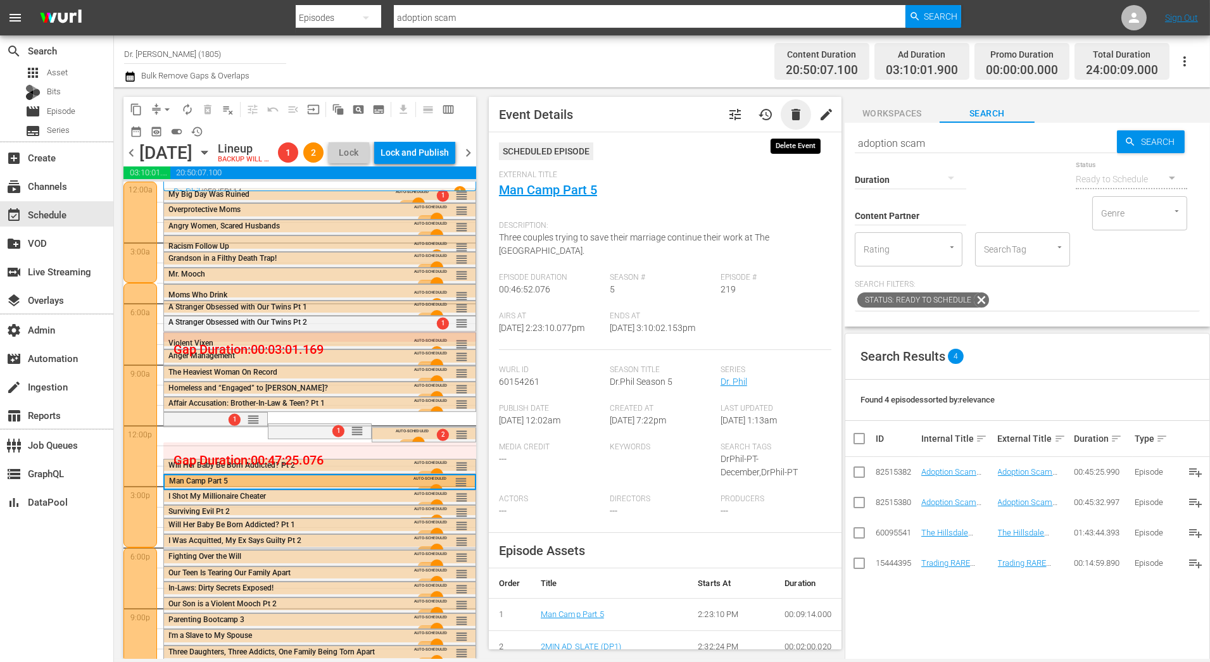
click at [796, 110] on span "delete" at bounding box center [795, 114] width 15 height 15
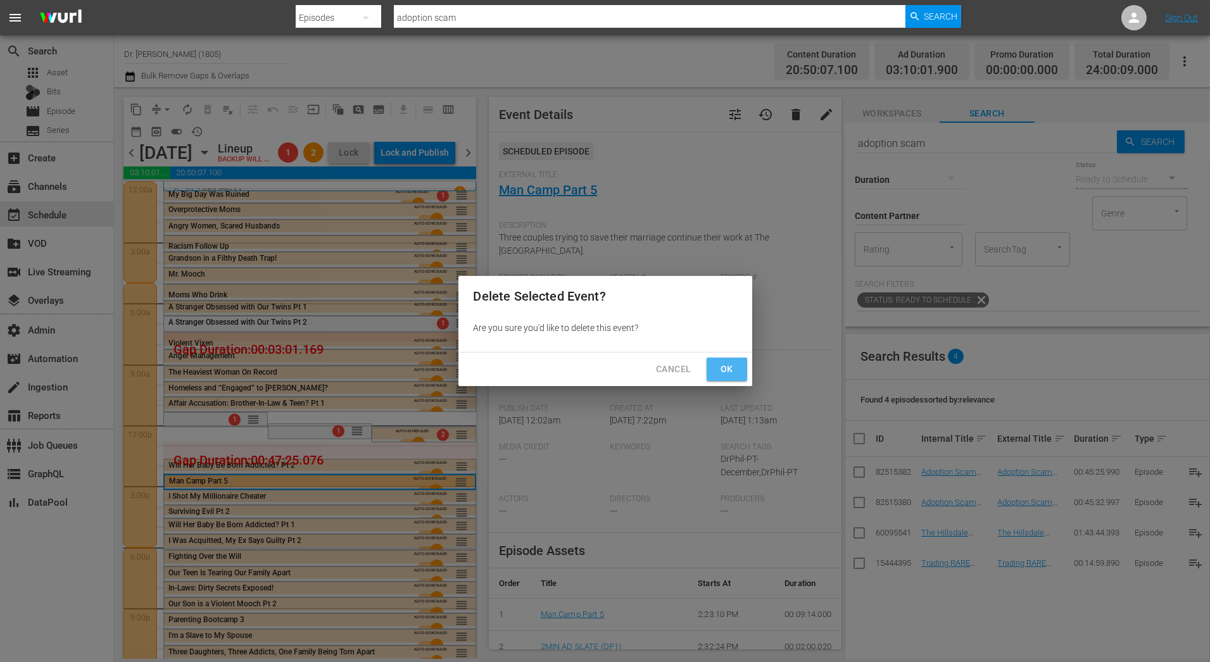
click at [718, 379] on button "Ok" at bounding box center [726, 369] width 41 height 23
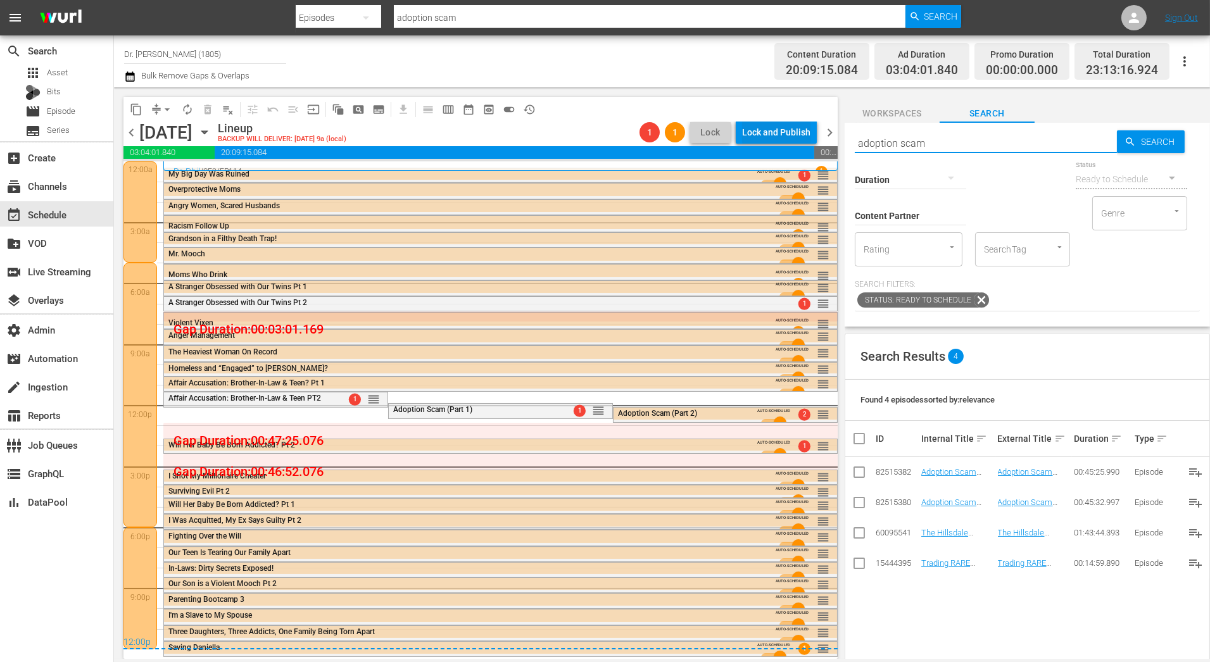
drag, startPoint x: 984, startPoint y: 143, endPoint x: 771, endPoint y: 137, distance: 213.4
click at [771, 137] on div "content_copy compress arrow_drop_down autorenew_outlined delete_forever_outline…" at bounding box center [662, 373] width 1096 height 572
type input "born addicted"
click at [627, 444] on div "Will Her Baby Be Born Addicted? Pt 2" at bounding box center [462, 445] width 588 height 9
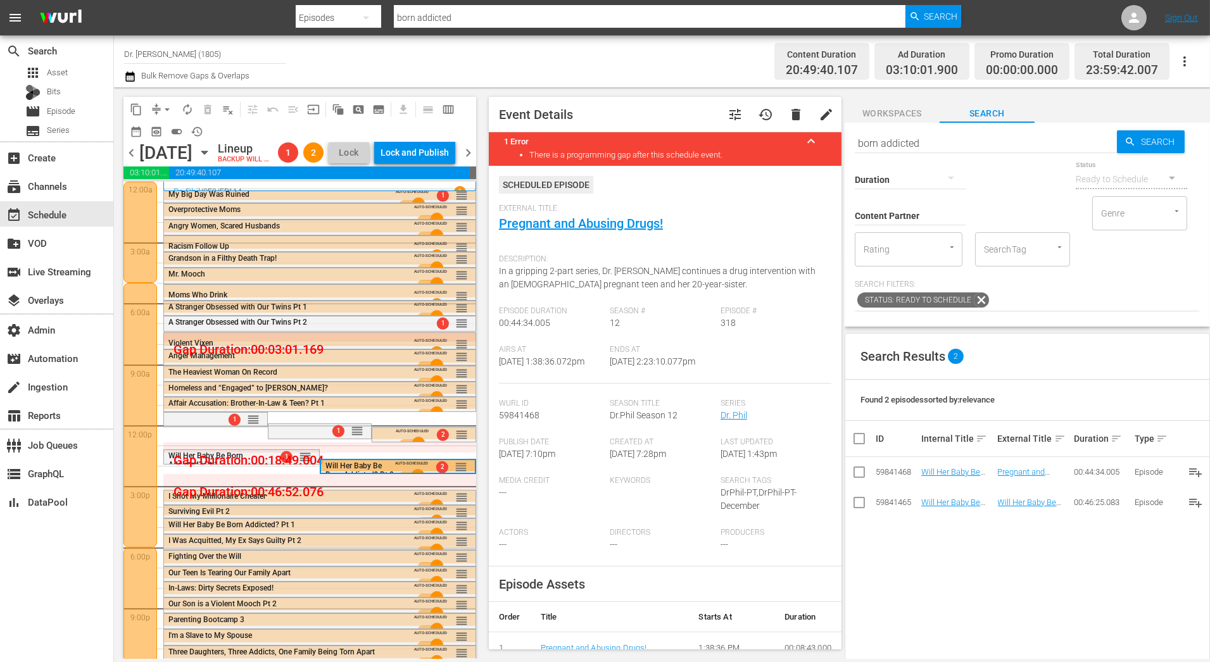
click at [391, 516] on div "Surviving Evil Pt 2" at bounding box center [285, 511] width 234 height 9
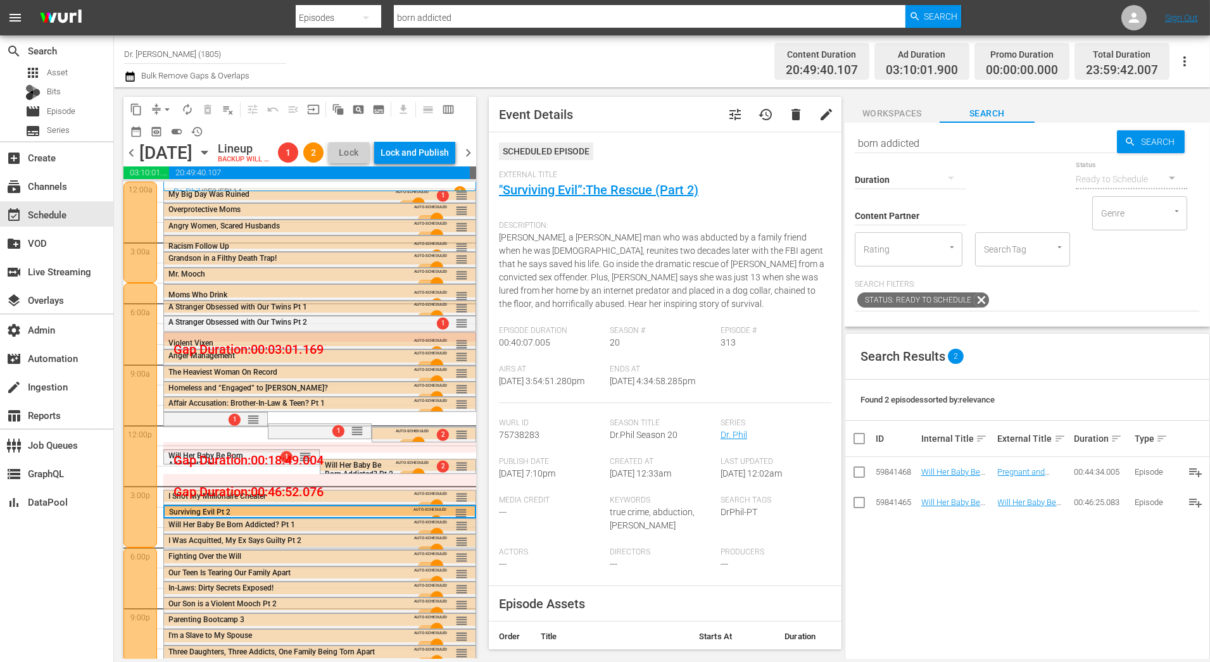
click at [276, 529] on span "Will Her Baby Be Born Addicted? Pt 1" at bounding box center [231, 524] width 127 height 9
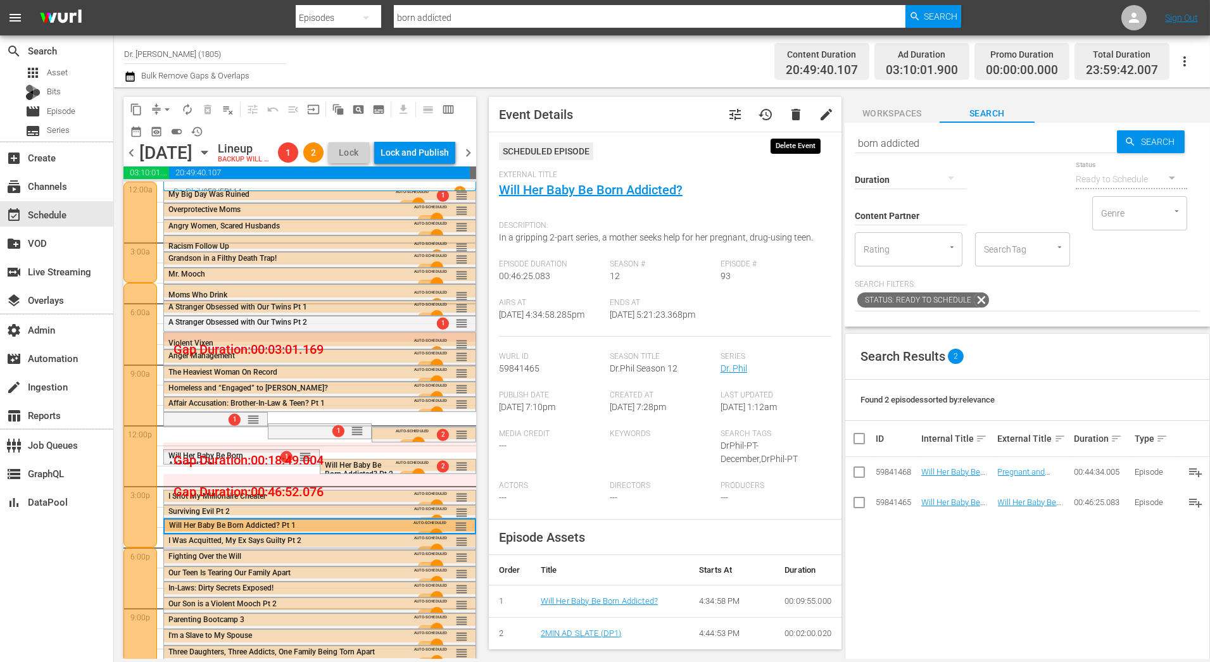
click at [794, 123] on button "delete" at bounding box center [796, 114] width 30 height 30
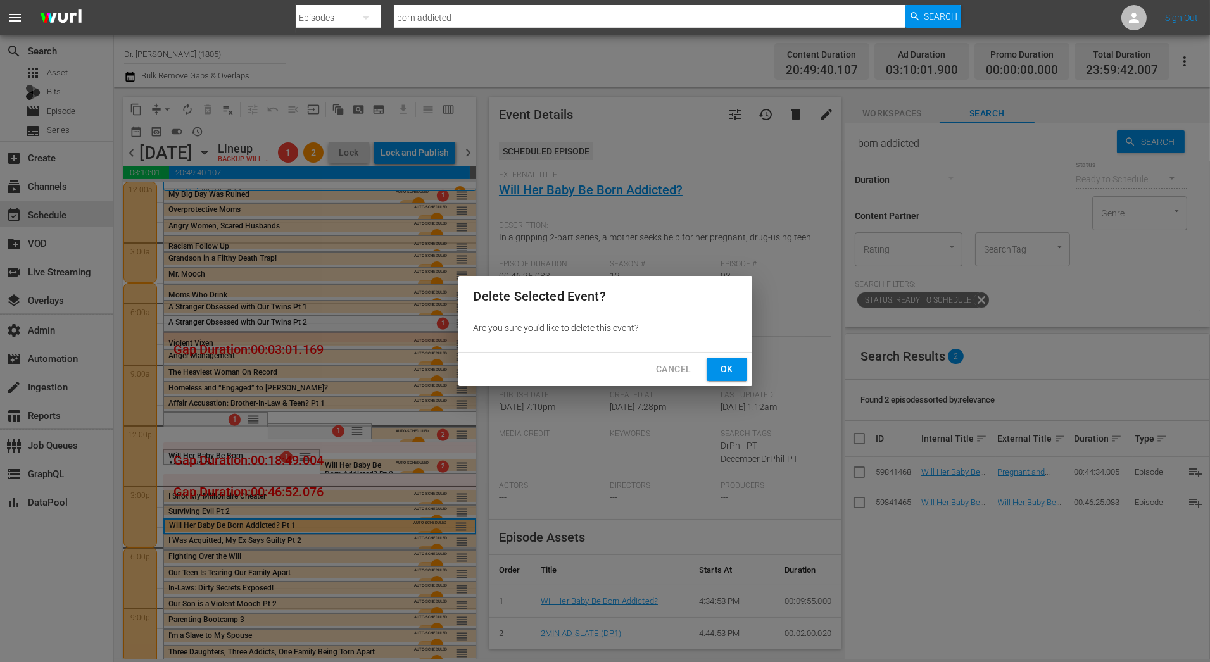
click at [724, 382] on div "Cancel Ok" at bounding box center [605, 370] width 294 height 34
click at [719, 382] on div "Cancel Ok" at bounding box center [605, 370] width 294 height 34
click at [727, 355] on div "Cancel Ok" at bounding box center [605, 370] width 294 height 34
click at [729, 370] on span "Ok" at bounding box center [727, 369] width 20 height 16
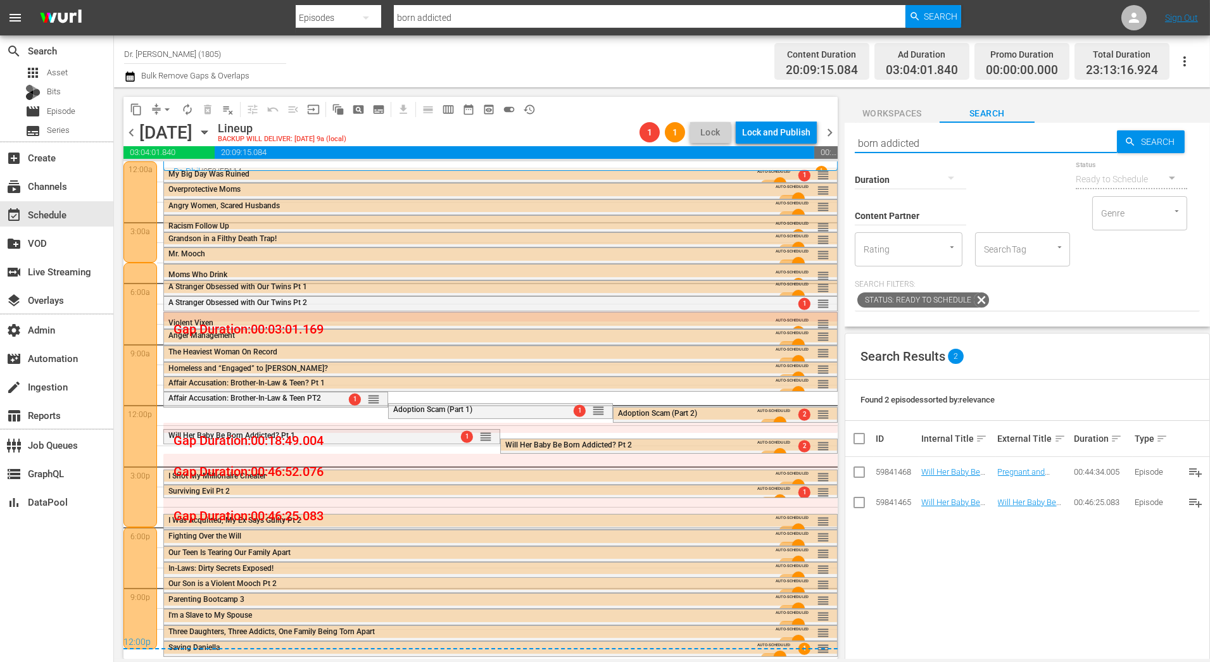
drag, startPoint x: 944, startPoint y: 142, endPoint x: 770, endPoint y: 142, distance: 174.1
click at [770, 142] on div "content_copy compress arrow_drop_down autorenew_outlined delete_forever_outline…" at bounding box center [662, 373] width 1096 height 572
type input "surviving evil"
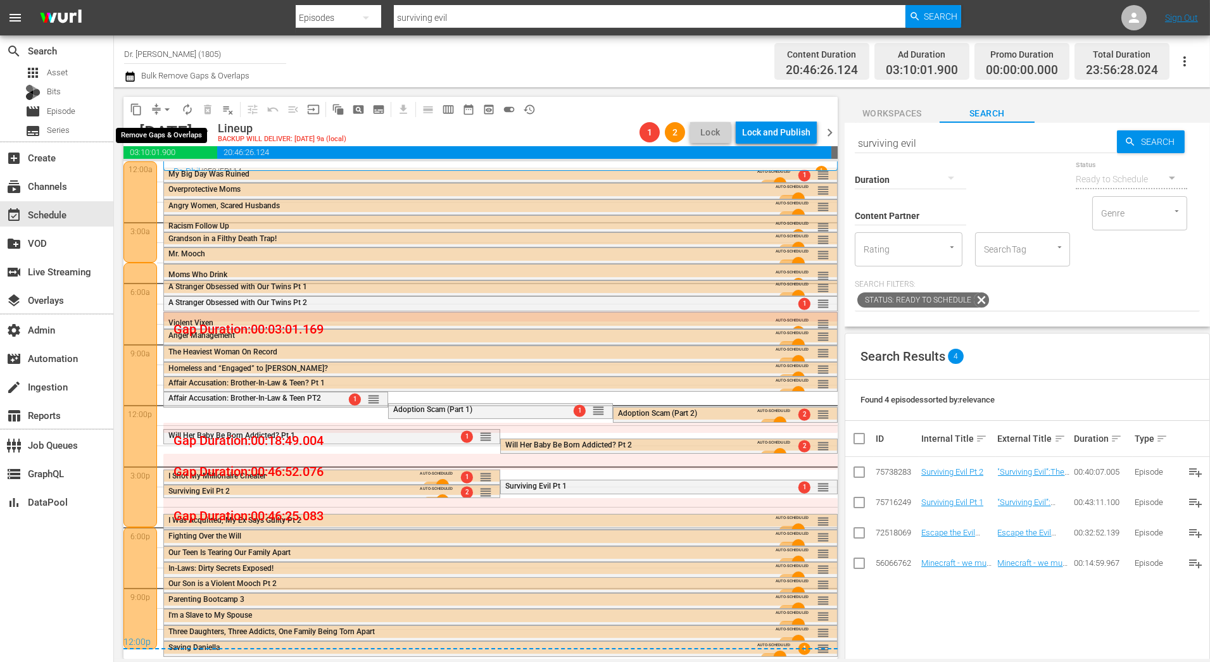
click at [161, 111] on span "arrow_drop_down" at bounding box center [167, 109] width 13 height 13
click at [165, 183] on li "Align to End of Previous Day" at bounding box center [167, 176] width 133 height 21
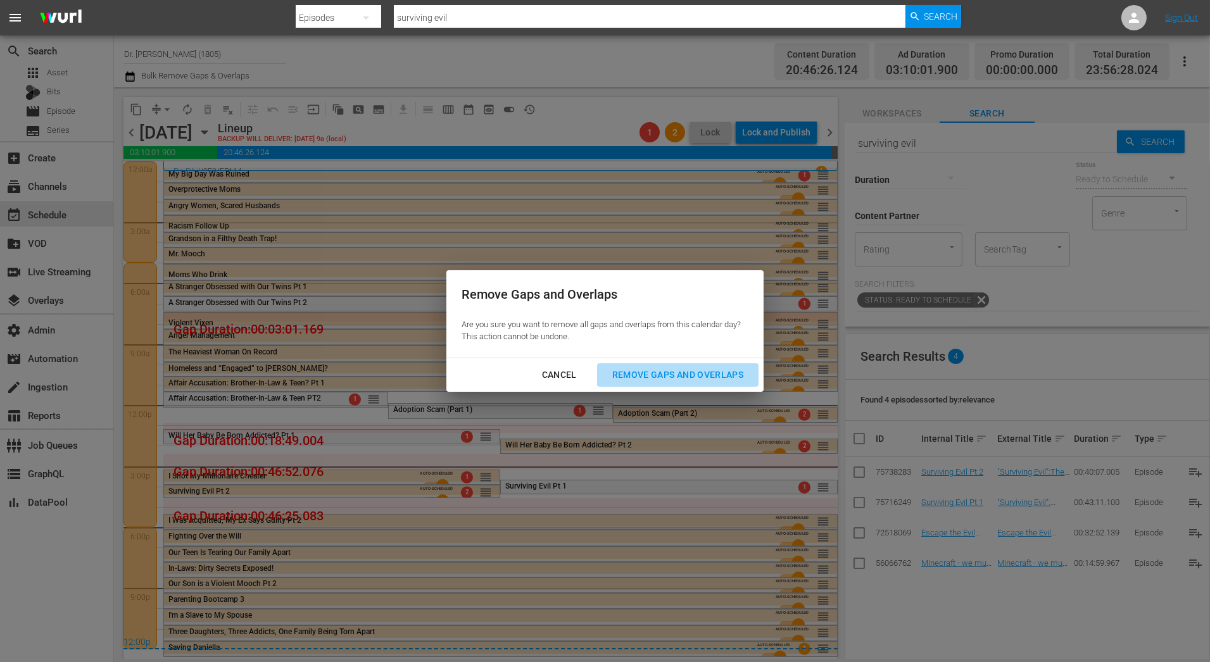
click at [696, 380] on div "Remove Gaps and Overlaps" at bounding box center [677, 375] width 151 height 16
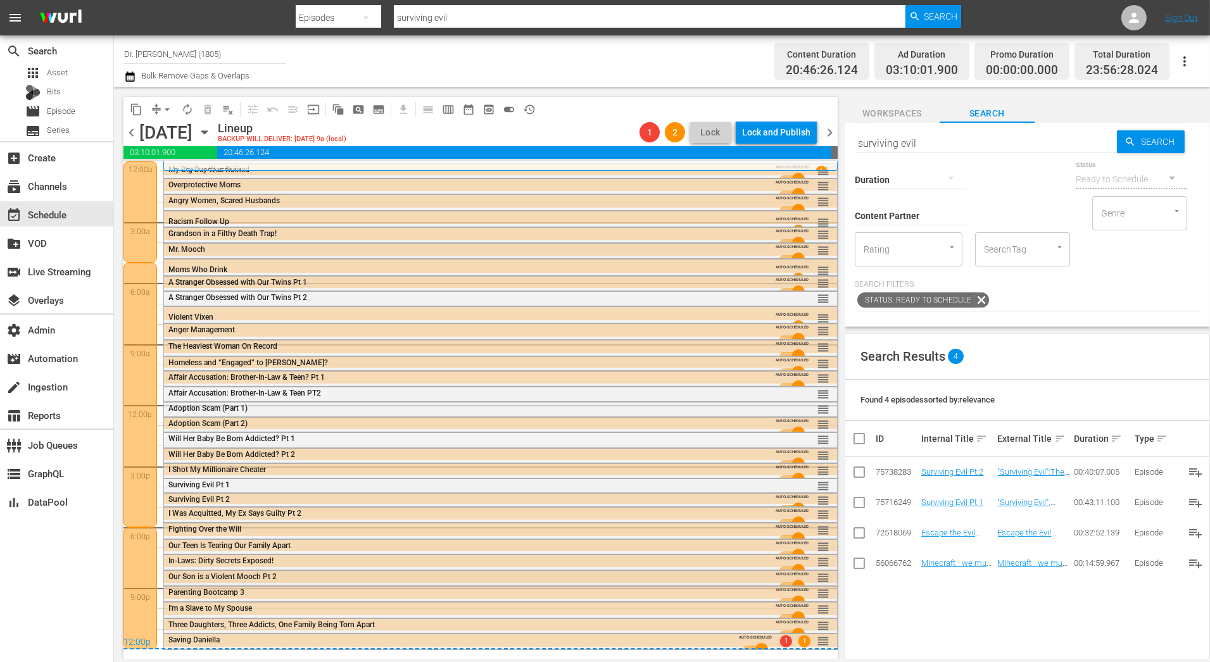
click at [404, 575] on div "Our Son is a Violent Mooch Pt 2" at bounding box center [465, 576] width 595 height 9
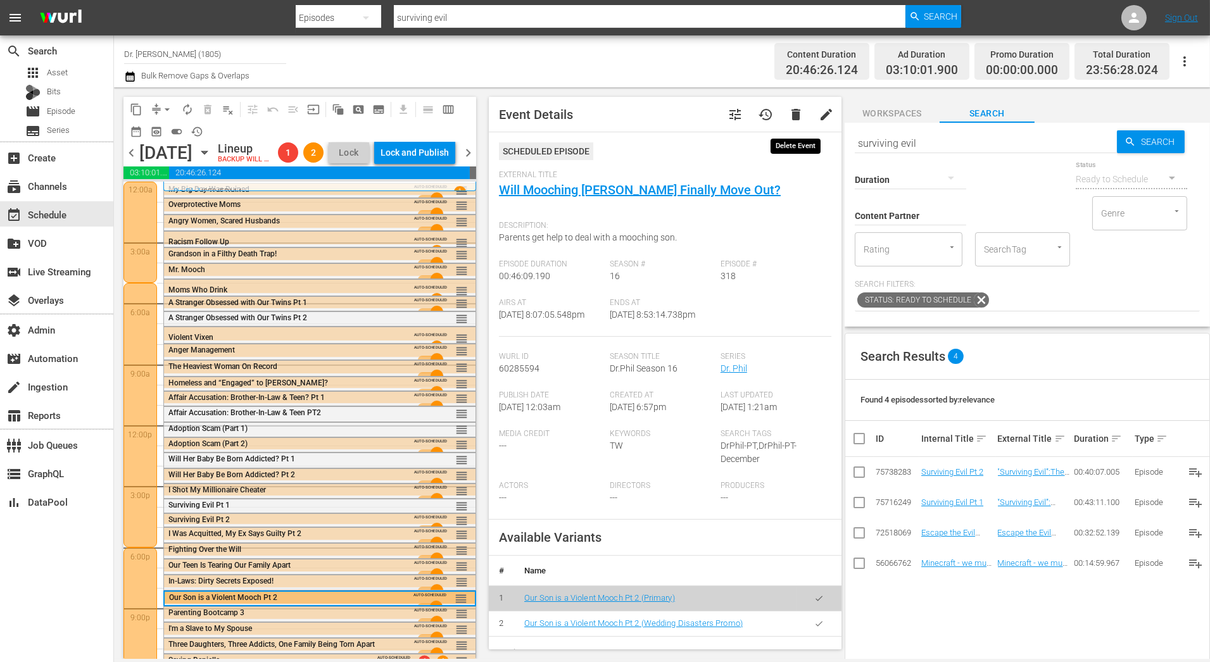
click at [796, 108] on span "delete" at bounding box center [795, 114] width 15 height 15
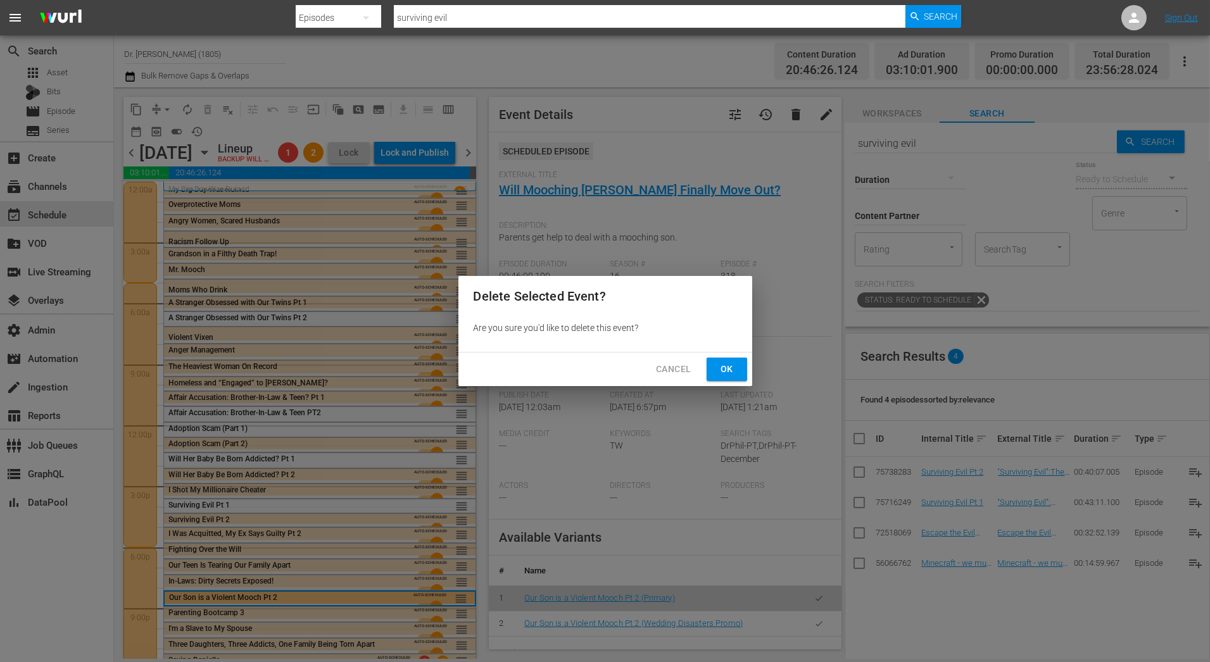
click at [743, 382] on div "Cancel Ok" at bounding box center [605, 370] width 294 height 34
click at [739, 375] on button "Ok" at bounding box center [726, 369] width 41 height 23
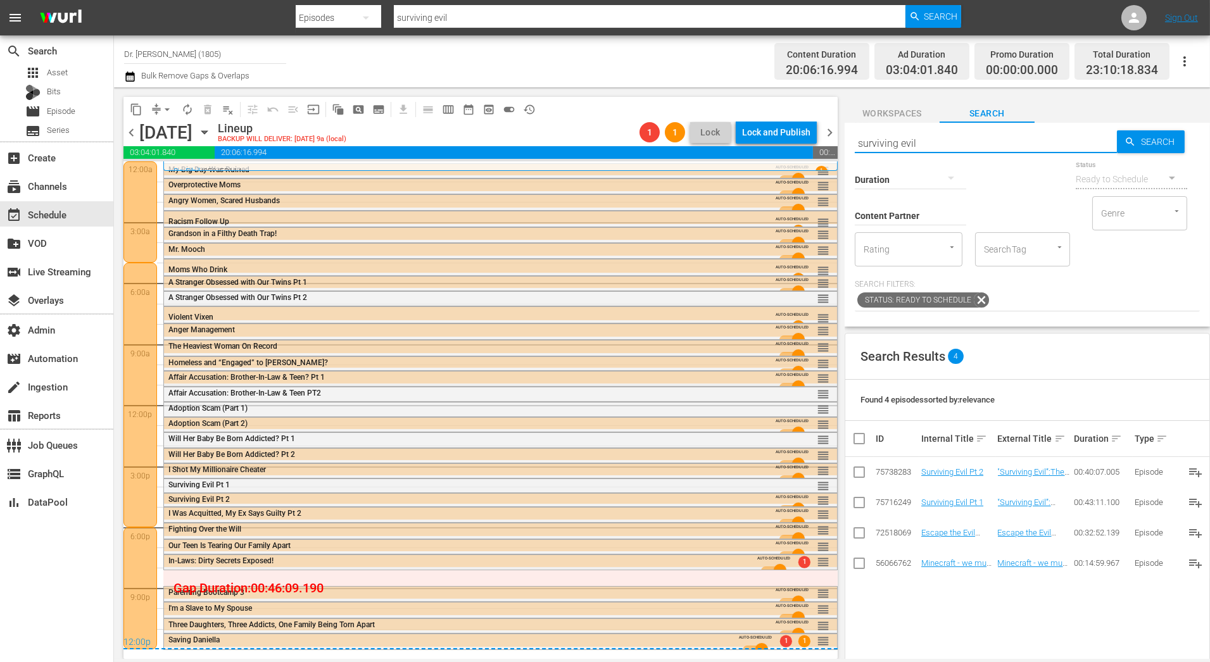
drag, startPoint x: 932, startPoint y: 143, endPoint x: 695, endPoint y: 146, distance: 237.4
click at [696, 146] on div "content_copy compress arrow_drop_down autorenew_outlined delete_forever_outline…" at bounding box center [662, 373] width 1096 height 572
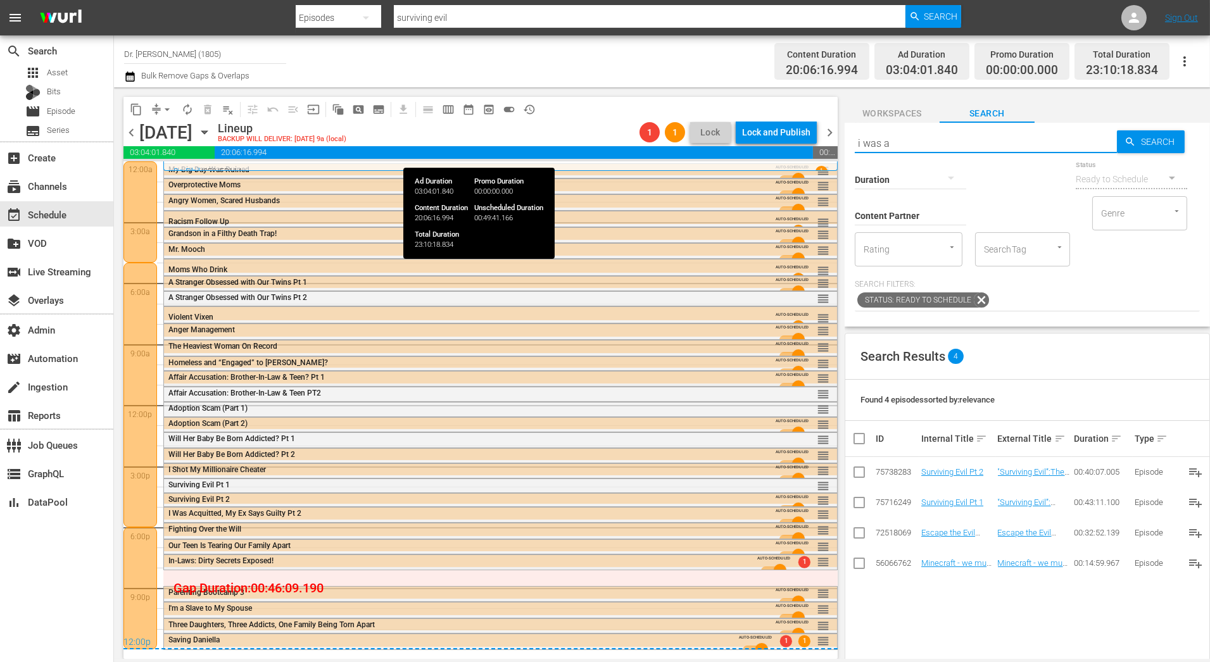
type input "i was ac"
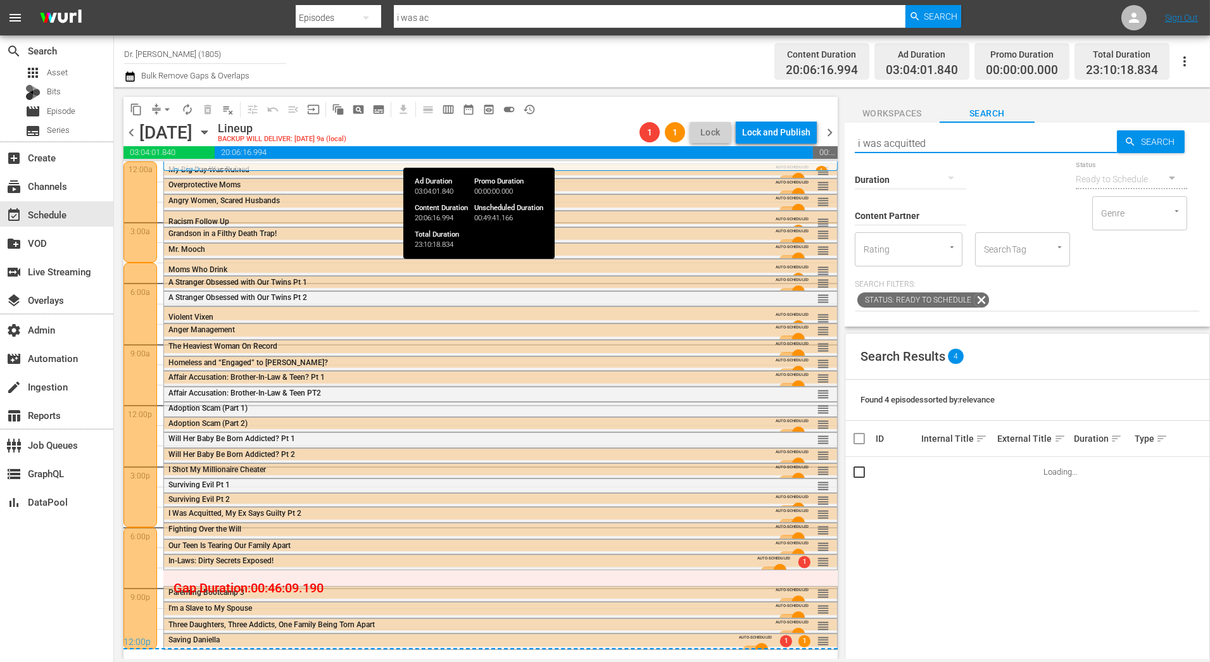
type input "i was acquitted"
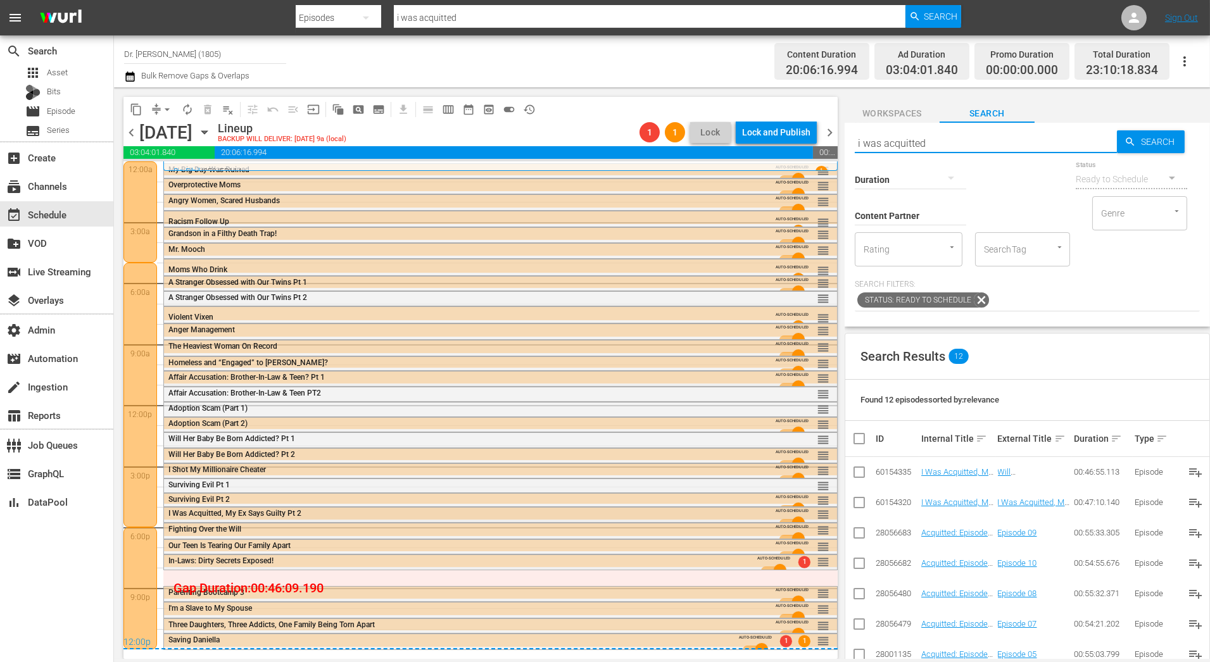
click at [479, 511] on div "I Was Acquitted, My Ex Says Guilty Pt 2" at bounding box center [465, 513] width 595 height 9
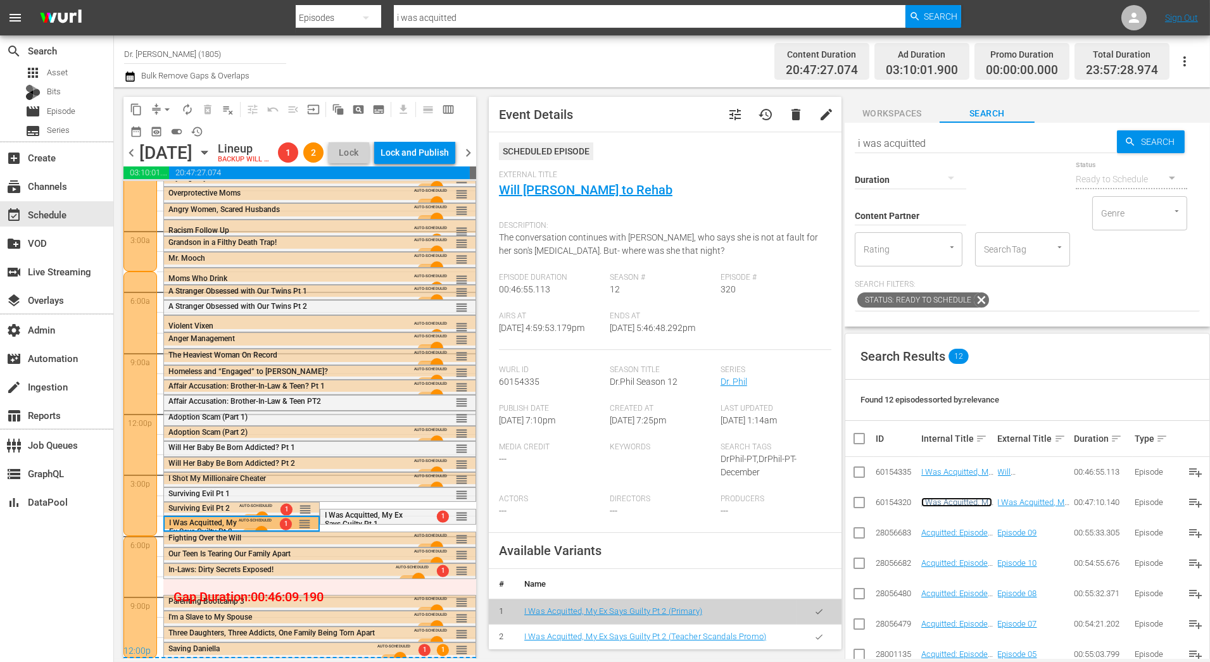
scroll to position [30, 0]
click at [161, 105] on span "arrow_drop_down" at bounding box center [167, 109] width 13 height 13
click at [172, 178] on li "Align to End of Previous Day" at bounding box center [167, 176] width 133 height 21
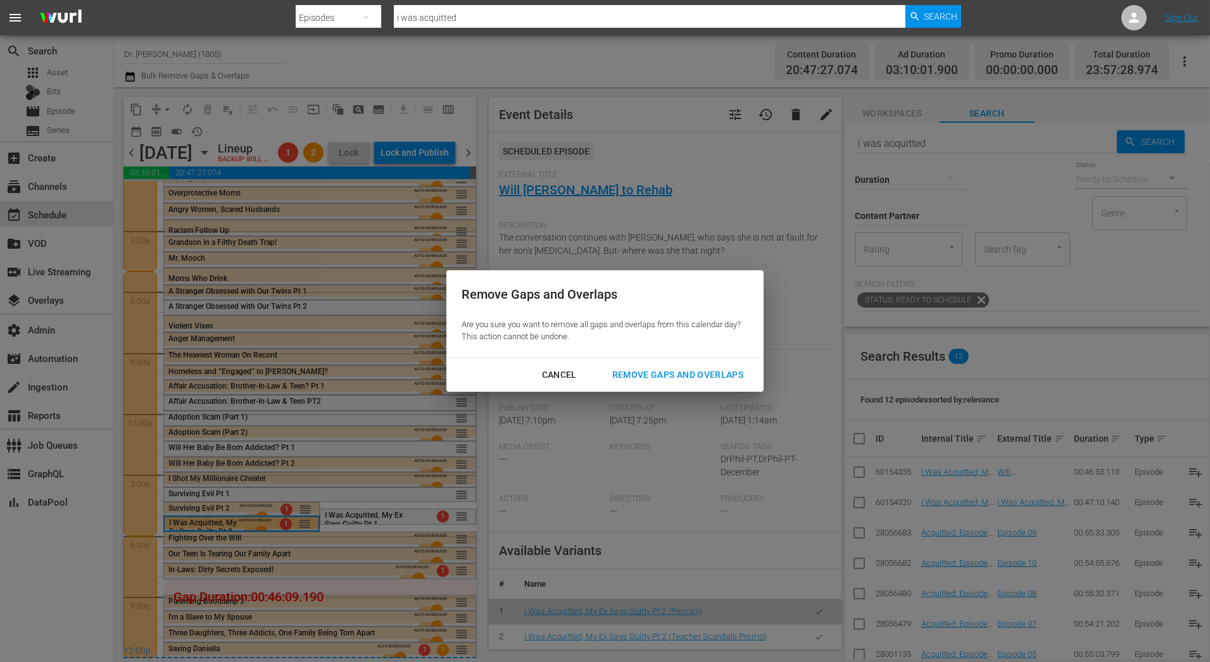
click at [731, 376] on div "Remove Gaps and Overlaps" at bounding box center [677, 375] width 151 height 16
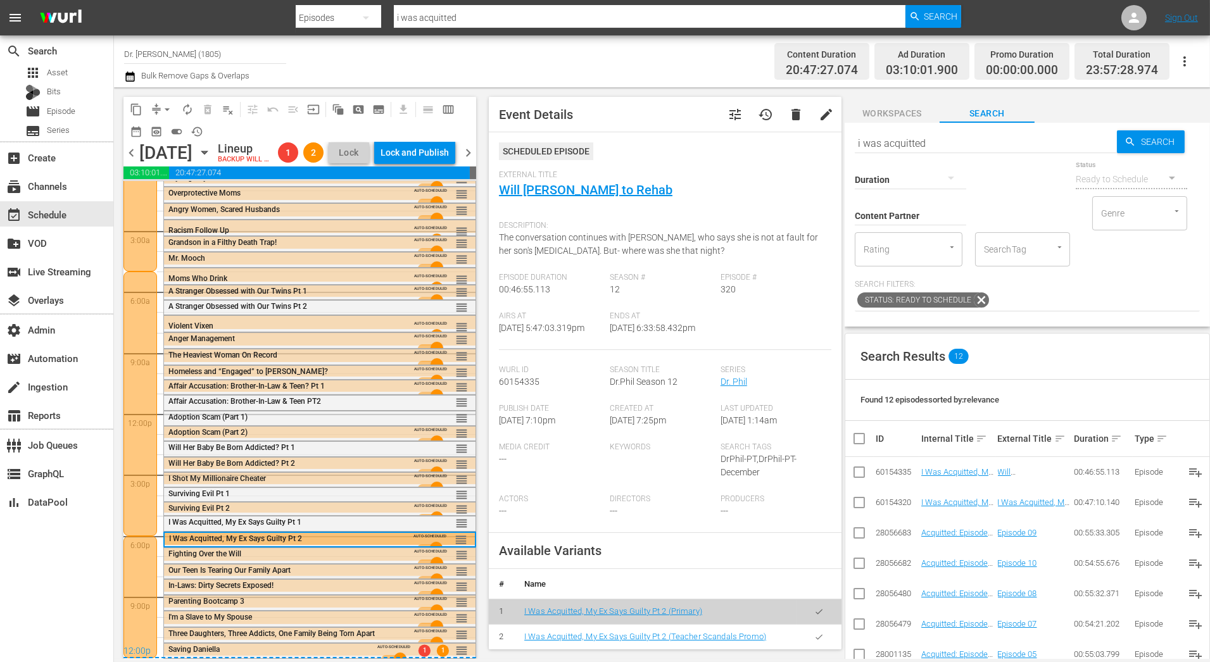
click at [328, 652] on div "12:00p" at bounding box center [299, 652] width 353 height 13
click at [321, 599] on div "Parenting Bootcamp 3" at bounding box center [285, 601] width 234 height 9
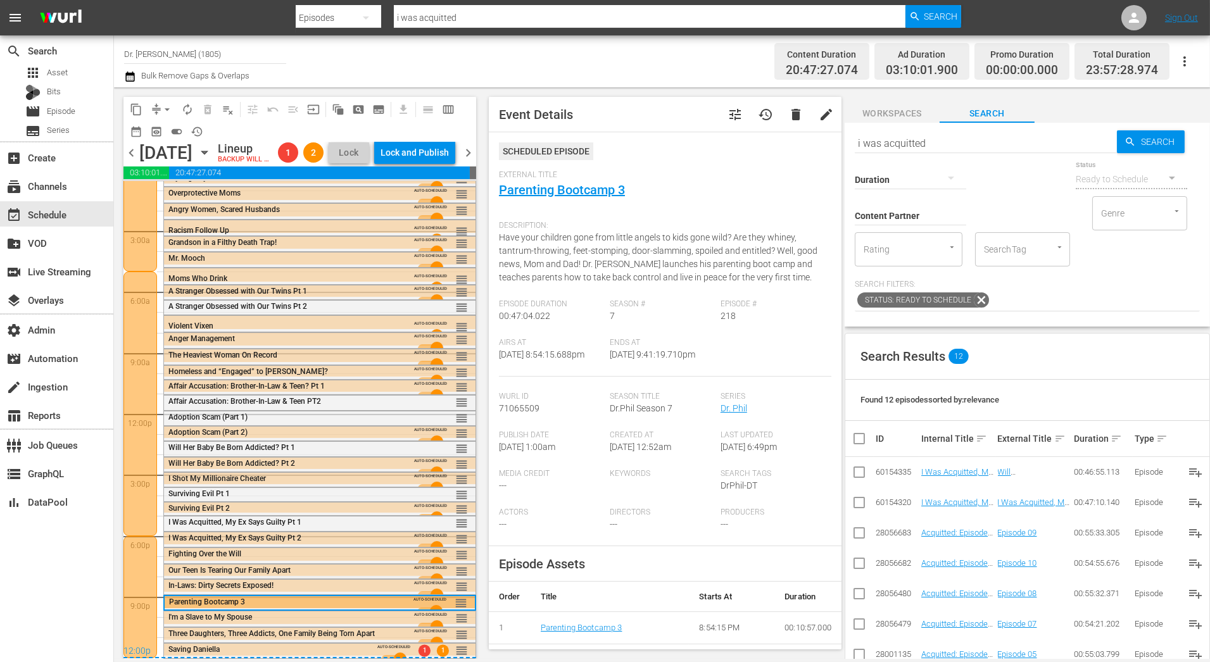
click at [465, 161] on span "chevron_right" at bounding box center [468, 153] width 16 height 16
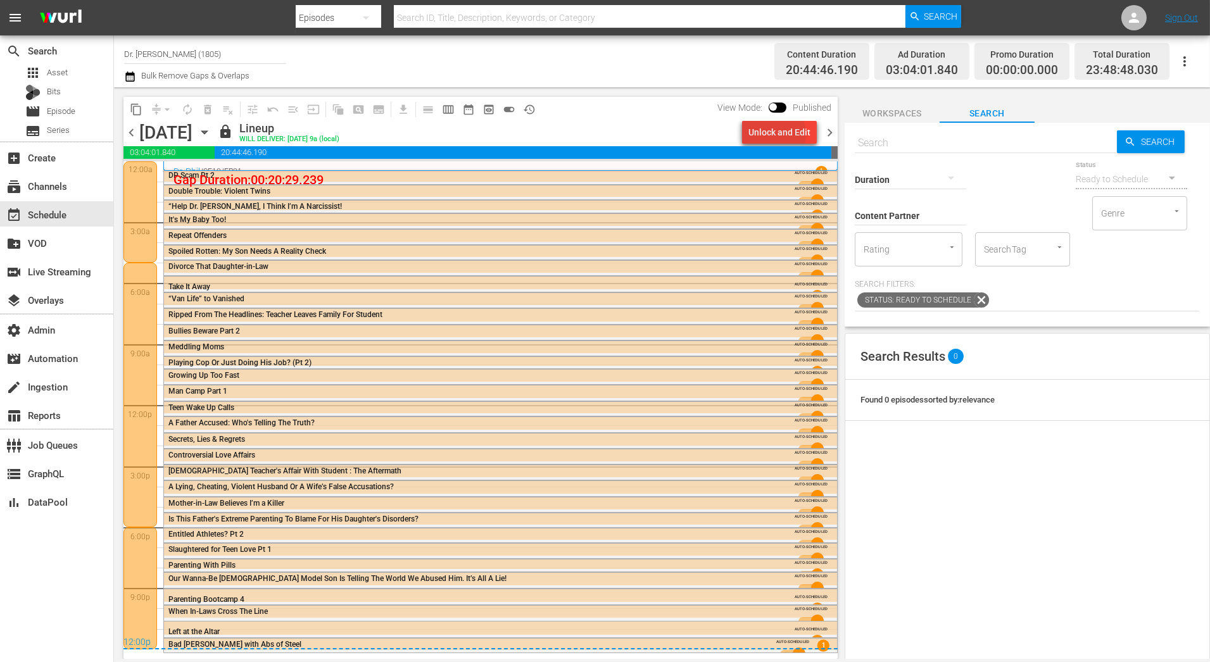
click at [775, 134] on div "Unlock and Edit" at bounding box center [779, 132] width 62 height 23
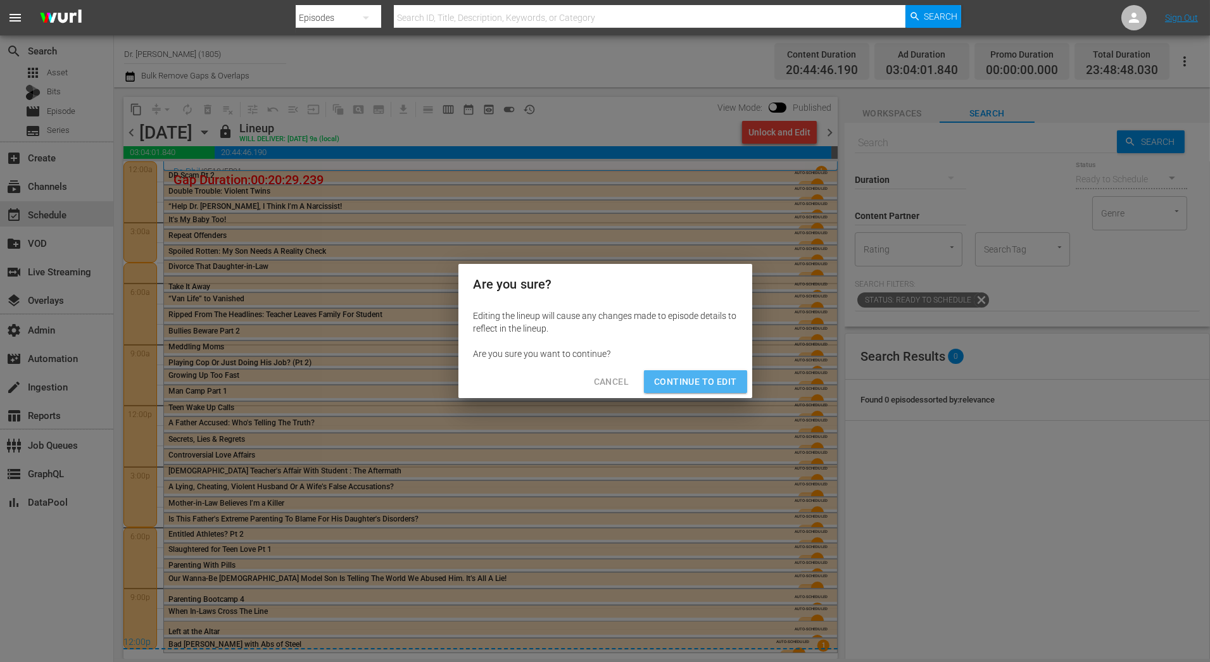
click at [713, 379] on span "Continue to Edit" at bounding box center [695, 382] width 82 height 16
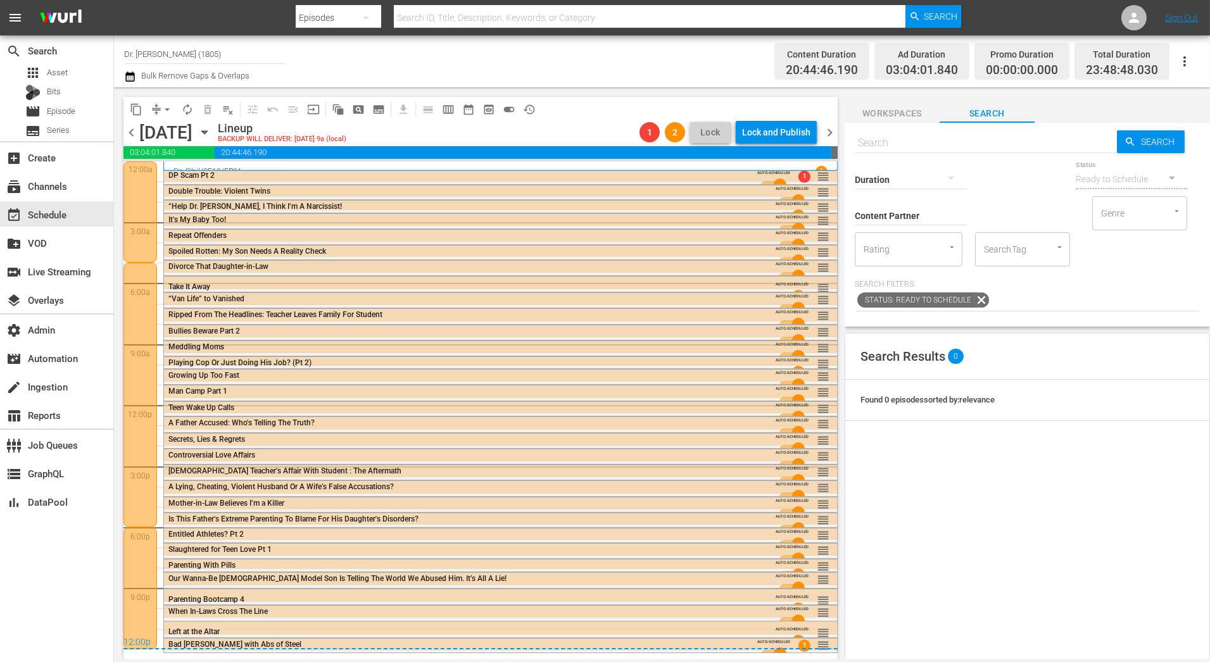
click at [129, 132] on span "chevron_left" at bounding box center [131, 133] width 16 height 16
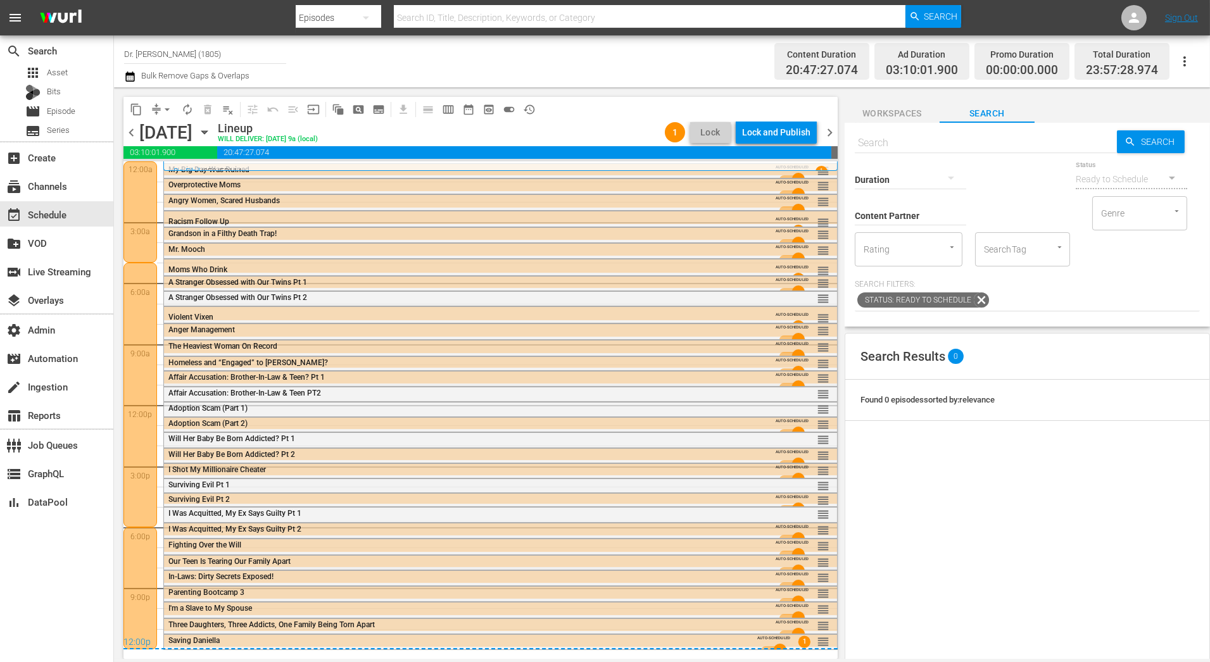
click at [513, 637] on div "12:00p" at bounding box center [480, 643] width 714 height 13
click at [515, 640] on div "12:00p" at bounding box center [480, 643] width 714 height 13
click at [415, 642] on div "12:00p" at bounding box center [480, 643] width 714 height 13
click at [791, 132] on div "Lock and Publish" at bounding box center [776, 132] width 68 height 23
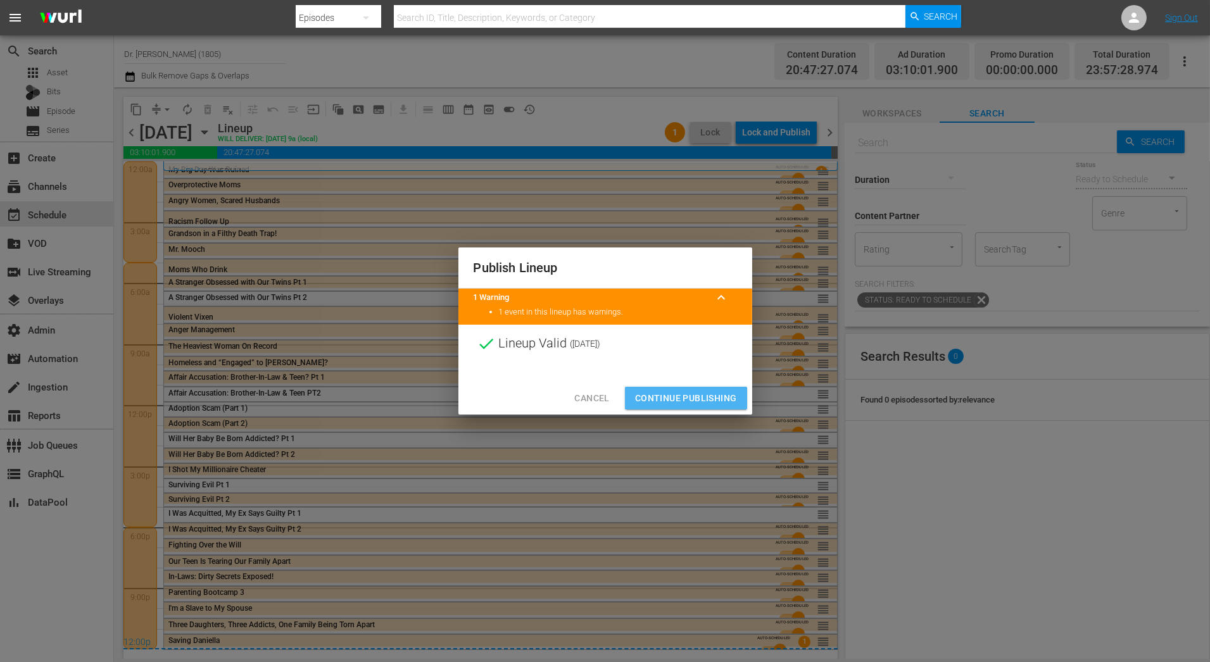
click at [688, 392] on span "Continue Publishing" at bounding box center [686, 399] width 102 height 16
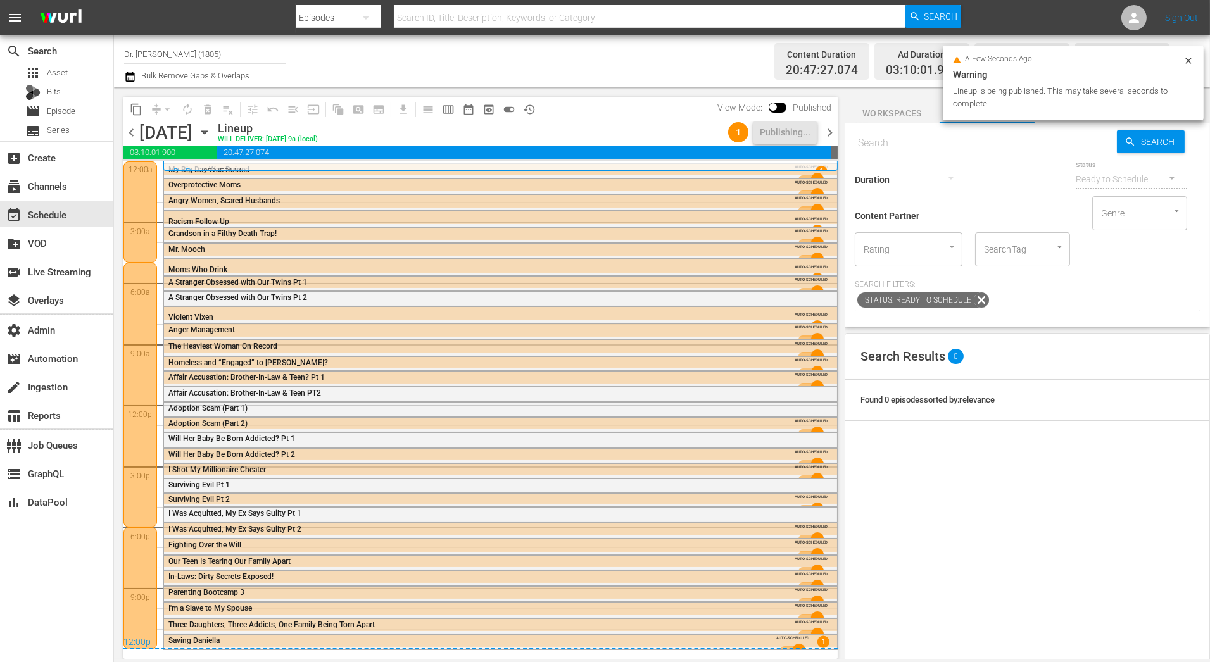
click at [832, 135] on span "chevron_right" at bounding box center [830, 133] width 16 height 16
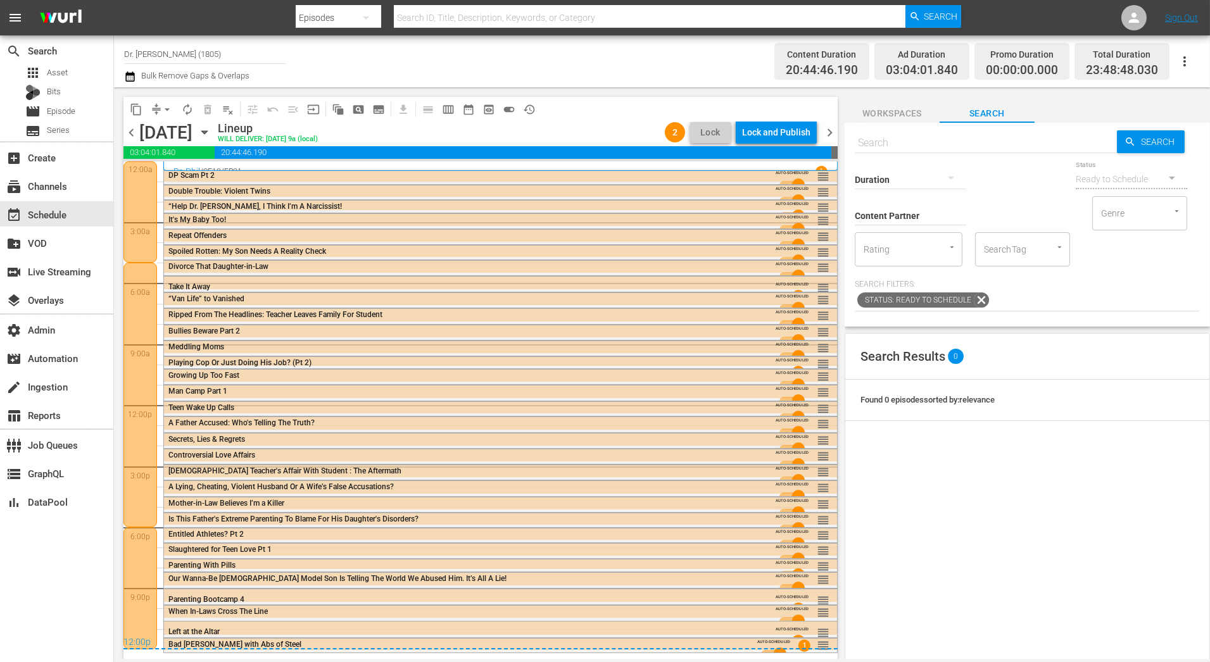
click at [831, 129] on span "chevron_right" at bounding box center [830, 133] width 16 height 16
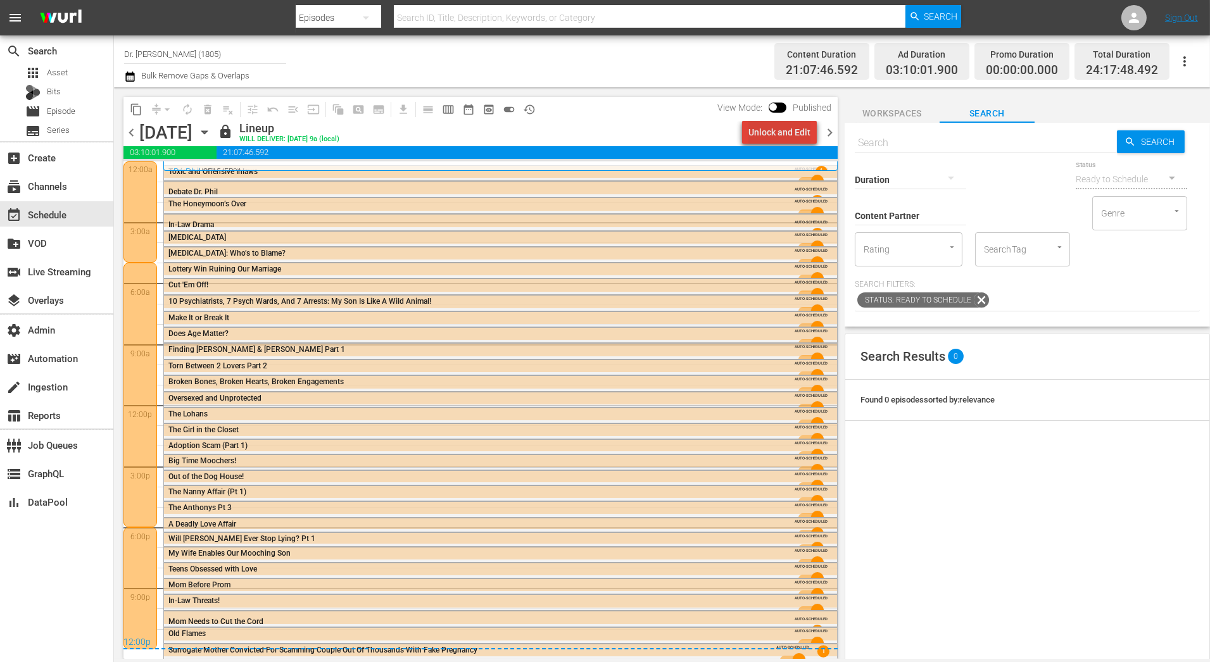
click at [786, 134] on div "Unlock and Edit" at bounding box center [779, 132] width 62 height 23
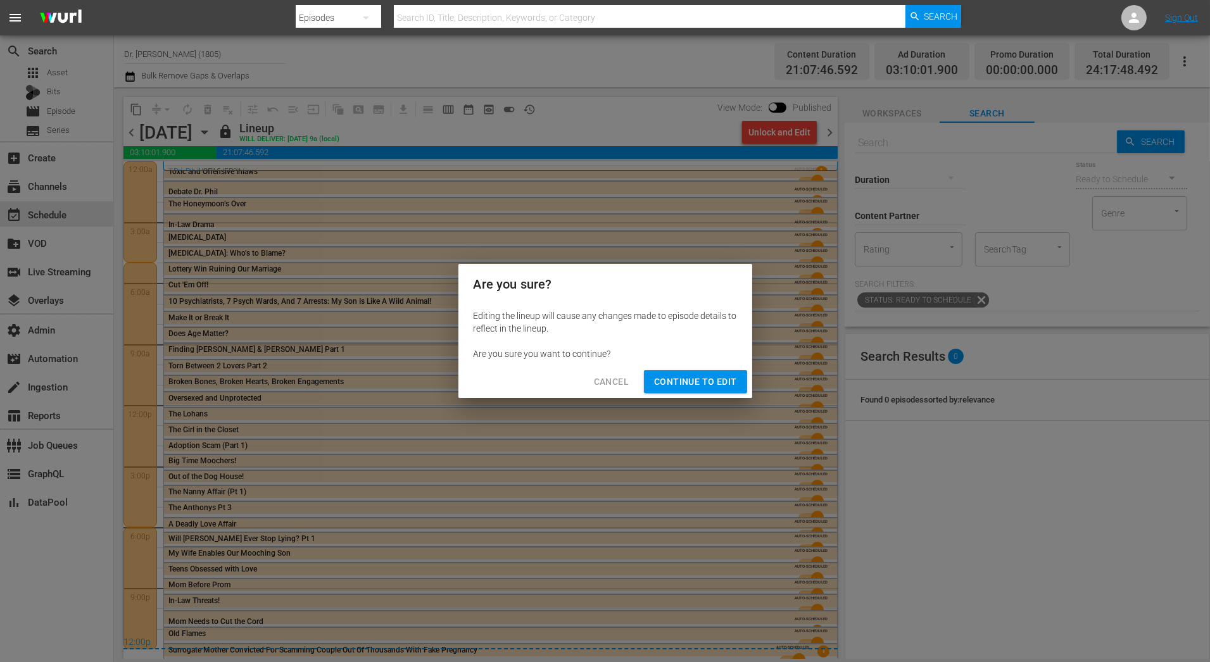
click at [679, 370] on button "Continue to Edit" at bounding box center [695, 381] width 103 height 23
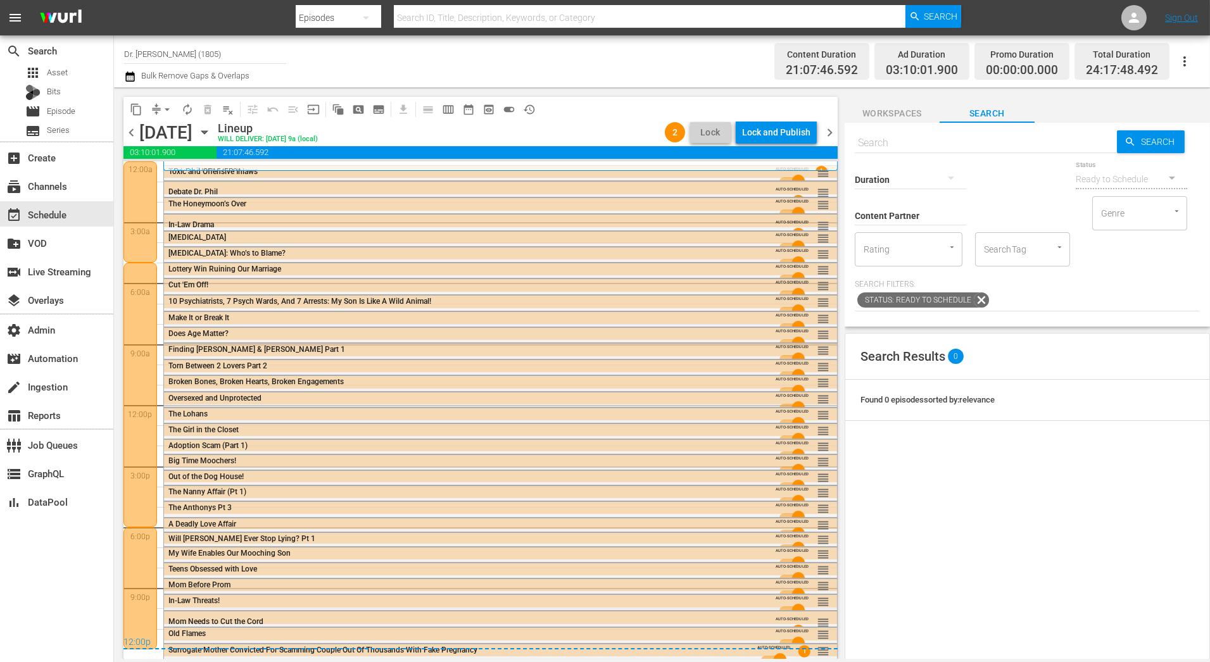
click at [826, 136] on span "chevron_right" at bounding box center [830, 133] width 16 height 16
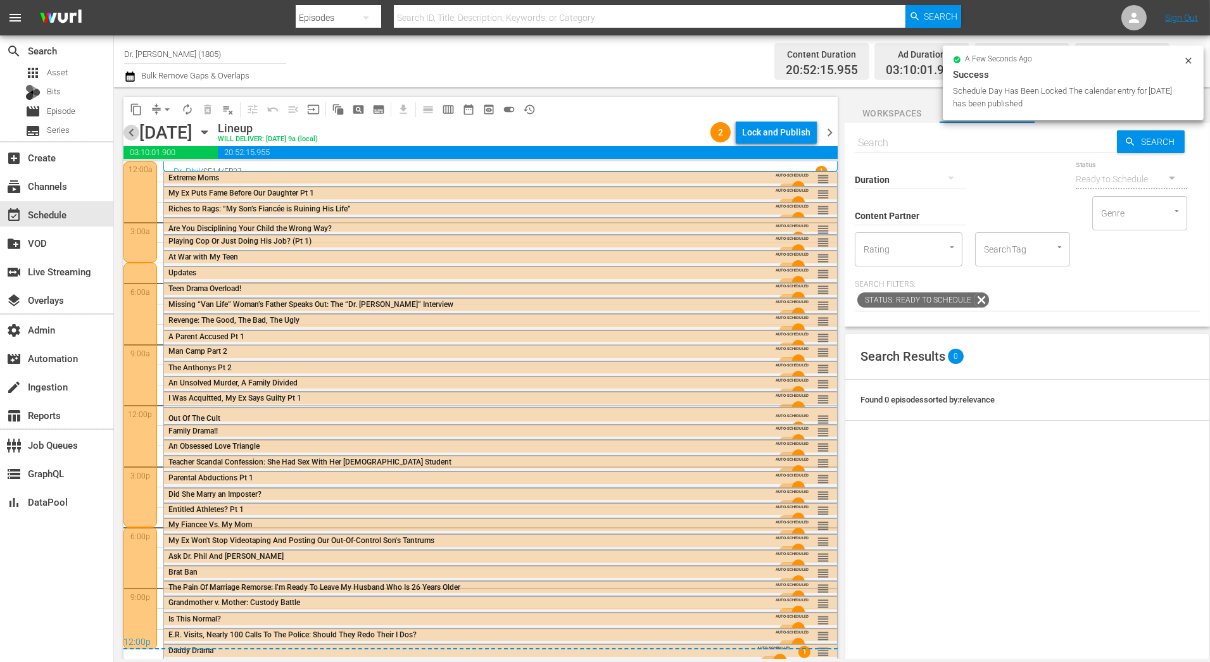
click at [132, 135] on span "chevron_left" at bounding box center [131, 133] width 16 height 16
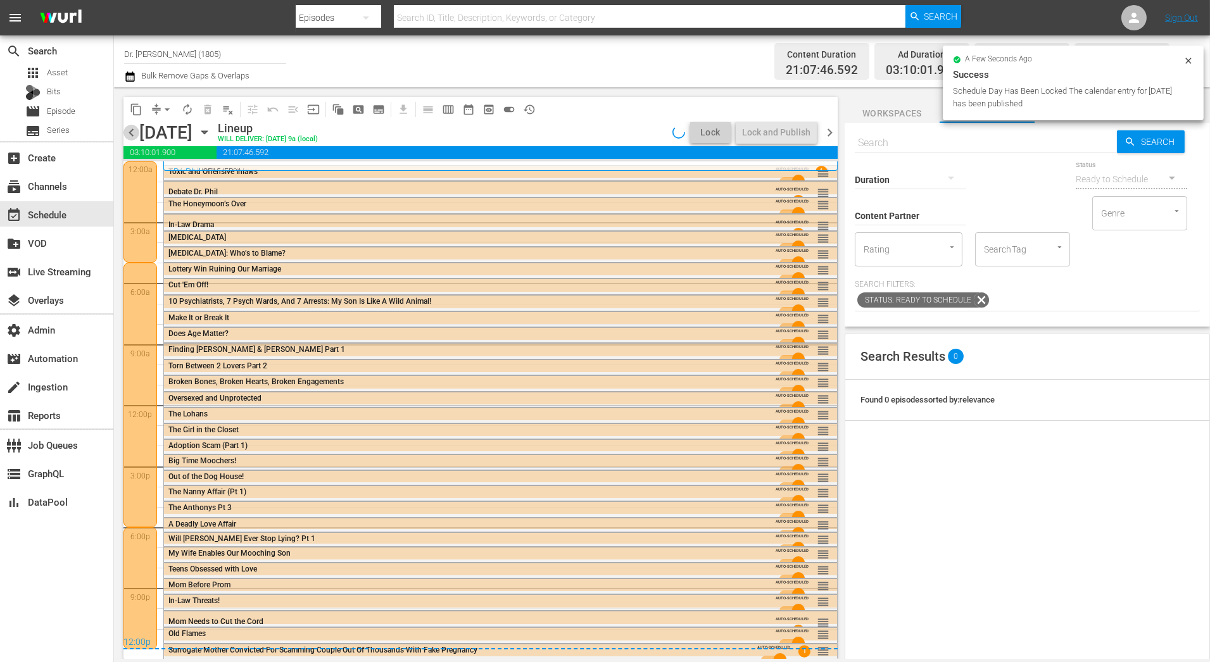
click at [131, 135] on span "chevron_left" at bounding box center [131, 133] width 16 height 16
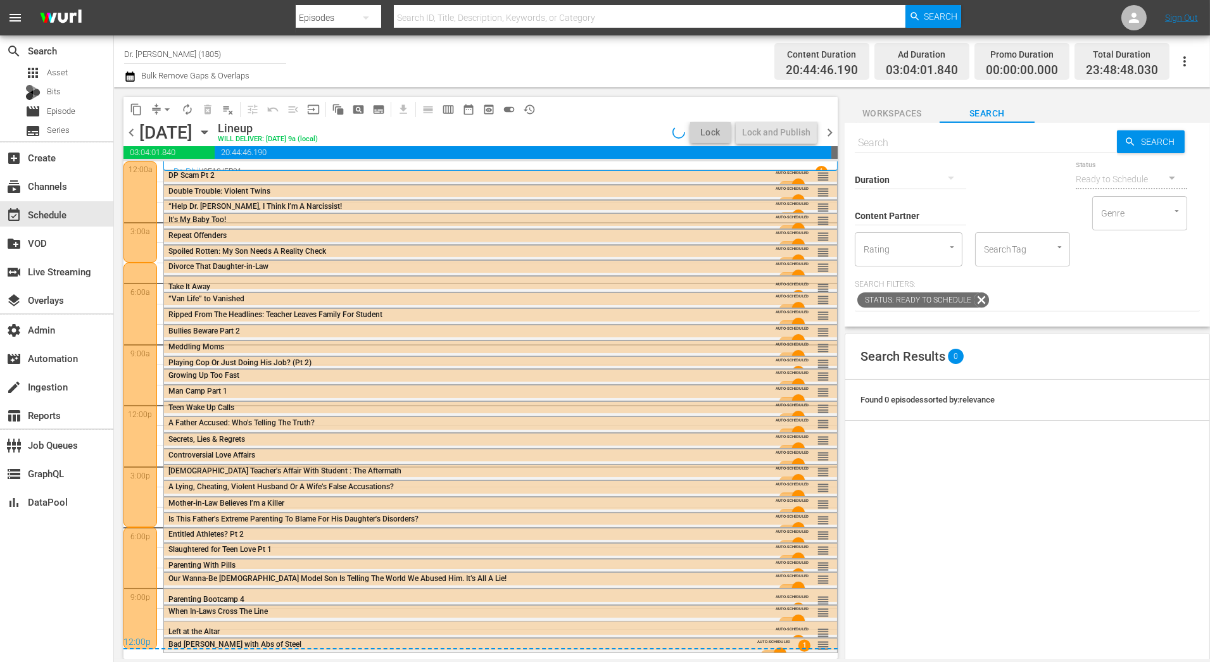
click at [131, 135] on span "chevron_left" at bounding box center [131, 133] width 16 height 16
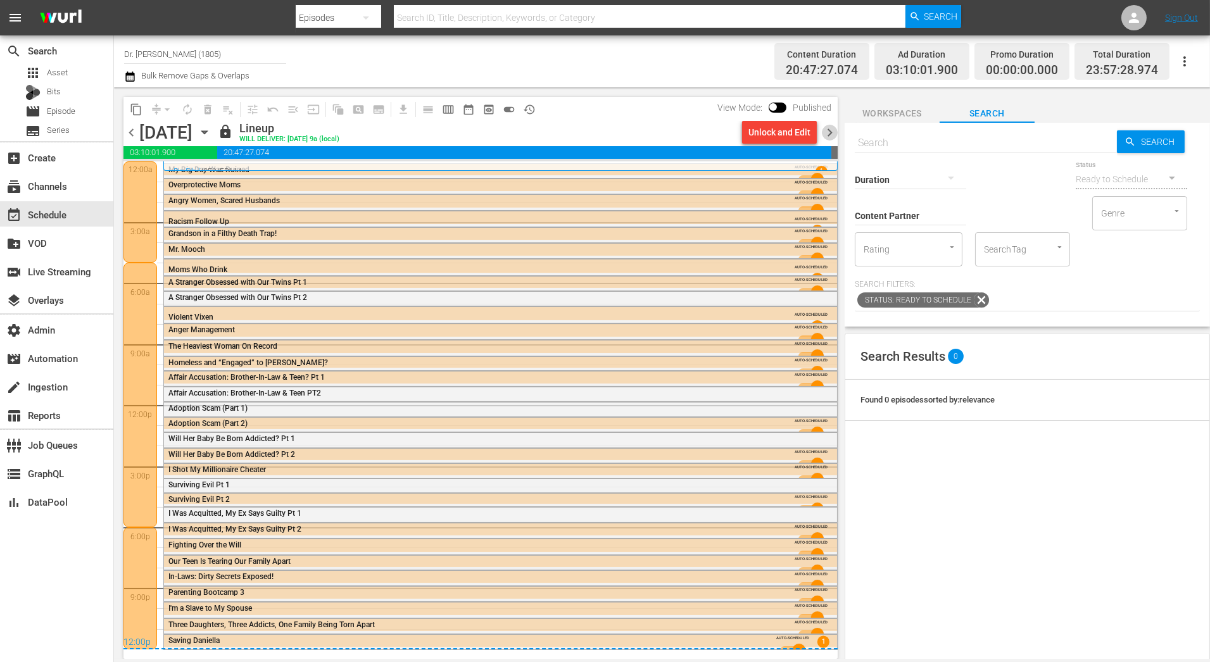
click at [831, 134] on span "chevron_right" at bounding box center [830, 133] width 16 height 16
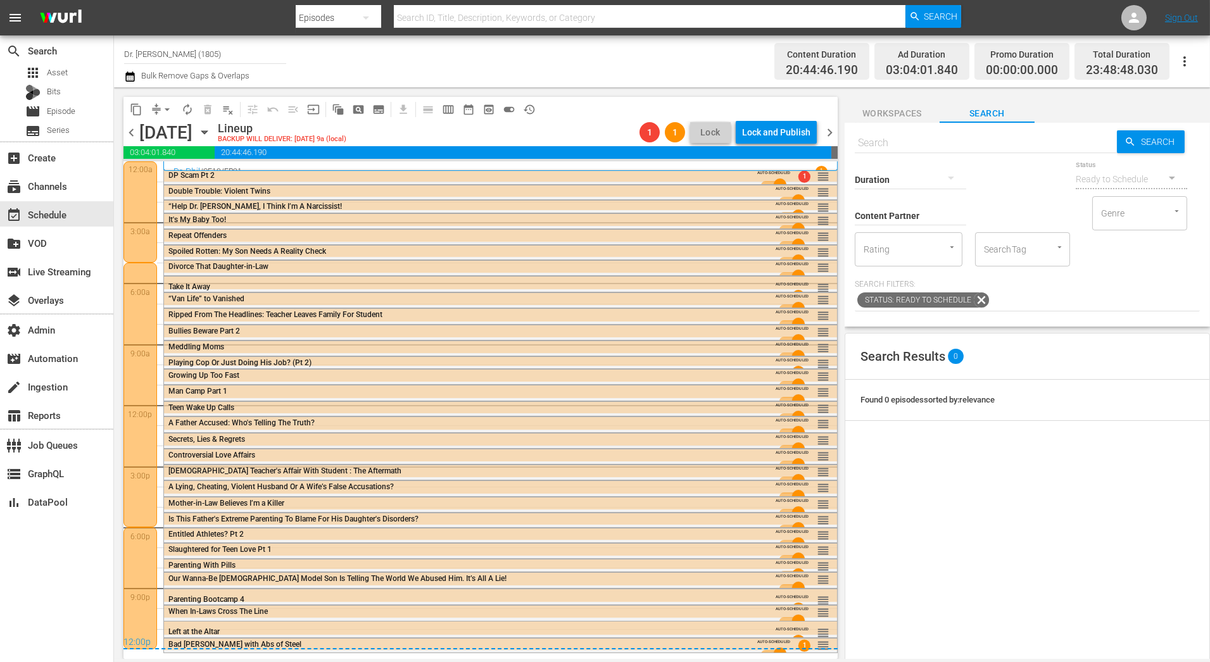
click at [963, 142] on input "text" at bounding box center [986, 143] width 262 height 30
type input "sp scan"
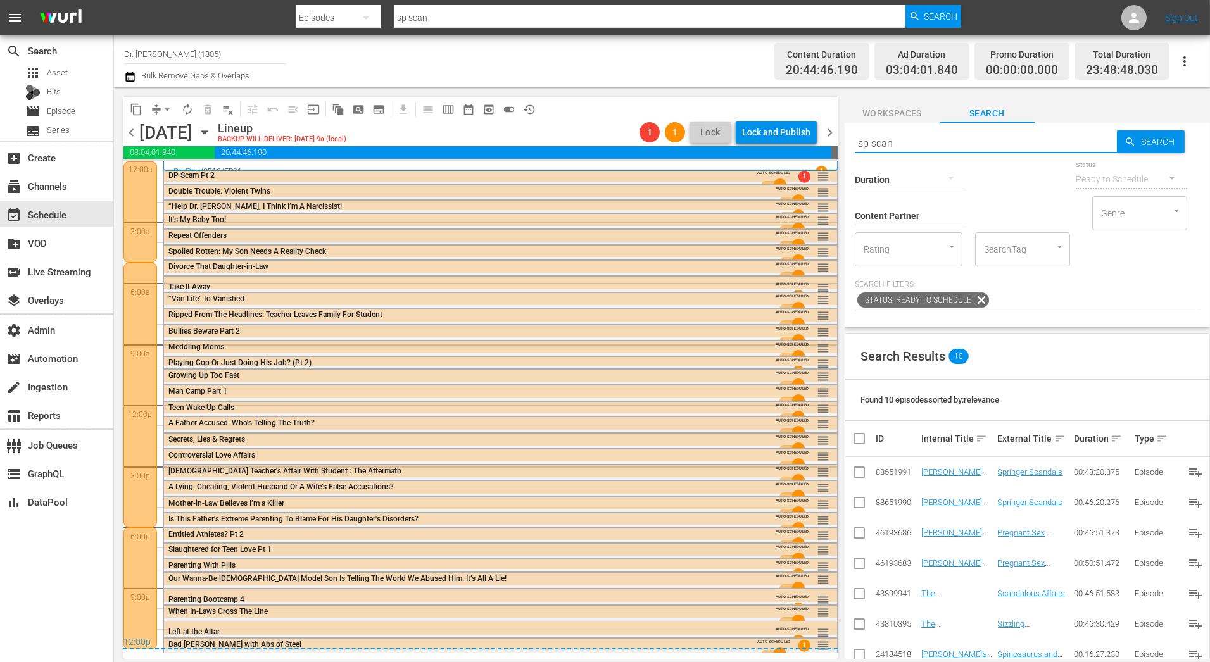
click at [859, 146] on input "sp scan" at bounding box center [986, 143] width 262 height 30
drag, startPoint x: 917, startPoint y: 139, endPoint x: 714, endPoint y: 135, distance: 202.6
click at [716, 137] on div "content_copy compress arrow_drop_down autorenew_outlined delete_forever_outline…" at bounding box center [662, 373] width 1096 height 572
type input "dp scam"
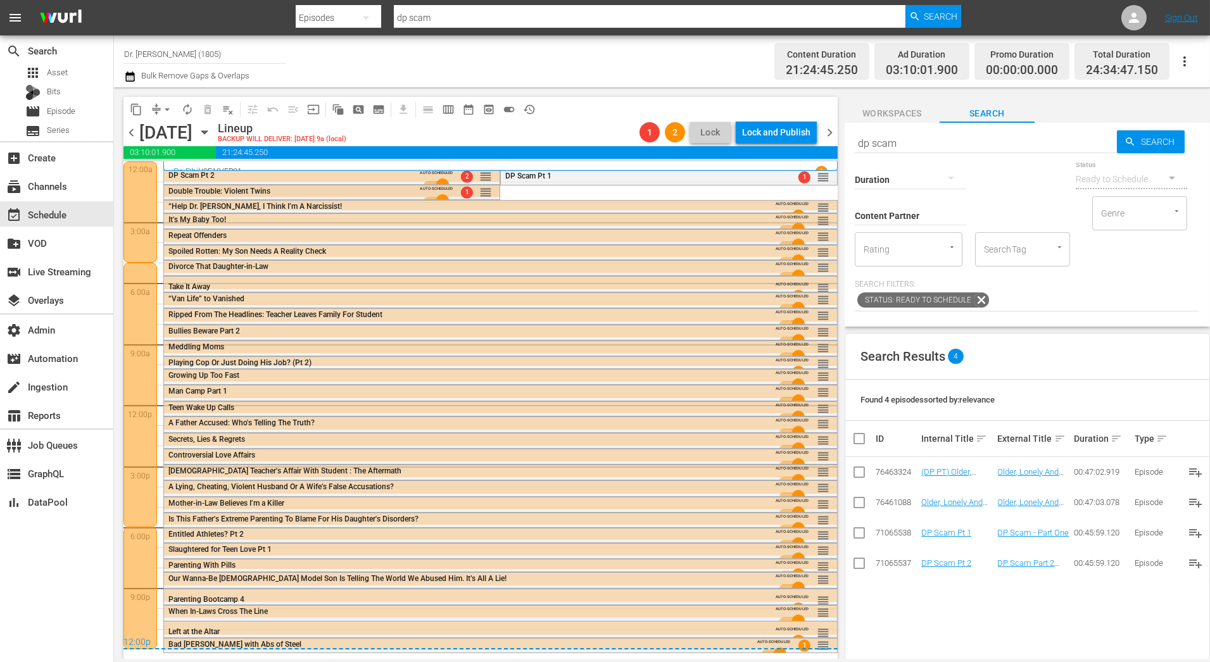
click at [387, 192] on div "Double Trouble: Violent Twins" at bounding box center [293, 191] width 251 height 9
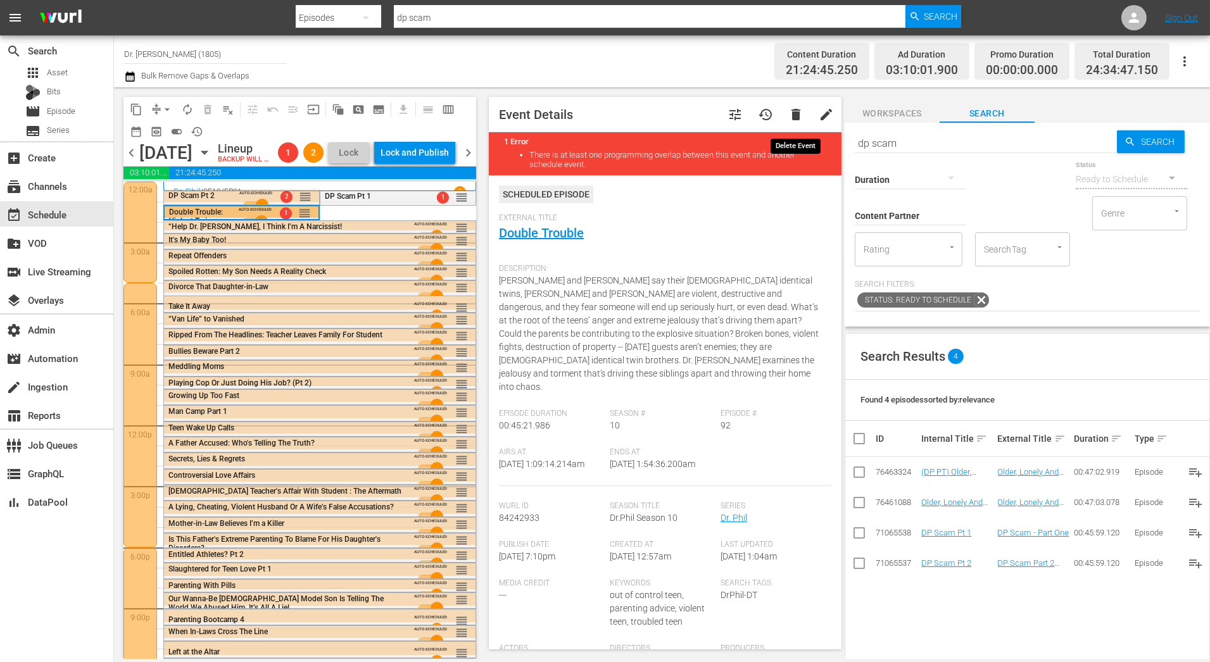
click at [788, 119] on span "delete" at bounding box center [795, 114] width 15 height 15
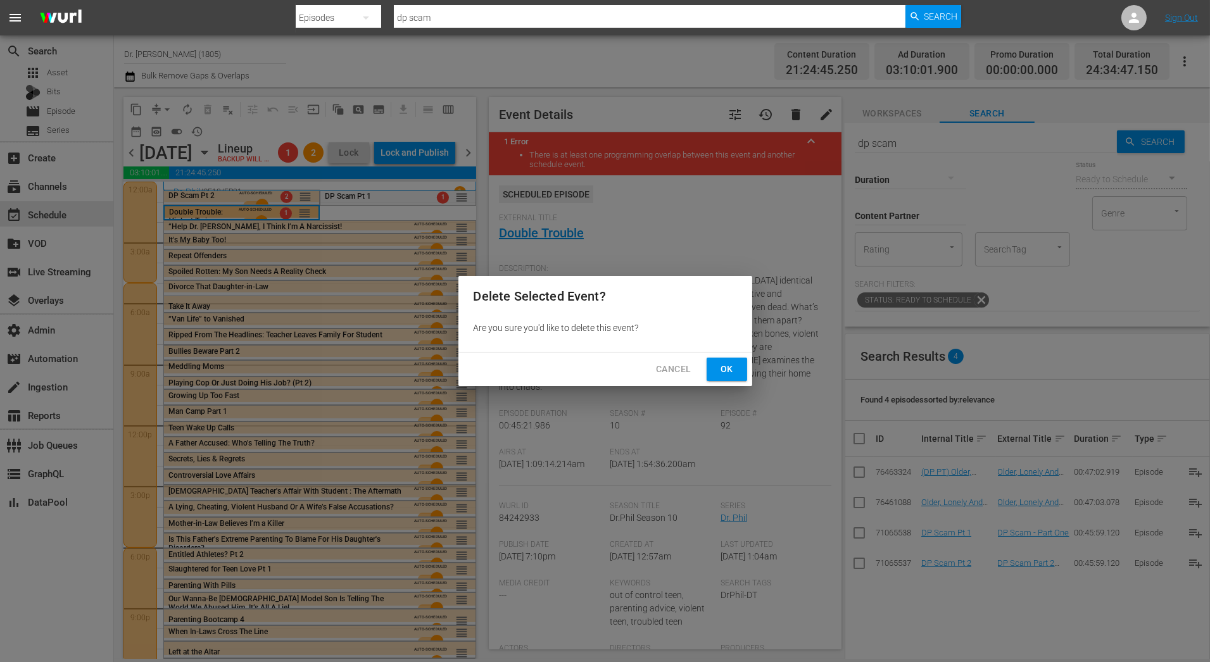
click at [721, 378] on button "Ok" at bounding box center [726, 369] width 41 height 23
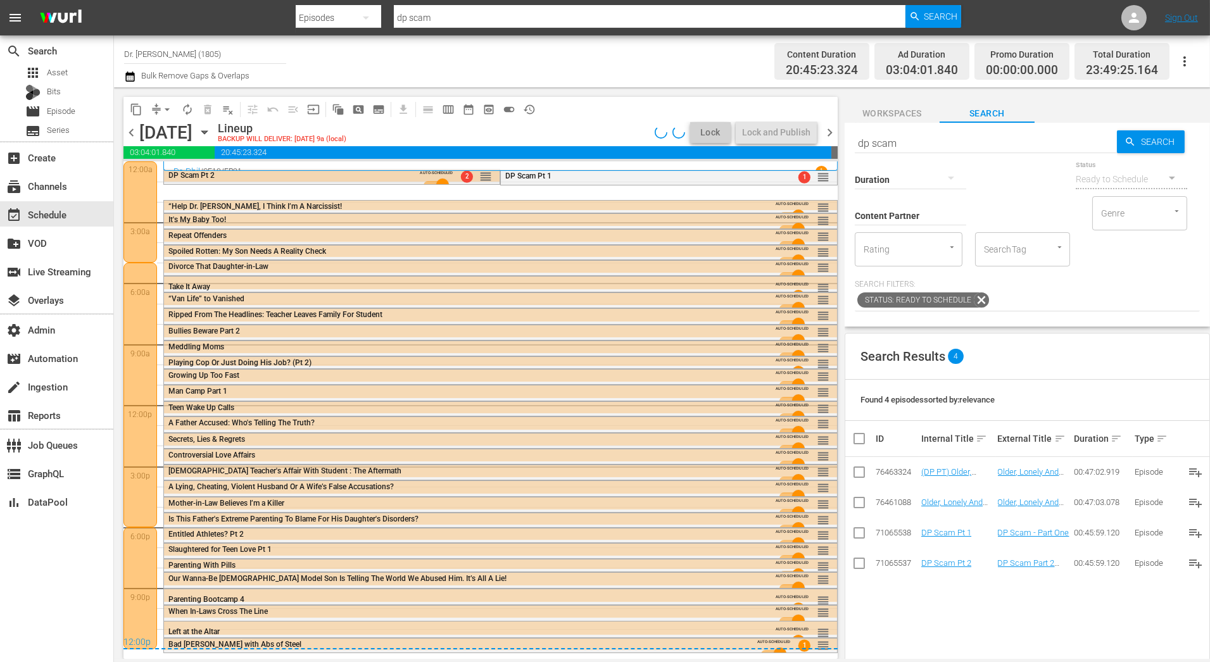
click at [487, 172] on span "reorder" at bounding box center [485, 177] width 13 height 14
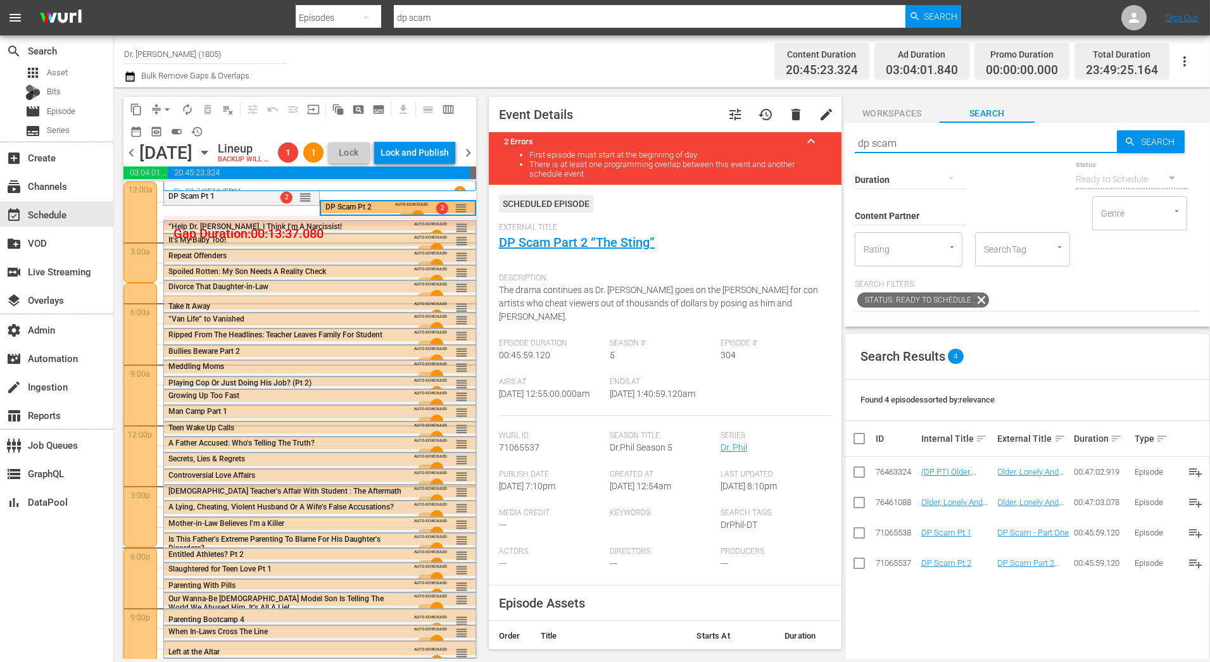
click at [952, 138] on input "dp scam" at bounding box center [986, 143] width 262 height 30
drag, startPoint x: 952, startPoint y: 138, endPoint x: 767, endPoint y: 137, distance: 184.8
click at [769, 138] on div "content_copy compress arrow_drop_down autorenew_outlined delete_forever_outline…" at bounding box center [662, 373] width 1096 height 572
type input "bullies beware"
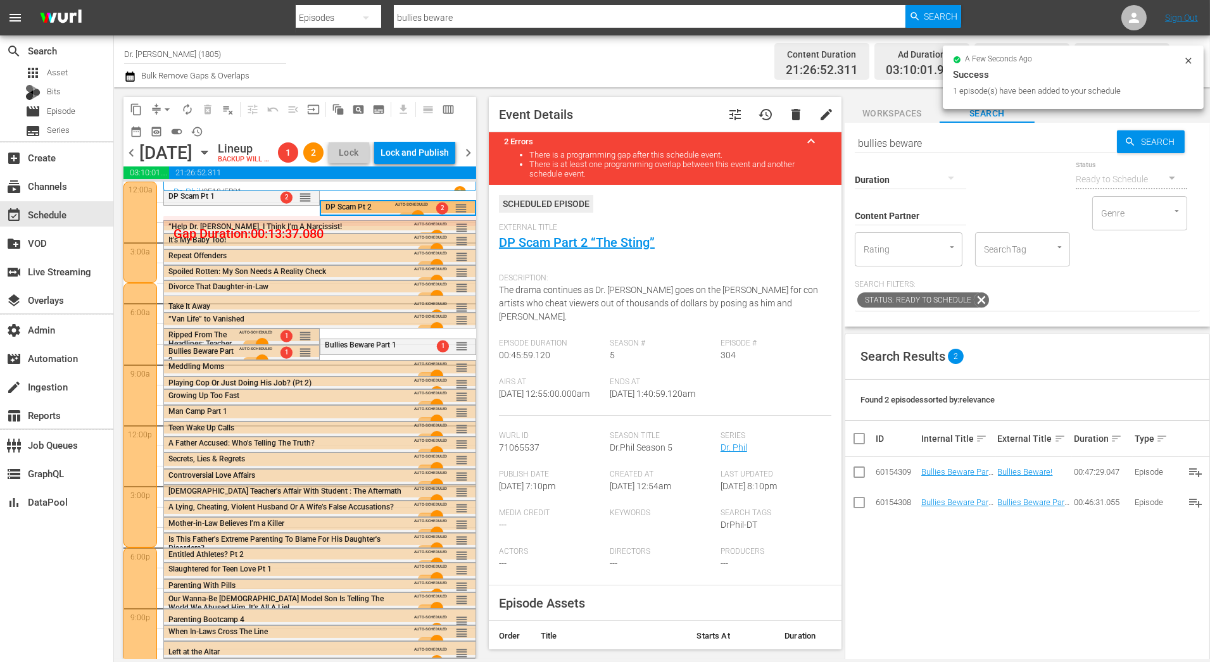
click at [201, 354] on span "Ripped From The Headlines: Teacher Leaves Family For Student" at bounding box center [199, 347] width 63 height 35
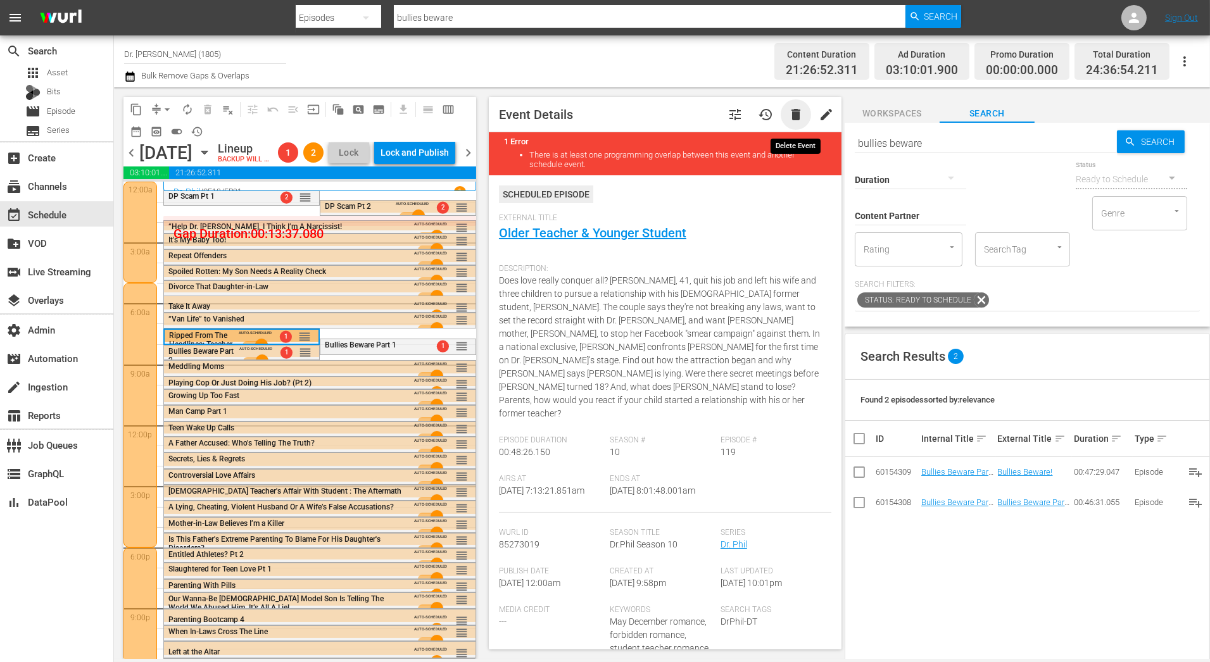
click at [798, 120] on span "delete" at bounding box center [795, 114] width 15 height 15
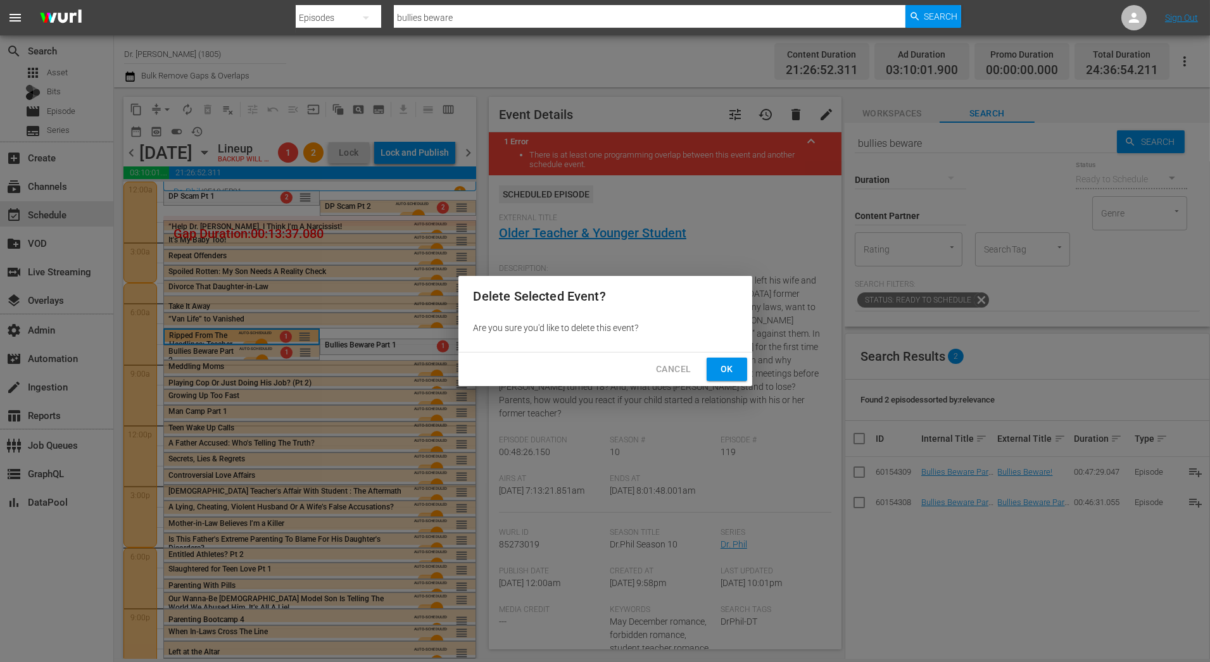
click at [721, 367] on span "Ok" at bounding box center [727, 369] width 20 height 16
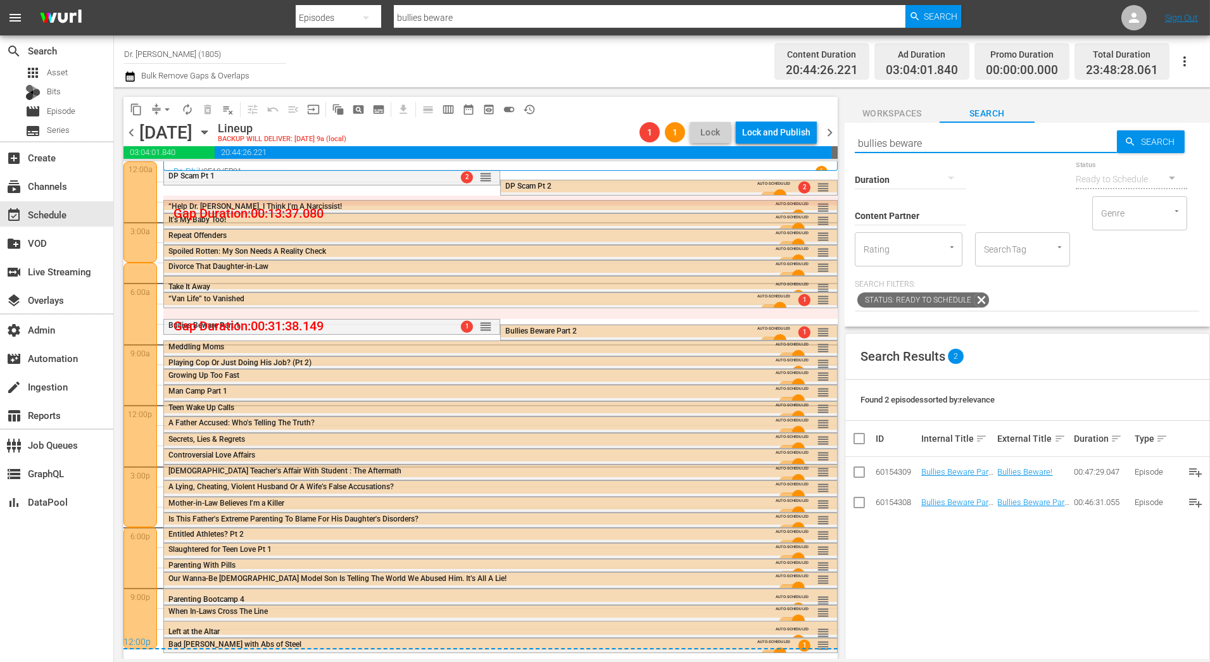
drag, startPoint x: 948, startPoint y: 142, endPoint x: 726, endPoint y: 149, distance: 221.7
click at [726, 149] on div "content_copy compress arrow_drop_down autorenew_outlined delete_forever_outline…" at bounding box center [662, 373] width 1096 height 572
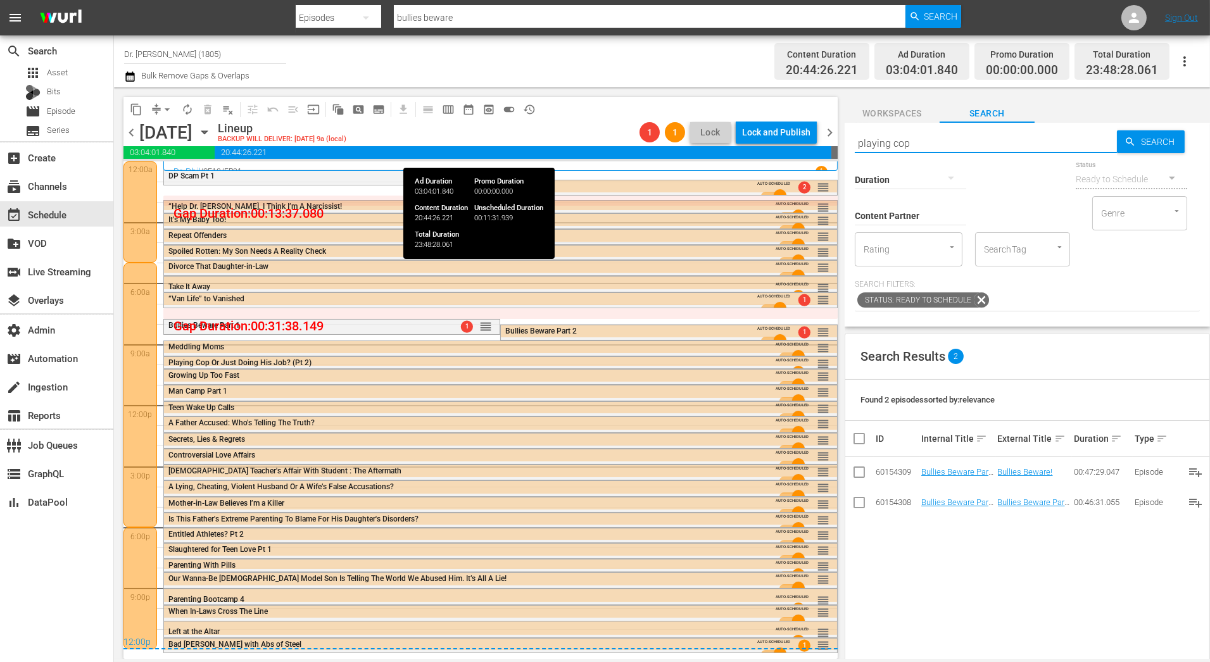
type input "playing cop"
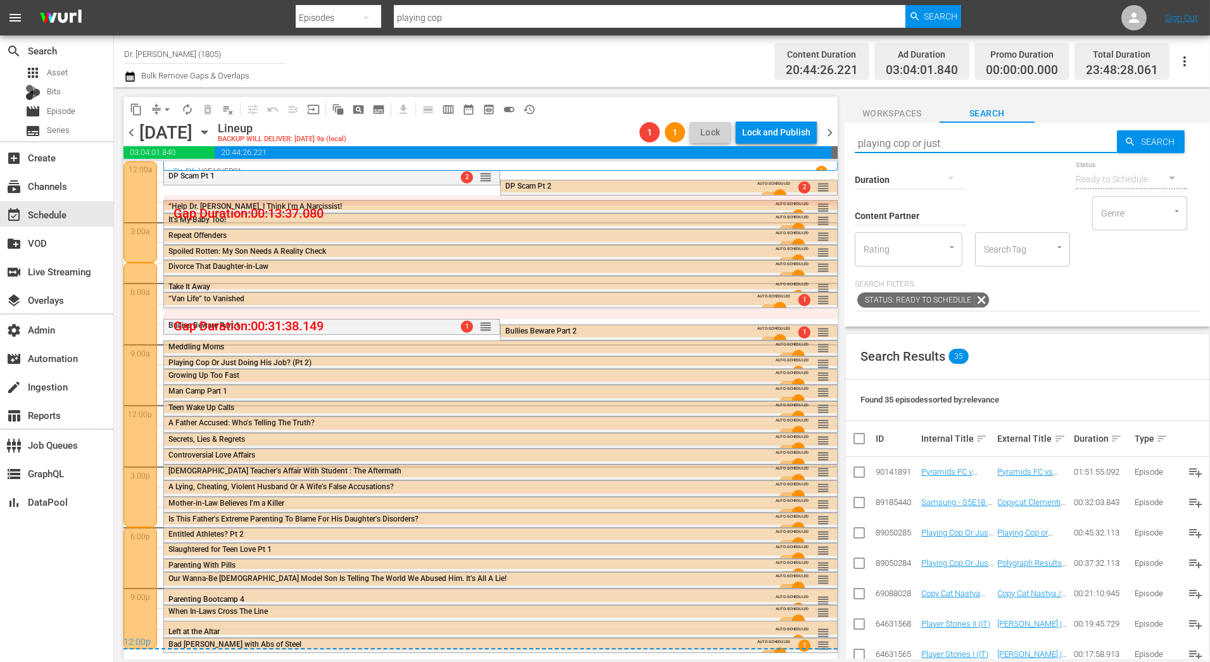
type input "playing cop or just"
type input "playing cop or just doing"
click at [442, 359] on div "Playing Cop Or Just Doing His Job? (Pt 2)" at bounding box center [465, 362] width 595 height 9
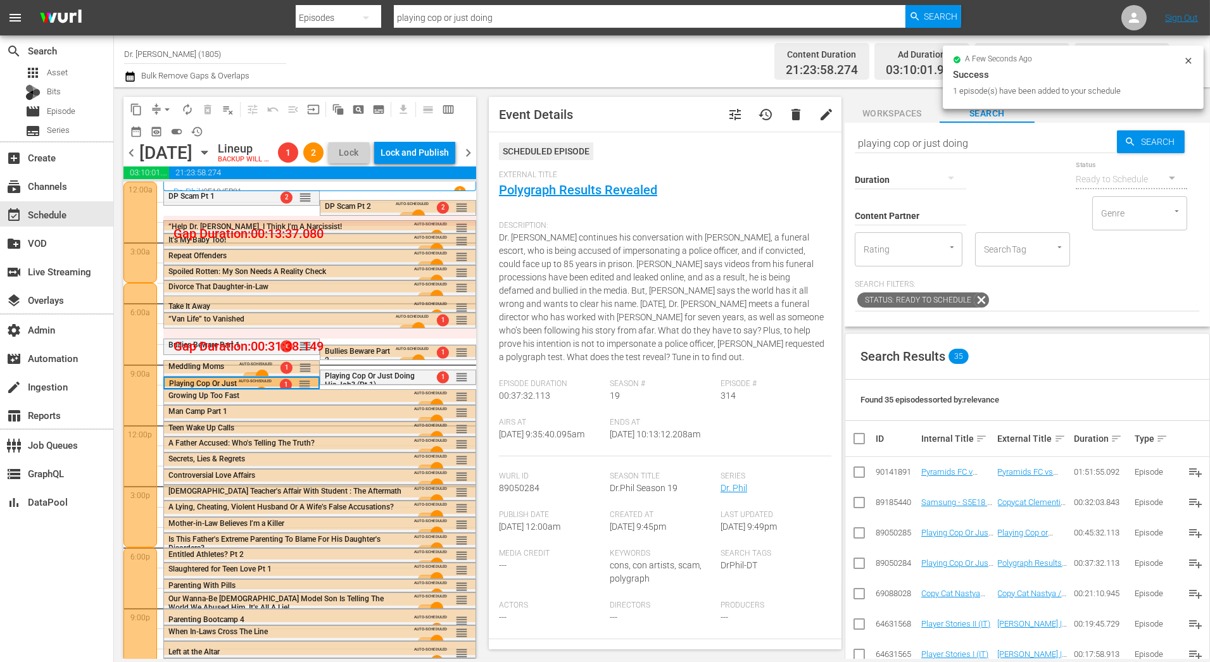
click at [292, 416] on div "Man Camp Part 1" at bounding box center [285, 411] width 234 height 9
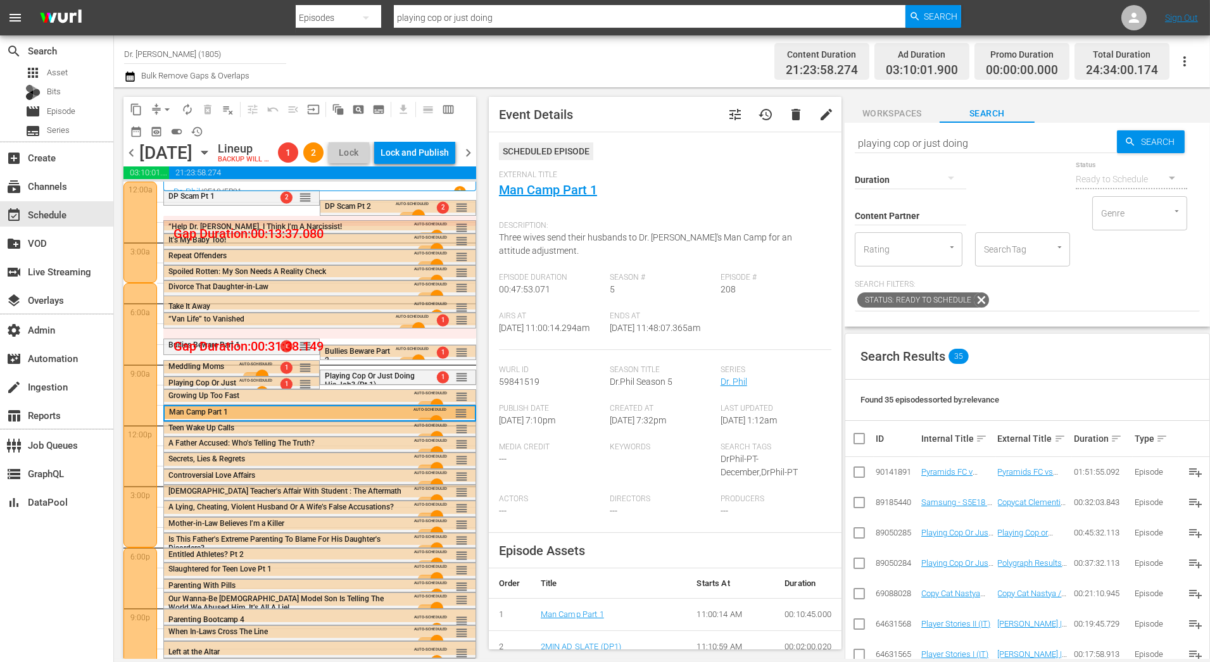
click at [789, 117] on span "delete" at bounding box center [795, 114] width 15 height 15
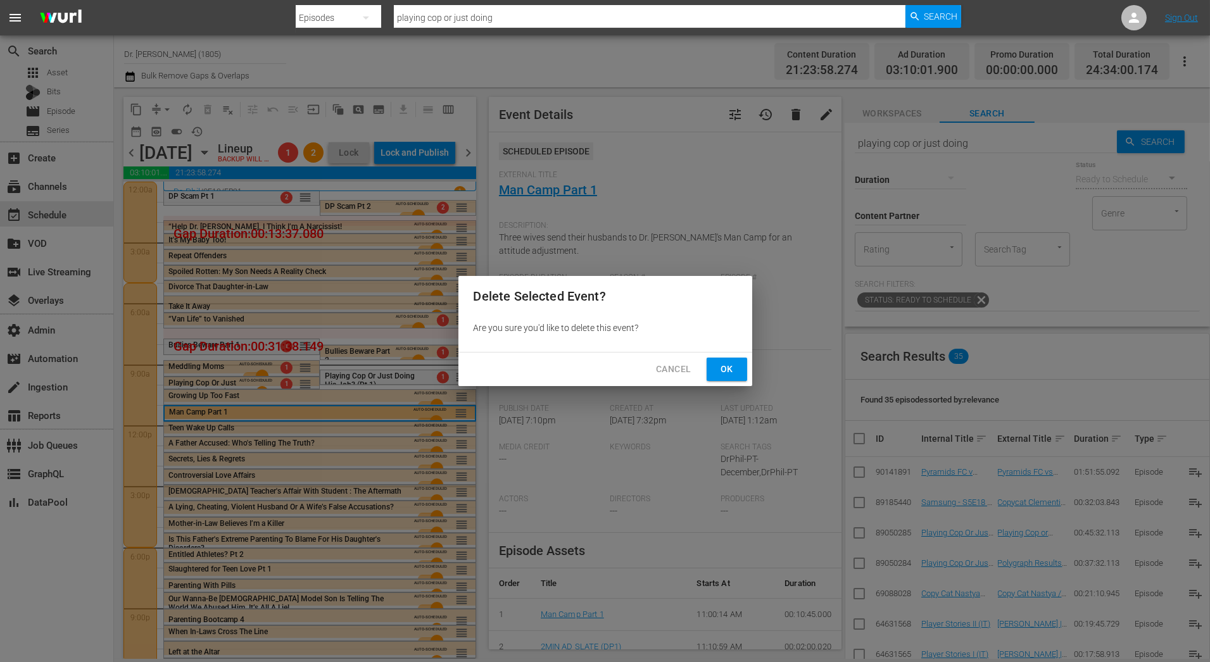
click at [727, 382] on div "Cancel Ok" at bounding box center [605, 370] width 294 height 34
click at [741, 372] on button "Ok" at bounding box center [726, 369] width 41 height 23
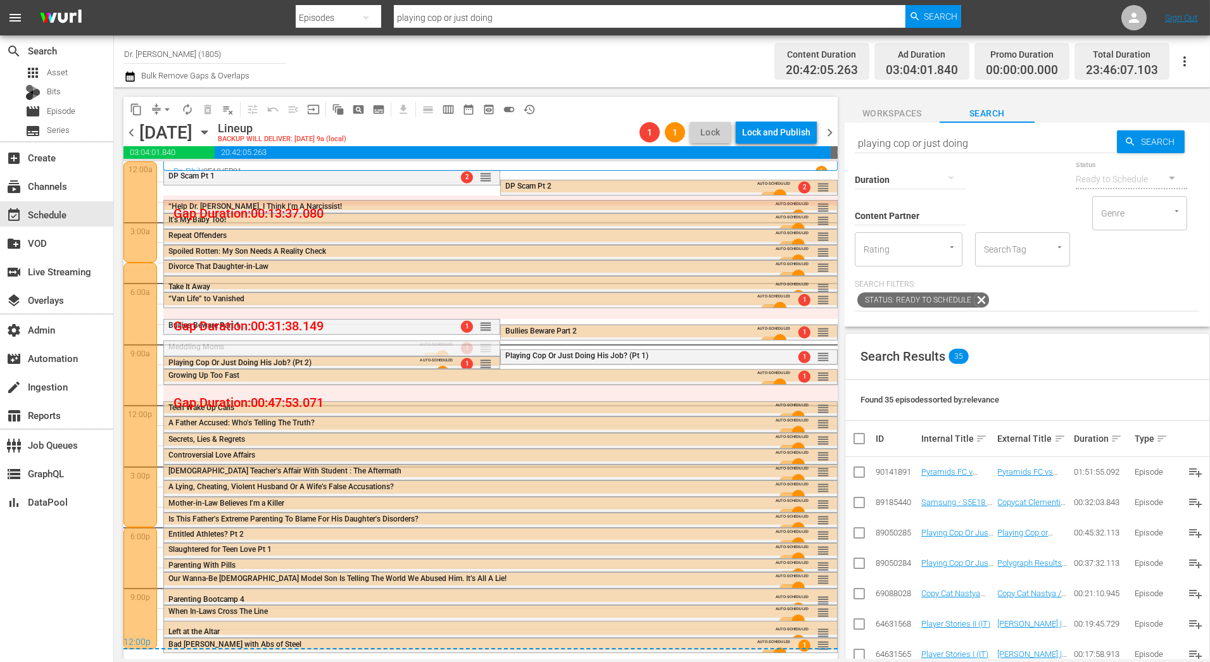
drag, startPoint x: 487, startPoint y: 346, endPoint x: 488, endPoint y: 384, distance: 38.6
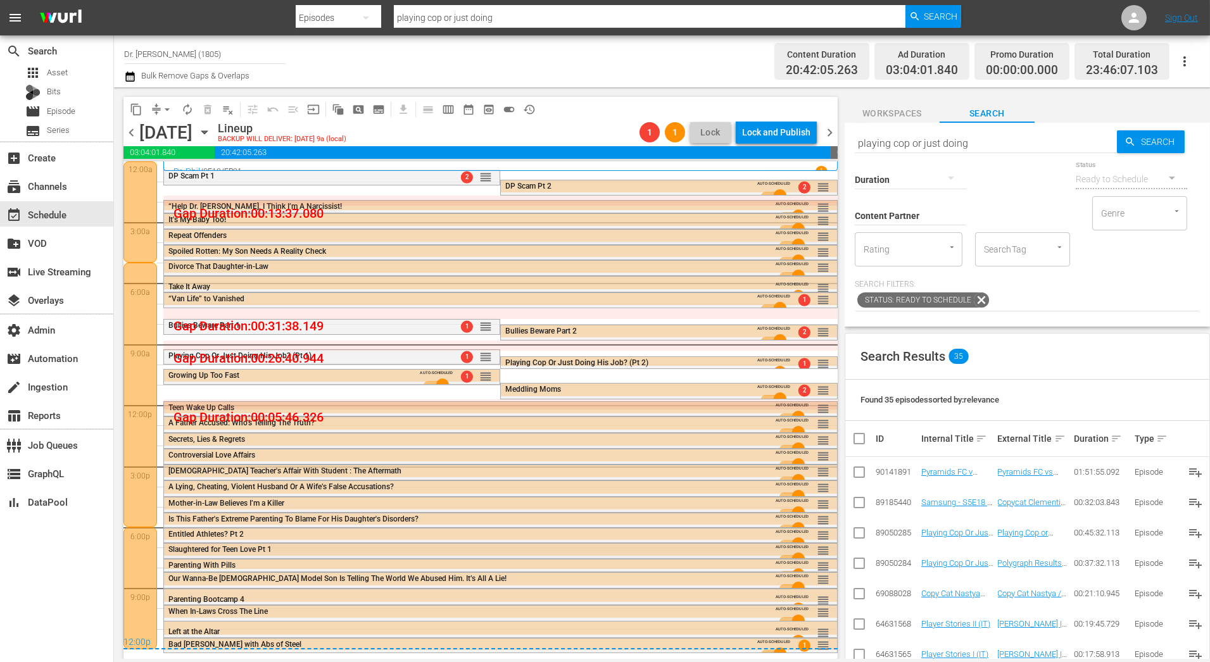
click at [412, 549] on div "Slaughtered for Teen Love Pt 1" at bounding box center [465, 549] width 595 height 9
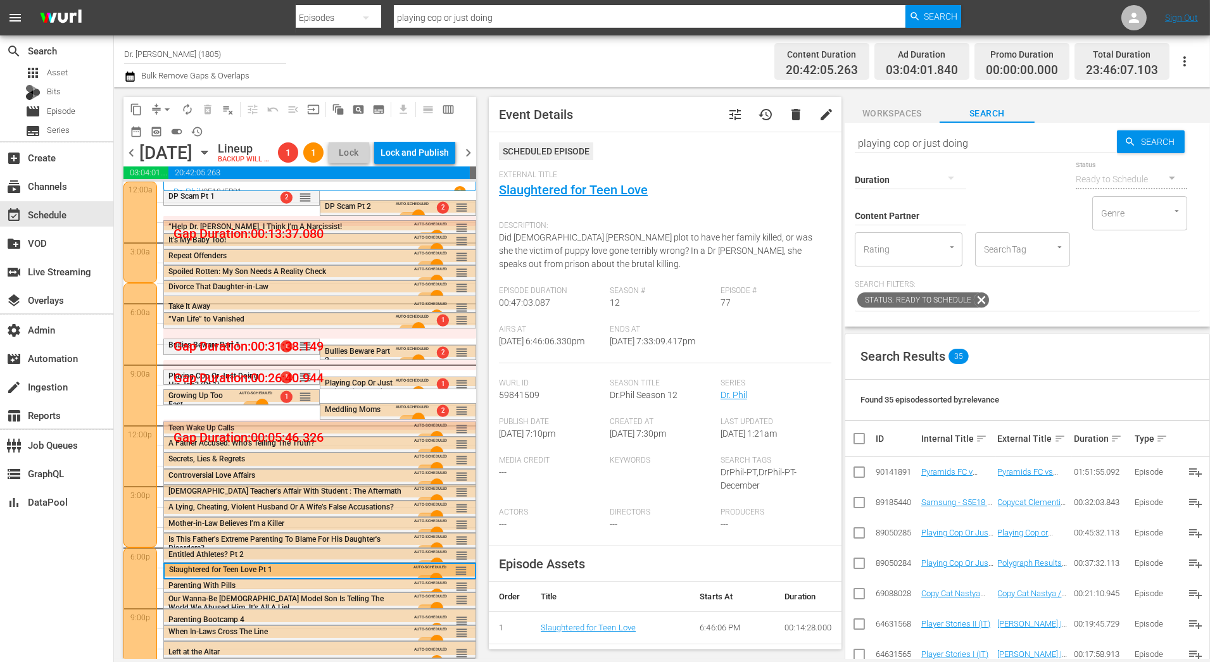
click at [249, 559] on div "Entitled Athletes? Pt 2" at bounding box center [285, 554] width 234 height 9
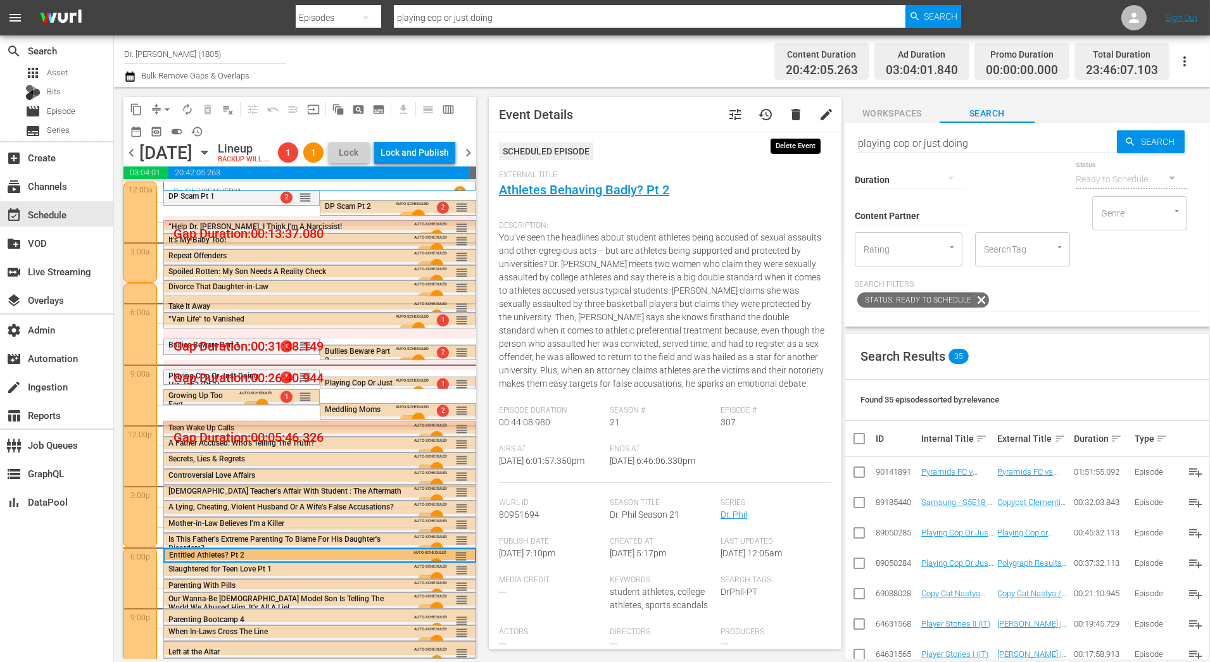
click at [794, 119] on span "delete" at bounding box center [795, 114] width 15 height 15
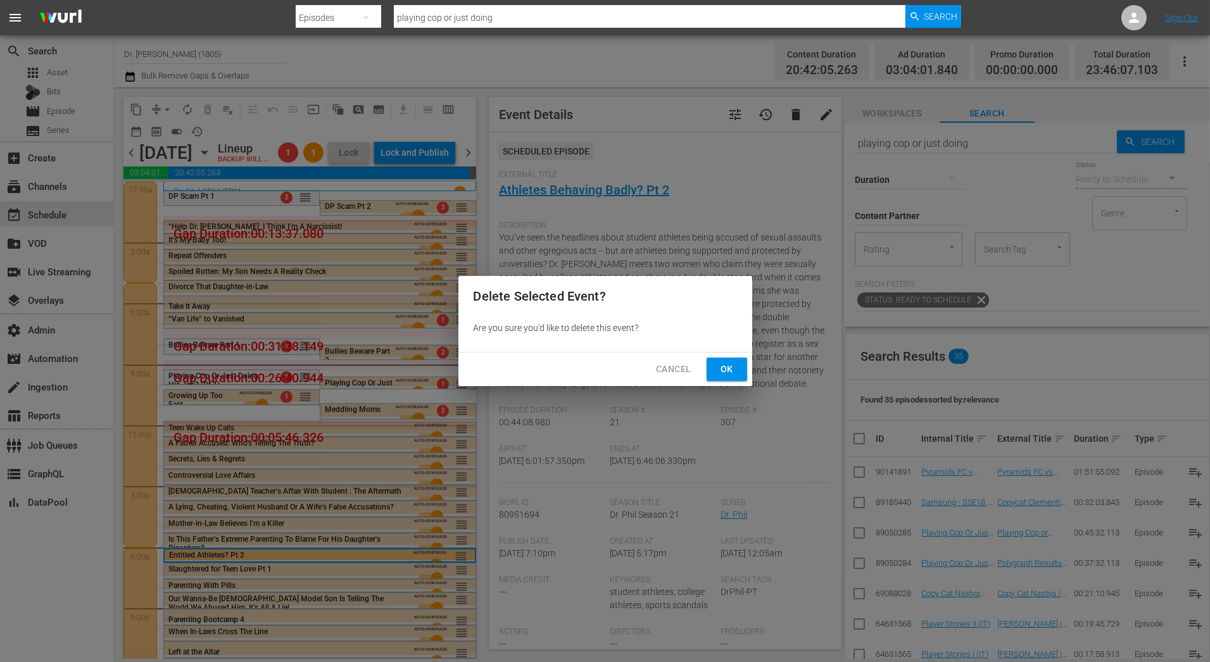
click at [719, 365] on span "Ok" at bounding box center [727, 369] width 20 height 16
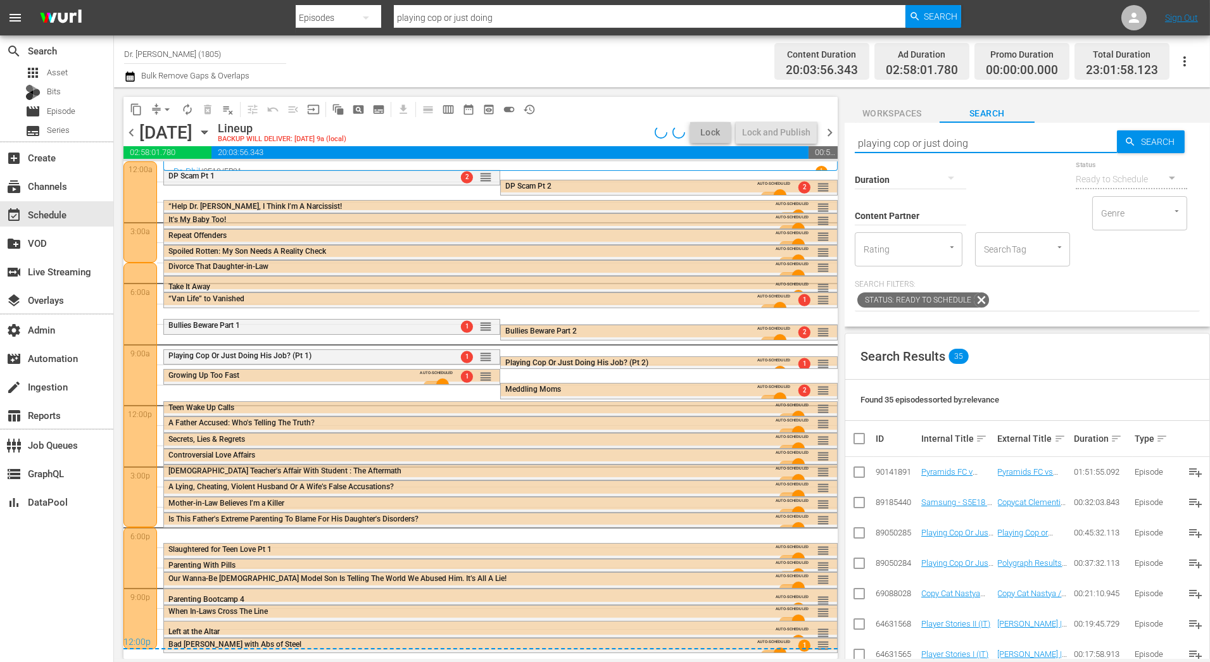
click at [743, 142] on div "content_copy compress arrow_drop_down autorenew_outlined delete_forever_outline…" at bounding box center [662, 373] width 1096 height 572
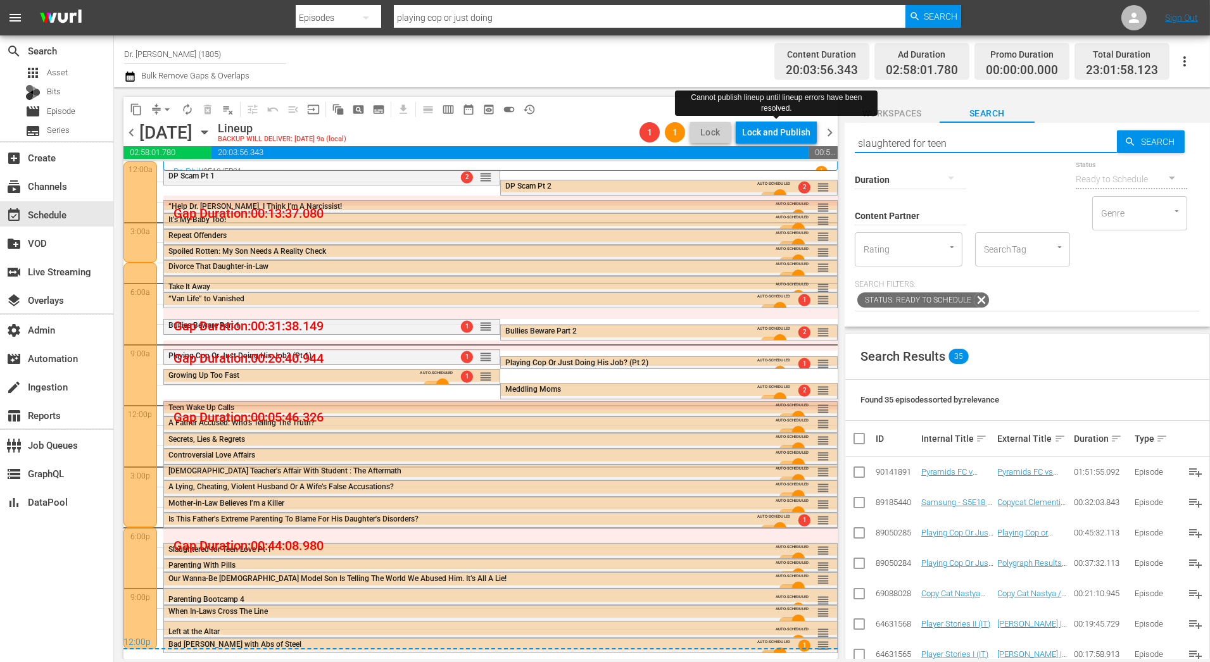
type input "slaughtered for teen"
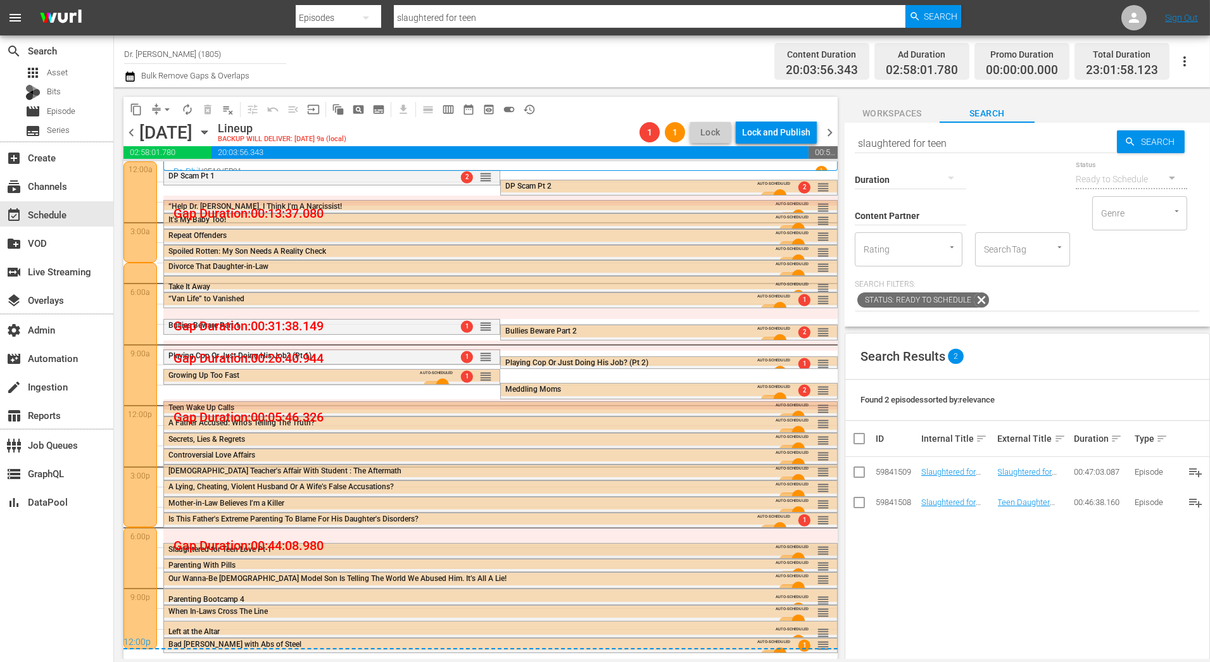
click at [434, 548] on div "Slaughtered for Teen Love Pt 1" at bounding box center [465, 549] width 595 height 9
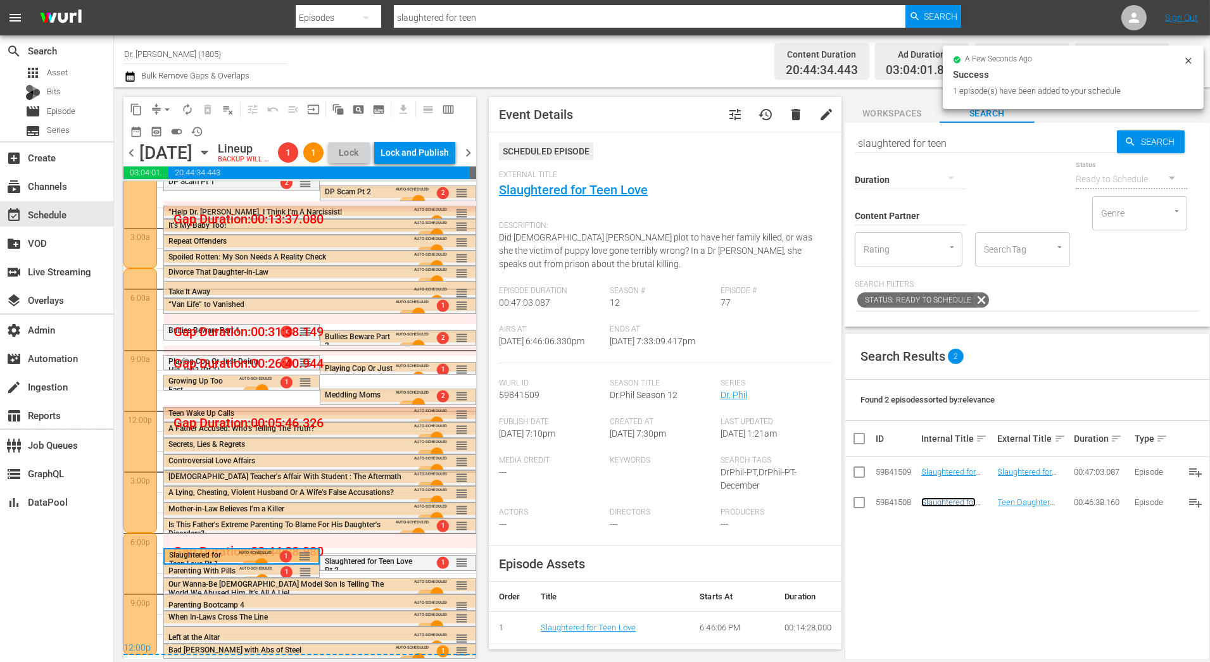
scroll to position [34, 0]
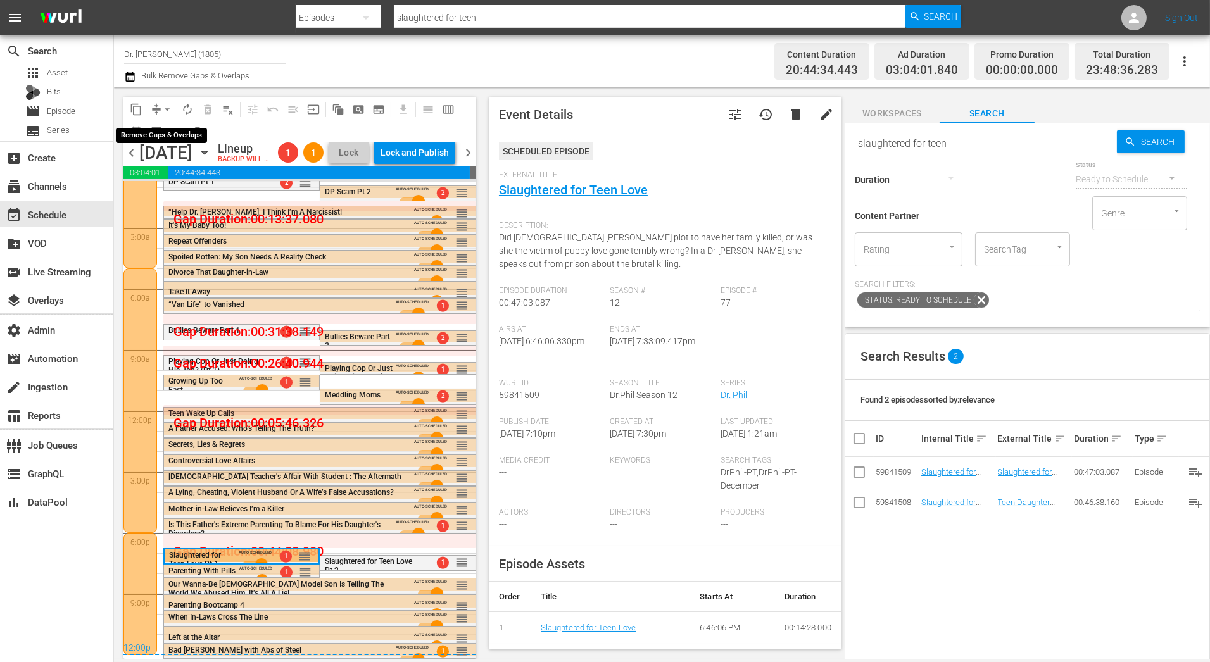
click at [168, 113] on span "arrow_drop_down" at bounding box center [167, 109] width 13 height 13
click at [178, 176] on li "Align to End of Previous Day" at bounding box center [167, 176] width 133 height 21
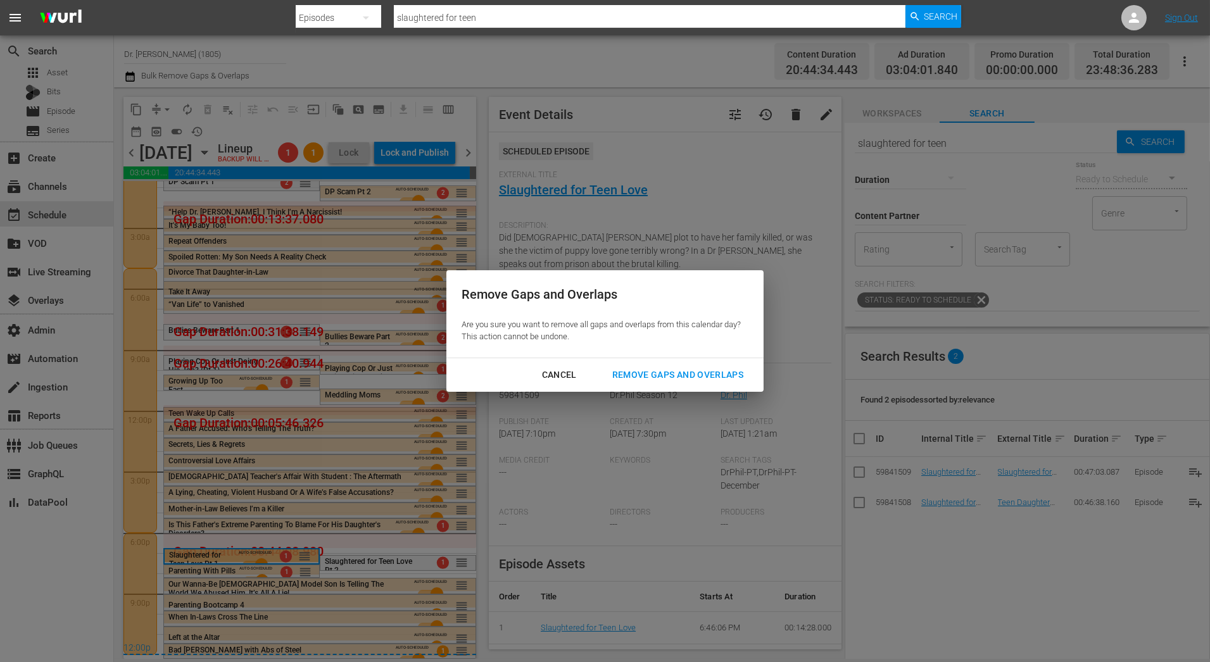
click at [734, 380] on div "Remove Gaps and Overlaps" at bounding box center [677, 375] width 151 height 16
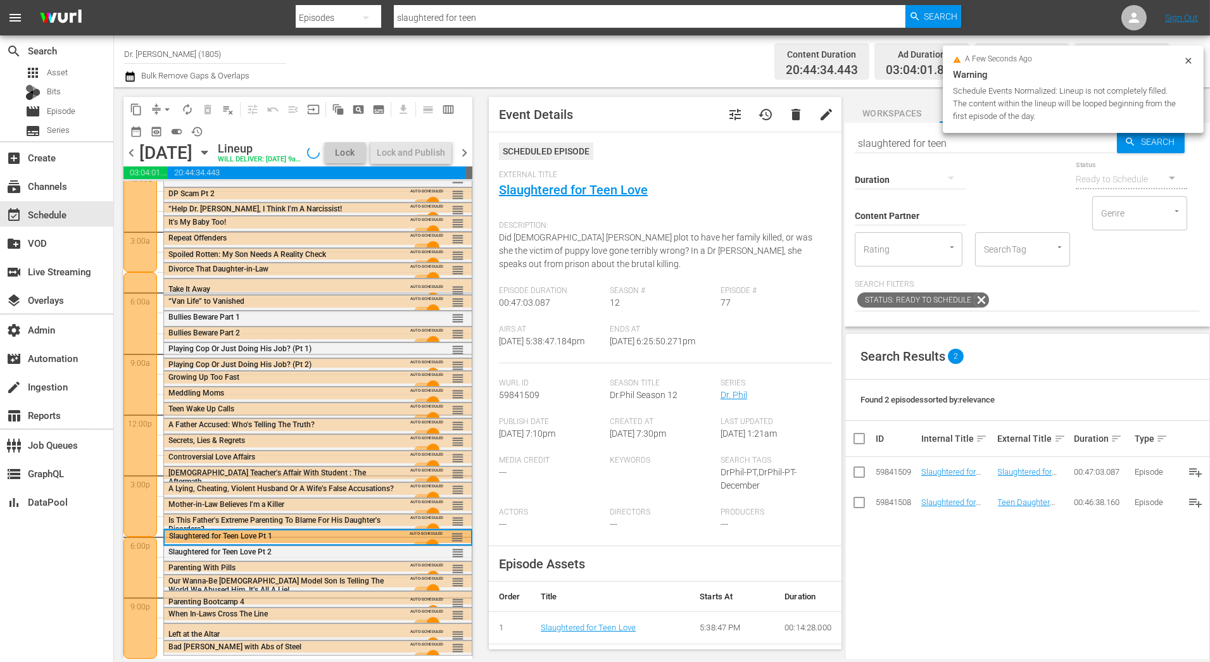
scroll to position [30, 0]
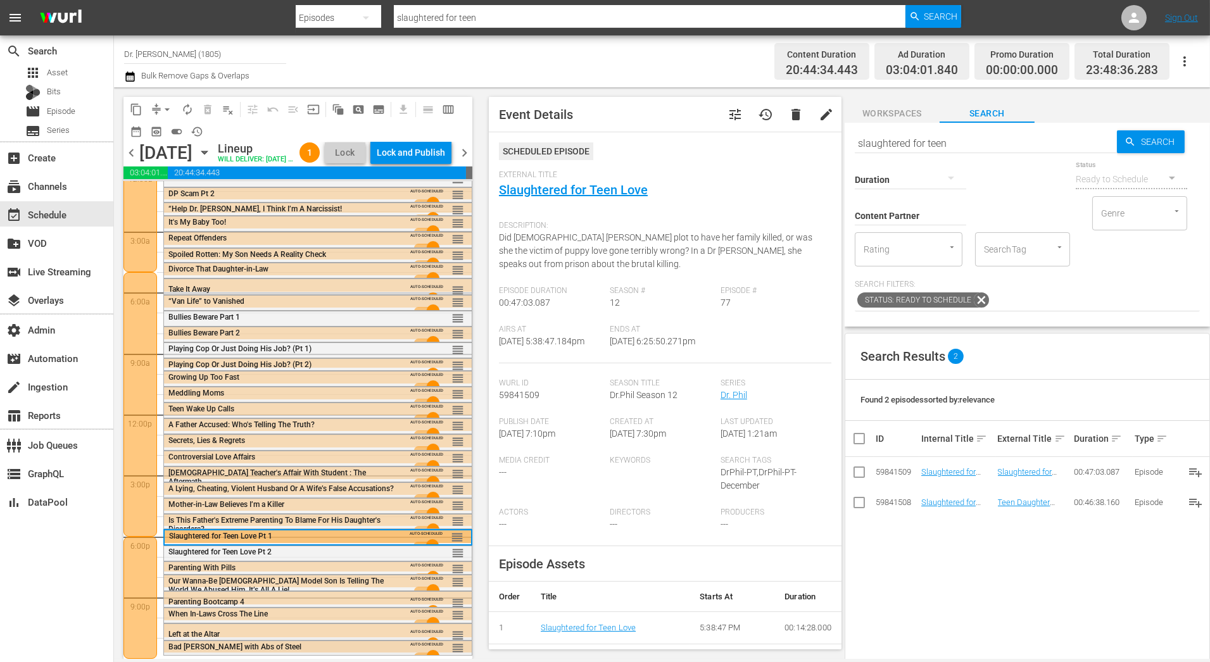
click at [323, 648] on div "Bad [PERSON_NAME] with Abs of Steel" at bounding box center [283, 647] width 230 height 9
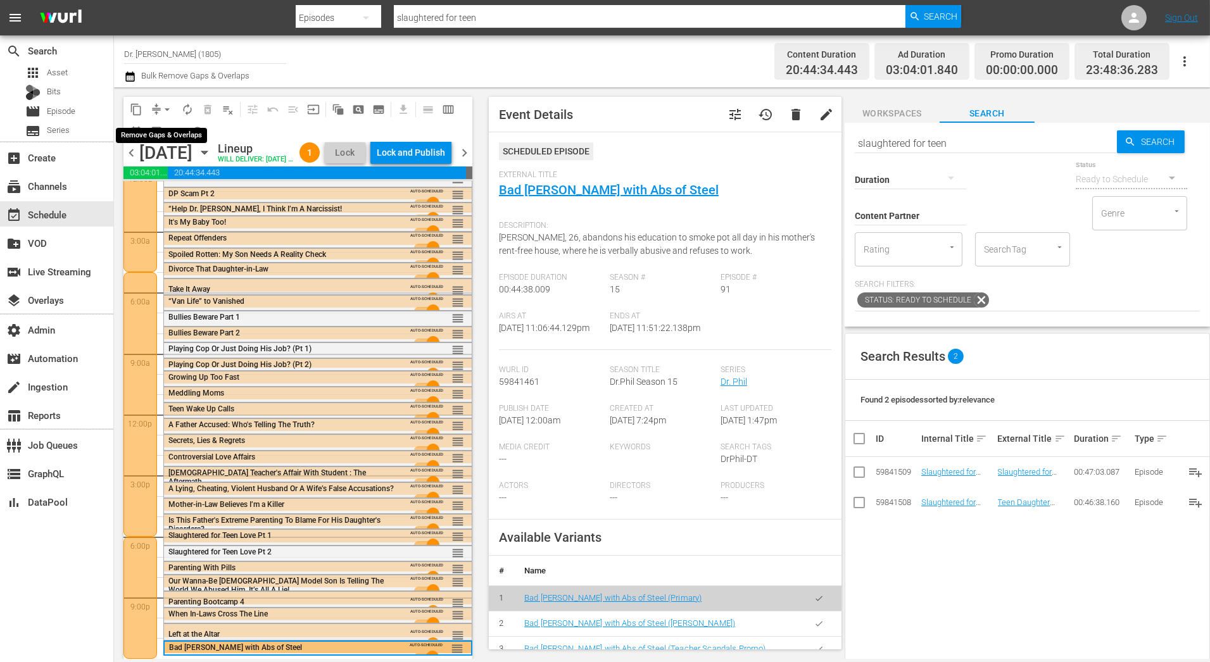
click at [169, 111] on span "arrow_drop_down" at bounding box center [167, 109] width 13 height 13
click at [127, 77] on icon "button" at bounding box center [130, 76] width 12 height 15
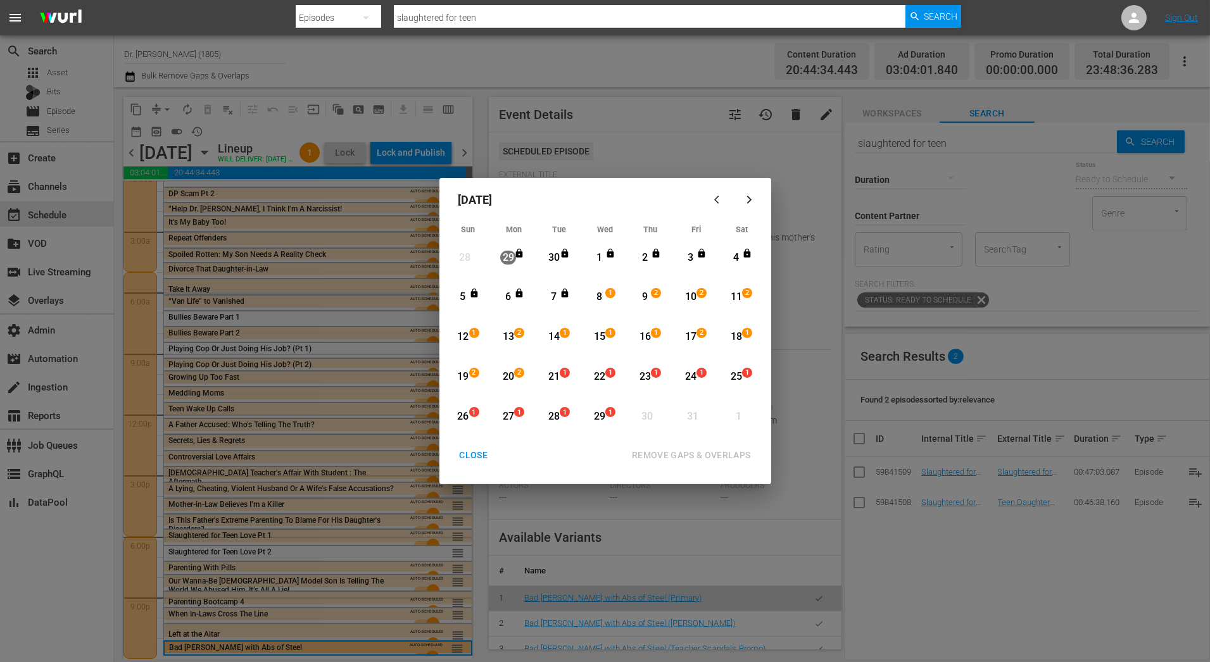
click at [605, 299] on div "8" at bounding box center [599, 297] width 16 height 15
click at [558, 376] on div "21" at bounding box center [554, 377] width 16 height 15
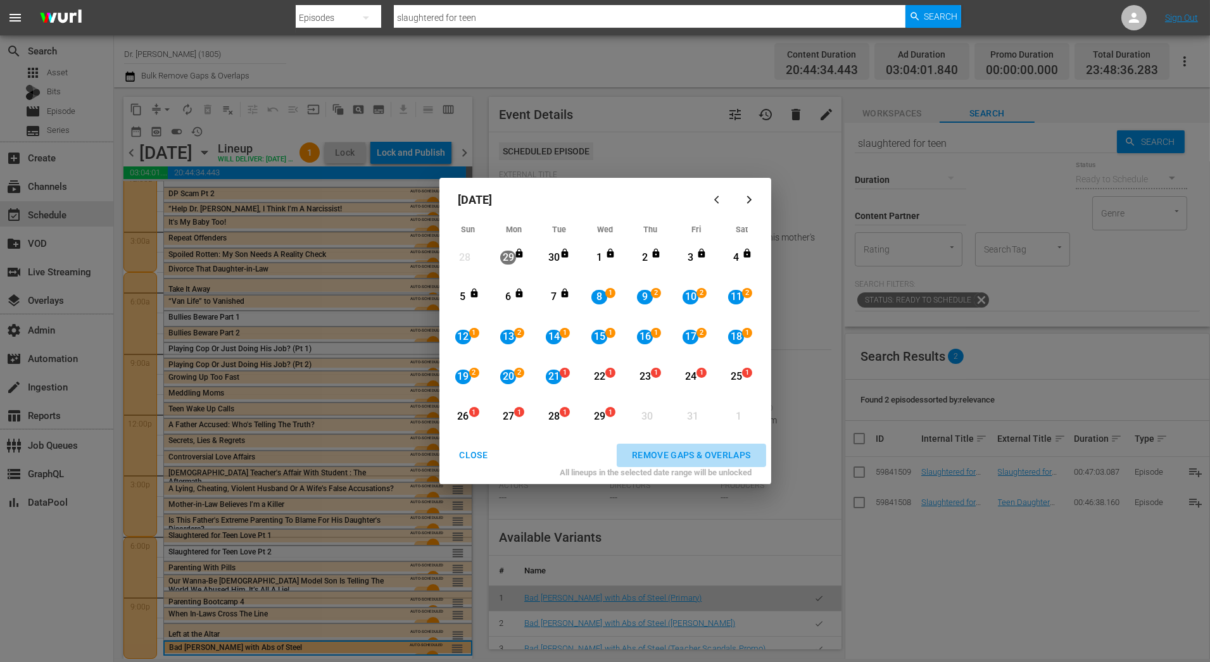
click at [654, 455] on div "REMOVE GAPS & OVERLAPS" at bounding box center [691, 456] width 139 height 16
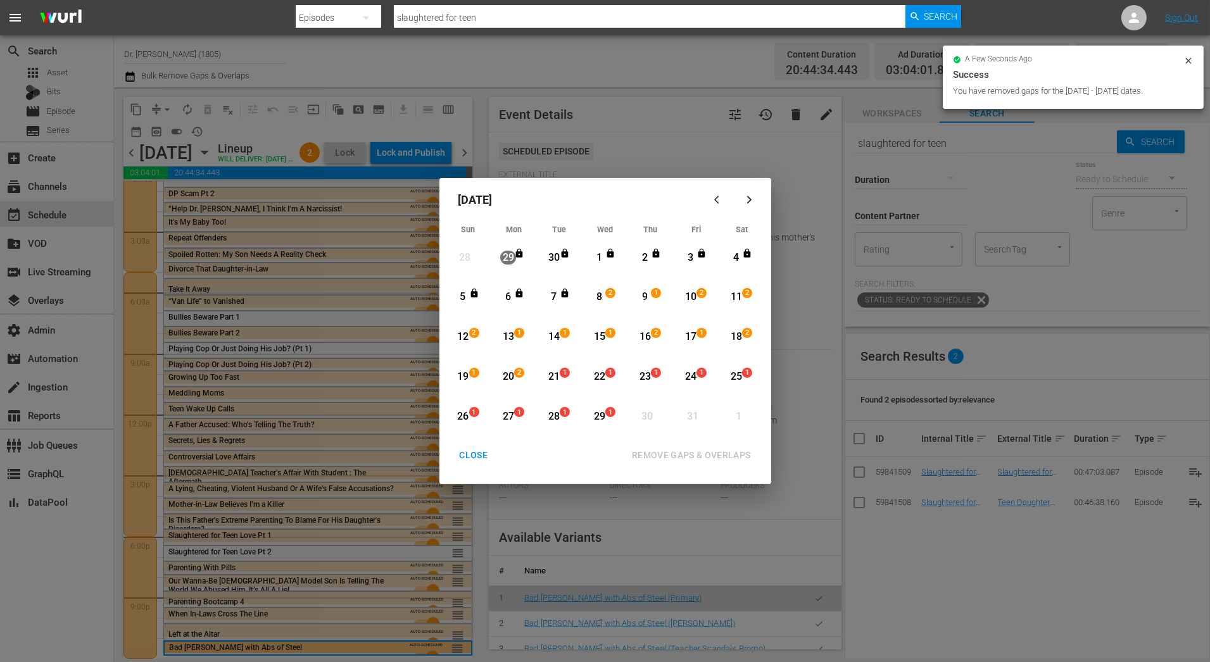
click at [469, 460] on div "CLOSE" at bounding box center [473, 456] width 49 height 16
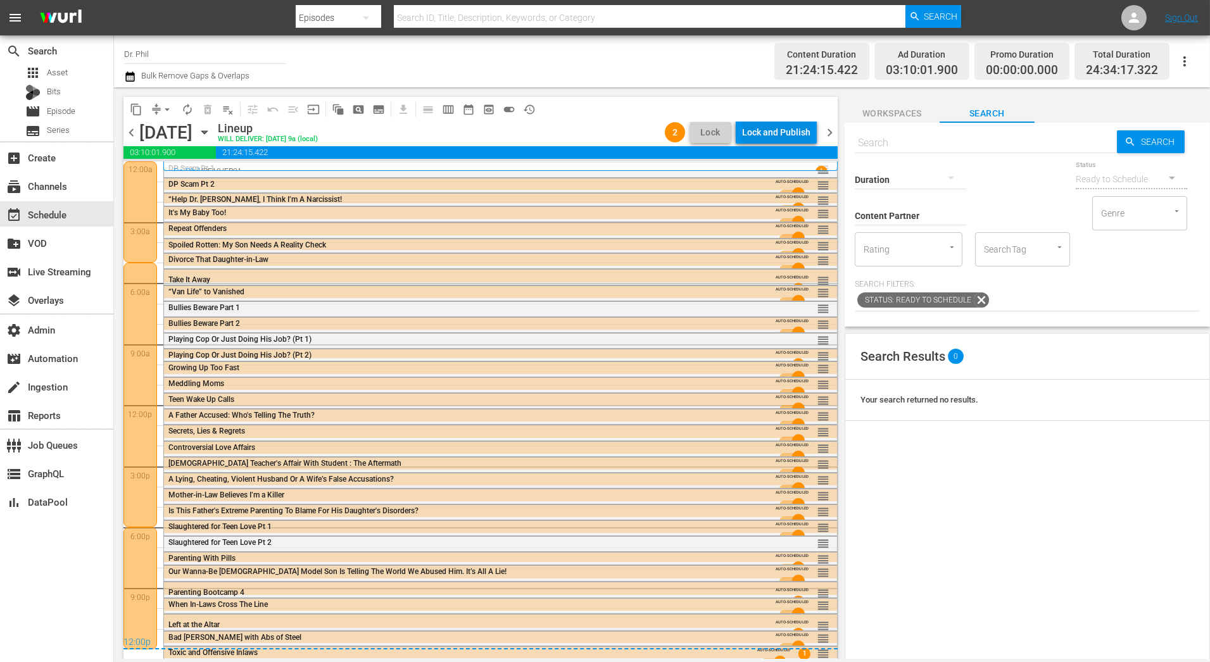
click at [758, 136] on div "Lock and Publish" at bounding box center [776, 132] width 68 height 23
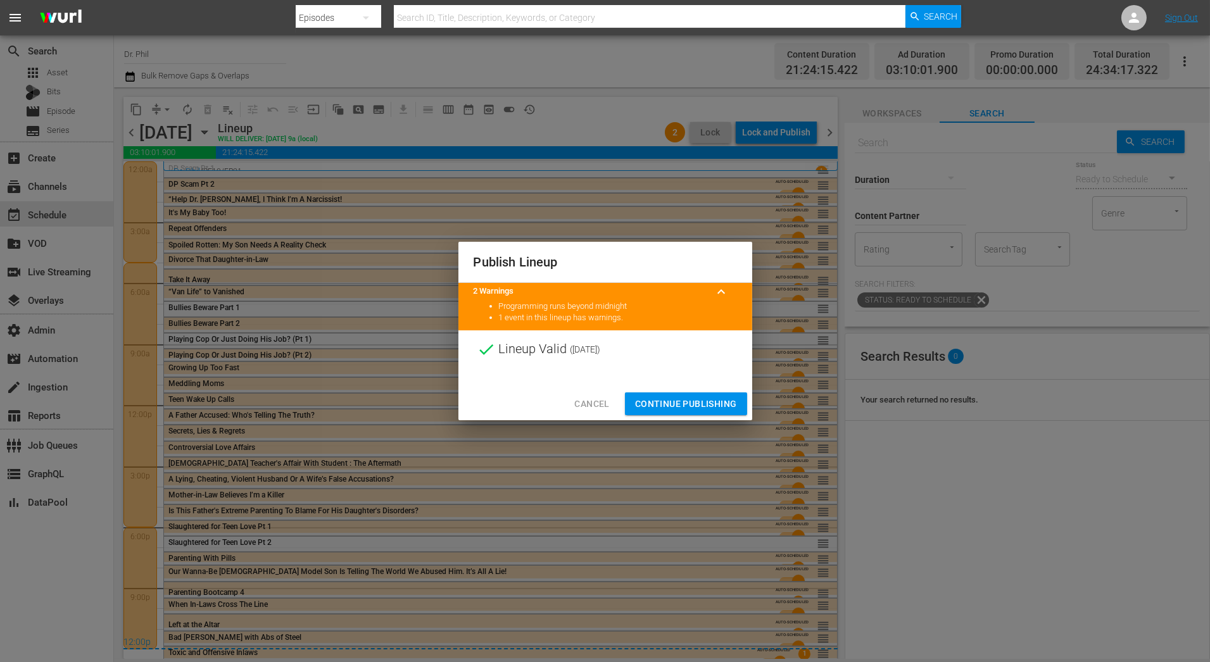
click at [700, 411] on span "Continue Publishing" at bounding box center [686, 404] width 102 height 16
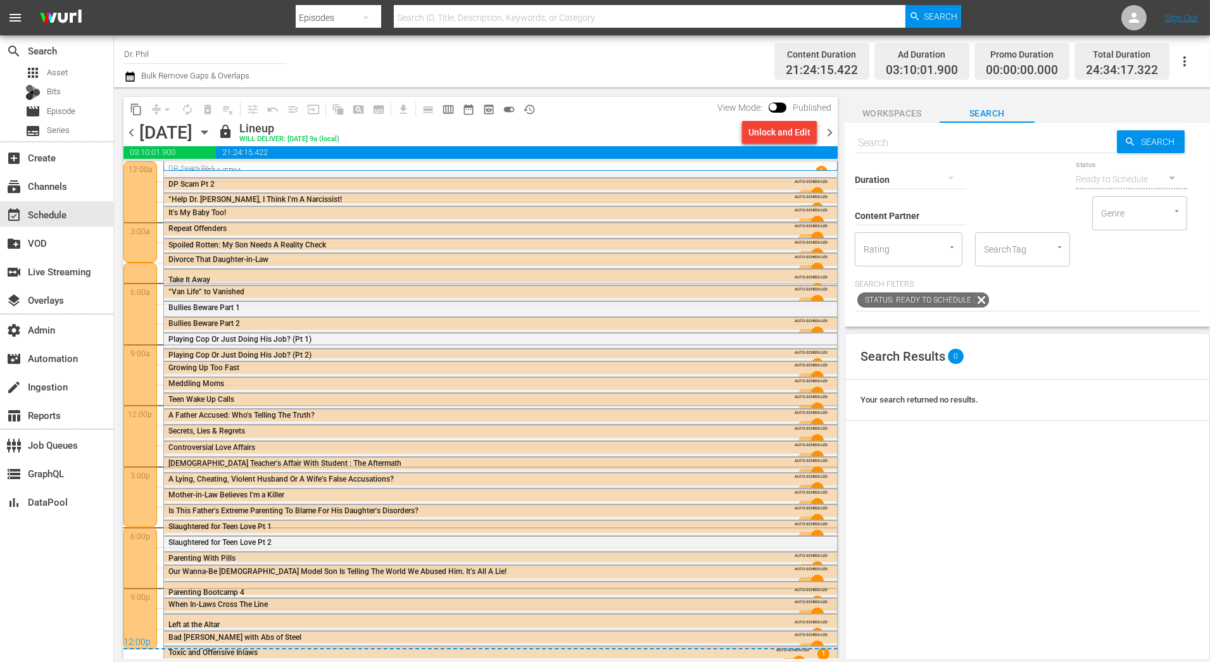
scroll to position [2, 0]
click at [558, 60] on div "Channel Title Dr. [PERSON_NAME] Remove Gaps & Overlaps" at bounding box center [417, 62] width 587 height 46
click at [606, 80] on div "Channel Title Dr. [PERSON_NAME] Remove Gaps & Overlaps" at bounding box center [417, 62] width 587 height 46
